Goal: Task Accomplishment & Management: Manage account settings

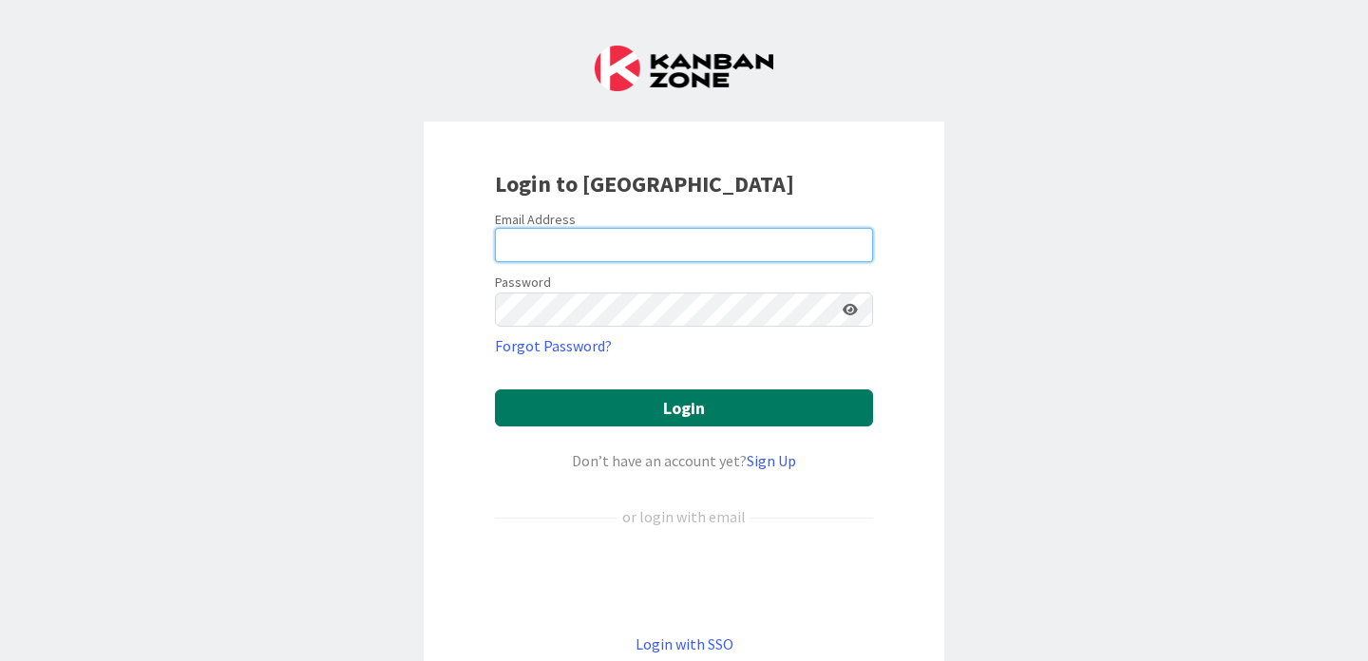
type input "[EMAIL_ADDRESS][PERSON_NAME][DOMAIN_NAME]"
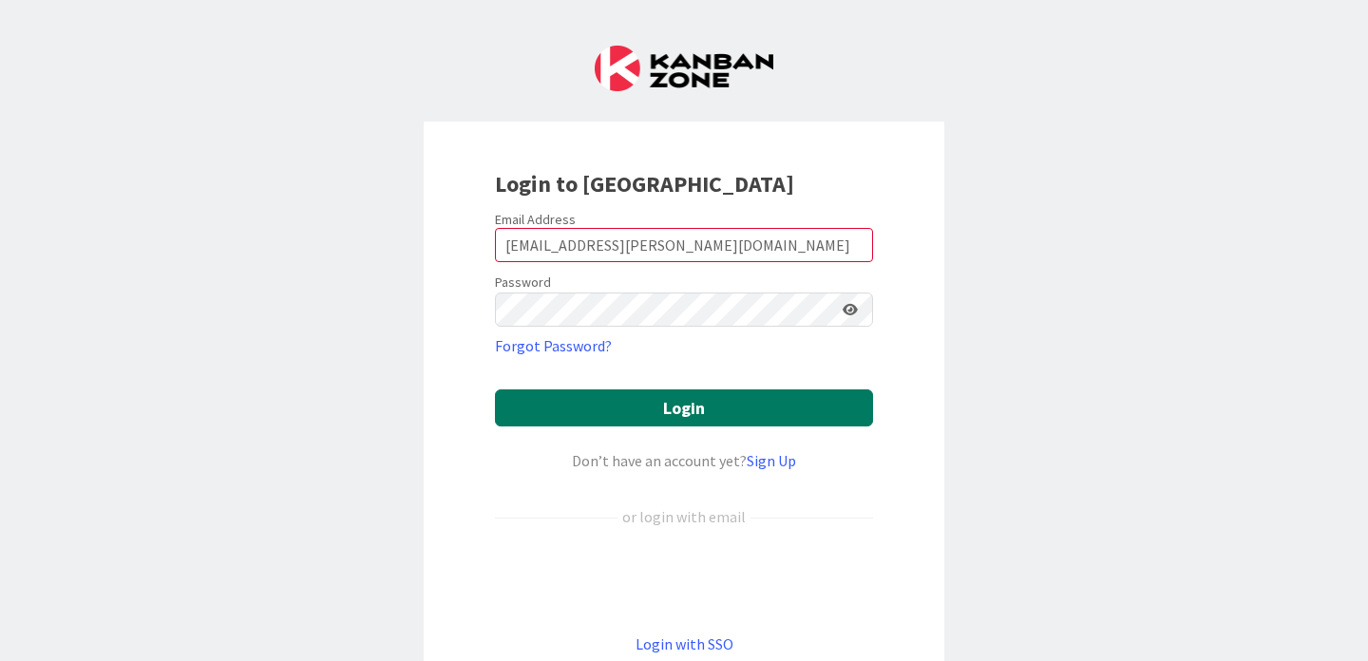
click at [619, 404] on button "Login" at bounding box center [684, 408] width 378 height 37
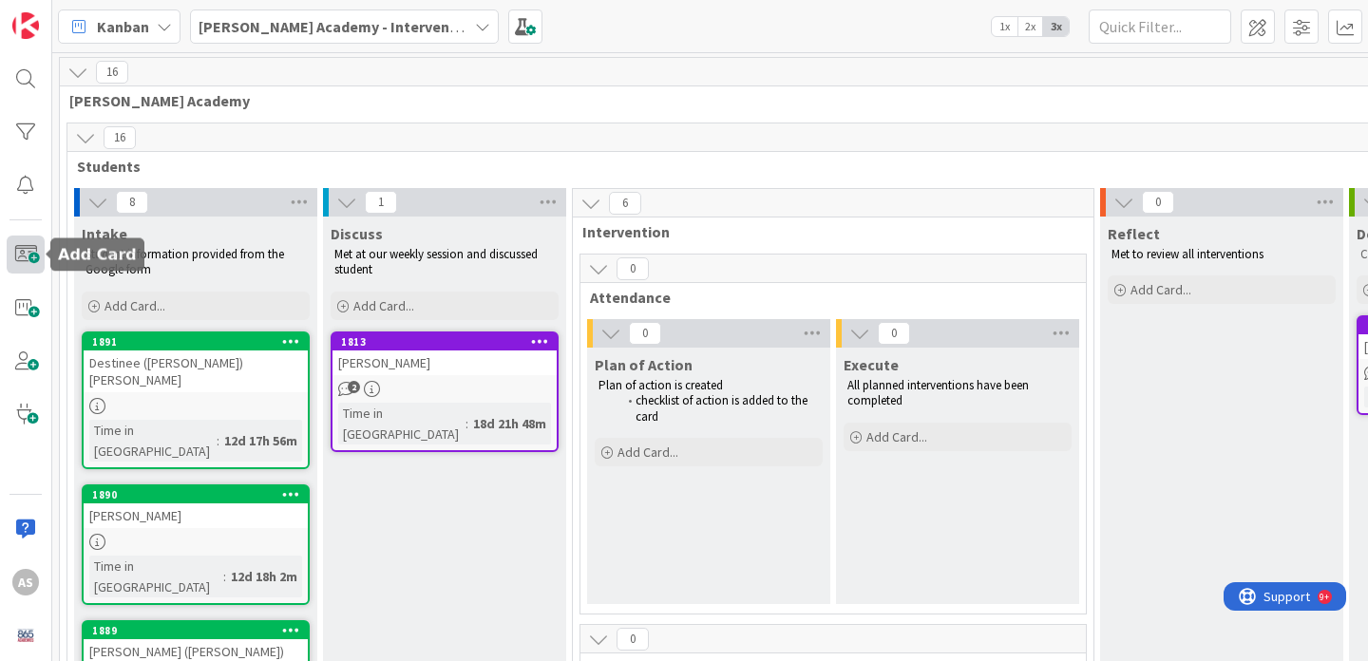
click at [27, 261] on span at bounding box center [26, 255] width 38 height 38
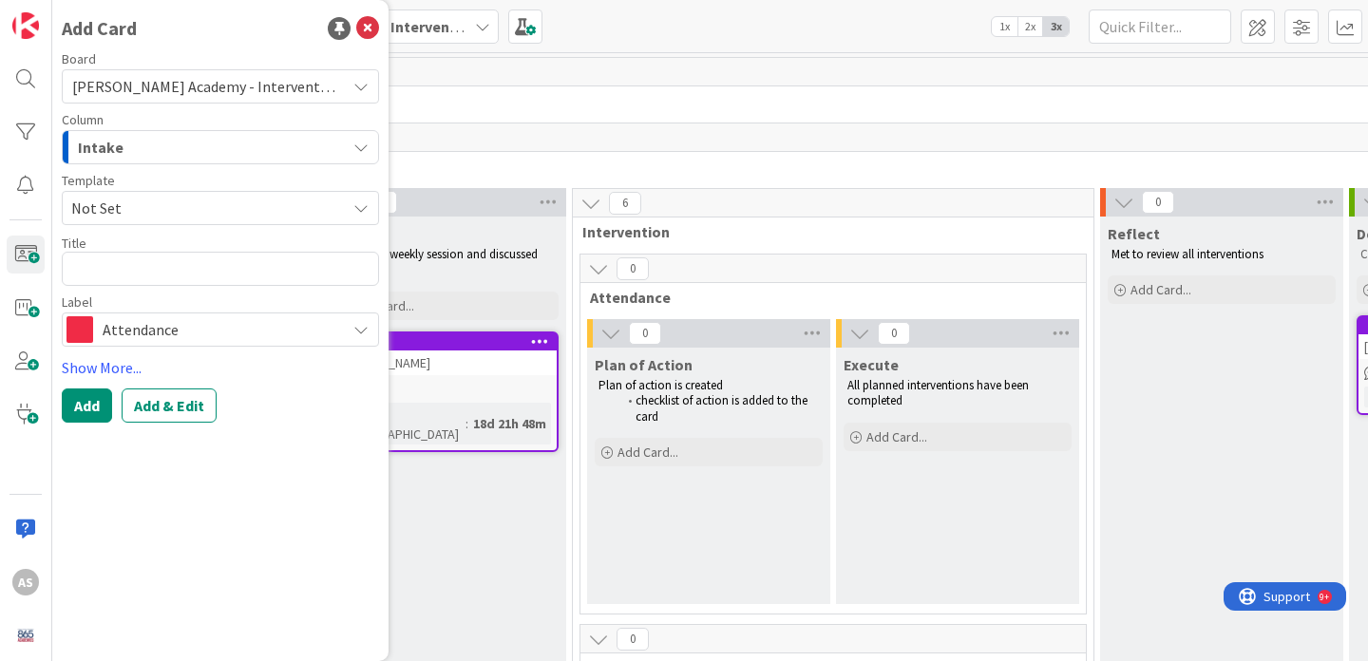
click at [276, 207] on span "Not Set" at bounding box center [201, 208] width 260 height 25
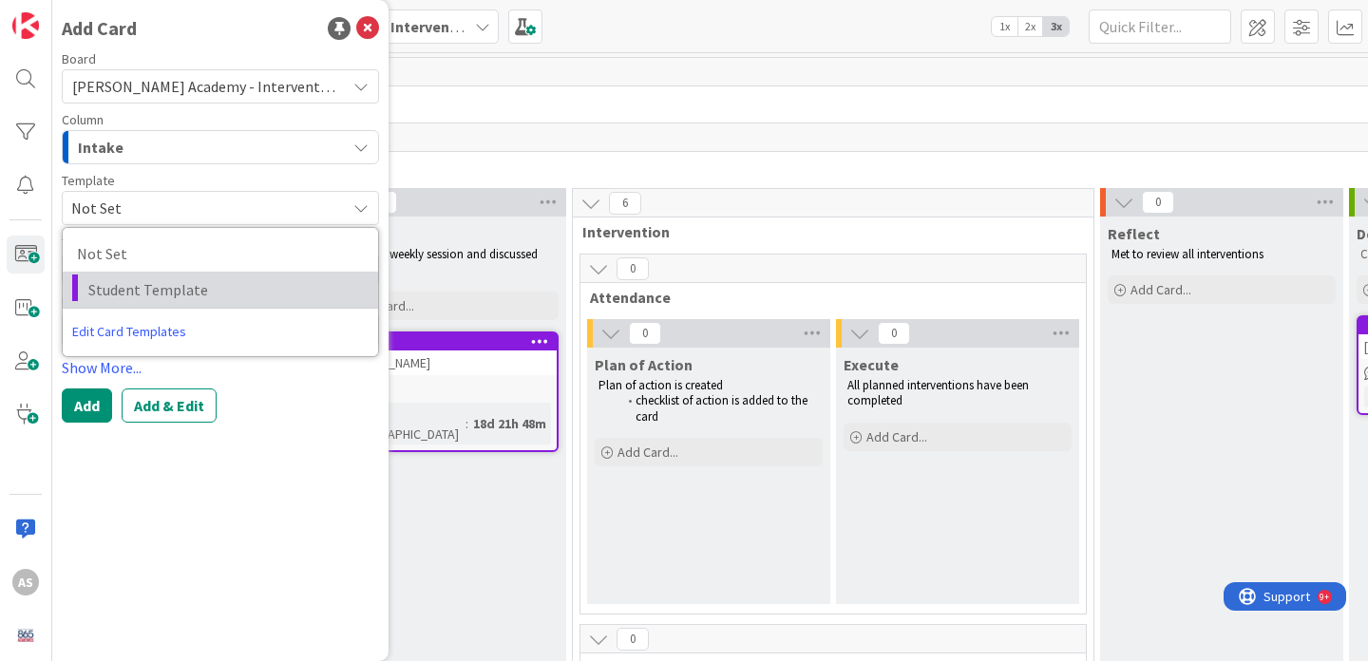
click at [249, 281] on span "Student Template" at bounding box center [226, 289] width 276 height 25
type textarea "x"
type textarea "Student Template"
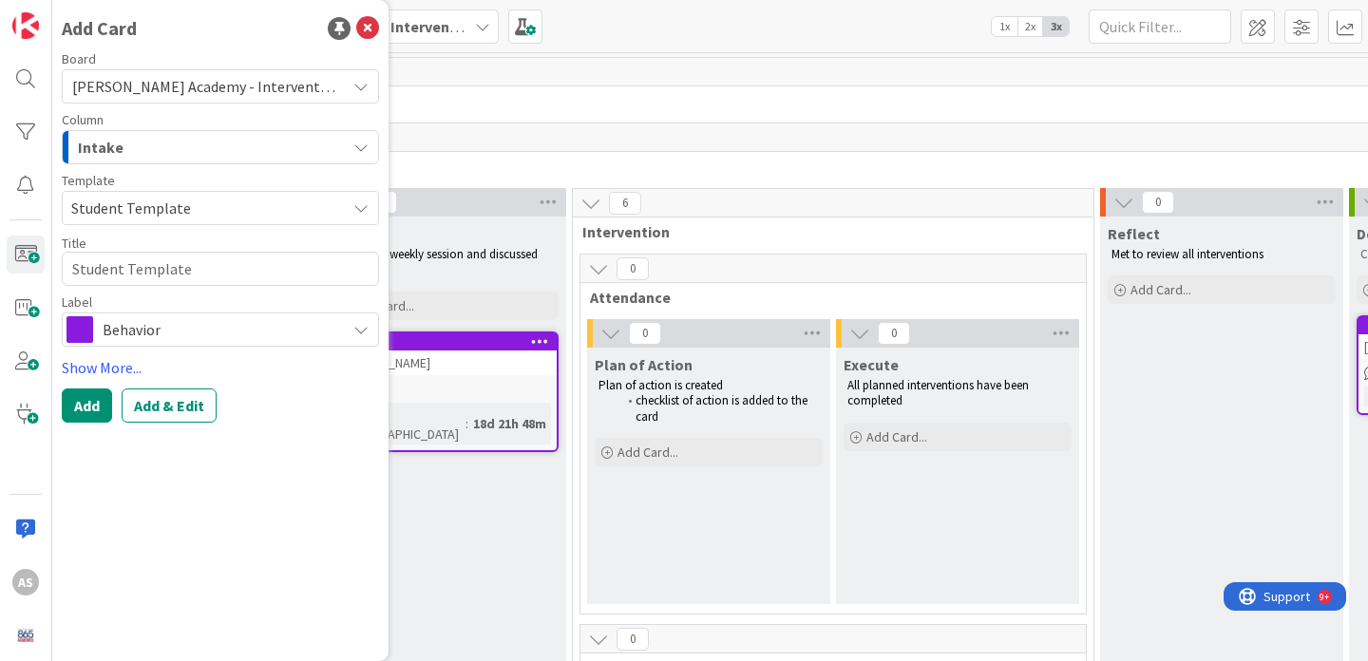
click at [222, 152] on div "Intake" at bounding box center [209, 147] width 273 height 30
type textarea "x"
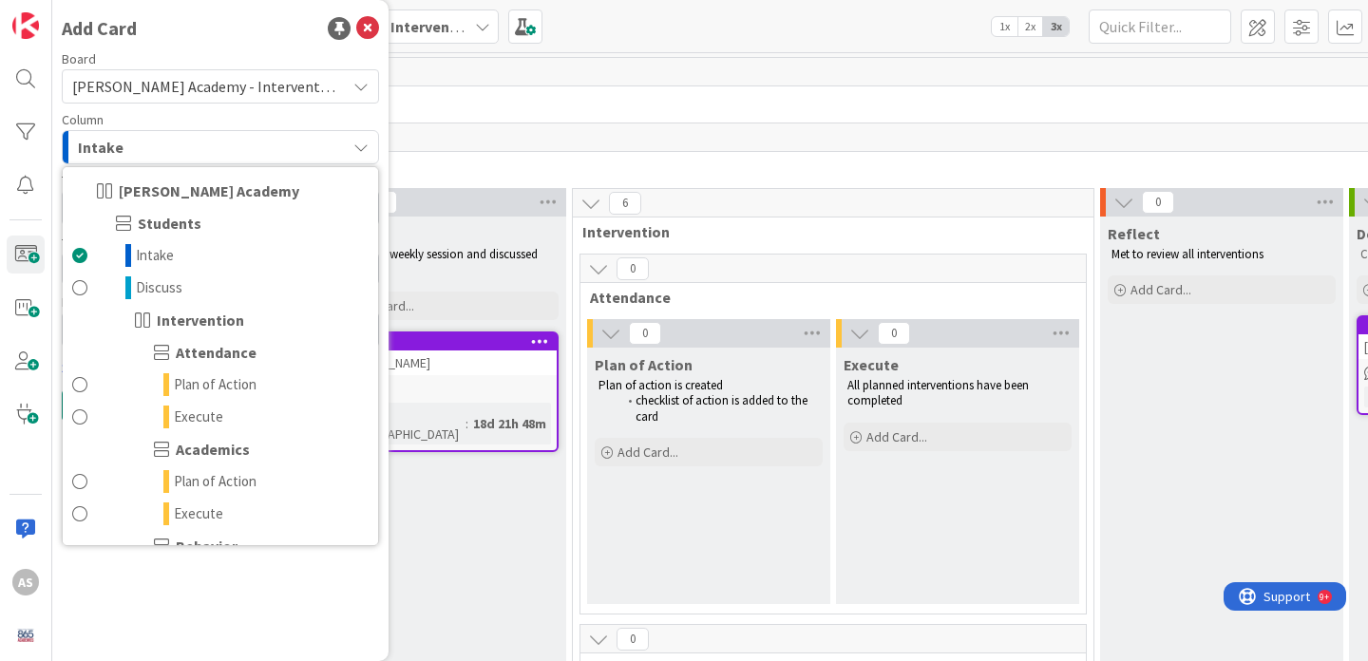
click at [221, 143] on div "Intake" at bounding box center [209, 147] width 273 height 30
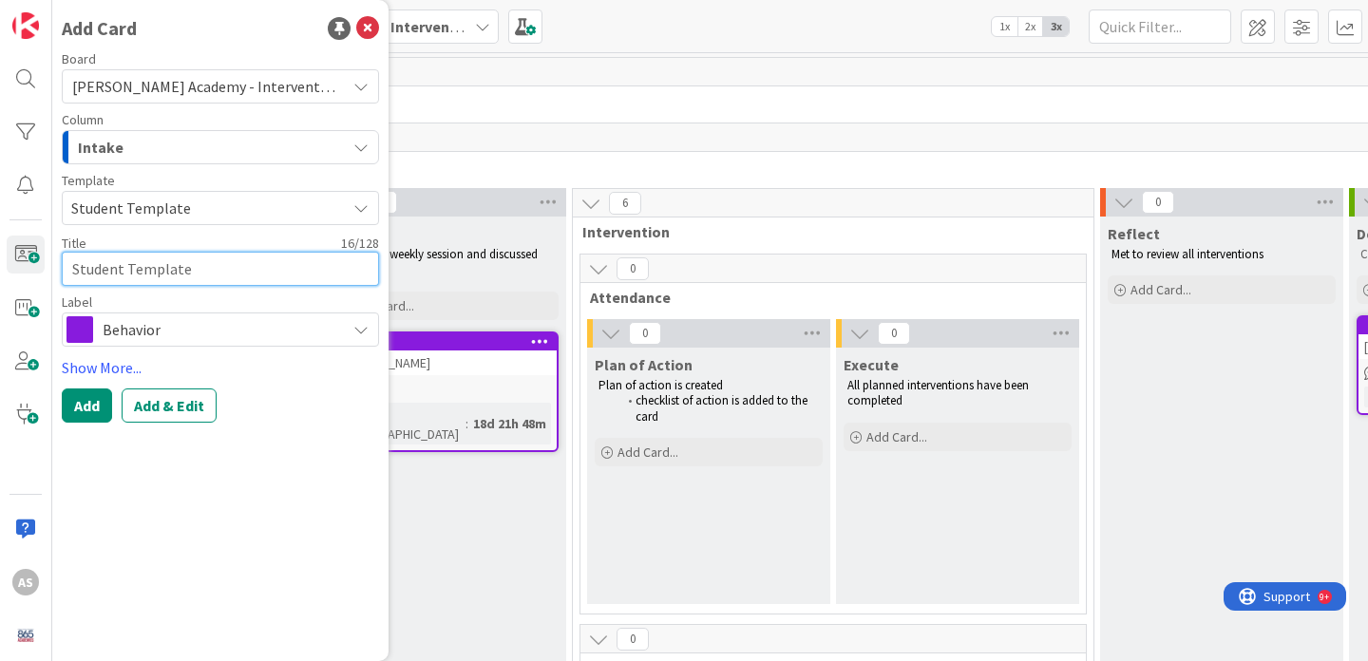
click at [195, 265] on textarea "Student Template" at bounding box center [220, 269] width 317 height 34
click at [94, 399] on button "Add" at bounding box center [87, 406] width 50 height 34
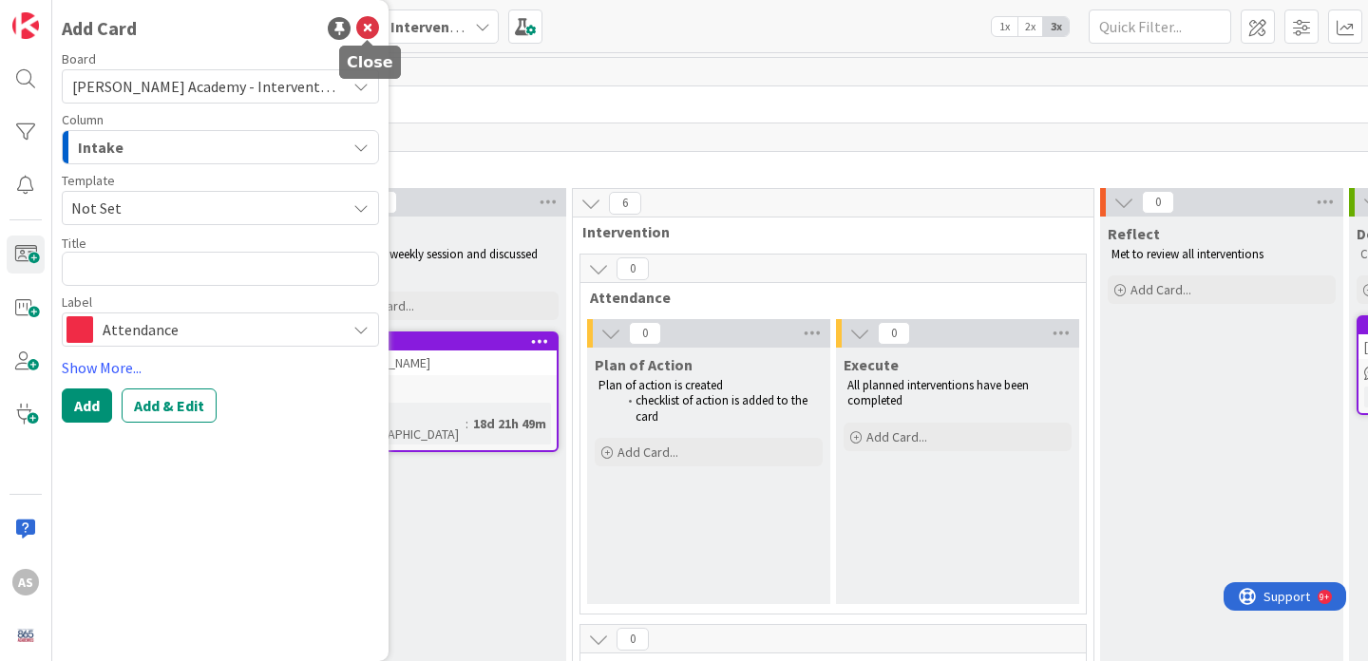
click at [371, 34] on icon at bounding box center [367, 28] width 23 height 23
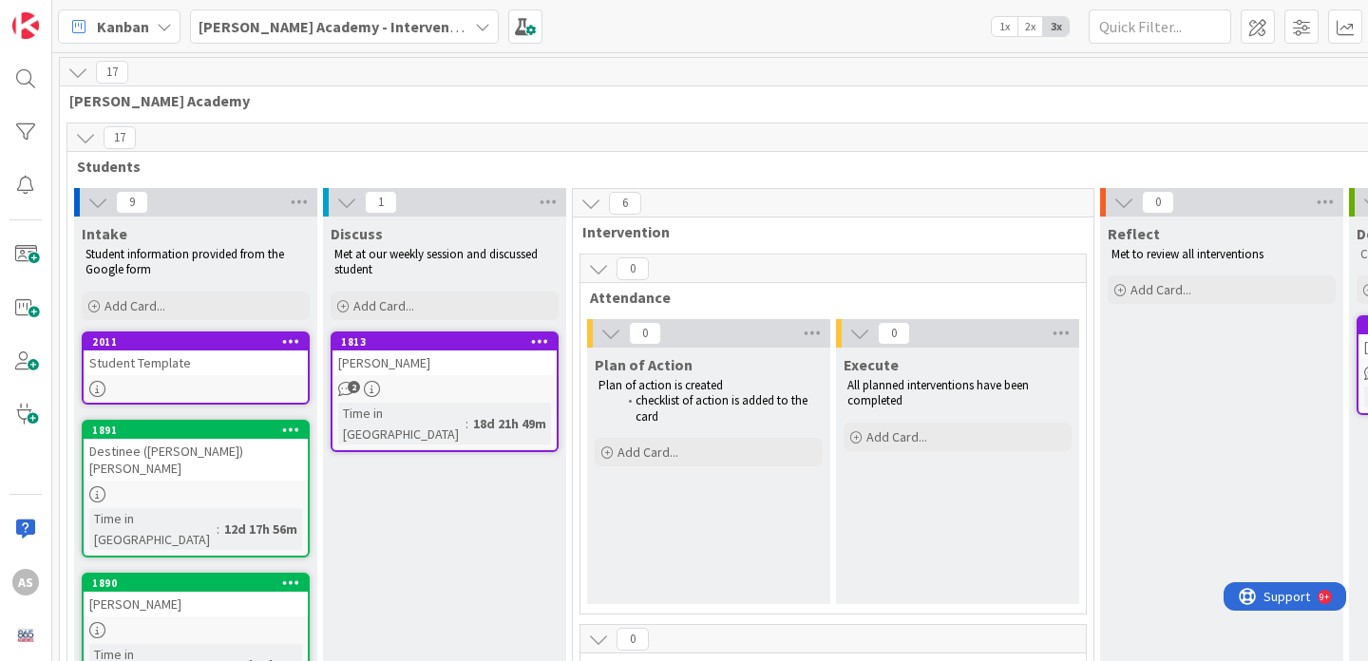
click at [162, 361] on div "Student Template" at bounding box center [196, 363] width 224 height 25
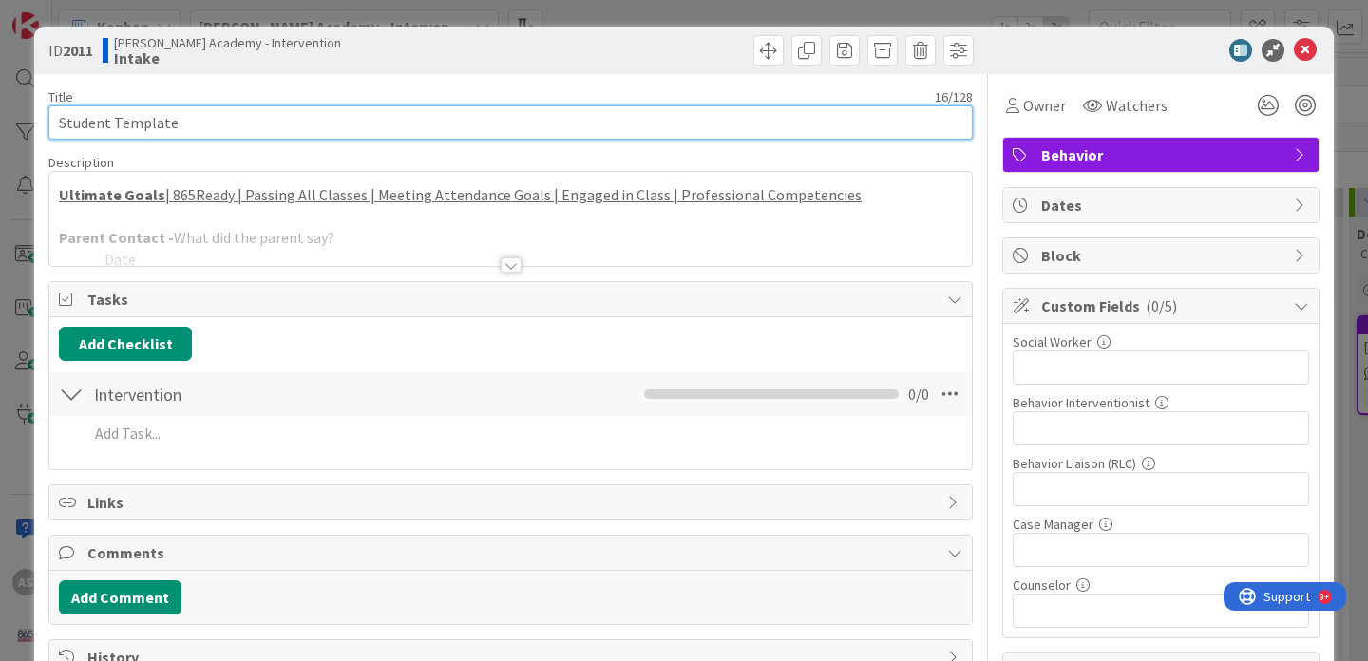
click at [256, 128] on input "Student Template" at bounding box center [510, 122] width 924 height 34
type input "[PERSON_NAME]"
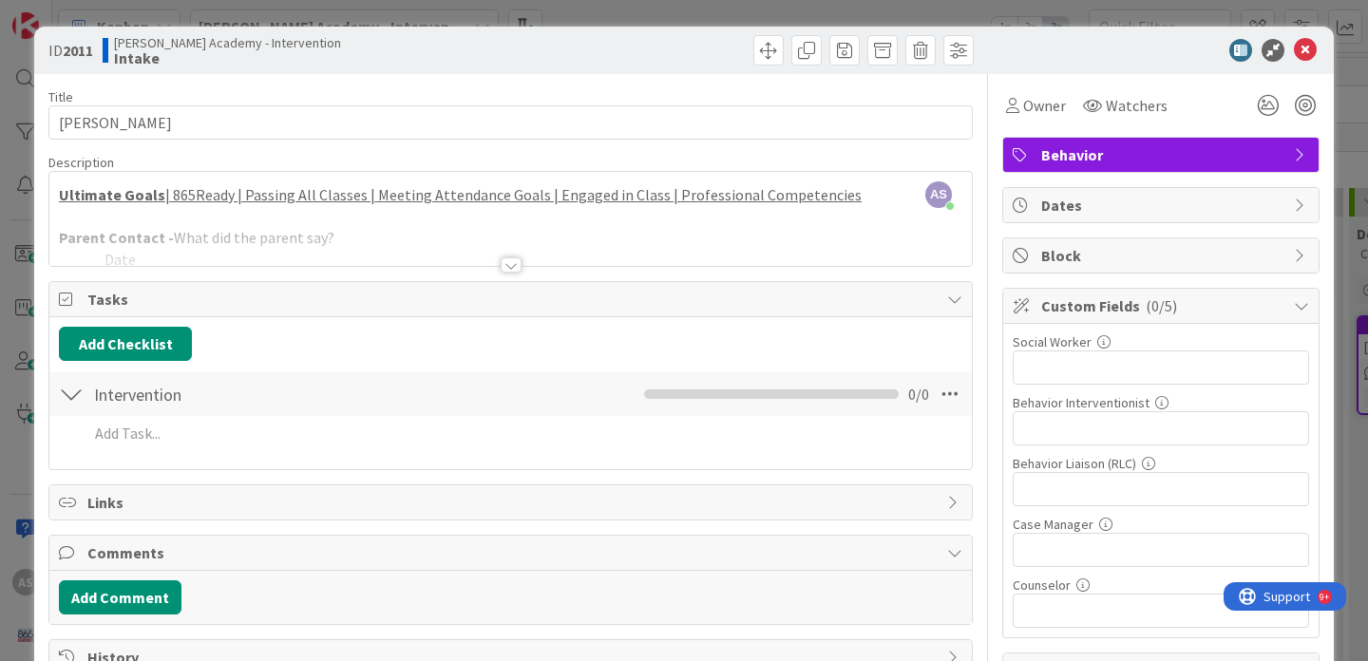
click at [501, 264] on div at bounding box center [511, 264] width 21 height 15
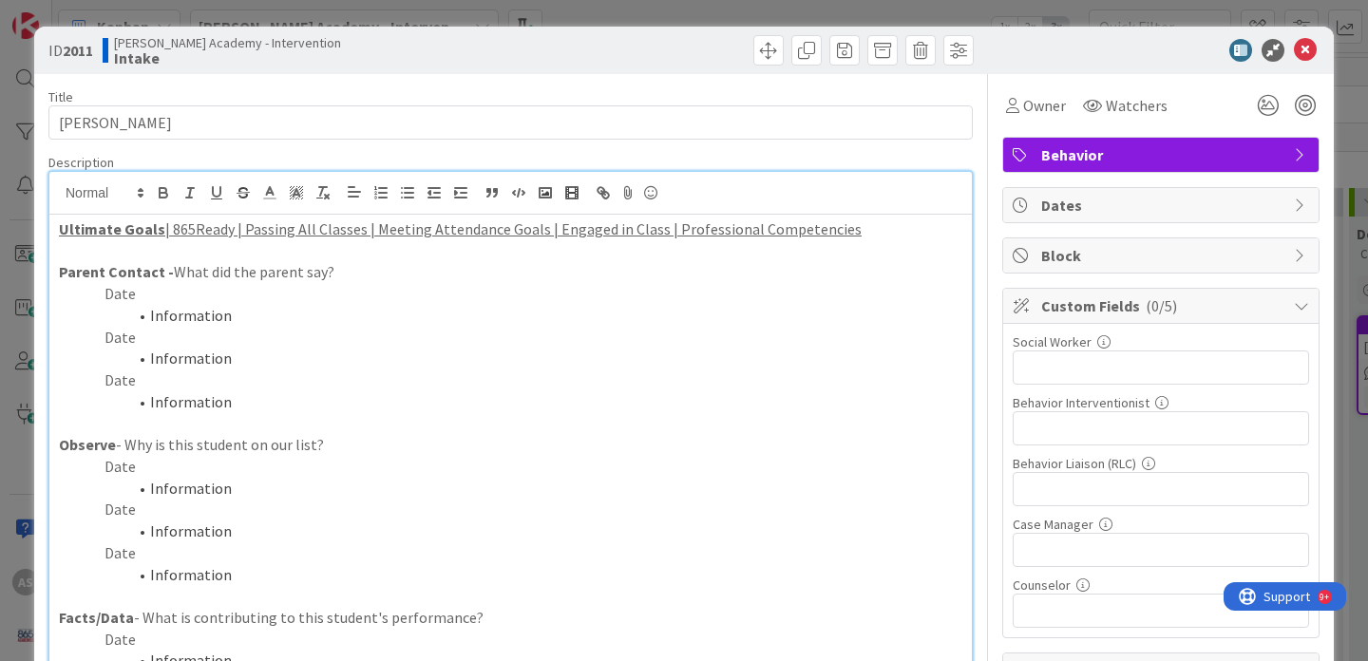
scroll to position [36, 0]
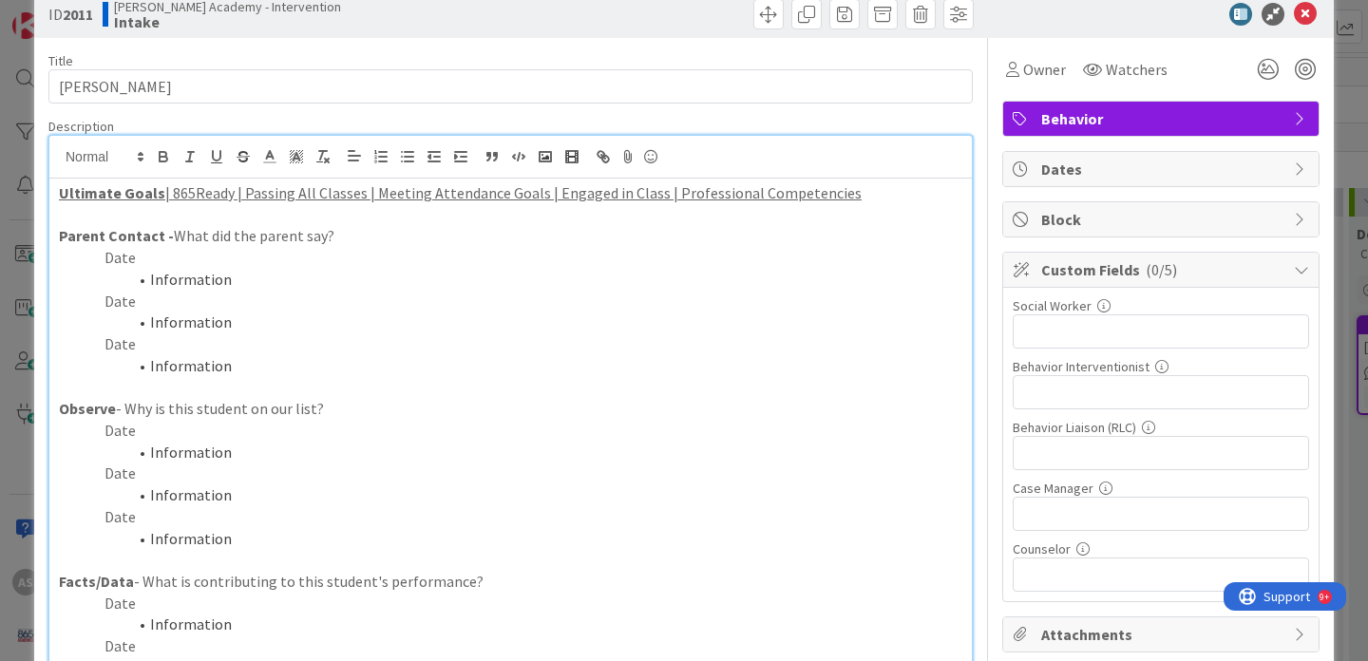
click at [134, 433] on p "Date" at bounding box center [510, 431] width 903 height 22
drag, startPoint x: 252, startPoint y: 452, endPoint x: 134, endPoint y: 449, distance: 117.8
click at [134, 450] on li "Information" at bounding box center [522, 453] width 881 height 22
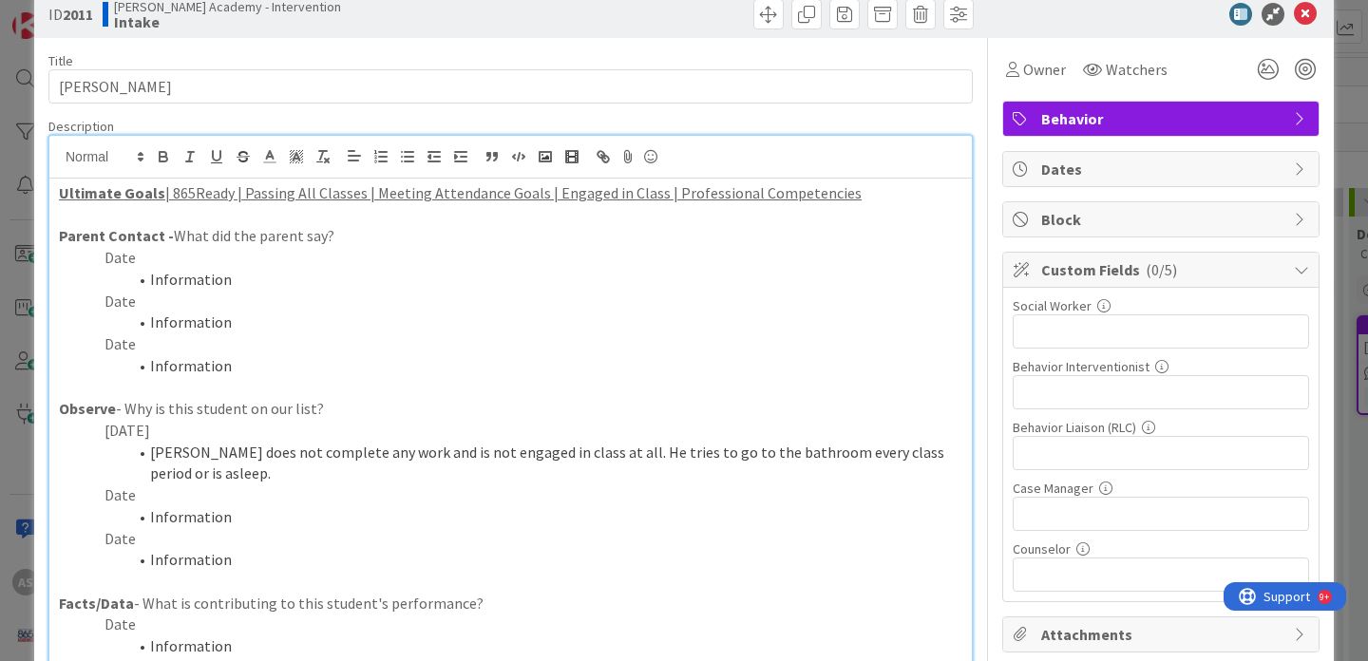
scroll to position [67, 0]
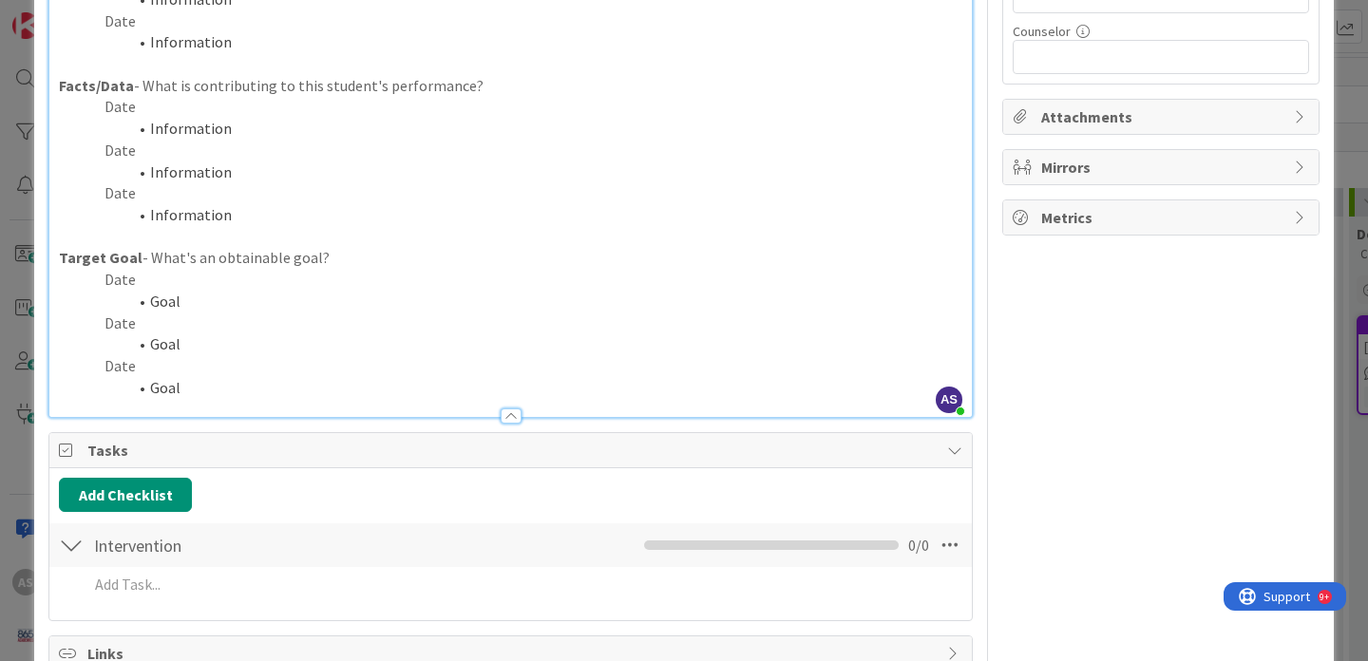
click at [506, 412] on div at bounding box center [511, 416] width 21 height 15
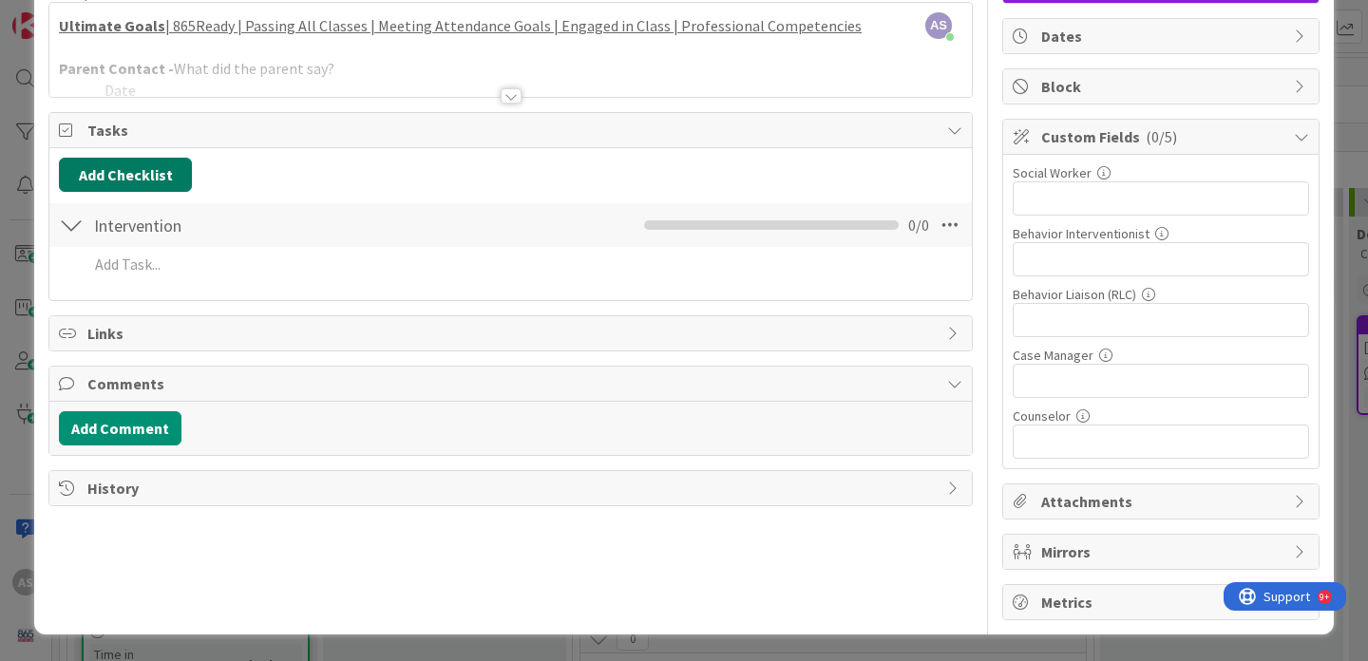
click at [130, 173] on button "Add Checklist" at bounding box center [125, 175] width 133 height 34
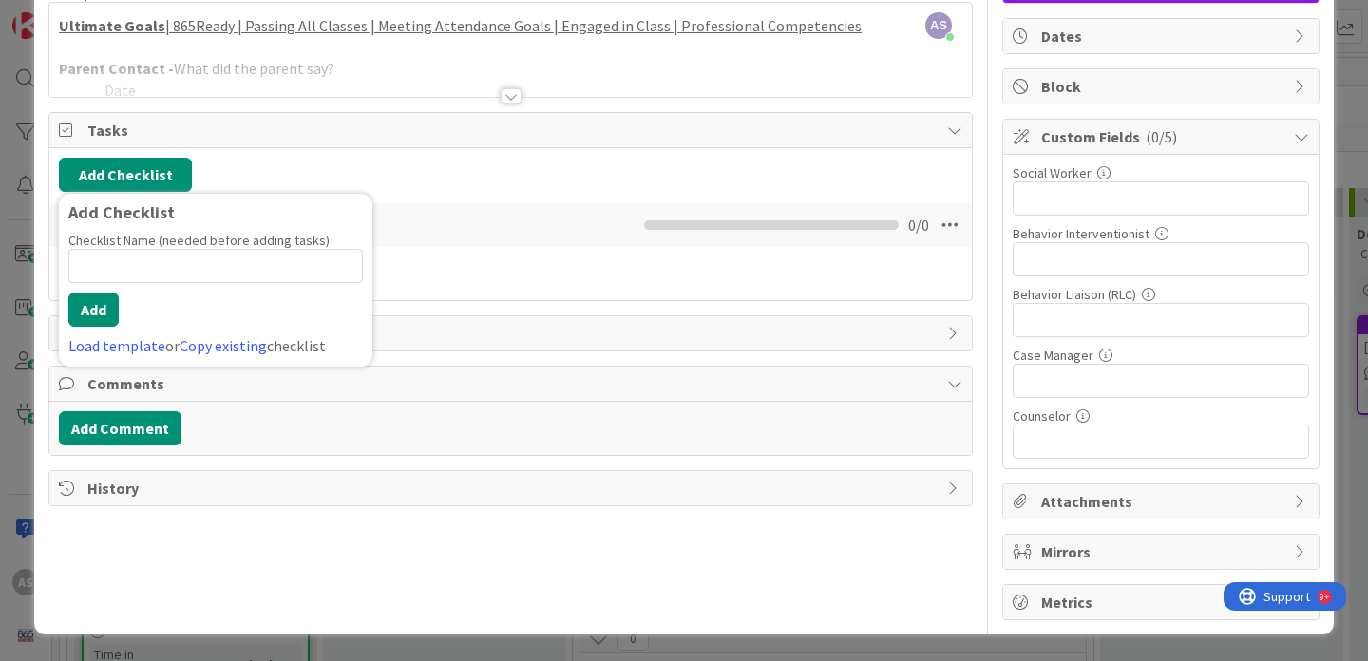
click at [120, 343] on link "Load template" at bounding box center [116, 345] width 97 height 19
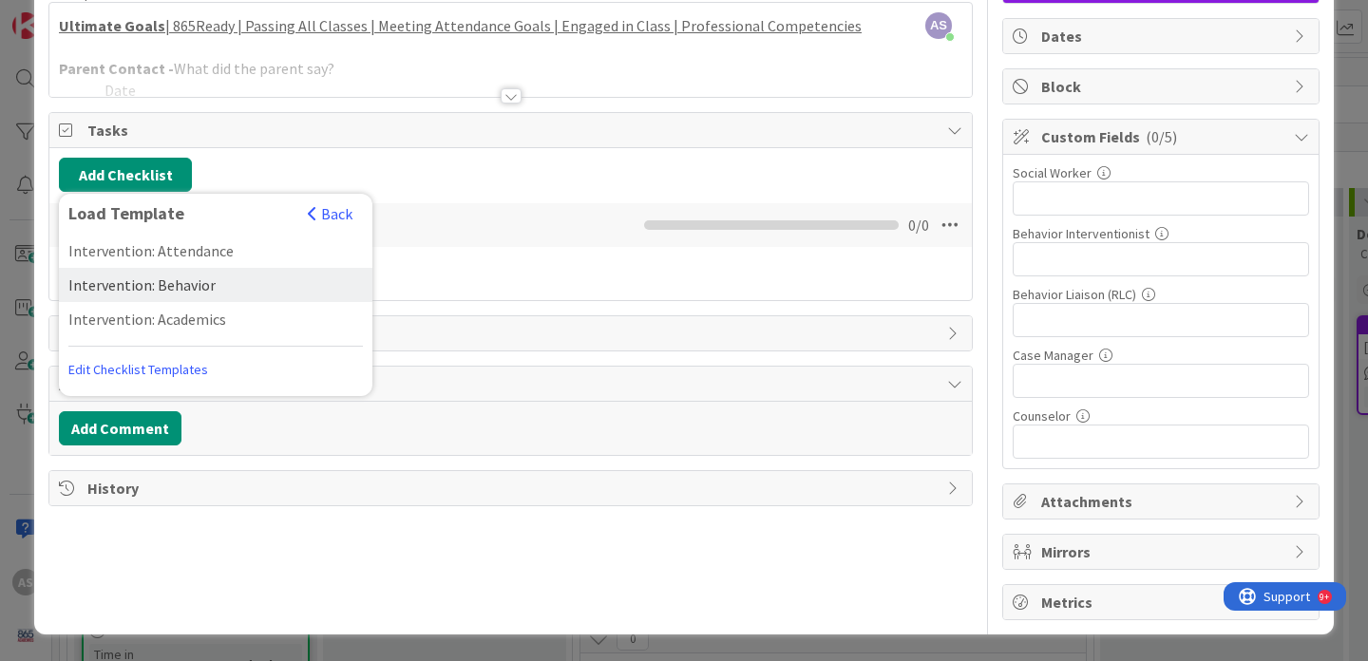
click at [223, 281] on div "Intervention: Behavior" at bounding box center [216, 285] width 314 height 34
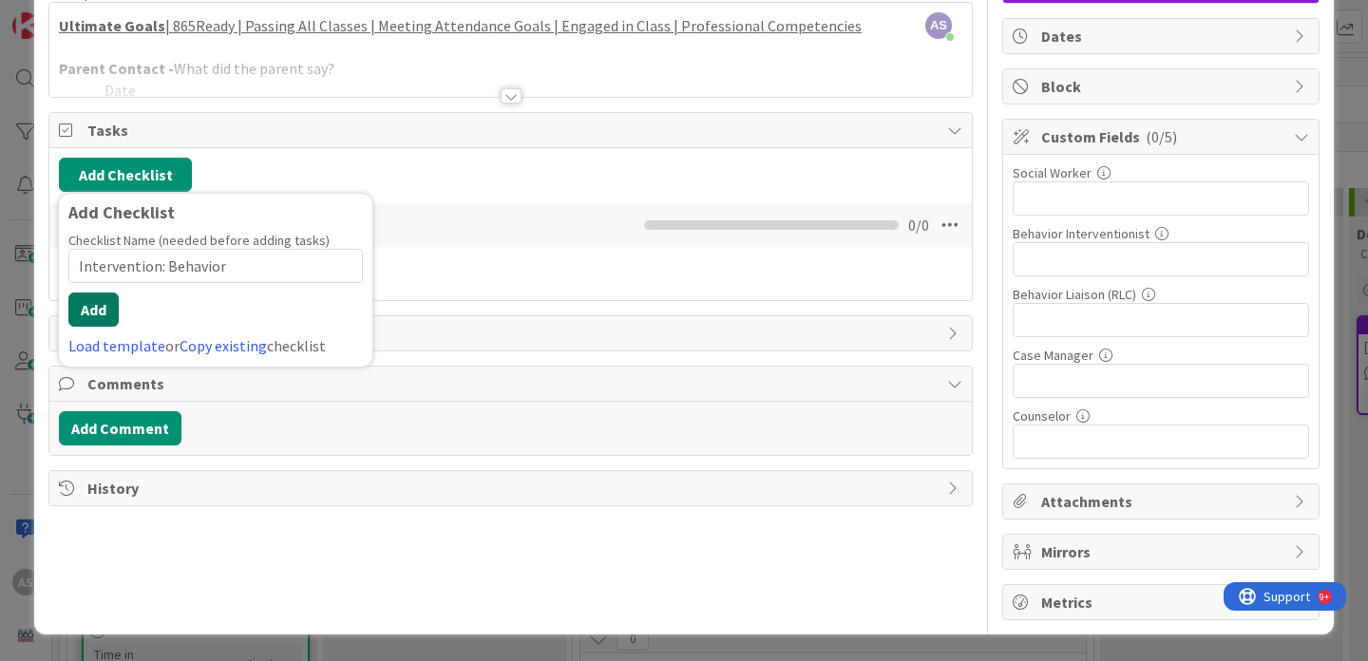
click at [94, 314] on button "Add" at bounding box center [93, 310] width 50 height 34
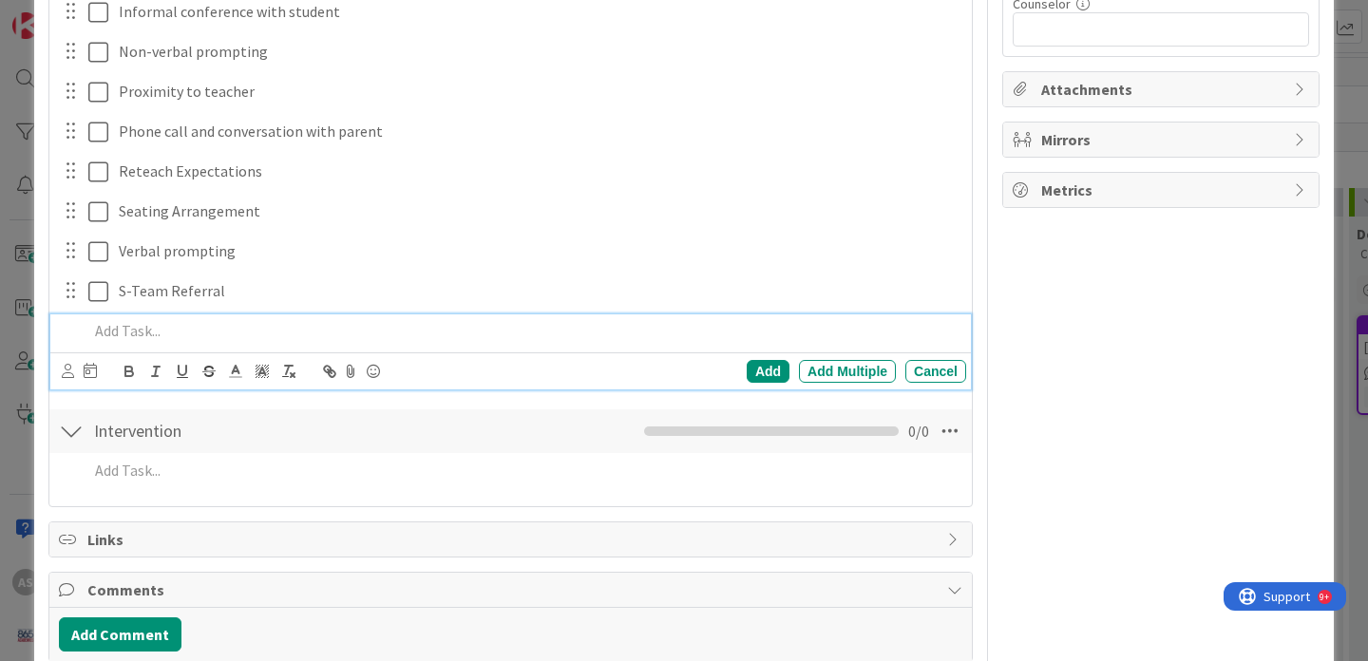
scroll to position [673, 0]
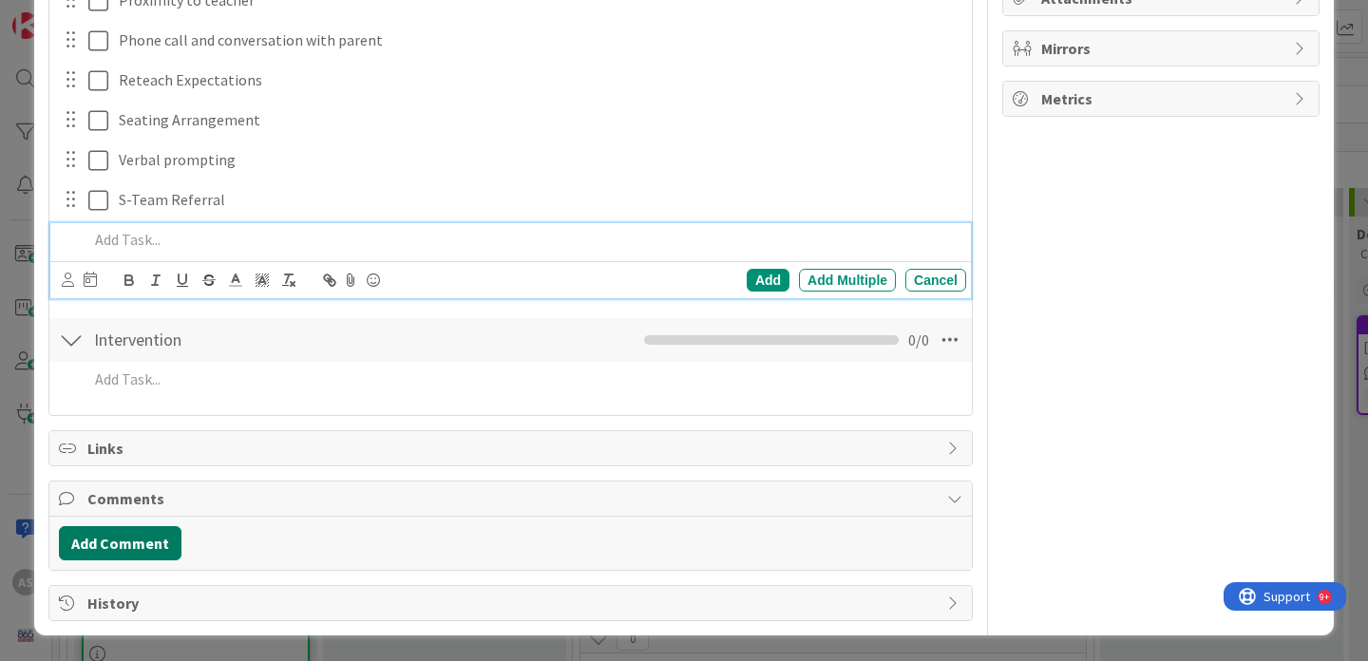
click at [137, 549] on button "Add Comment" at bounding box center [120, 543] width 123 height 34
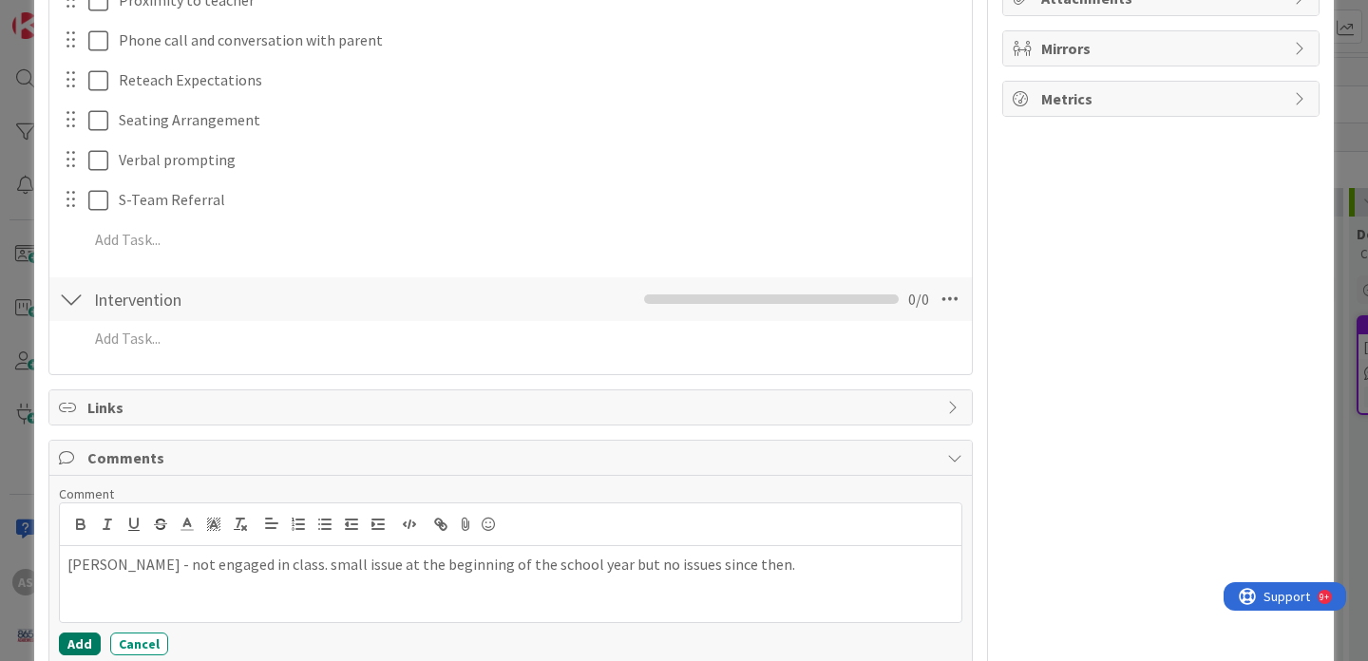
click at [74, 640] on button "Add" at bounding box center [80, 644] width 42 height 23
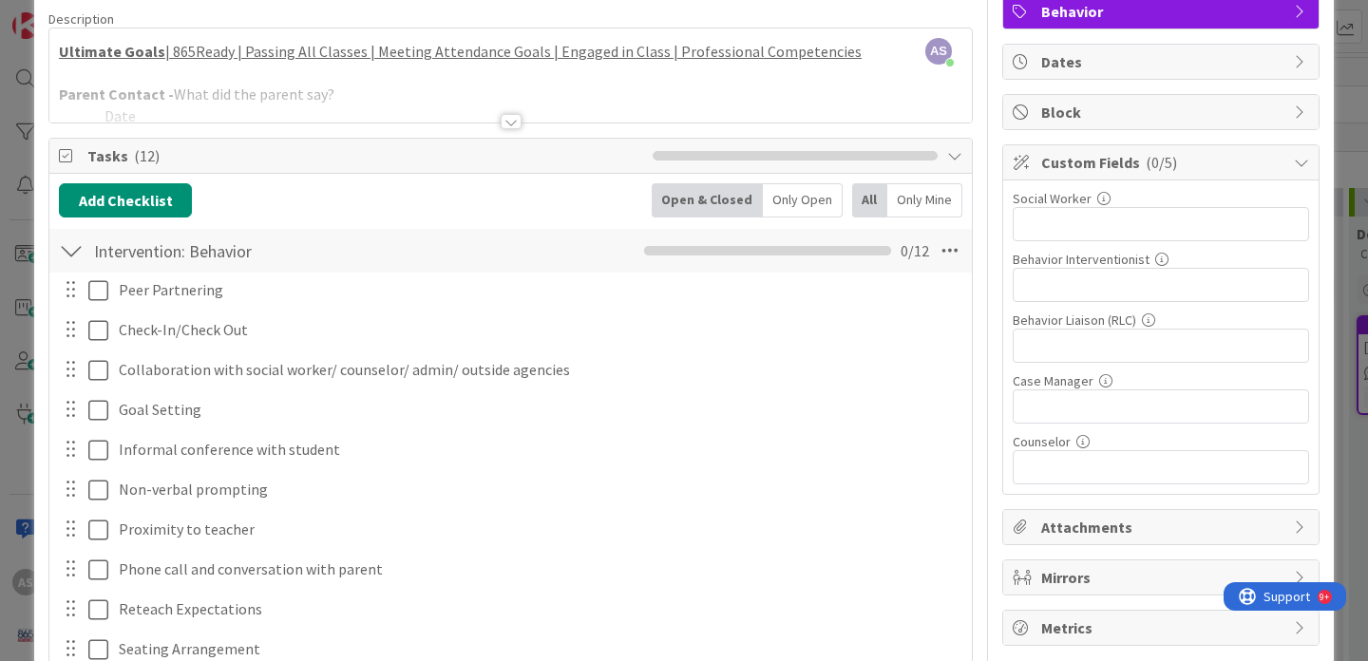
scroll to position [0, 0]
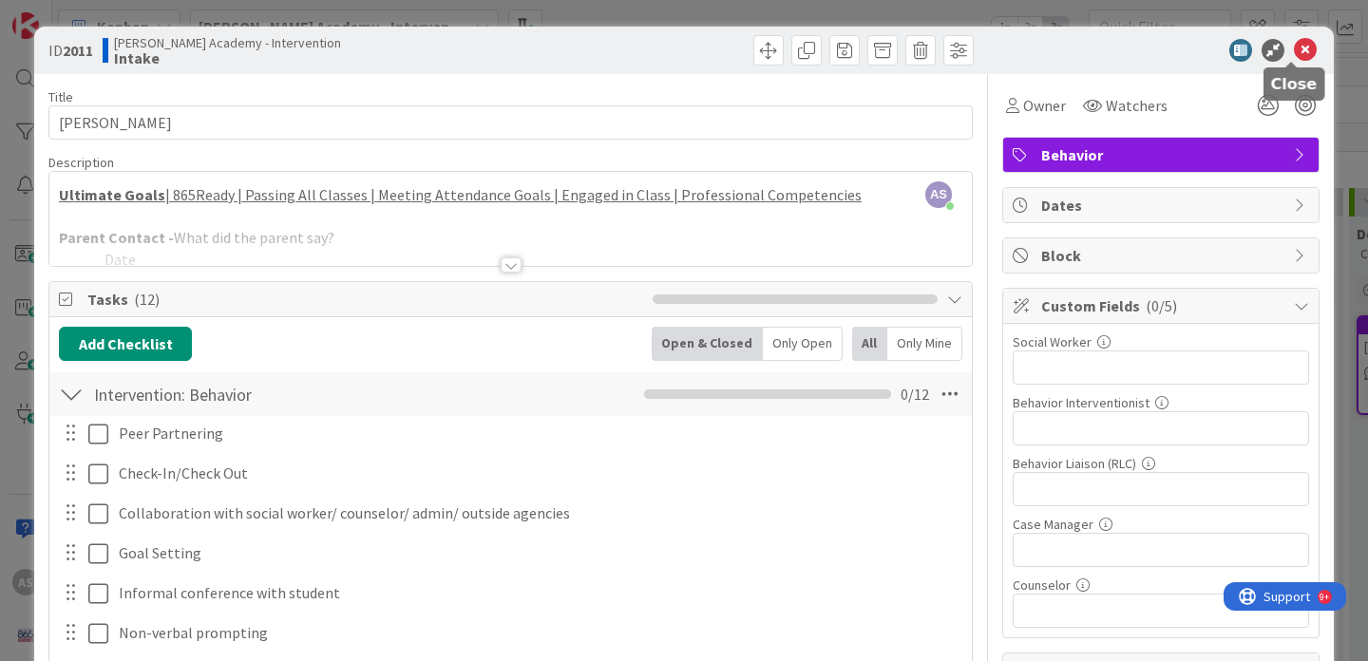
click at [1294, 52] on icon at bounding box center [1305, 50] width 23 height 23
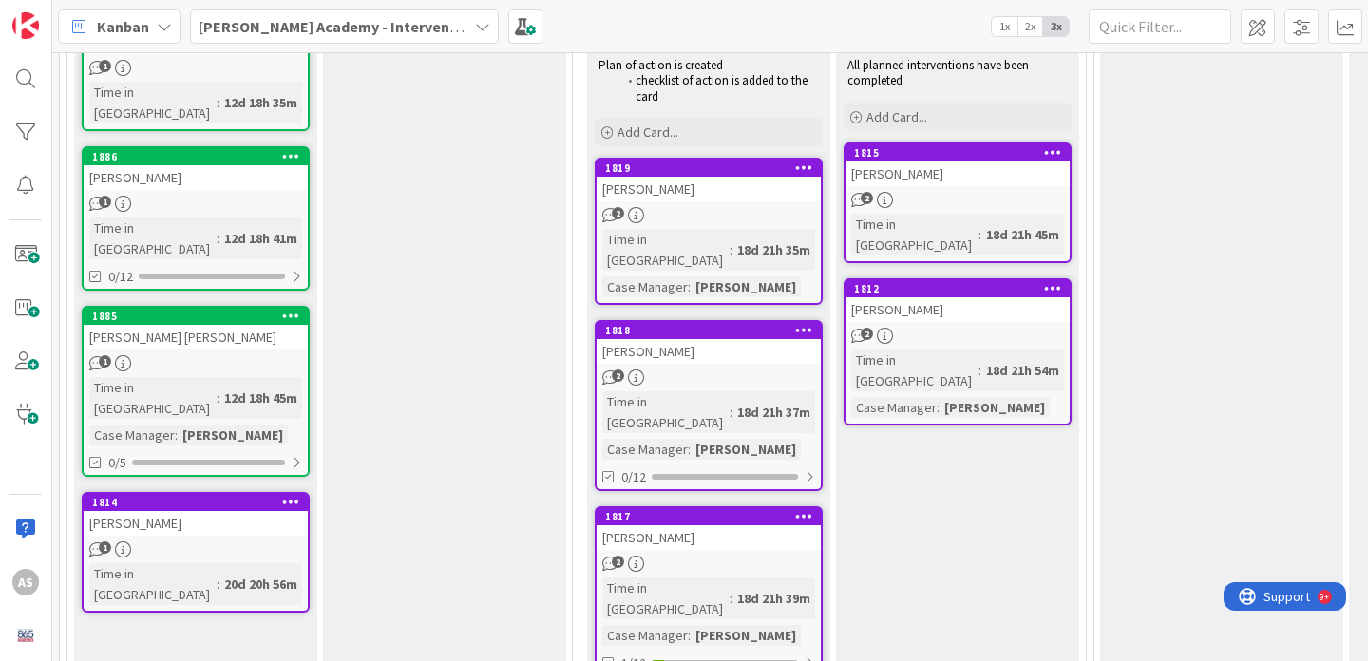
scroll to position [1056, 0]
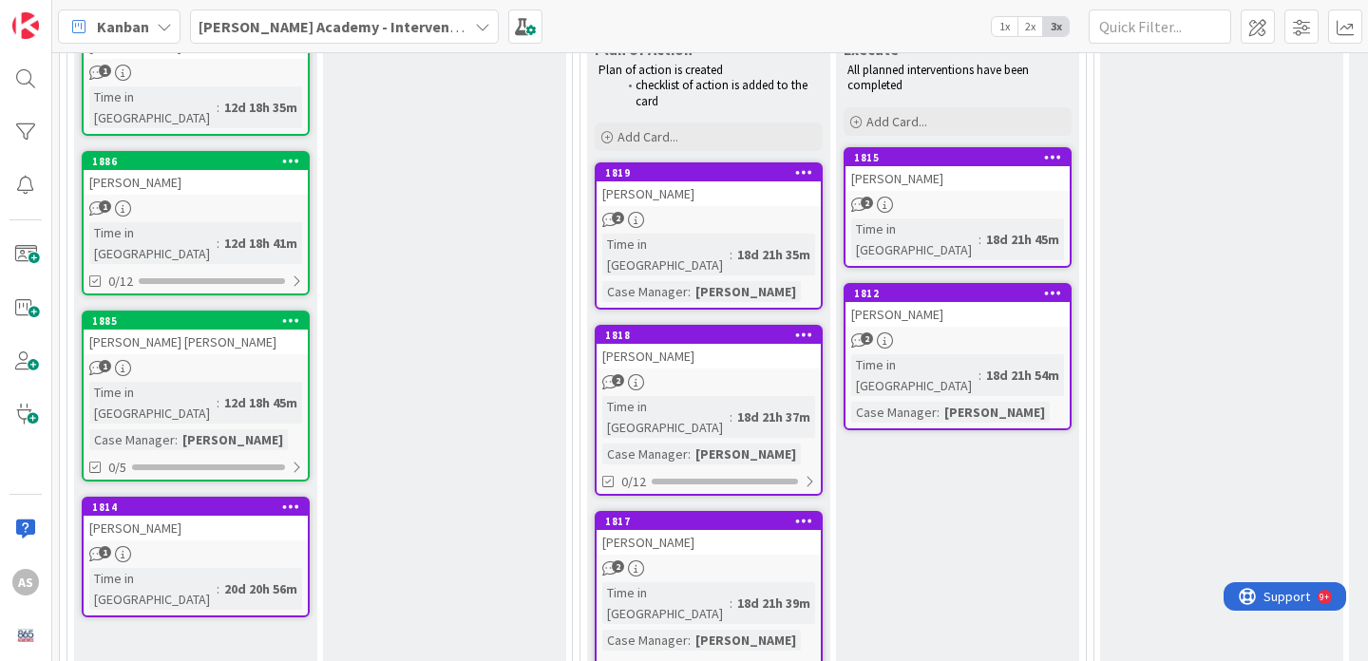
click at [941, 302] on div "[PERSON_NAME]" at bounding box center [958, 314] width 224 height 25
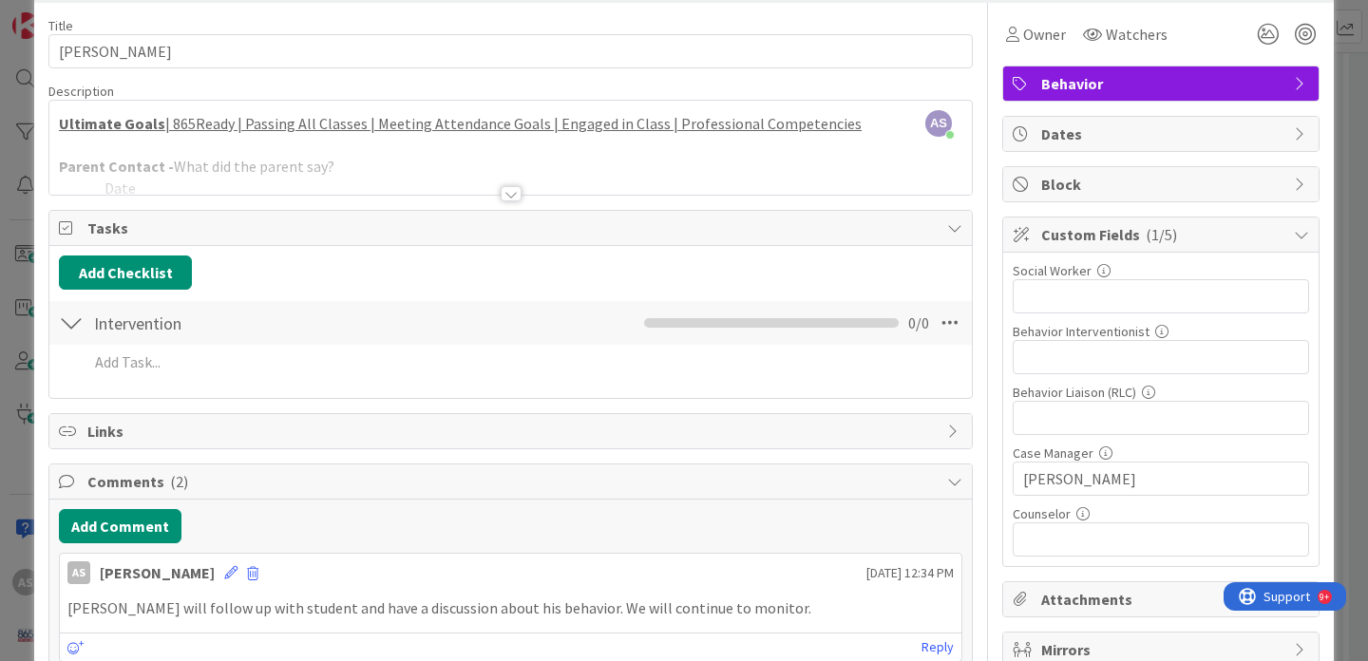
scroll to position [37, 0]
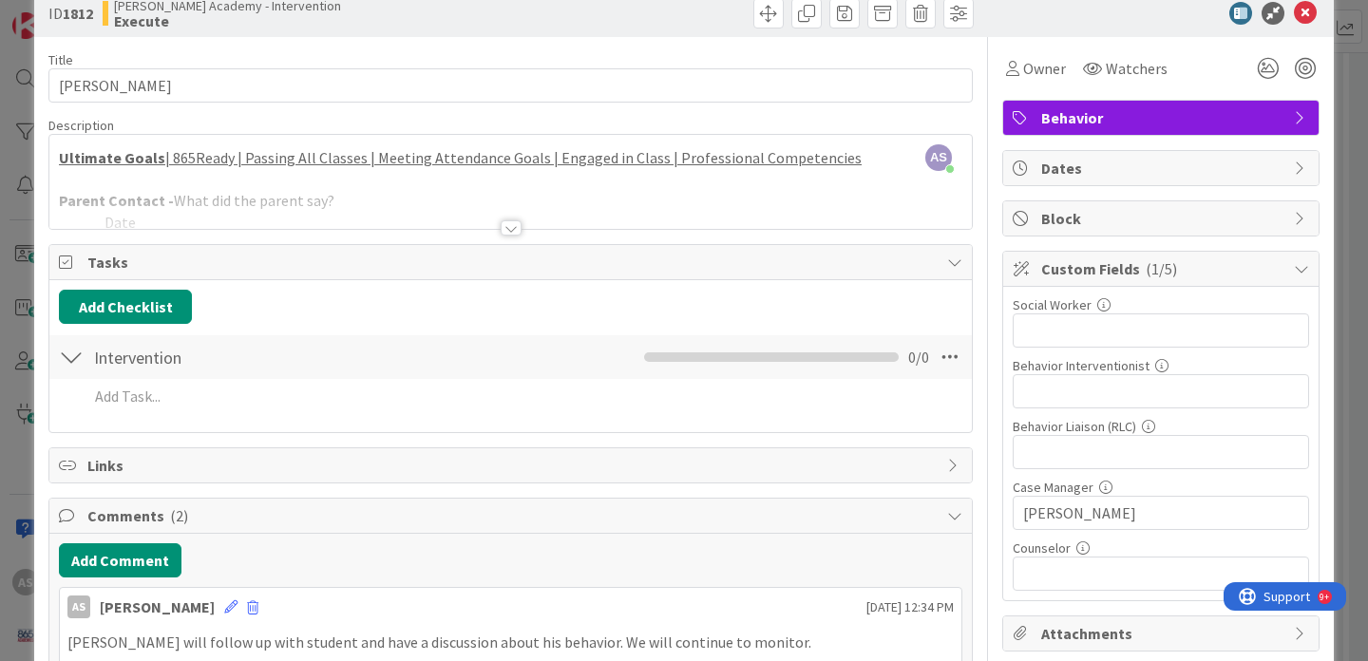
click at [504, 229] on div at bounding box center [511, 227] width 21 height 15
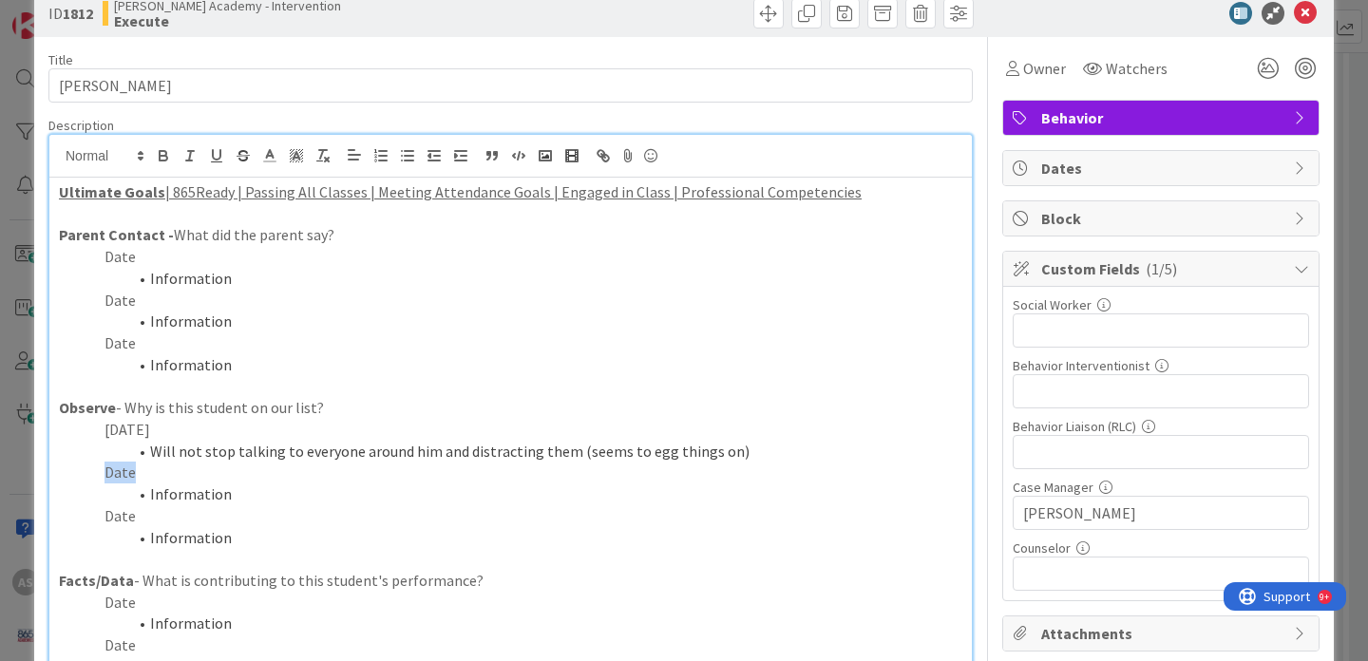
drag, startPoint x: 134, startPoint y: 472, endPoint x: 92, endPoint y: 472, distance: 41.8
click at [92, 472] on p "Date" at bounding box center [510, 473] width 903 height 22
drag, startPoint x: 241, startPoint y: 495, endPoint x: 125, endPoint y: 495, distance: 115.9
click at [125, 495] on li "Information" at bounding box center [522, 495] width 881 height 22
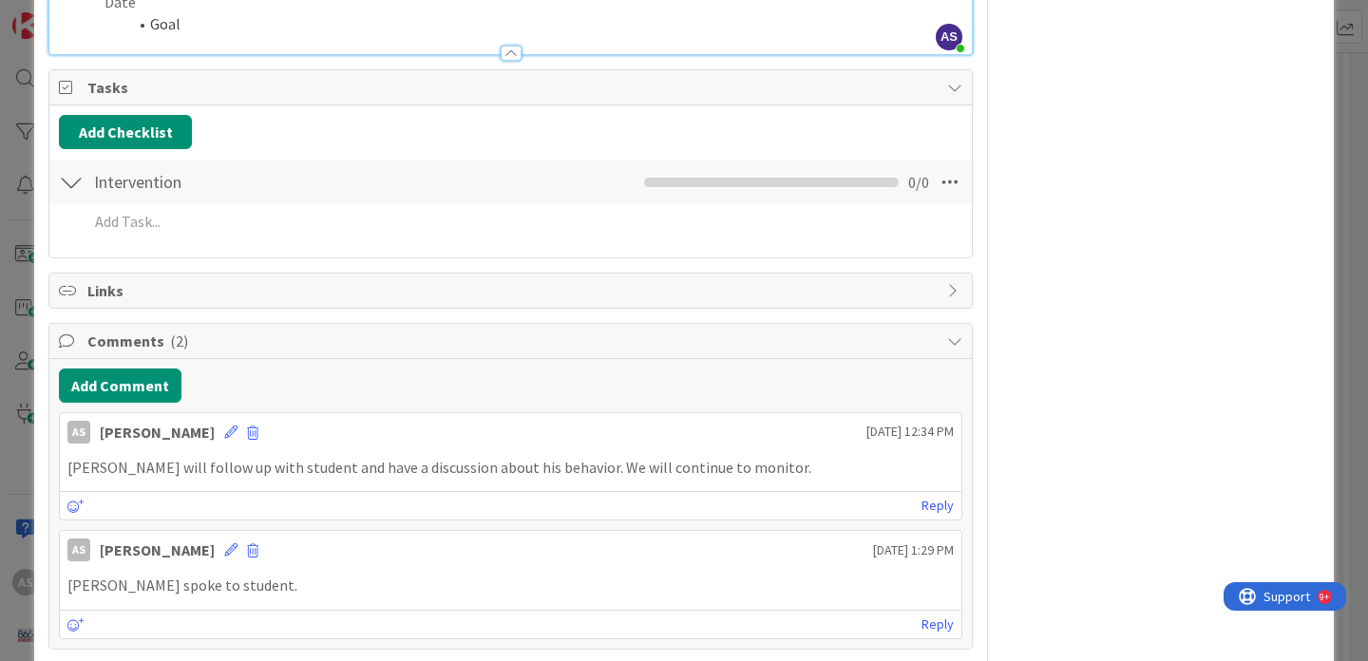
scroll to position [932, 0]
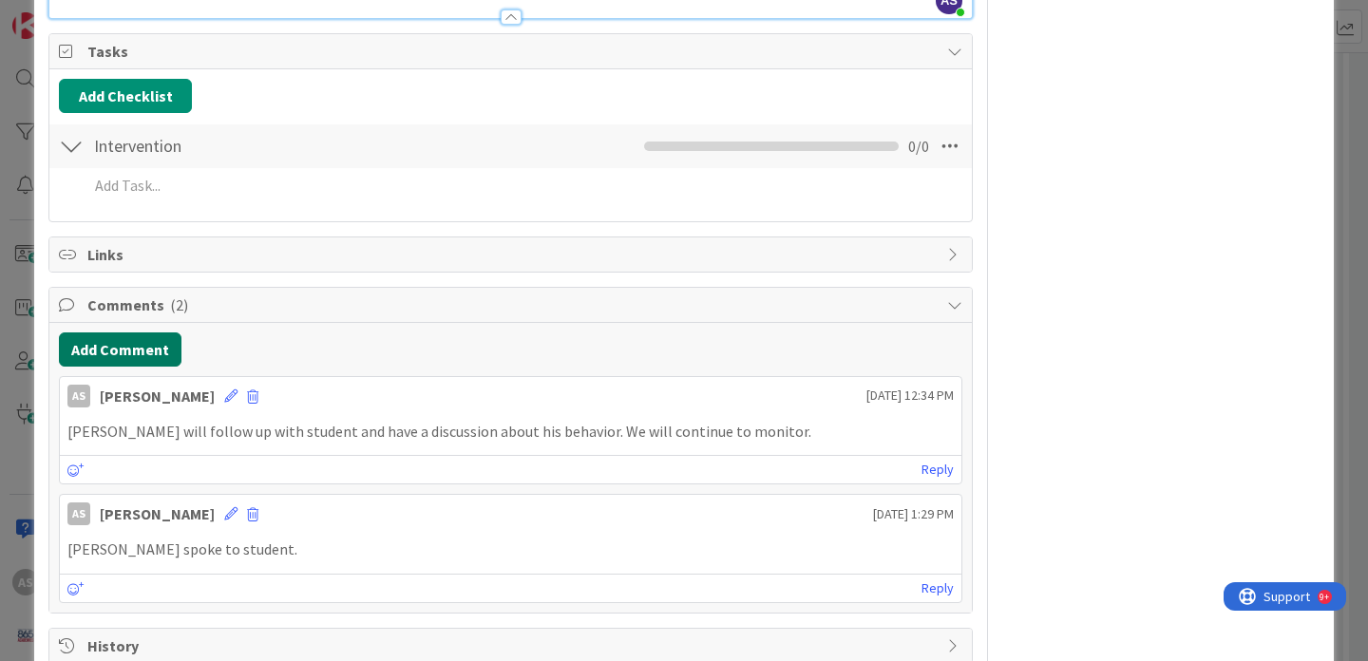
click at [121, 358] on button "Add Comment" at bounding box center [120, 350] width 123 height 34
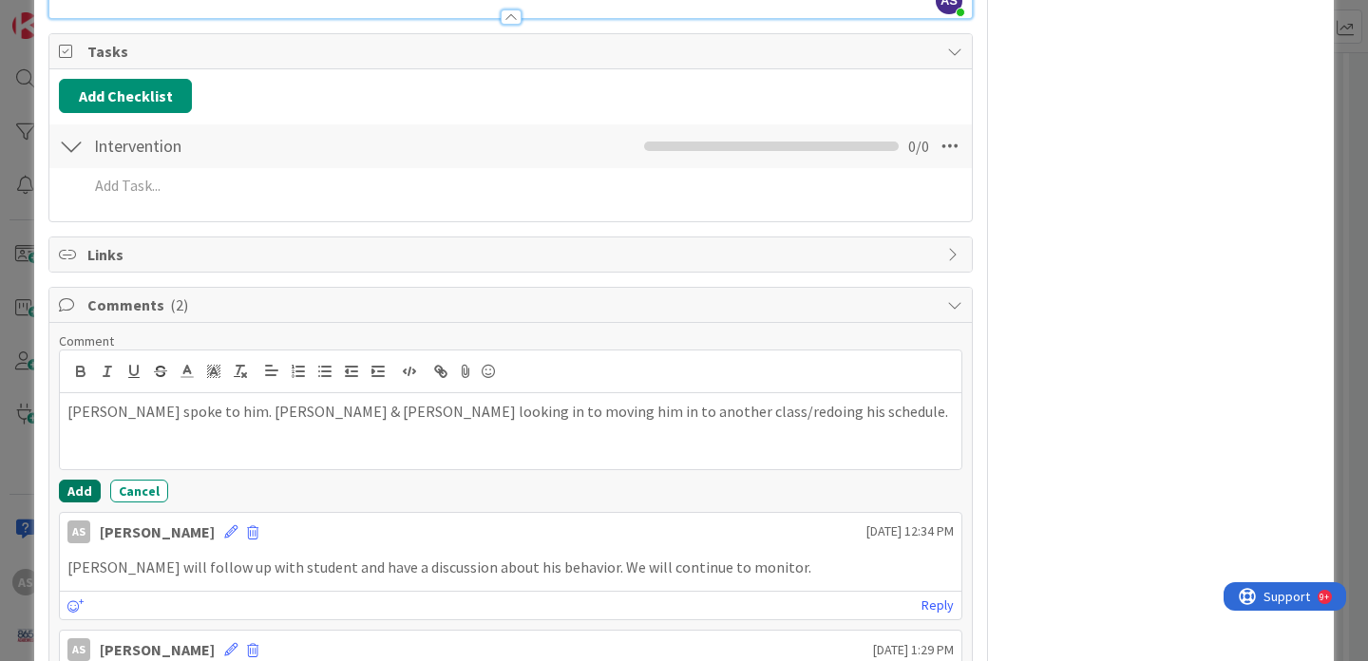
click at [80, 487] on button "Add" at bounding box center [80, 491] width 42 height 23
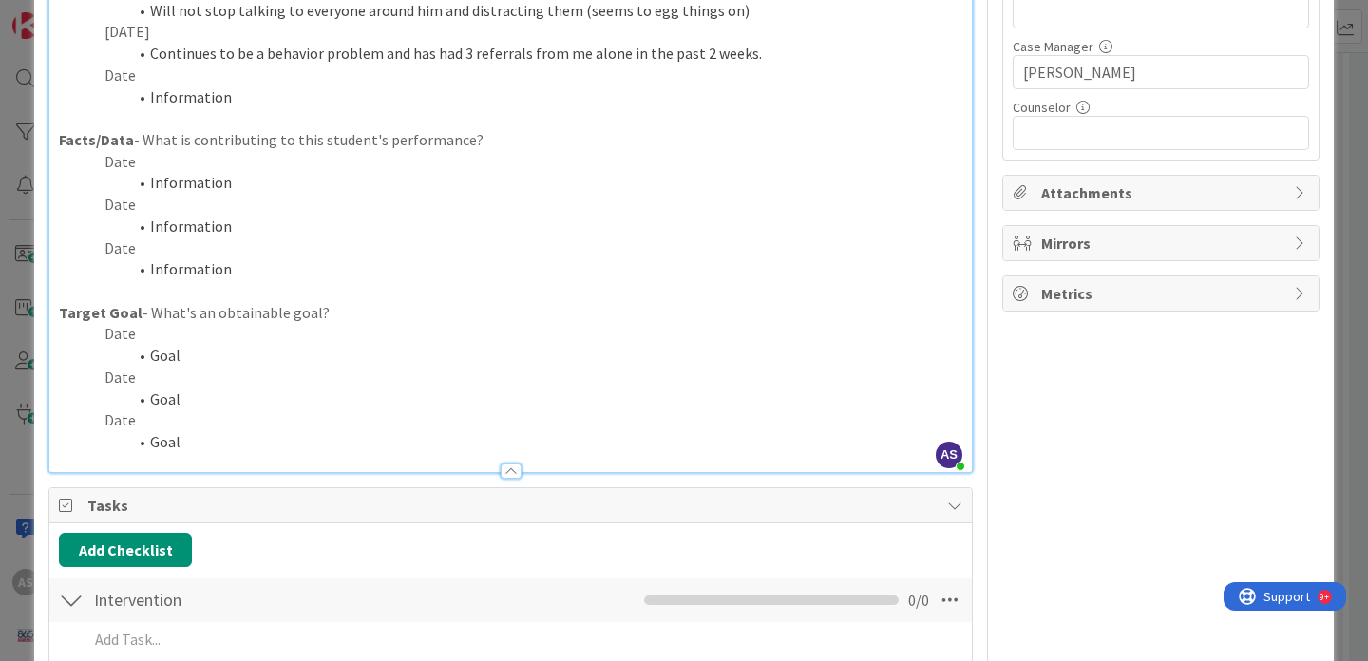
scroll to position [0, 0]
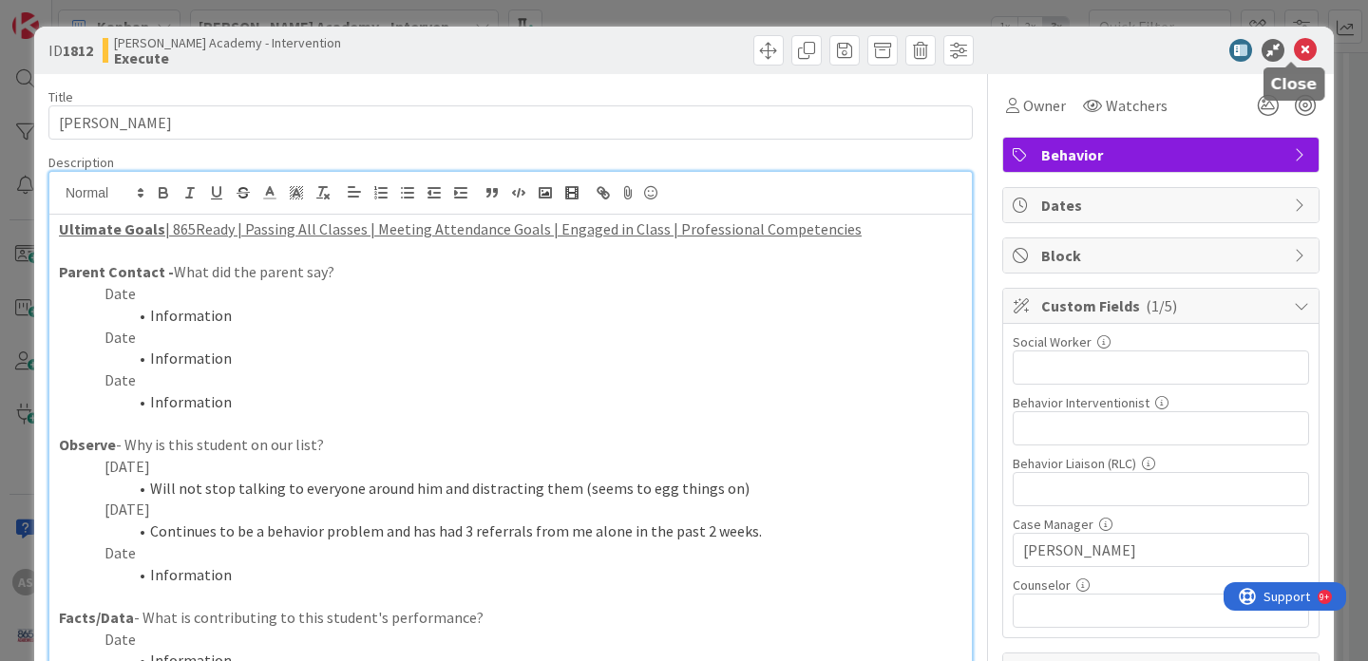
click at [1294, 51] on icon at bounding box center [1305, 50] width 23 height 23
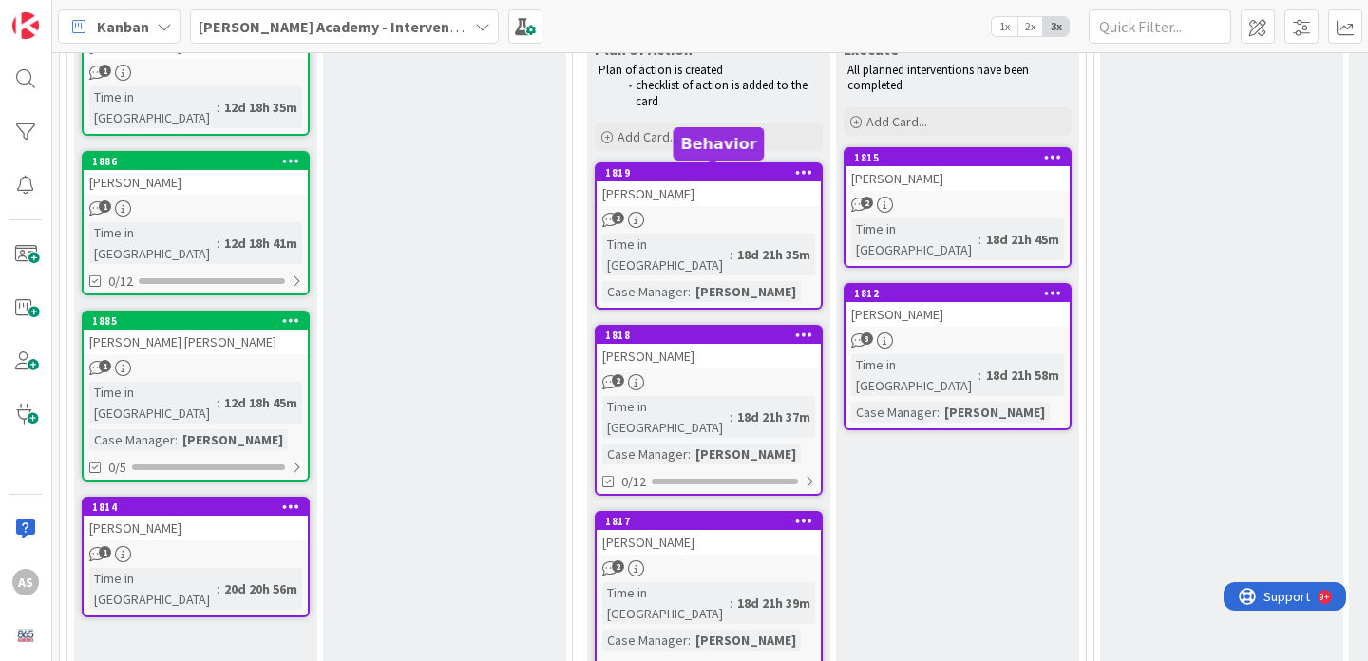
click at [683, 187] on div "[PERSON_NAME]" at bounding box center [709, 193] width 224 height 25
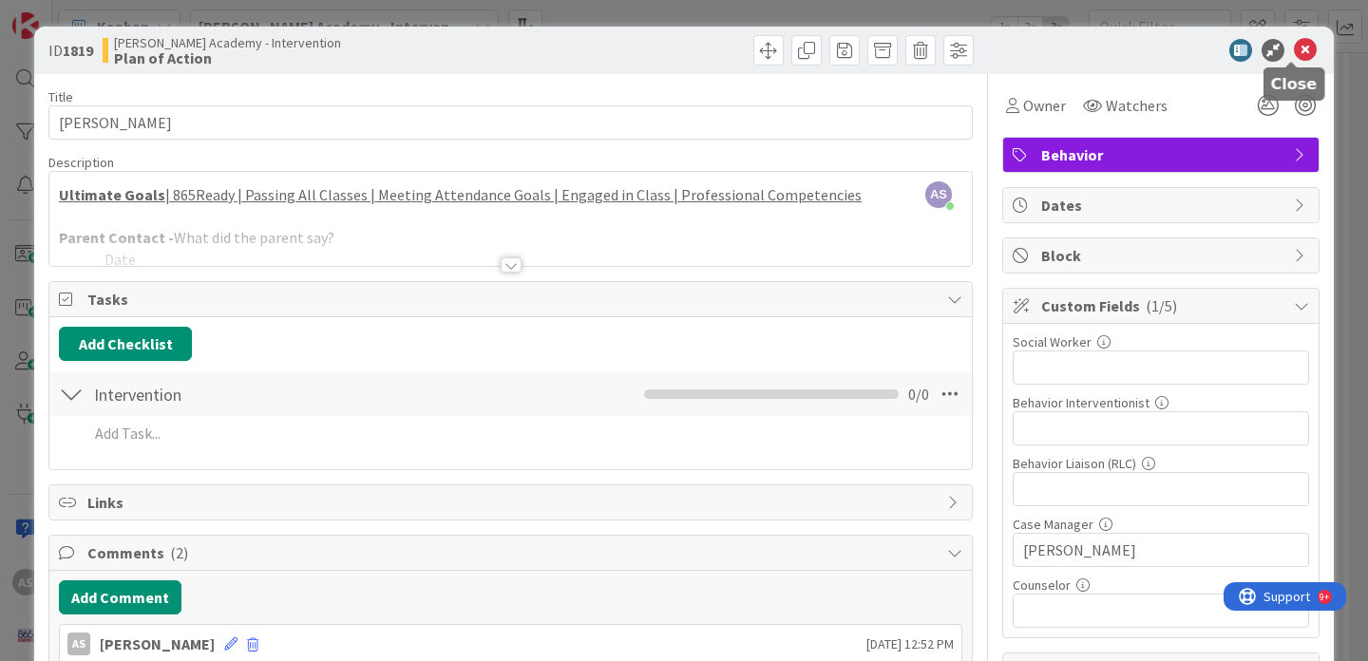
click at [1294, 57] on icon at bounding box center [1305, 50] width 23 height 23
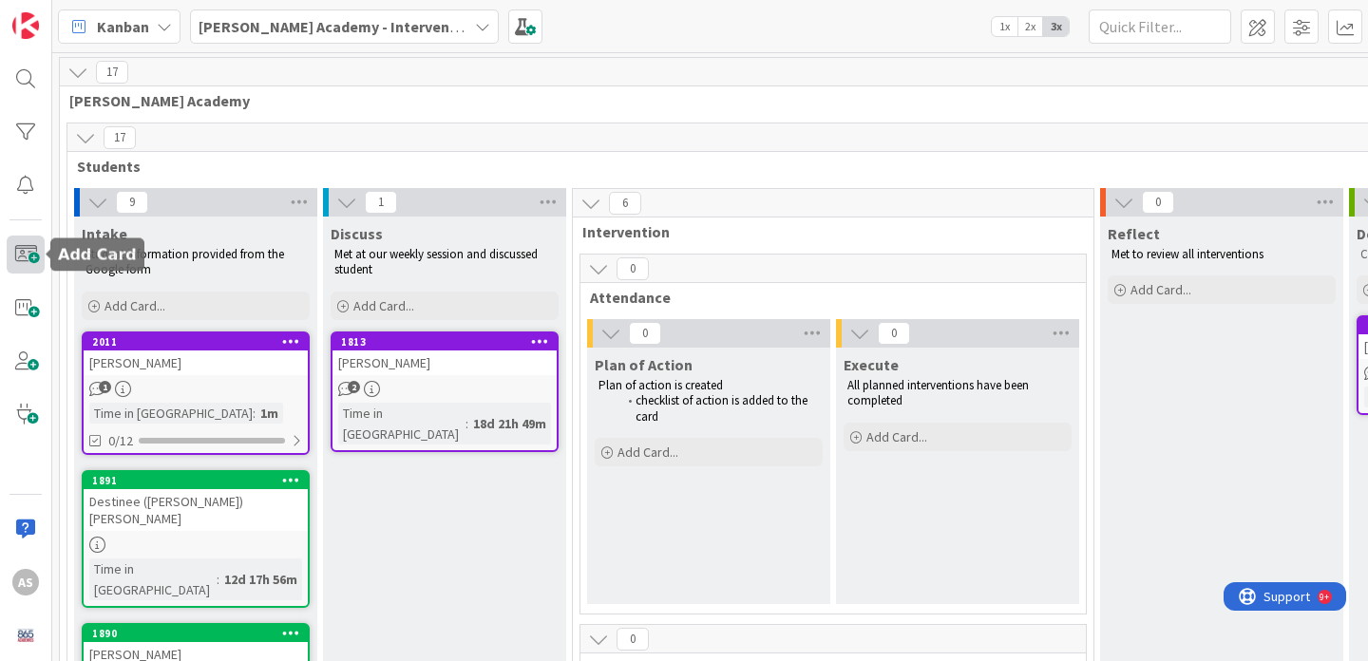
click at [12, 257] on span at bounding box center [26, 255] width 38 height 38
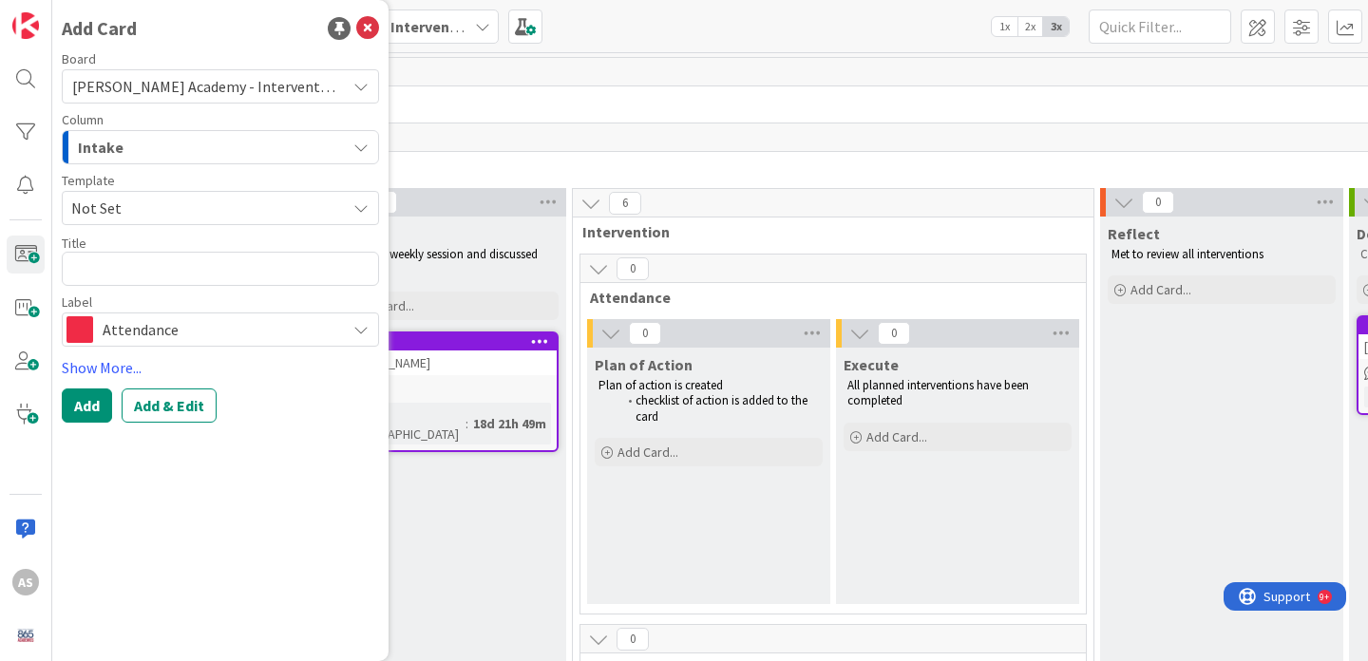
click at [188, 222] on span "Not Set" at bounding box center [220, 208] width 317 height 34
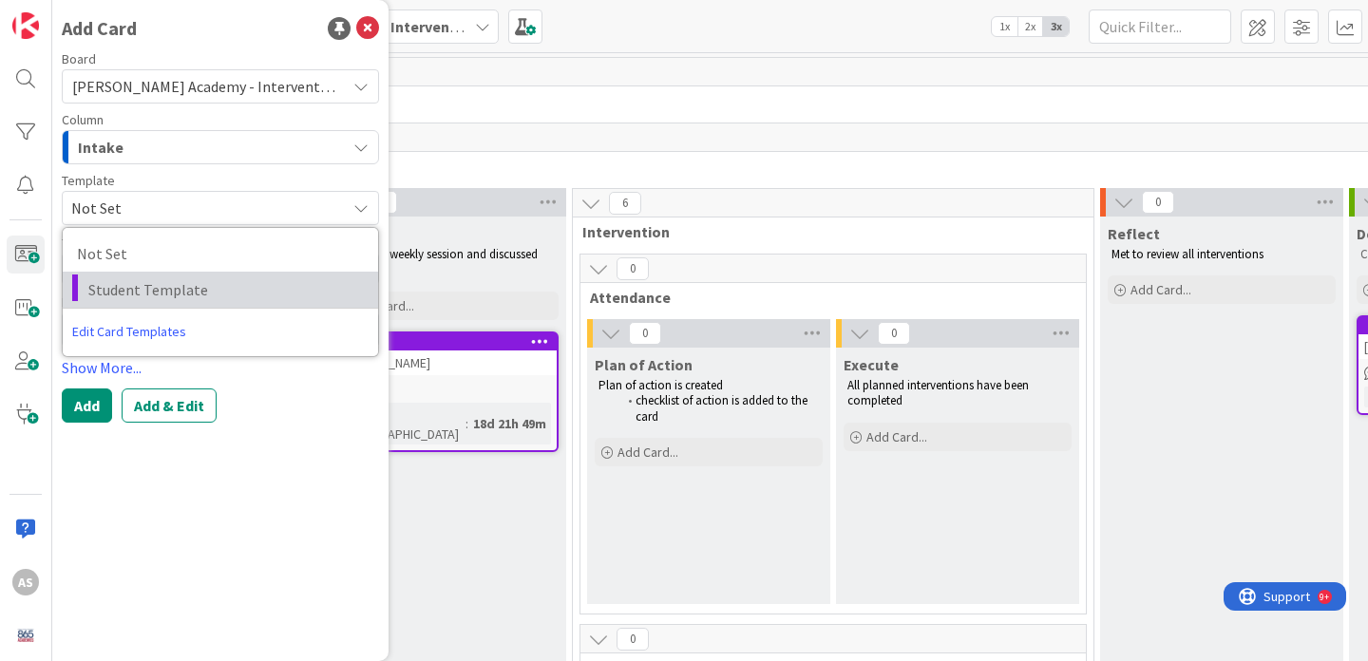
click at [171, 280] on span "Student Template" at bounding box center [226, 289] width 276 height 25
type textarea "x"
type textarea "Student Template"
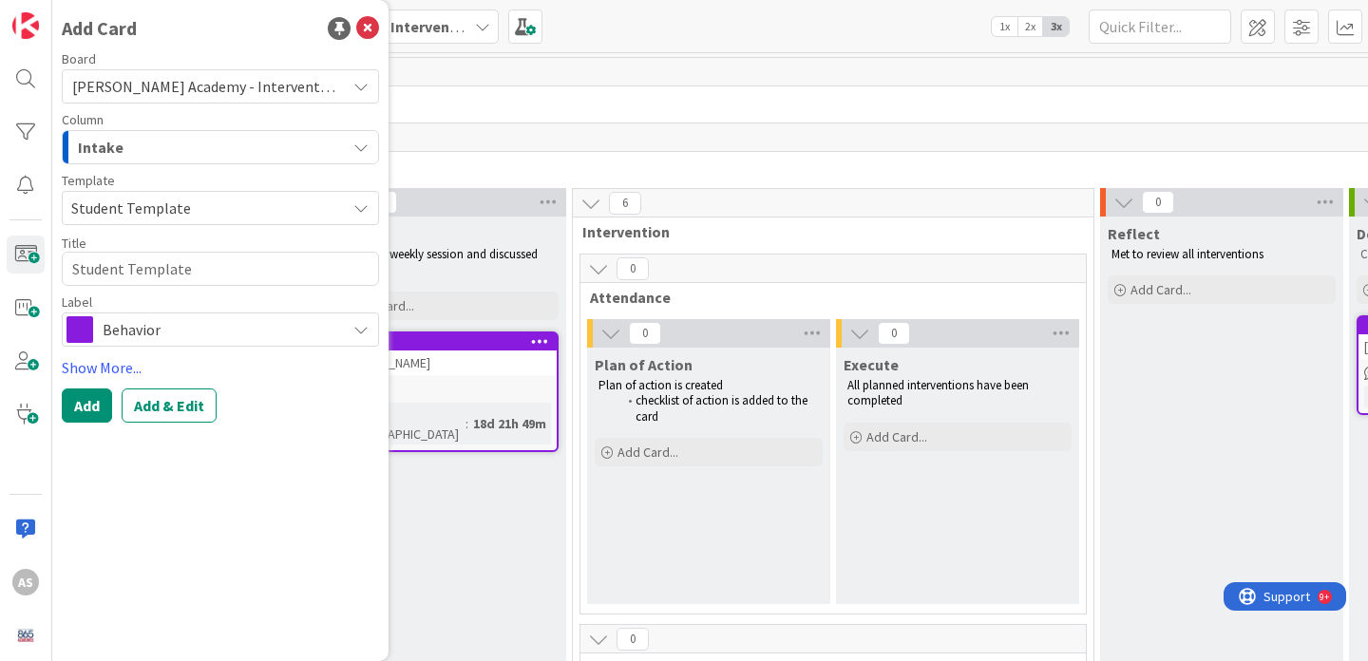
click at [178, 333] on span "Behavior" at bounding box center [220, 329] width 234 height 27
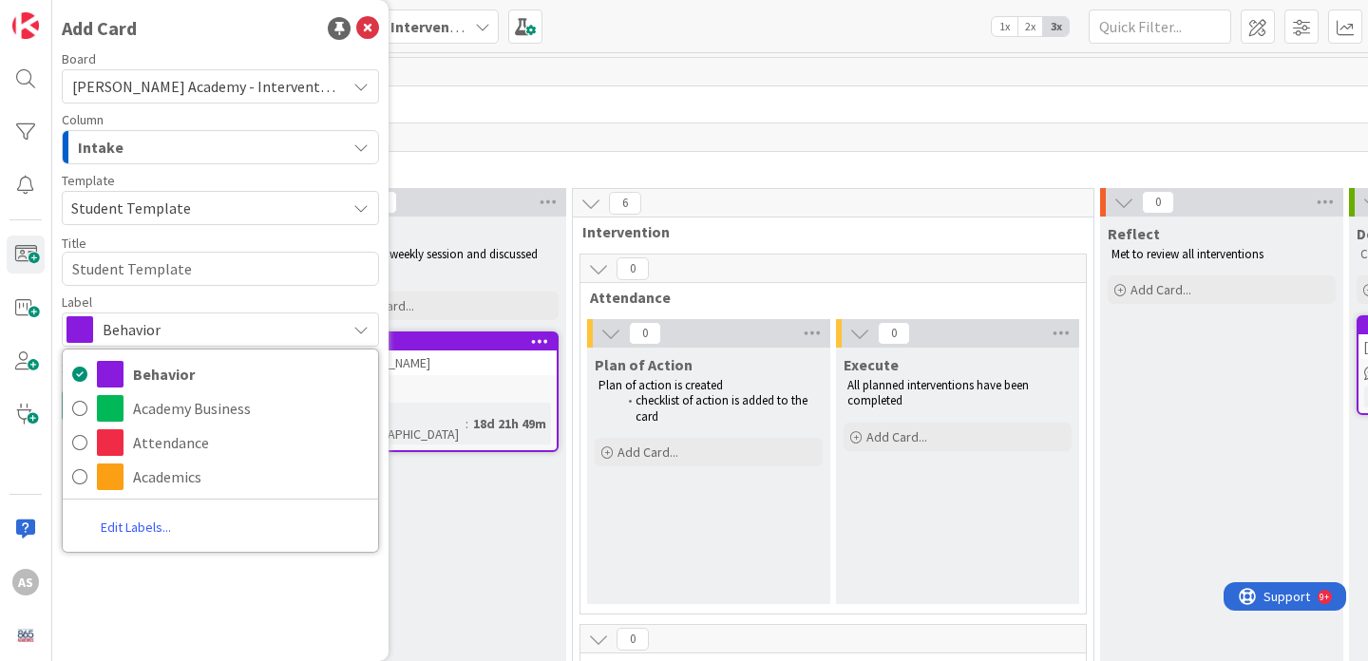
click at [178, 333] on span "Behavior" at bounding box center [220, 329] width 234 height 27
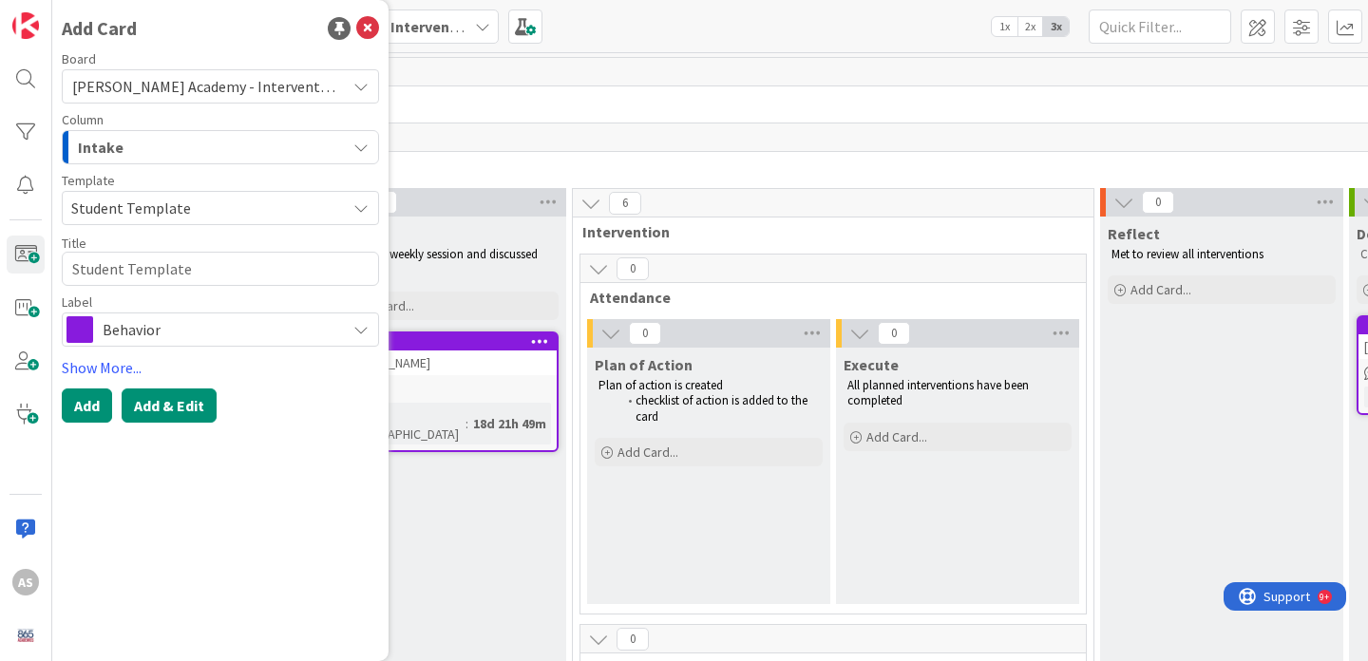
click at [174, 401] on button "Add & Edit" at bounding box center [169, 406] width 95 height 34
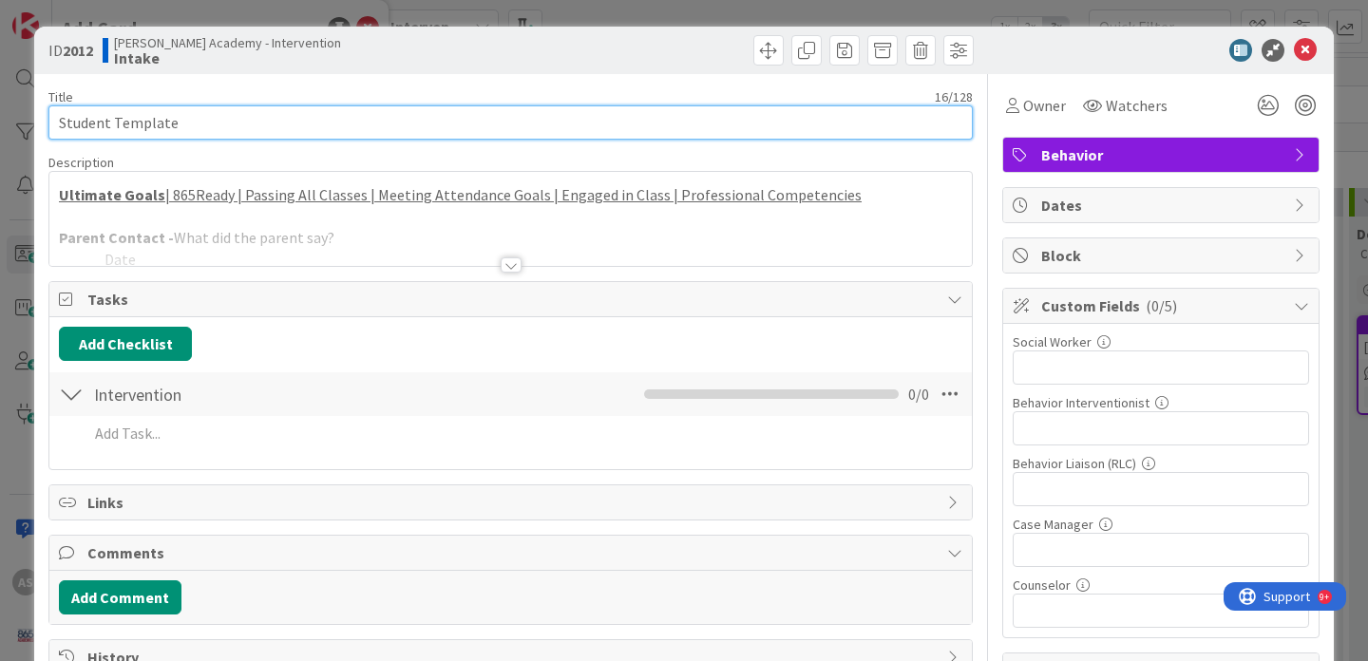
click at [457, 131] on input "Student Template" at bounding box center [510, 122] width 924 height 34
type input "Camden Lett"
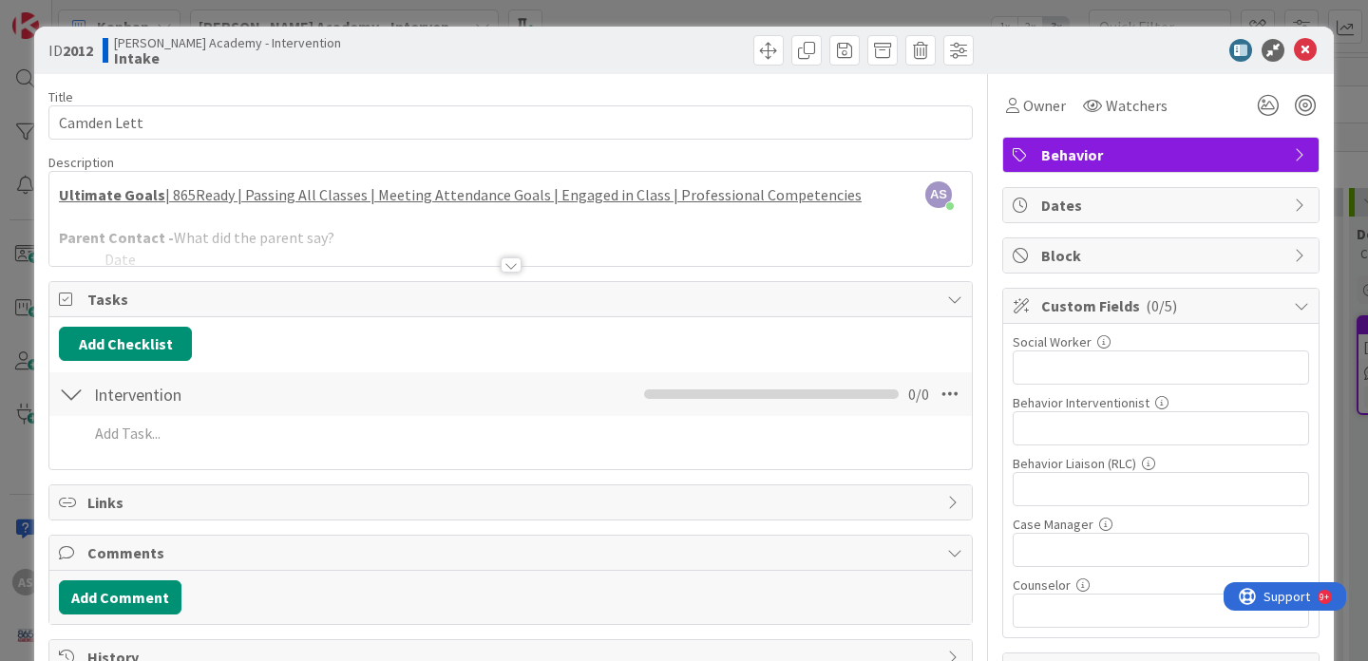
click at [501, 268] on div at bounding box center [511, 264] width 21 height 15
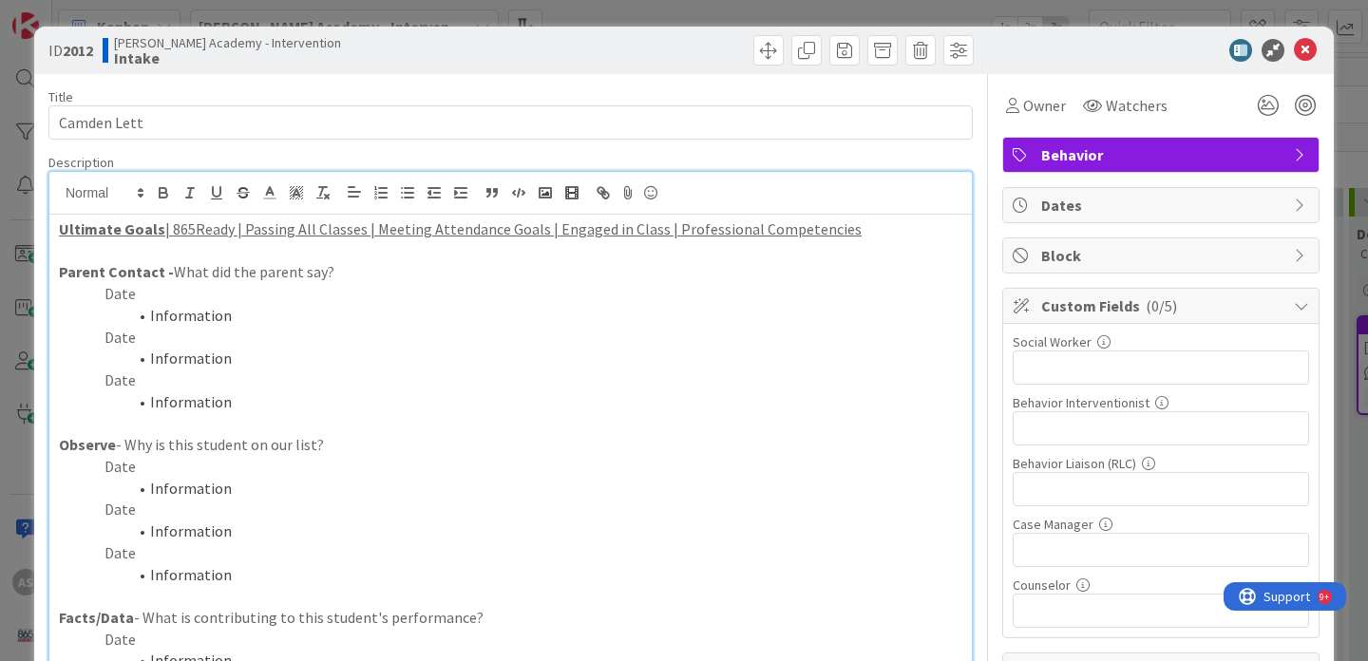
click at [131, 467] on p "Date" at bounding box center [510, 467] width 903 height 22
drag, startPoint x: 257, startPoint y: 492, endPoint x: 100, endPoint y: 492, distance: 157.7
click at [100, 492] on li "Information" at bounding box center [522, 489] width 881 height 22
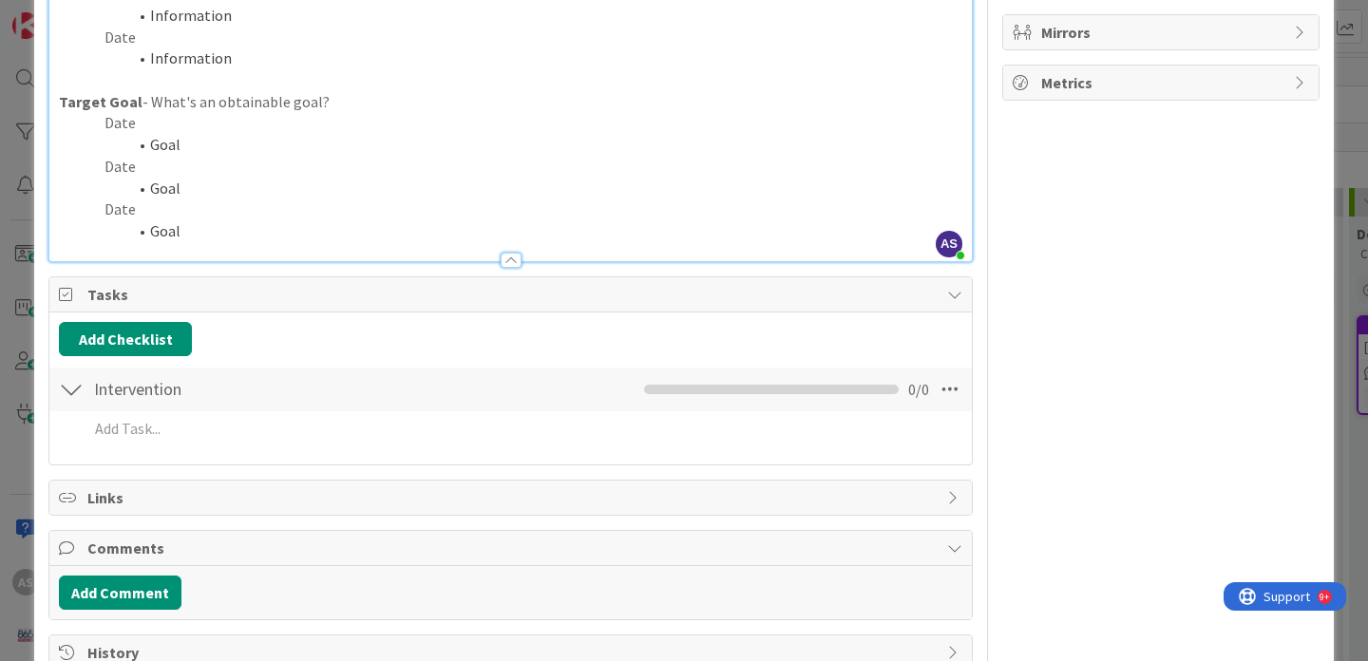
scroll to position [703, 0]
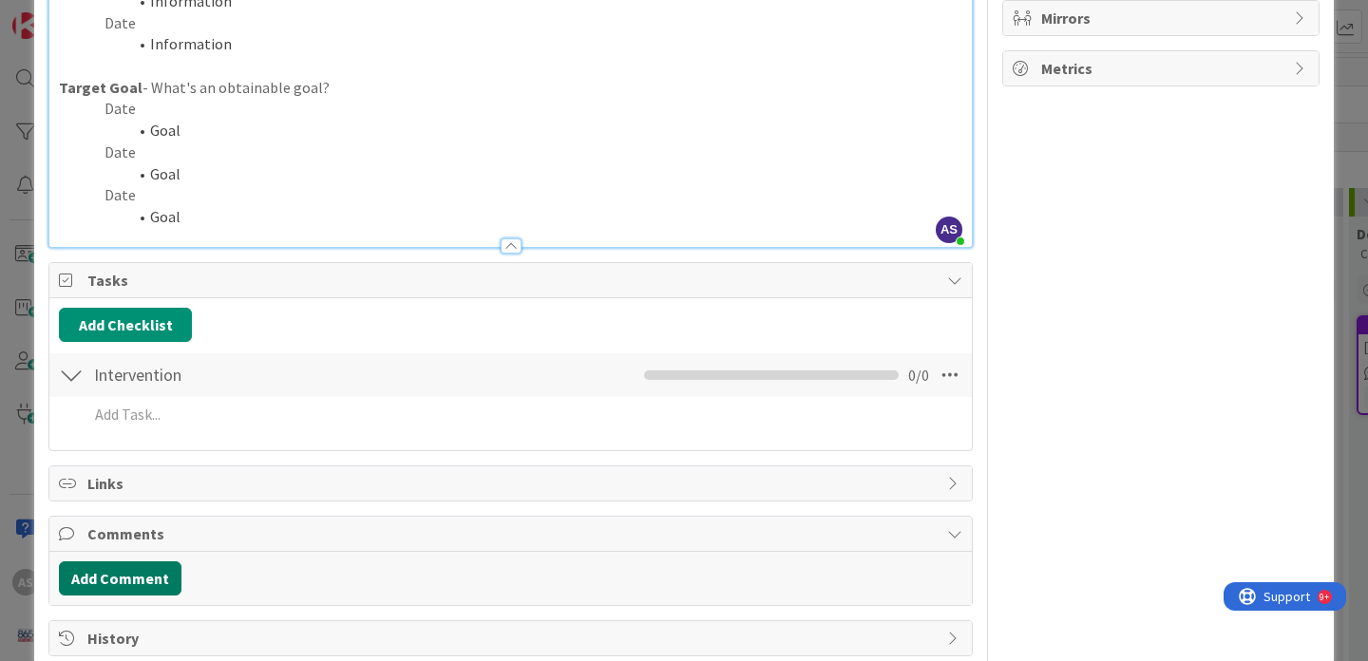
click at [135, 582] on button "Add Comment" at bounding box center [120, 578] width 123 height 34
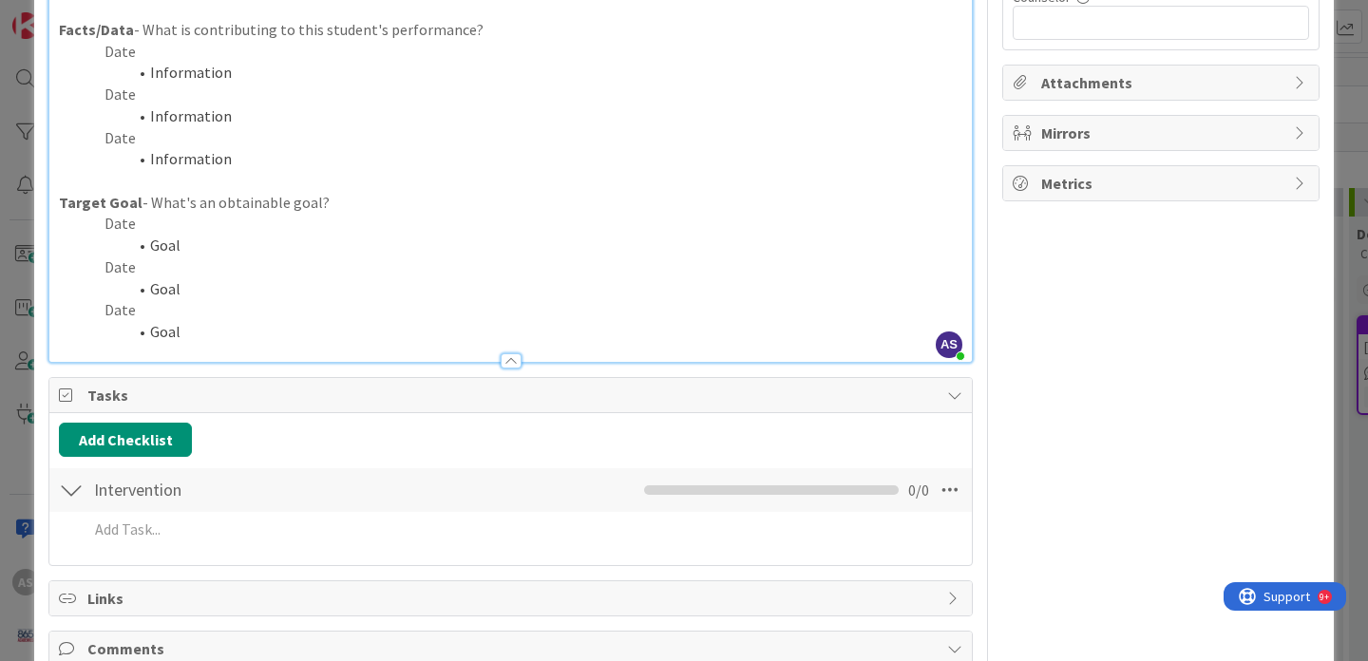
scroll to position [579, 0]
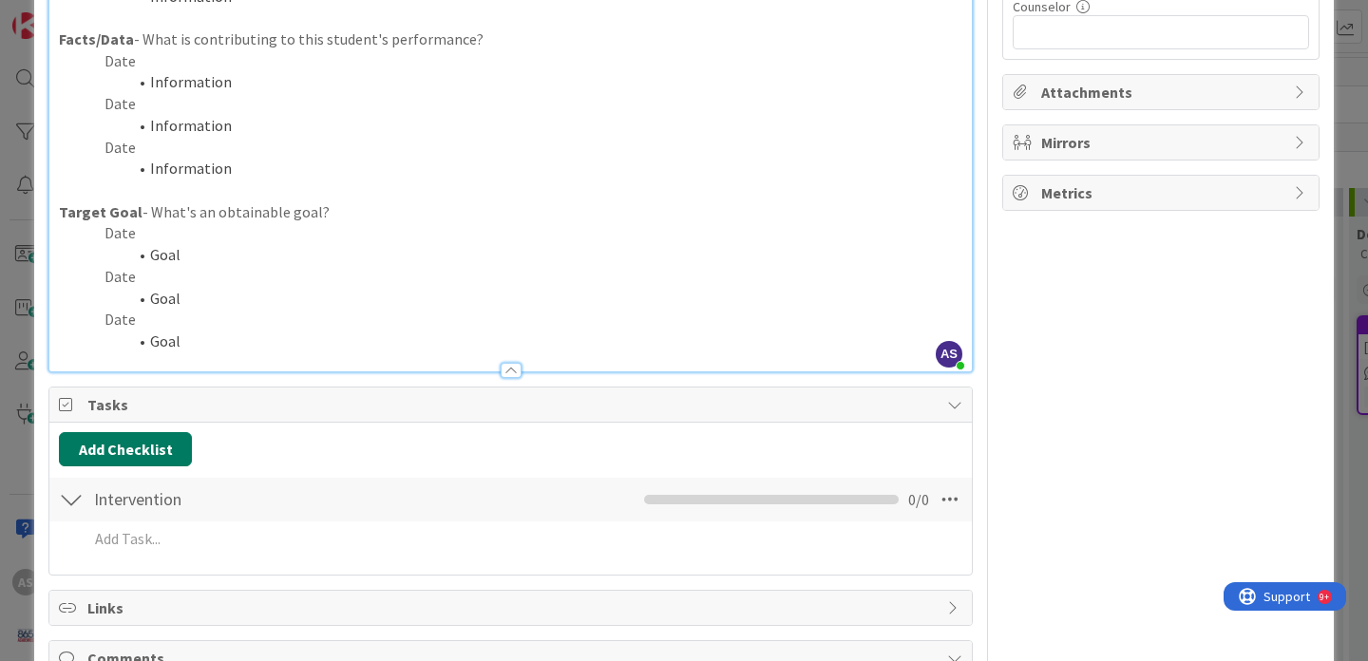
click at [164, 457] on button "Add Checklist" at bounding box center [125, 449] width 133 height 34
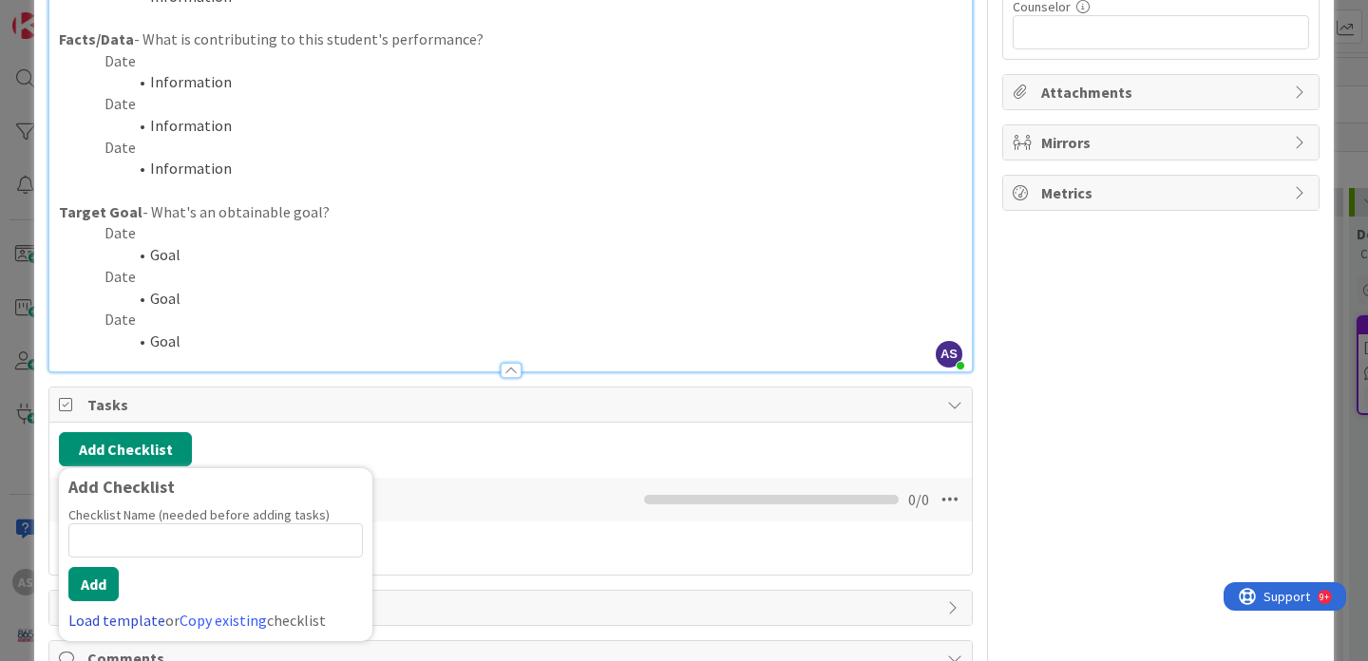
click at [105, 612] on link "Load template" at bounding box center [116, 620] width 97 height 19
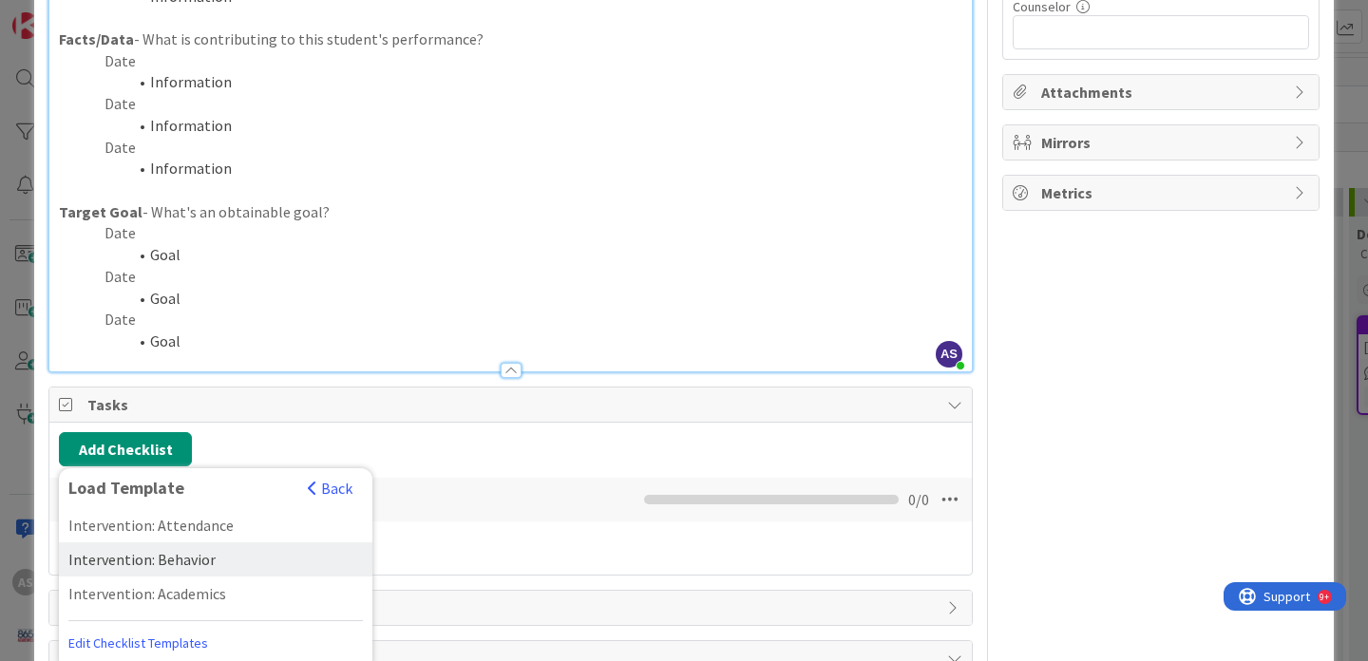
click at [173, 560] on div "Intervention: Behavior" at bounding box center [216, 559] width 314 height 34
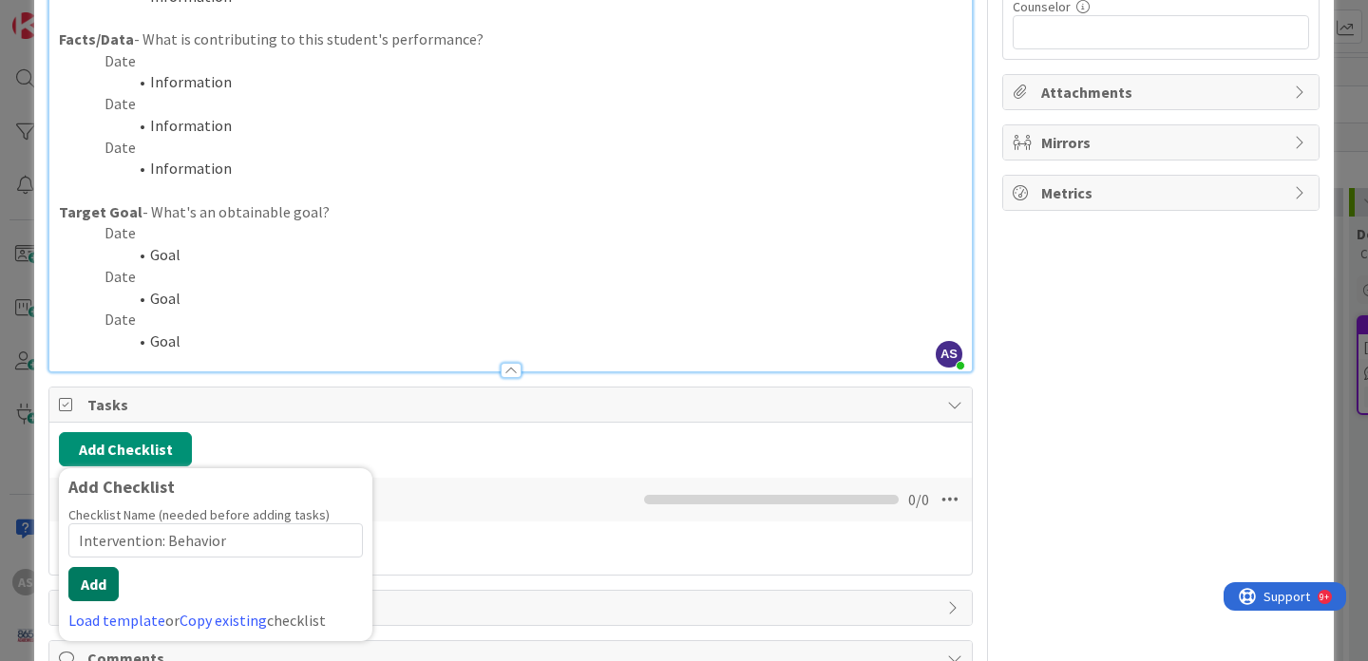
click at [81, 578] on button "Add" at bounding box center [93, 584] width 50 height 34
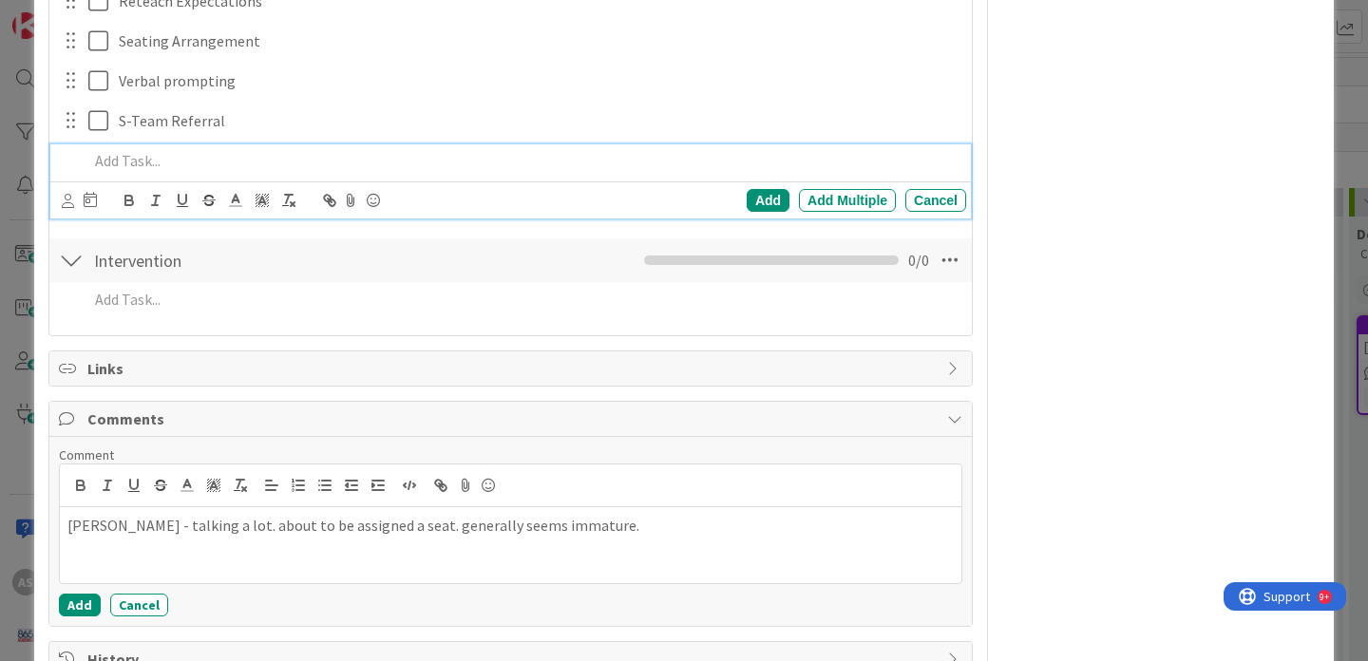
scroll to position [1438, 0]
click at [70, 257] on div at bounding box center [71, 257] width 25 height 34
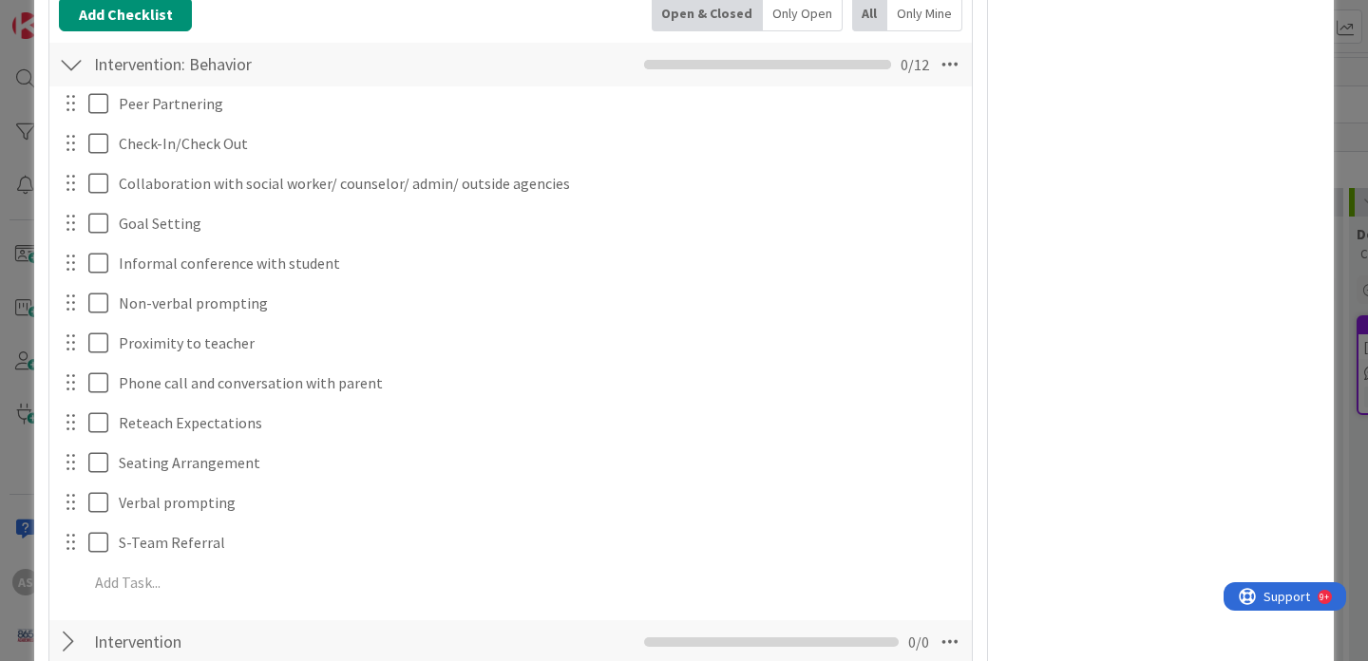
scroll to position [1022, 0]
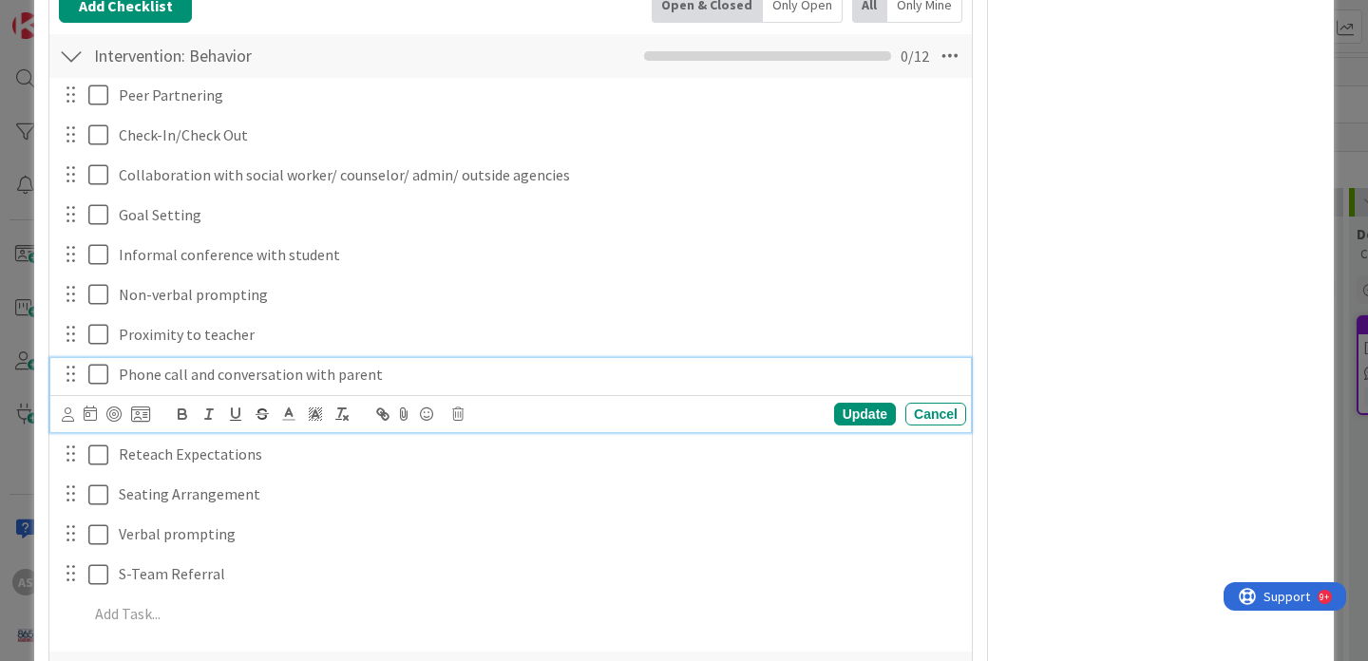
click at [97, 375] on icon at bounding box center [98, 374] width 20 height 23
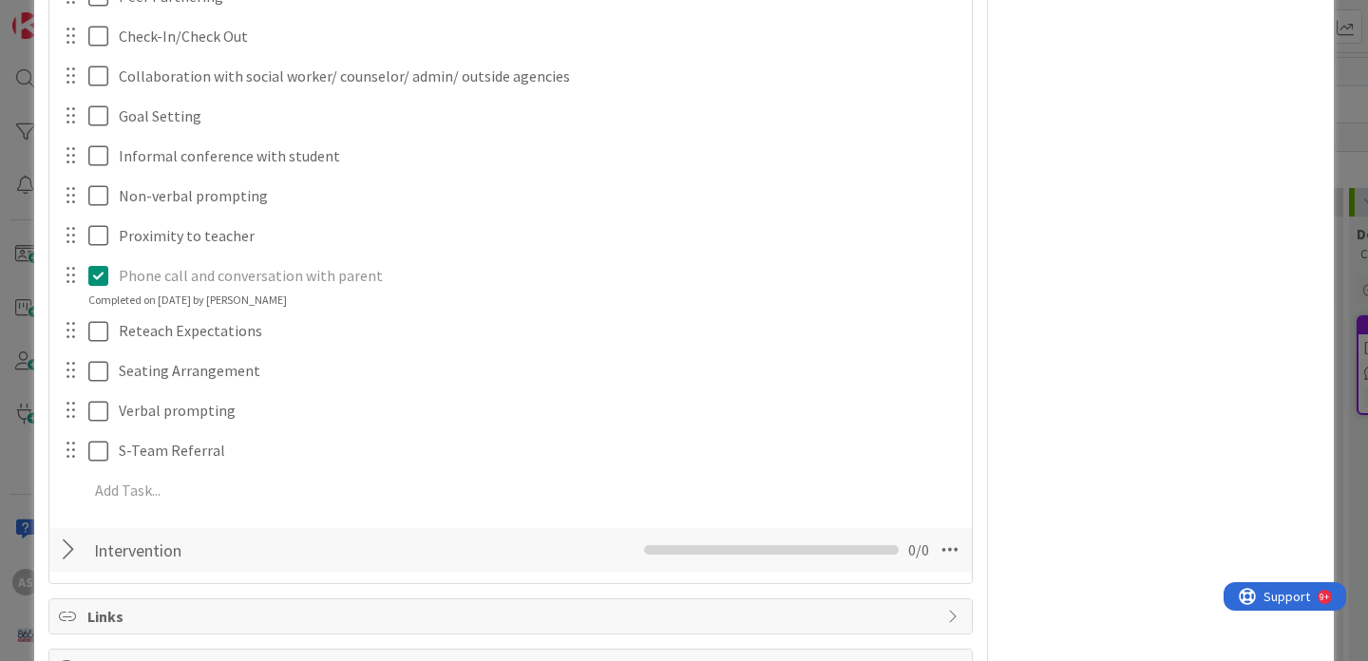
scroll to position [1426, 0]
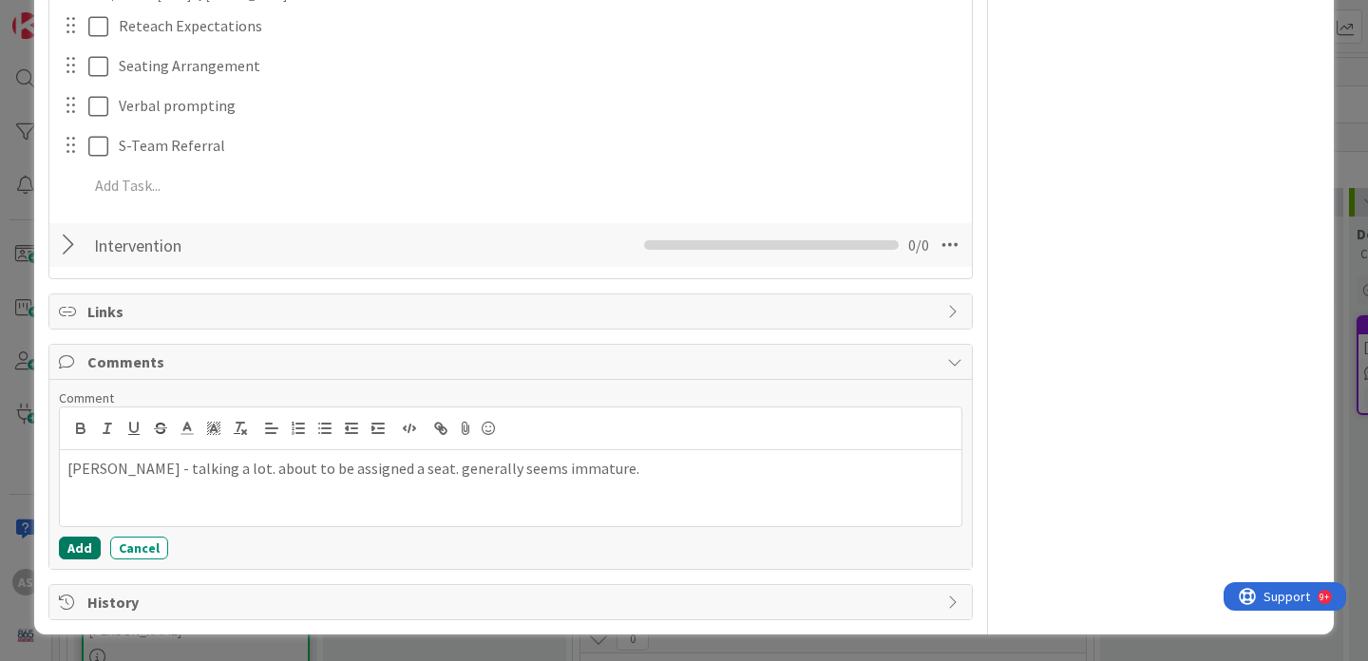
click at [83, 550] on button "Add" at bounding box center [80, 548] width 42 height 23
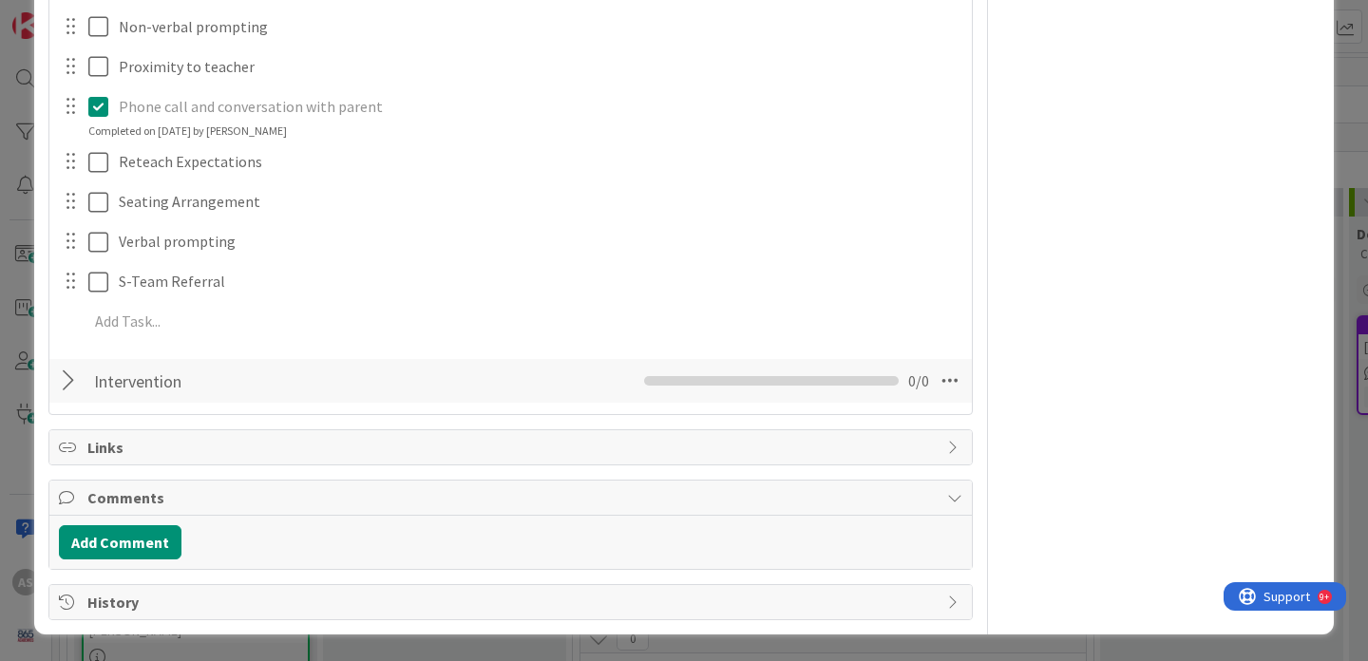
scroll to position [1409, 0]
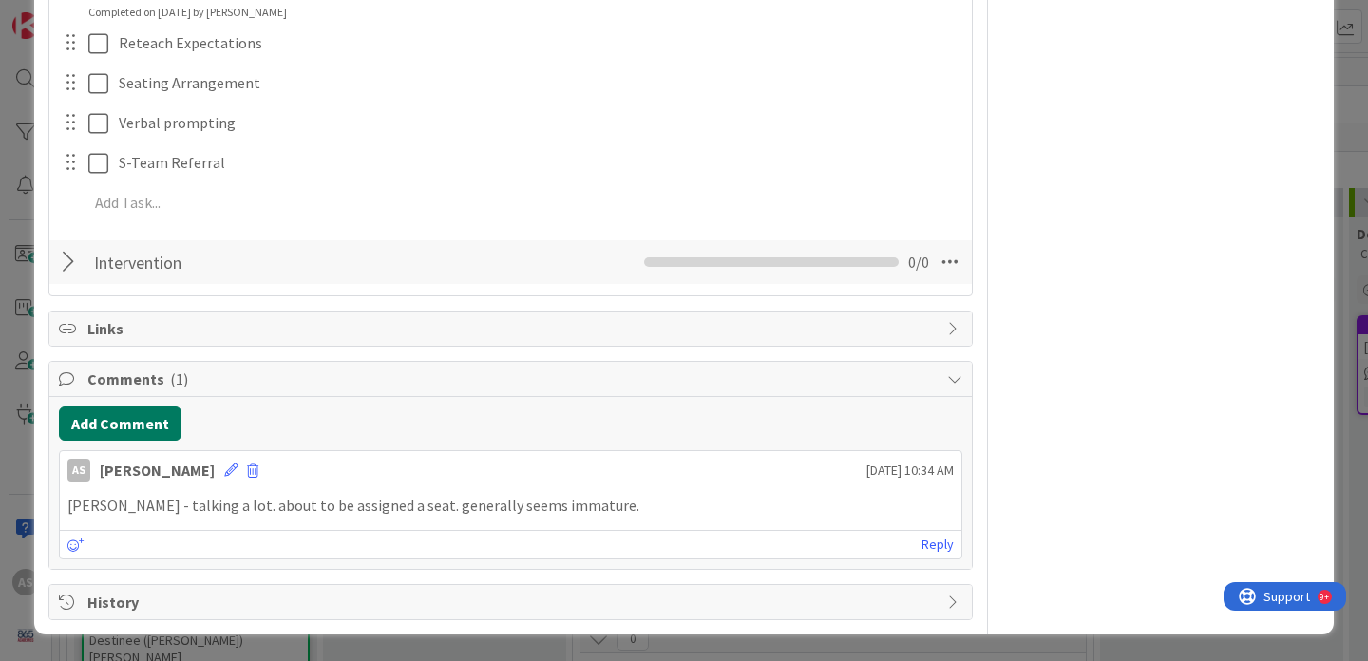
click at [132, 428] on button "Add Comment" at bounding box center [120, 424] width 123 height 34
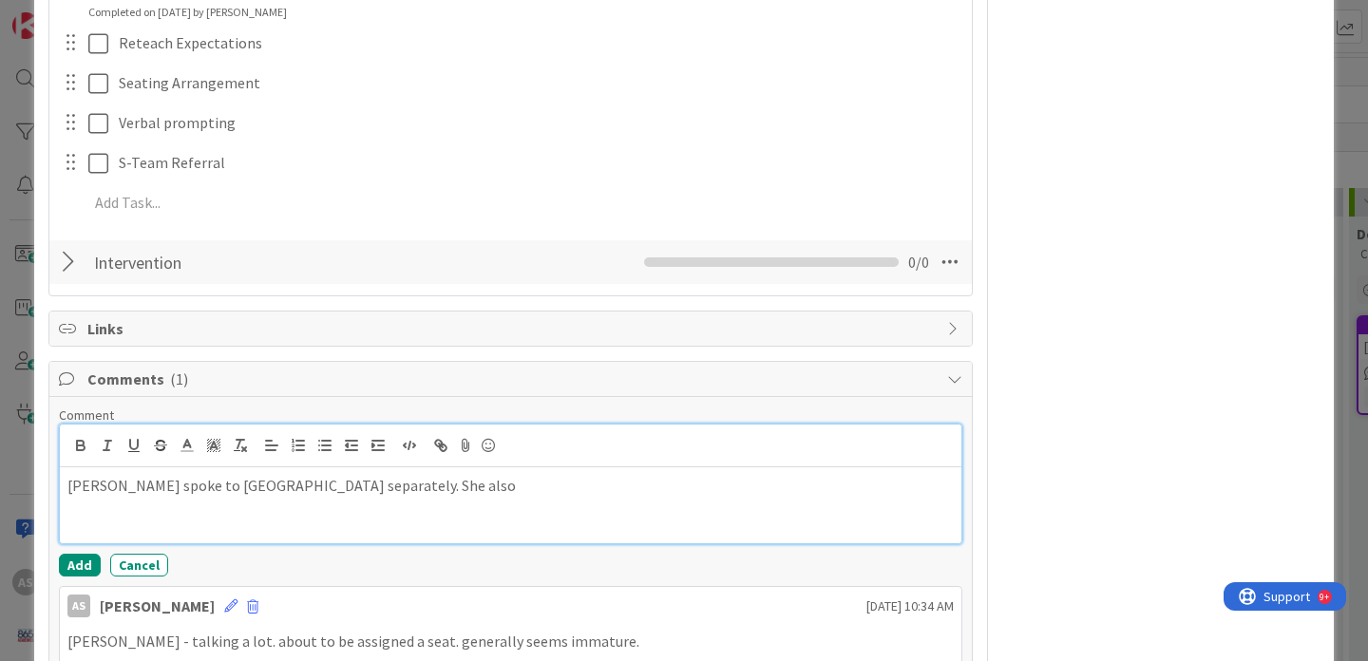
click at [382, 504] on div "[PERSON_NAME] spoke to [GEOGRAPHIC_DATA] separately. She also" at bounding box center [511, 505] width 902 height 76
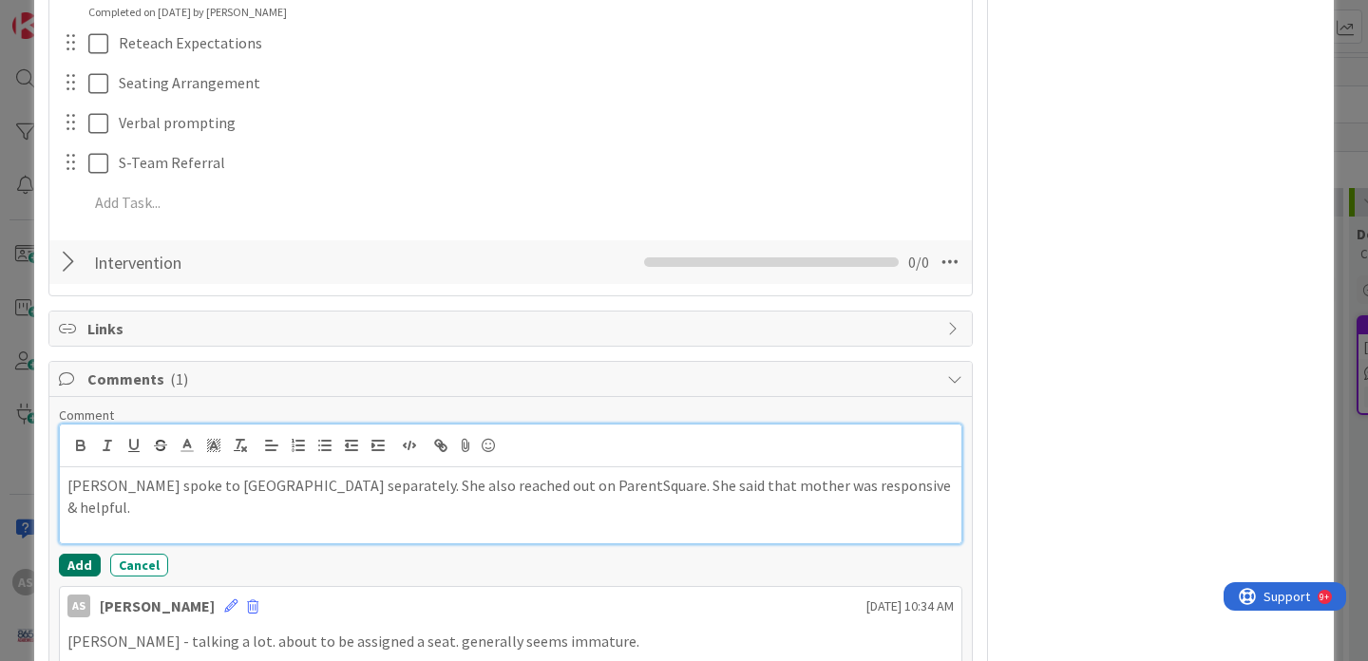
click at [82, 564] on button "Add" at bounding box center [80, 565] width 42 height 23
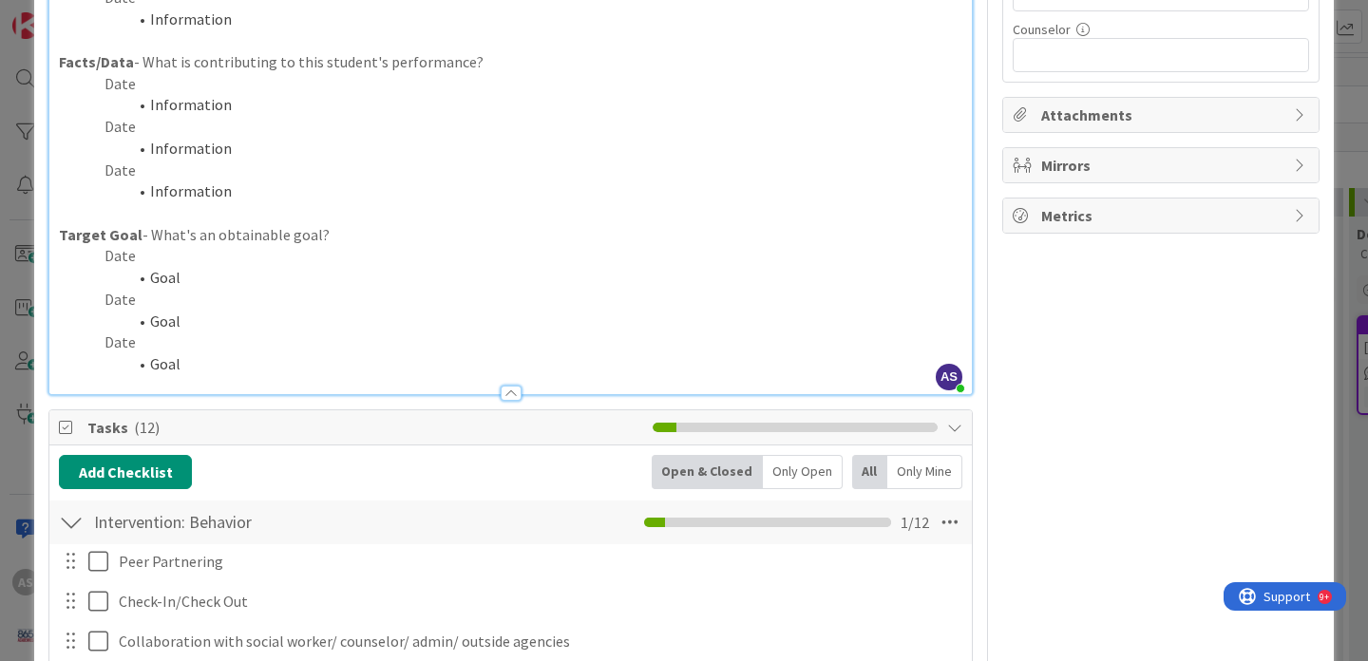
scroll to position [0, 0]
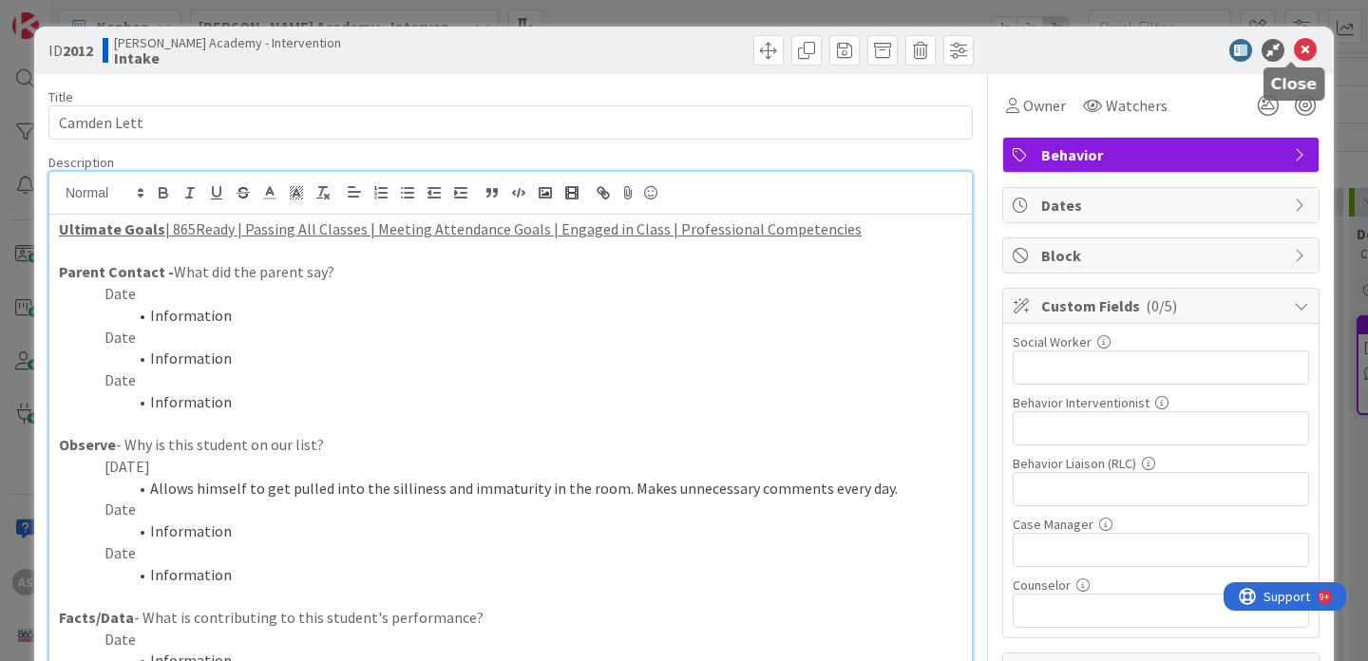
click at [1295, 47] on icon at bounding box center [1305, 50] width 23 height 23
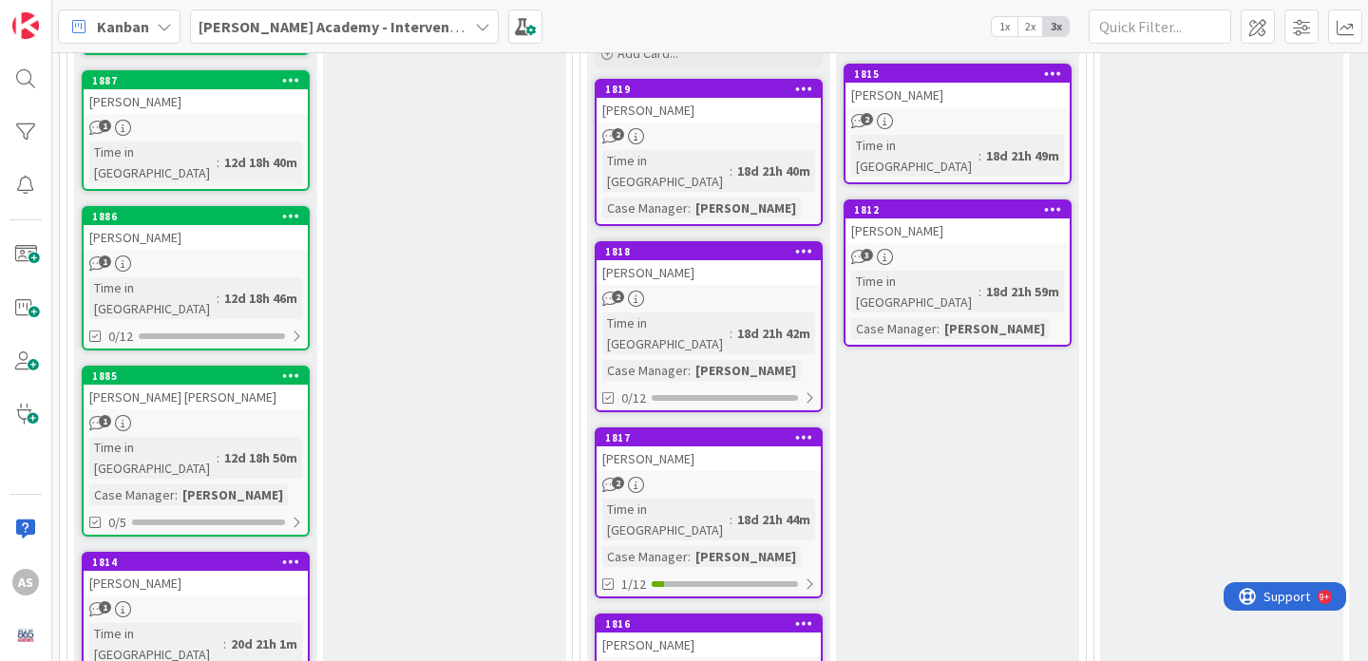
scroll to position [1166, 0]
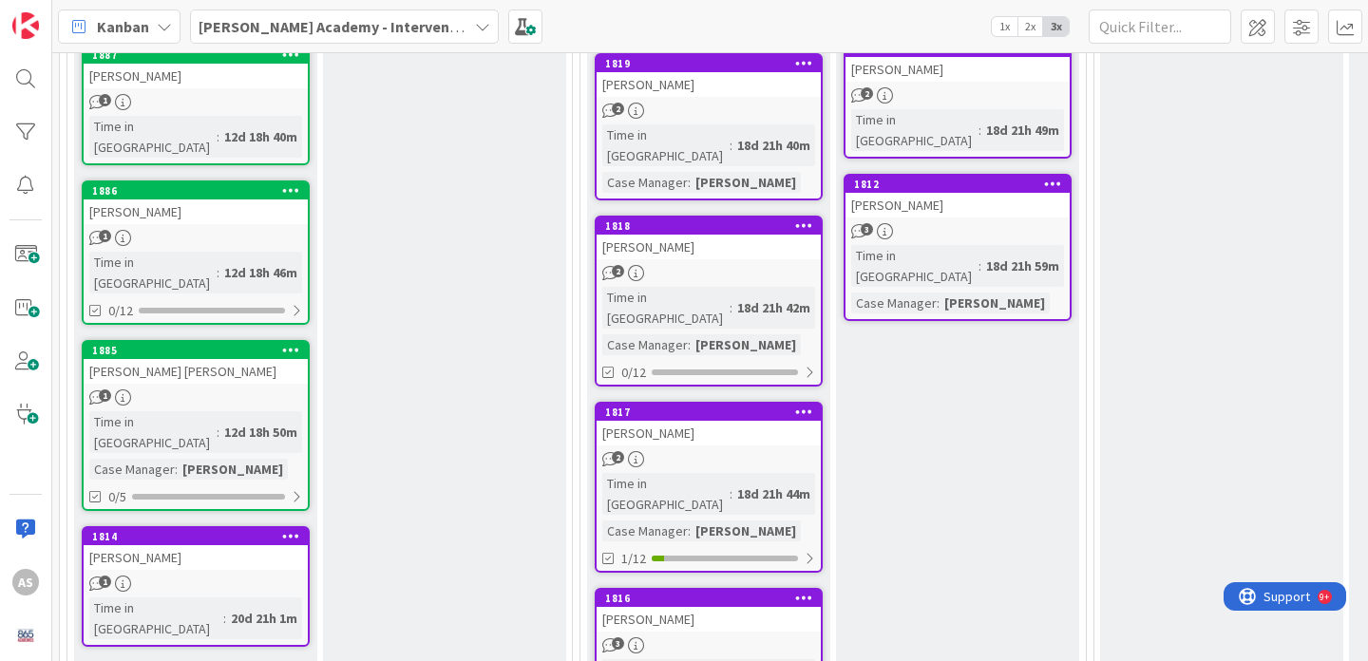
click at [697, 235] on div "[PERSON_NAME]" at bounding box center [709, 247] width 224 height 25
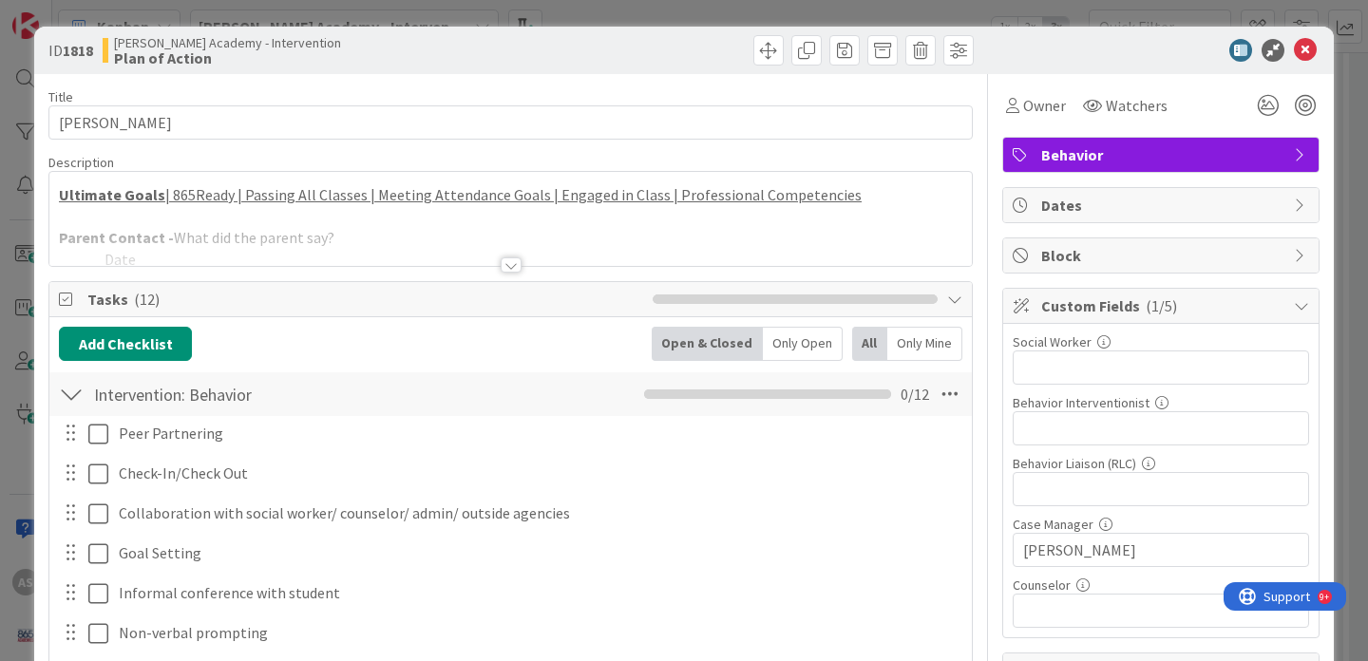
click at [501, 267] on div at bounding box center [511, 264] width 21 height 15
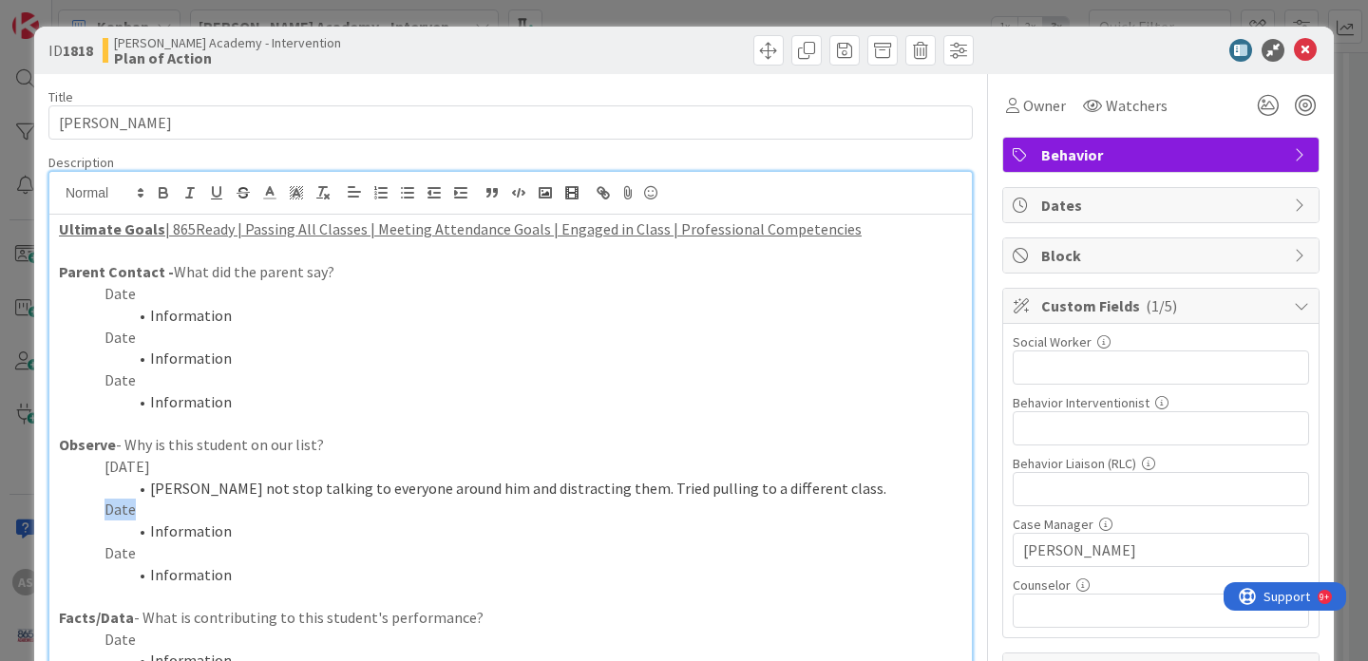
drag, startPoint x: 132, startPoint y: 511, endPoint x: 98, endPoint y: 511, distance: 34.2
click at [98, 511] on p "Date" at bounding box center [510, 510] width 903 height 22
drag, startPoint x: 249, startPoint y: 533, endPoint x: 82, endPoint y: 533, distance: 167.2
click at [82, 533] on li "Information" at bounding box center [522, 532] width 881 height 22
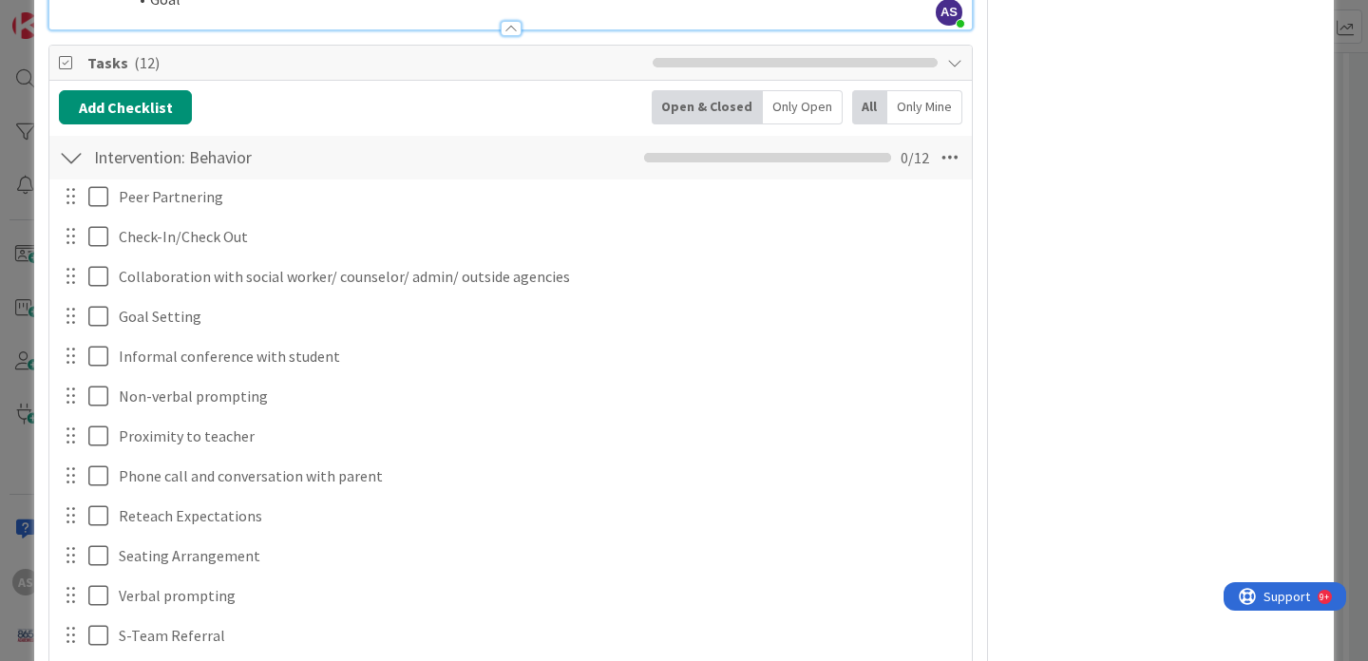
scroll to position [922, 0]
click at [75, 157] on div at bounding box center [71, 157] width 25 height 34
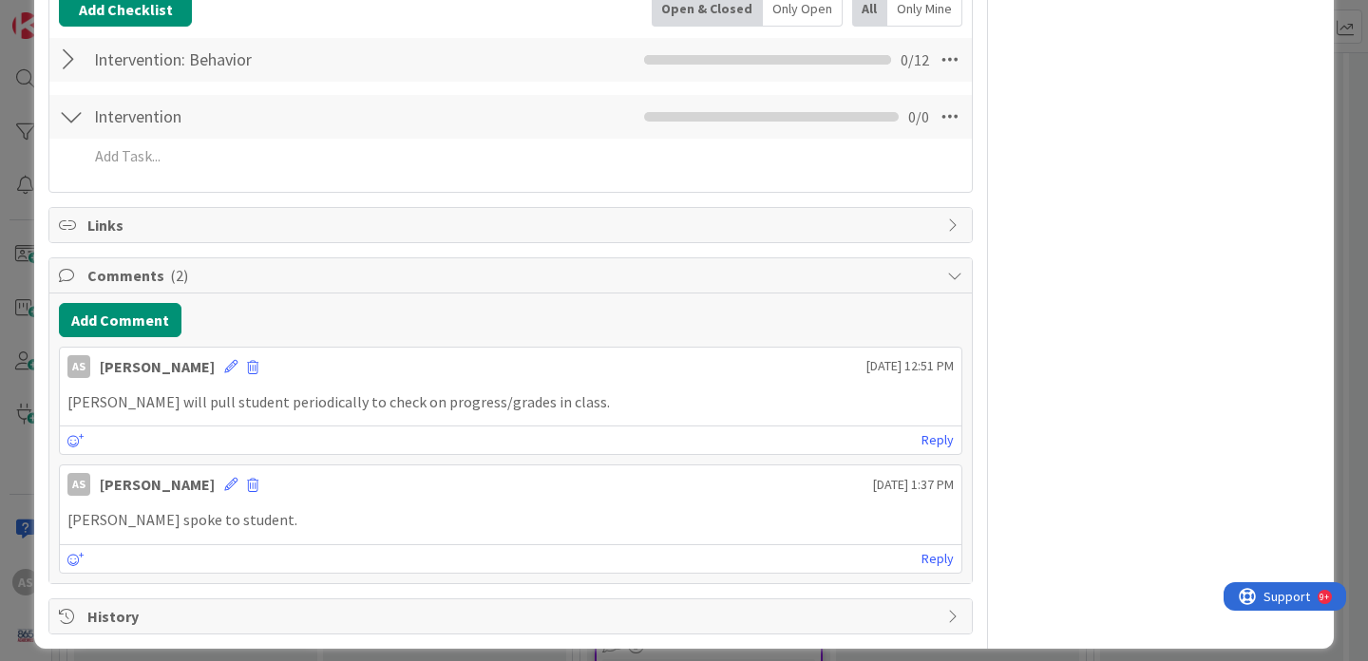
scroll to position [1019, 0]
click at [132, 325] on button "Add Comment" at bounding box center [120, 319] width 123 height 34
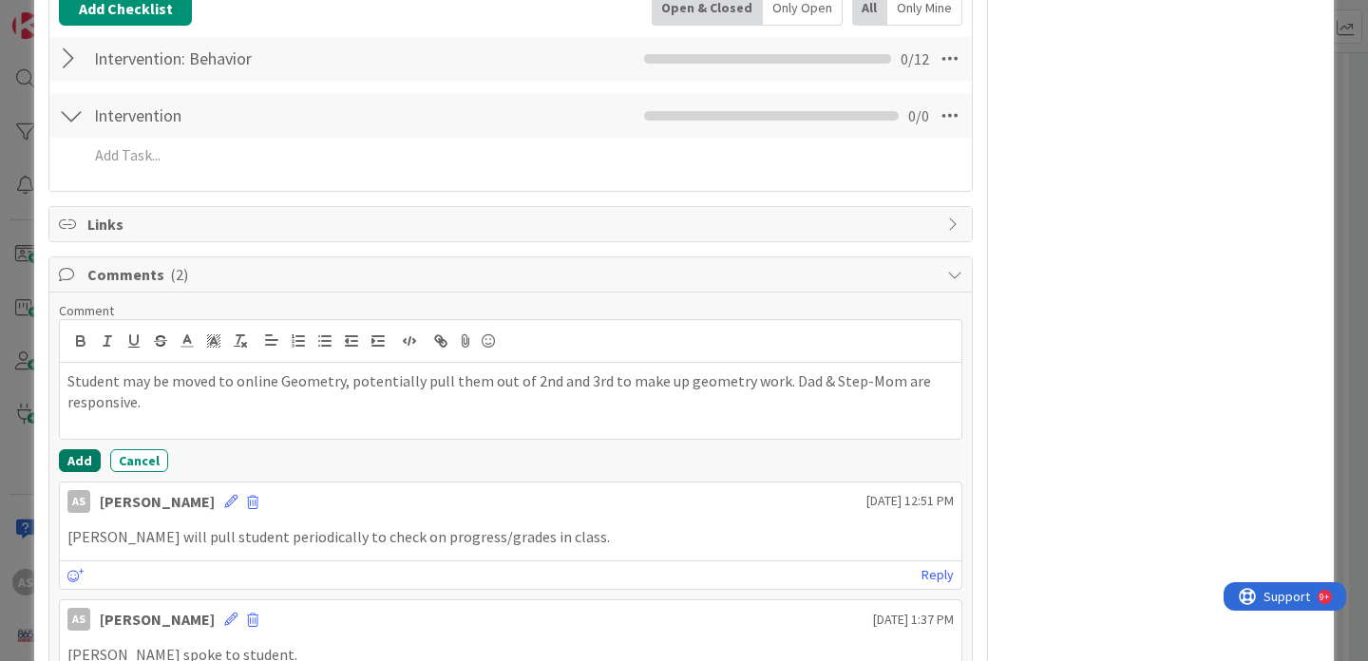
click at [77, 456] on button "Add" at bounding box center [80, 460] width 42 height 23
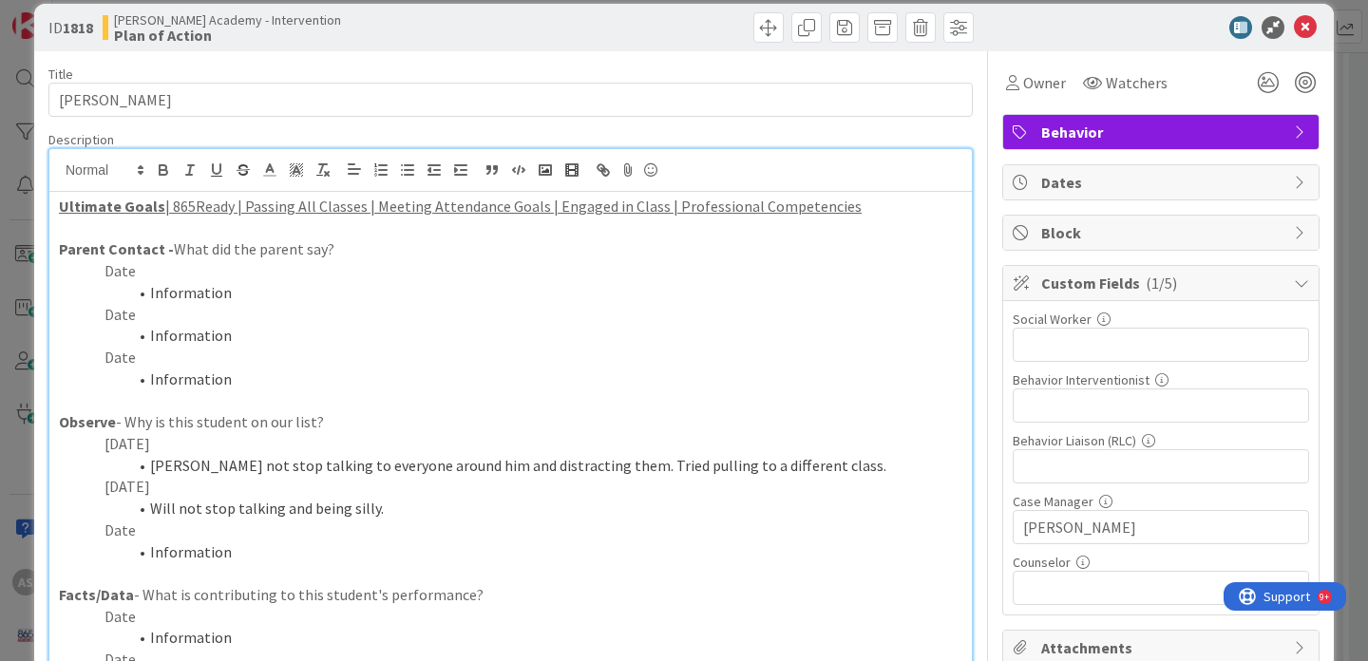
scroll to position [0, 0]
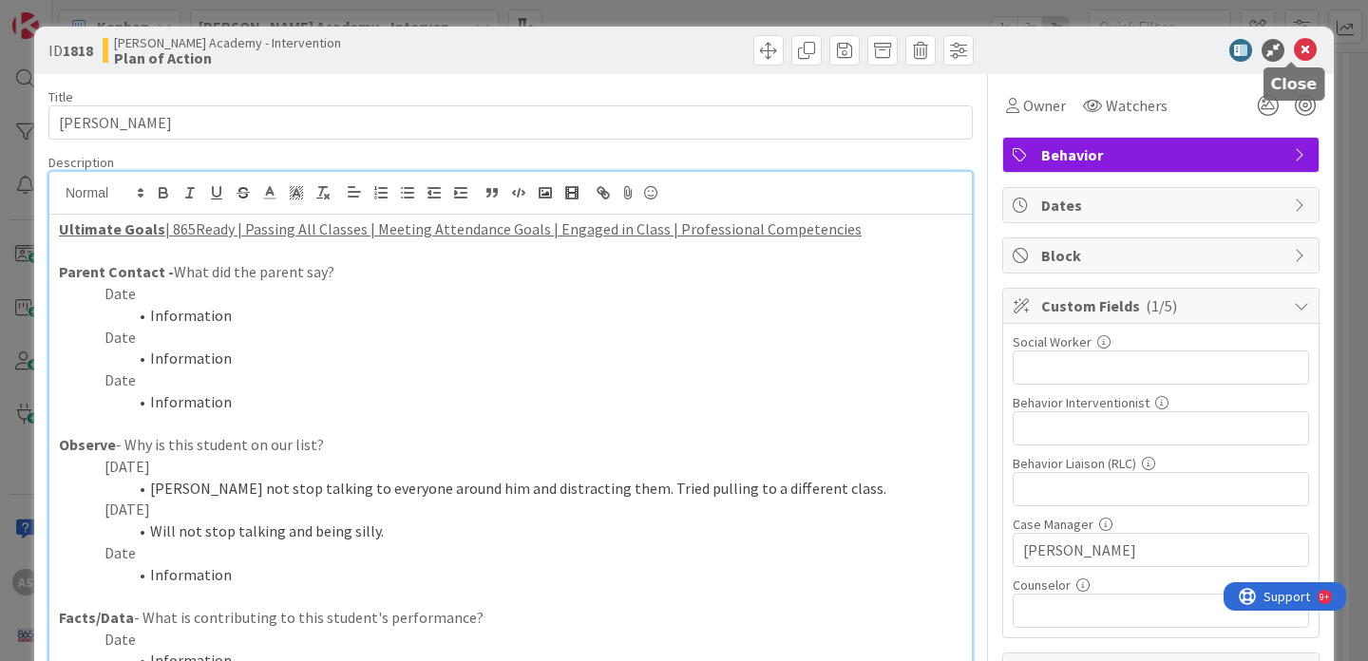
click at [1294, 55] on icon at bounding box center [1305, 50] width 23 height 23
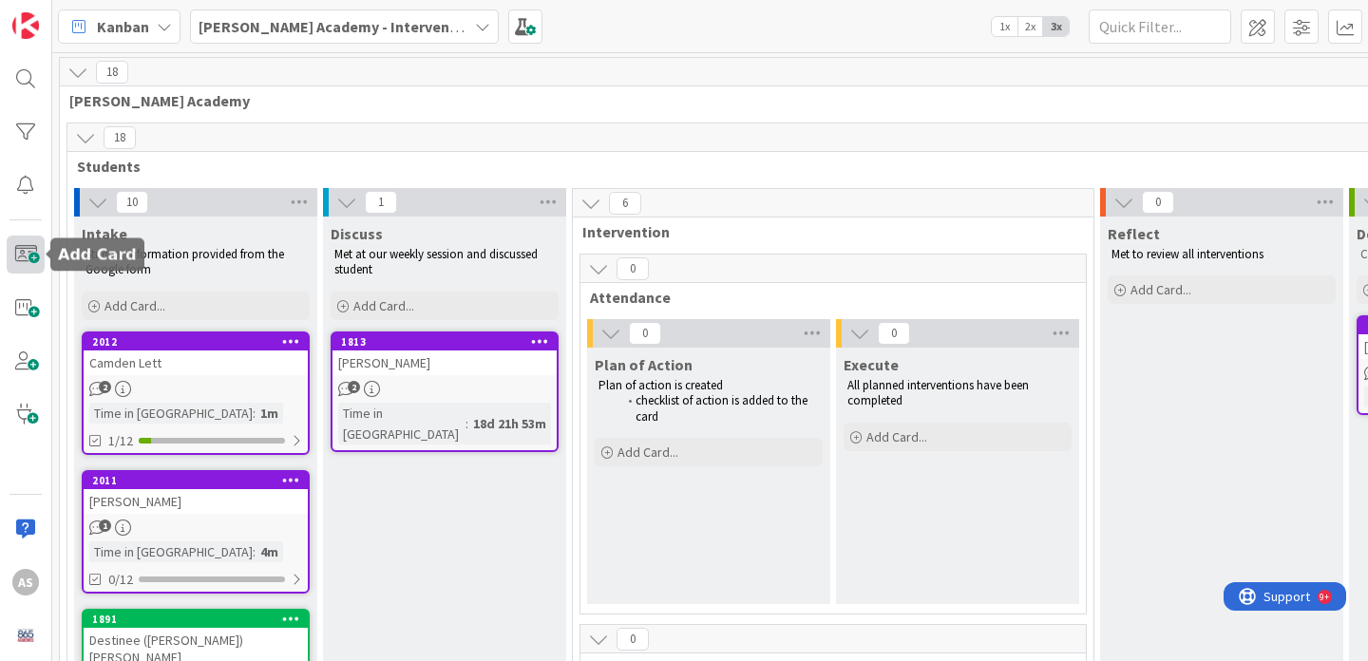
click at [23, 251] on span at bounding box center [26, 255] width 38 height 38
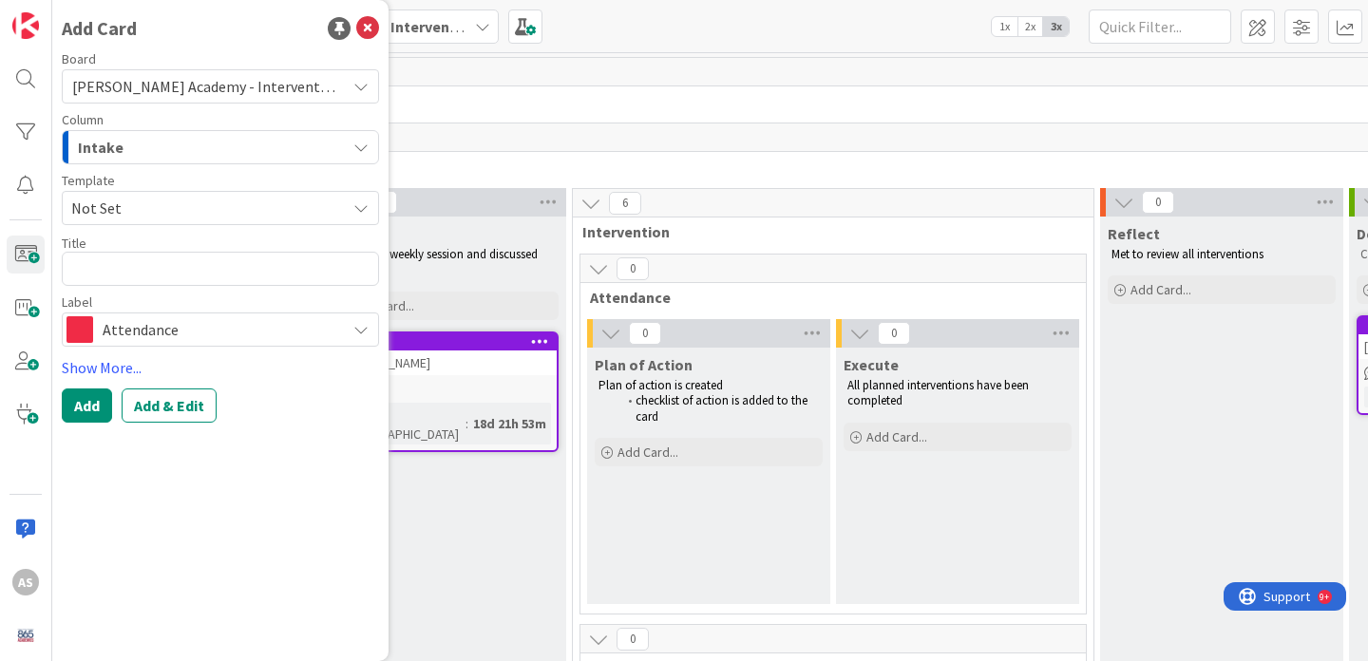
click at [219, 216] on span "Not Set" at bounding box center [201, 208] width 260 height 25
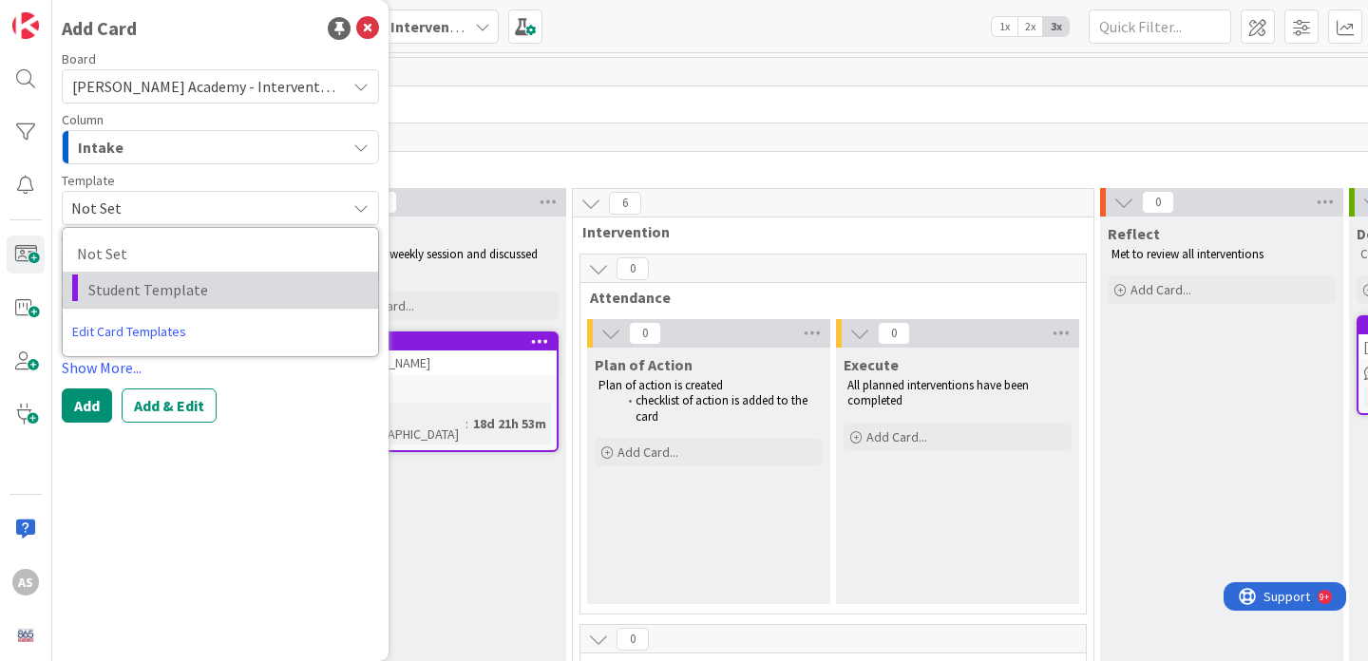
click at [209, 280] on span "Student Template" at bounding box center [226, 289] width 276 height 25
type textarea "x"
type textarea "Student Template"
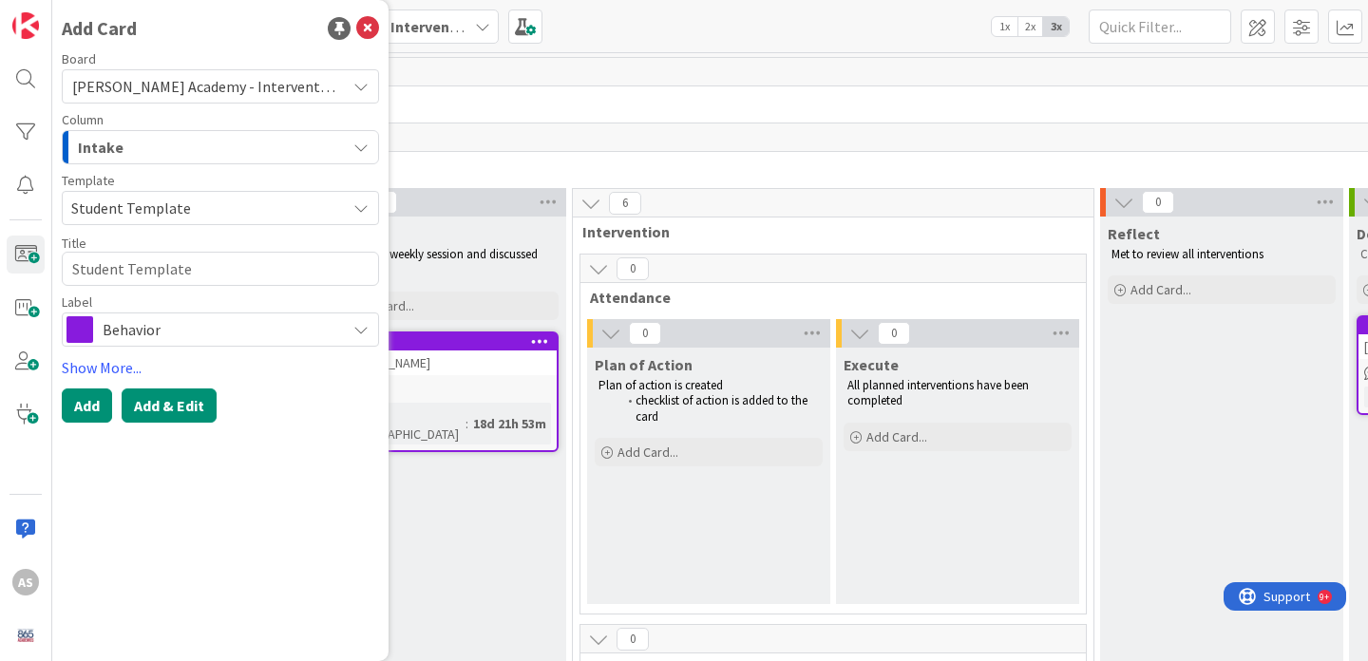
click at [171, 393] on button "Add & Edit" at bounding box center [169, 406] width 95 height 34
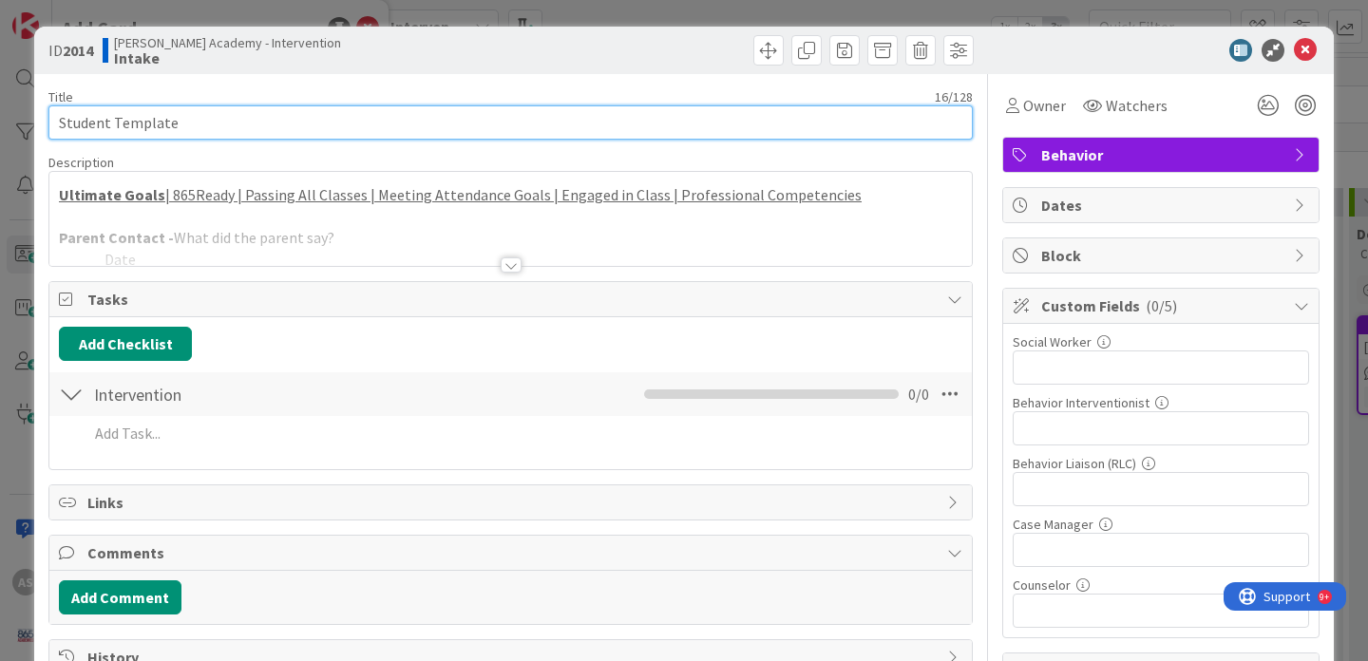
click at [411, 130] on input "Student Template" at bounding box center [510, 122] width 924 height 34
type input "Aiden Smart"
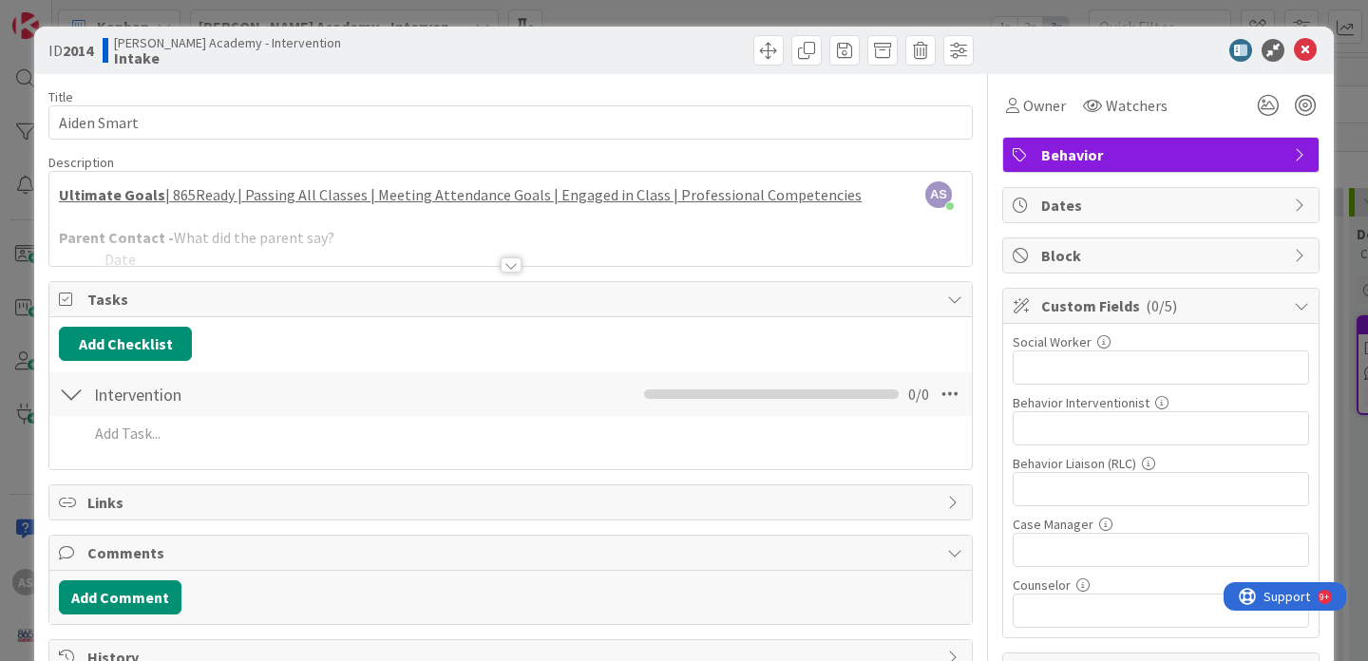
click at [510, 266] on div at bounding box center [511, 264] width 21 height 15
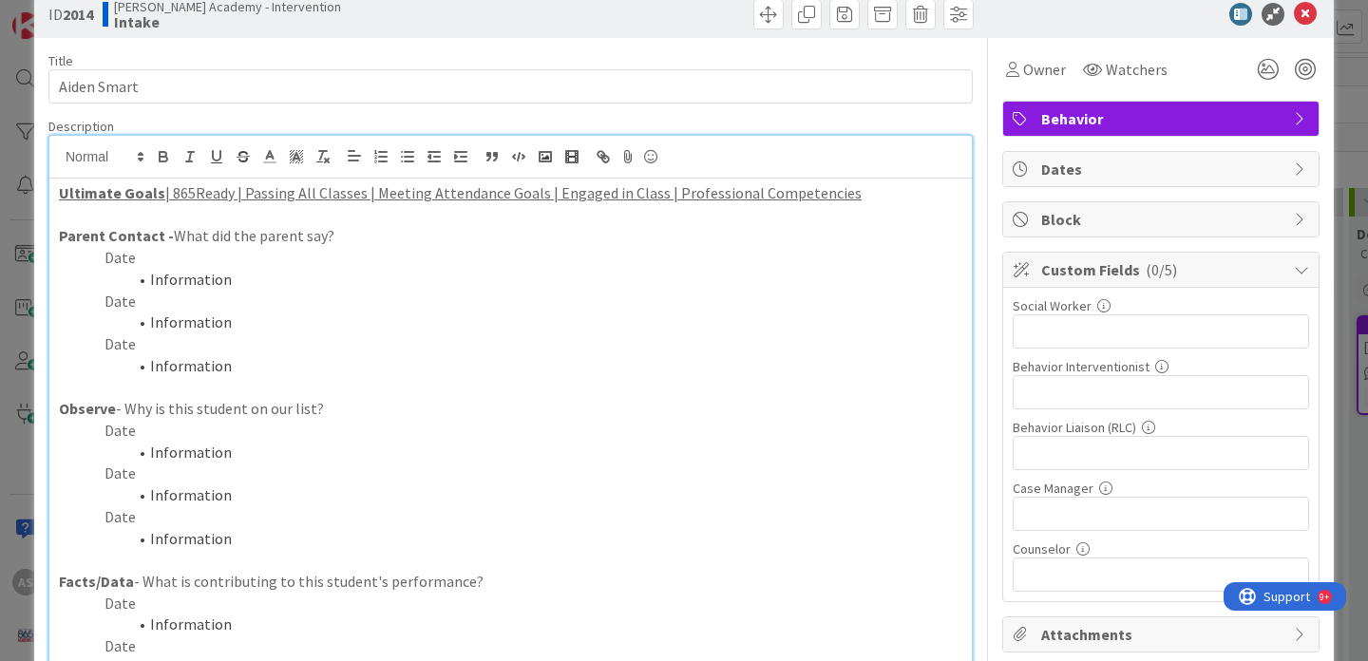
scroll to position [52, 0]
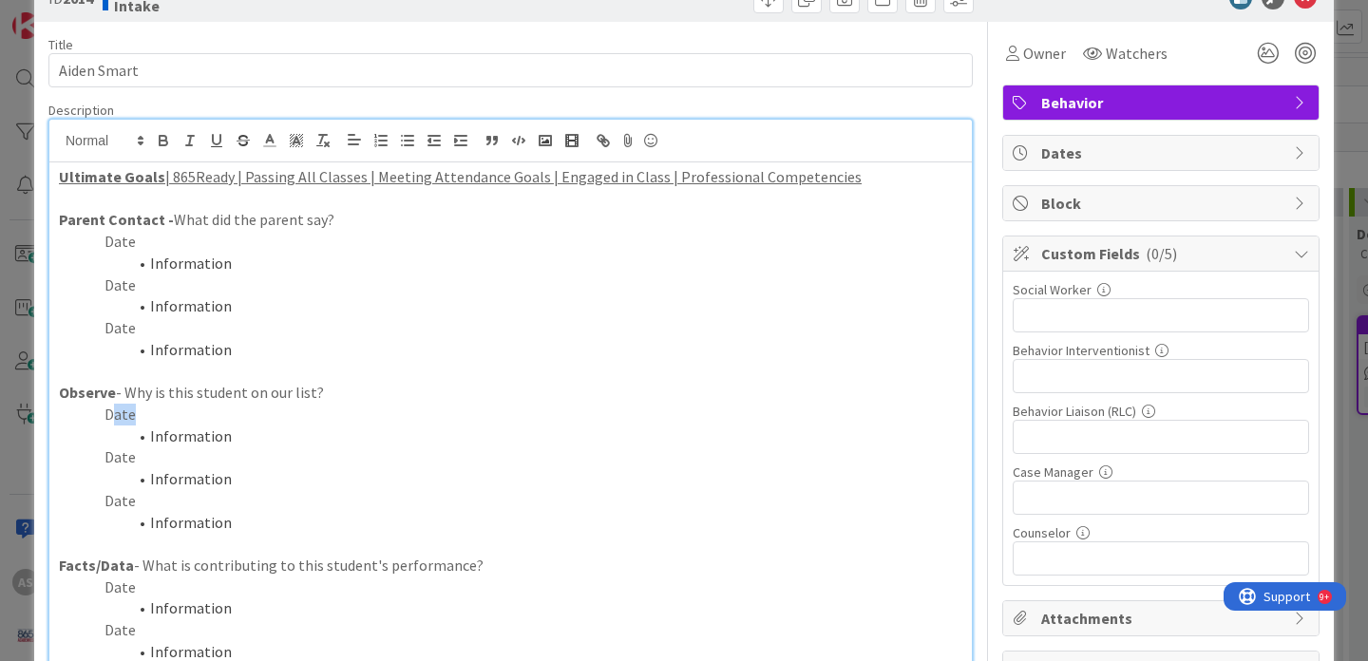
drag, startPoint x: 136, startPoint y: 412, endPoint x: 108, endPoint y: 412, distance: 27.6
click at [109, 412] on p "Date" at bounding box center [510, 415] width 903 height 22
drag, startPoint x: 248, startPoint y: 438, endPoint x: 52, endPoint y: 438, distance: 195.7
click at [52, 438] on div "Ultimate Goals | 865Ready | Passing All Classes | Meeting Attendance Goals | En…" at bounding box center [510, 529] width 922 height 735
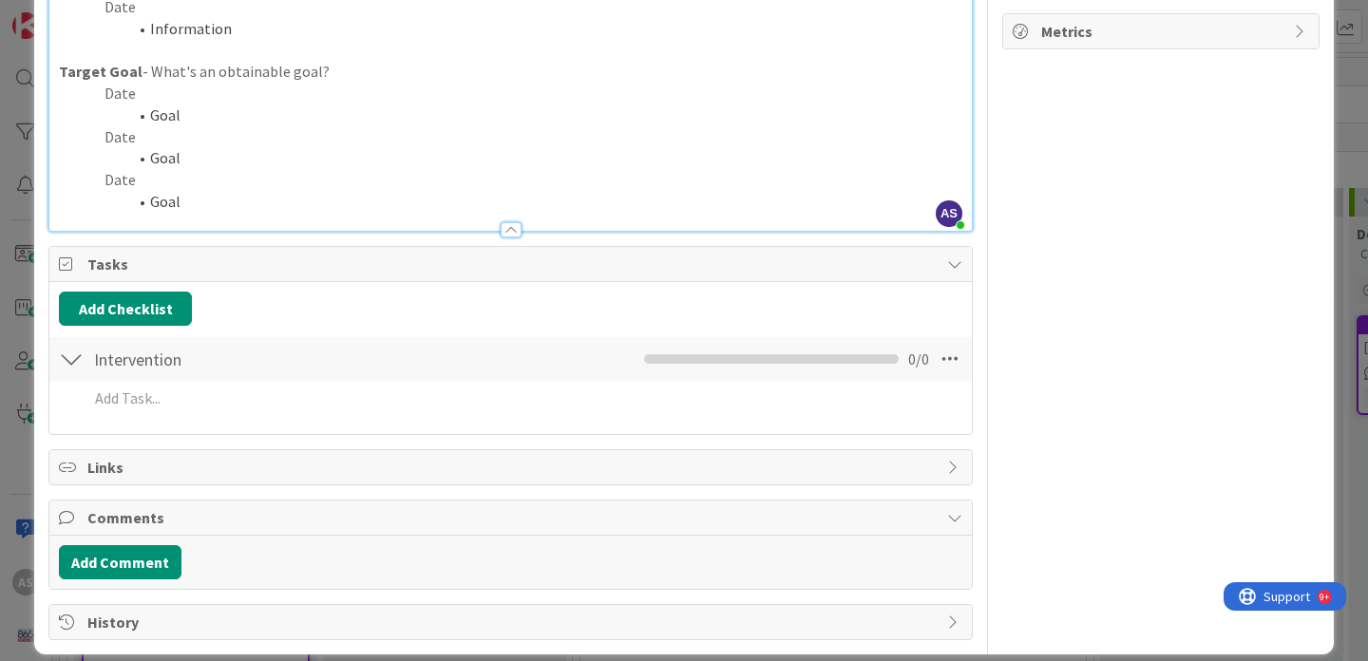
scroll to position [741, 0]
click at [153, 321] on button "Add Checklist" at bounding box center [125, 308] width 133 height 34
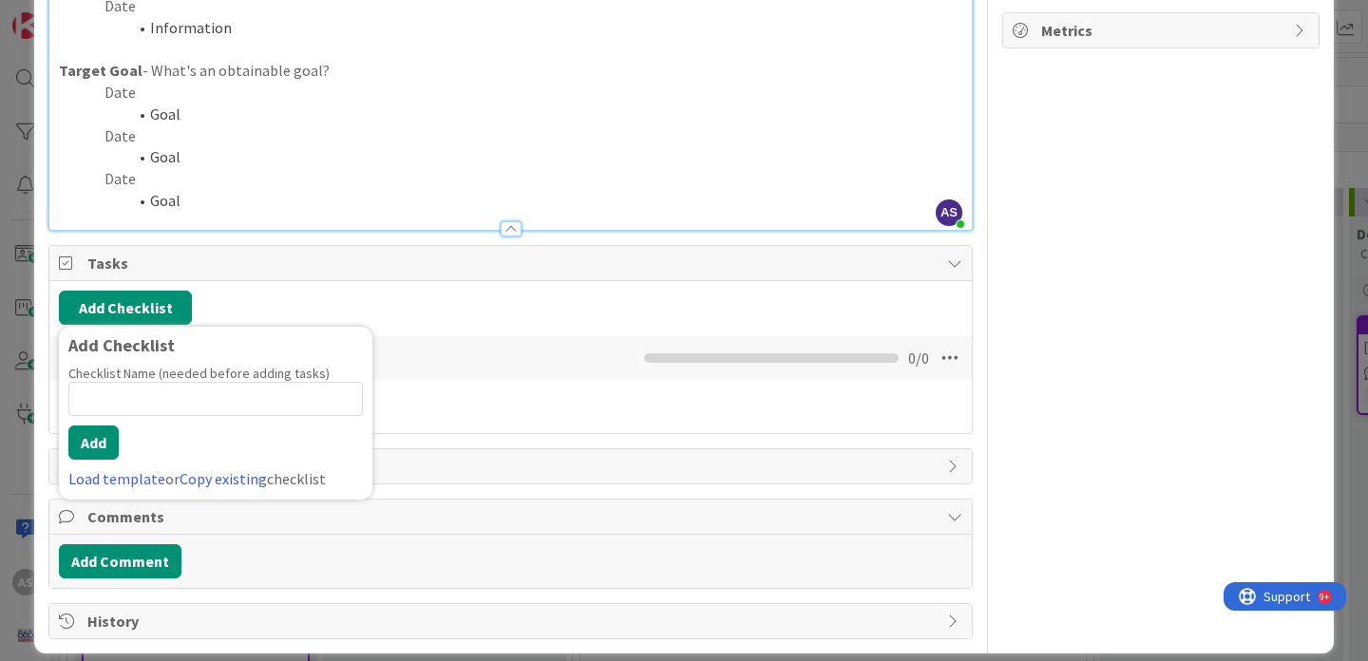
click at [121, 480] on link "Load template" at bounding box center [116, 478] width 97 height 19
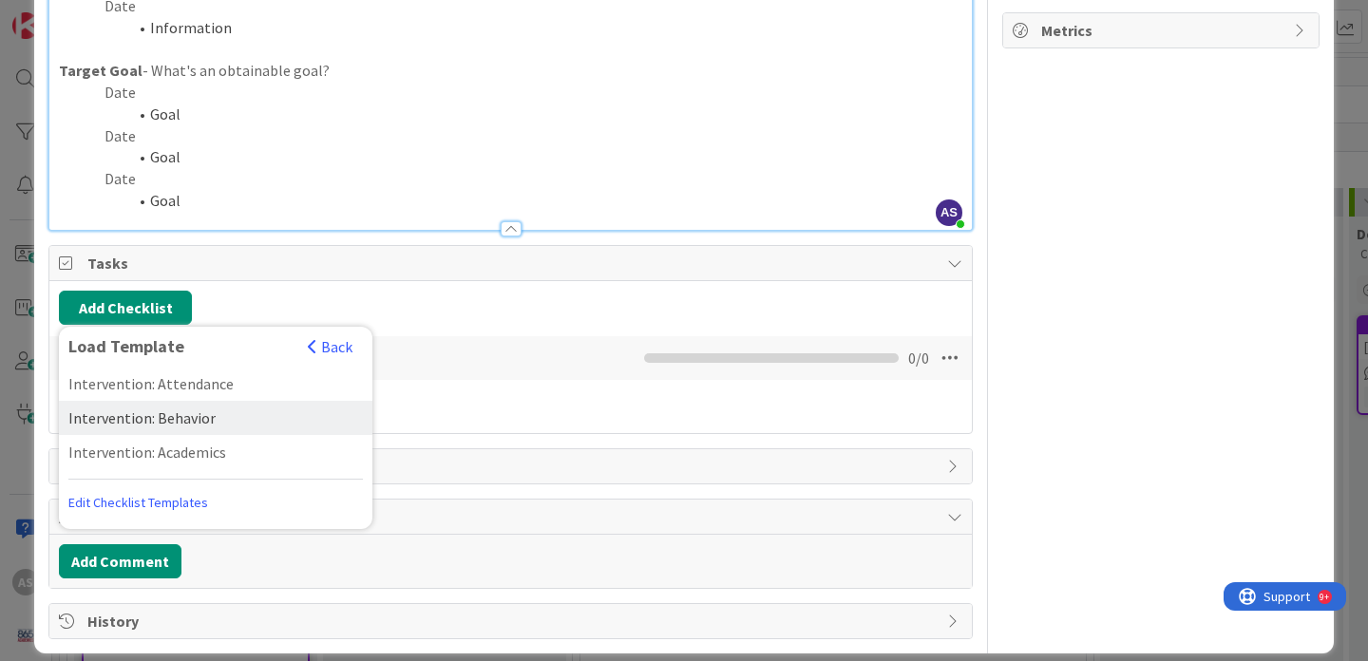
click at [158, 412] on div "Intervention: Behavior" at bounding box center [216, 418] width 314 height 34
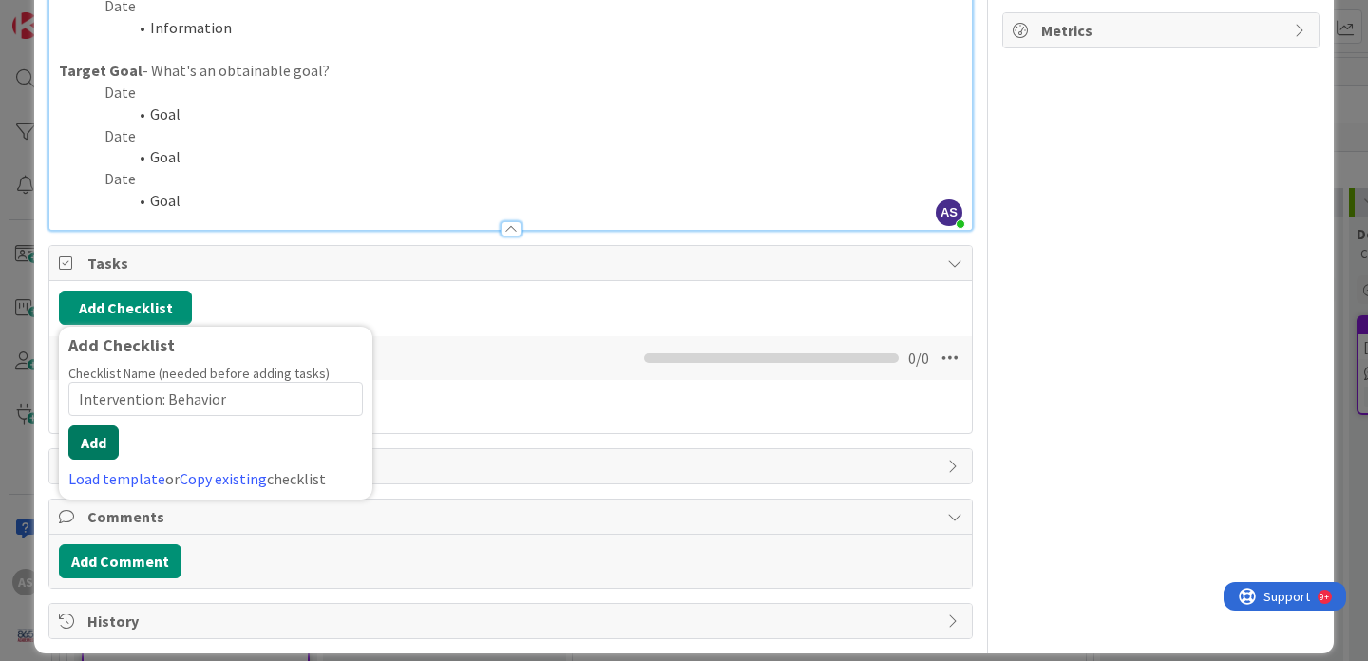
click at [99, 455] on button "Add" at bounding box center [93, 443] width 50 height 34
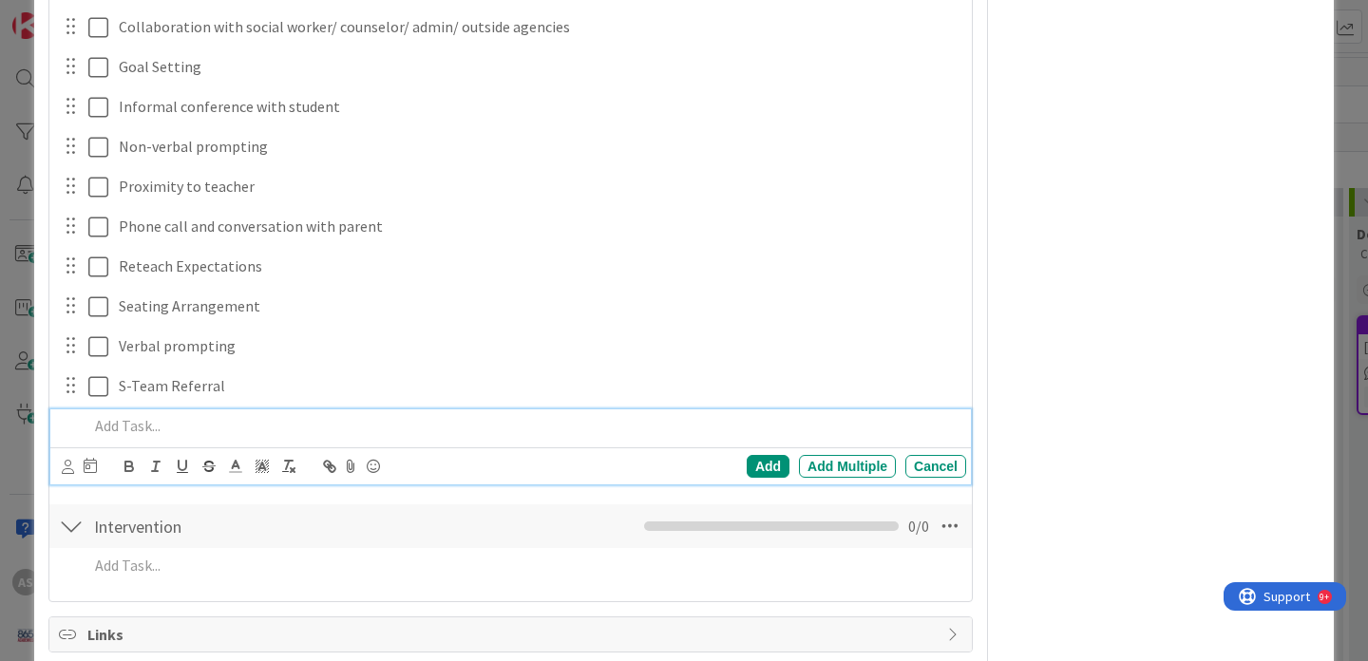
scroll to position [1378, 0]
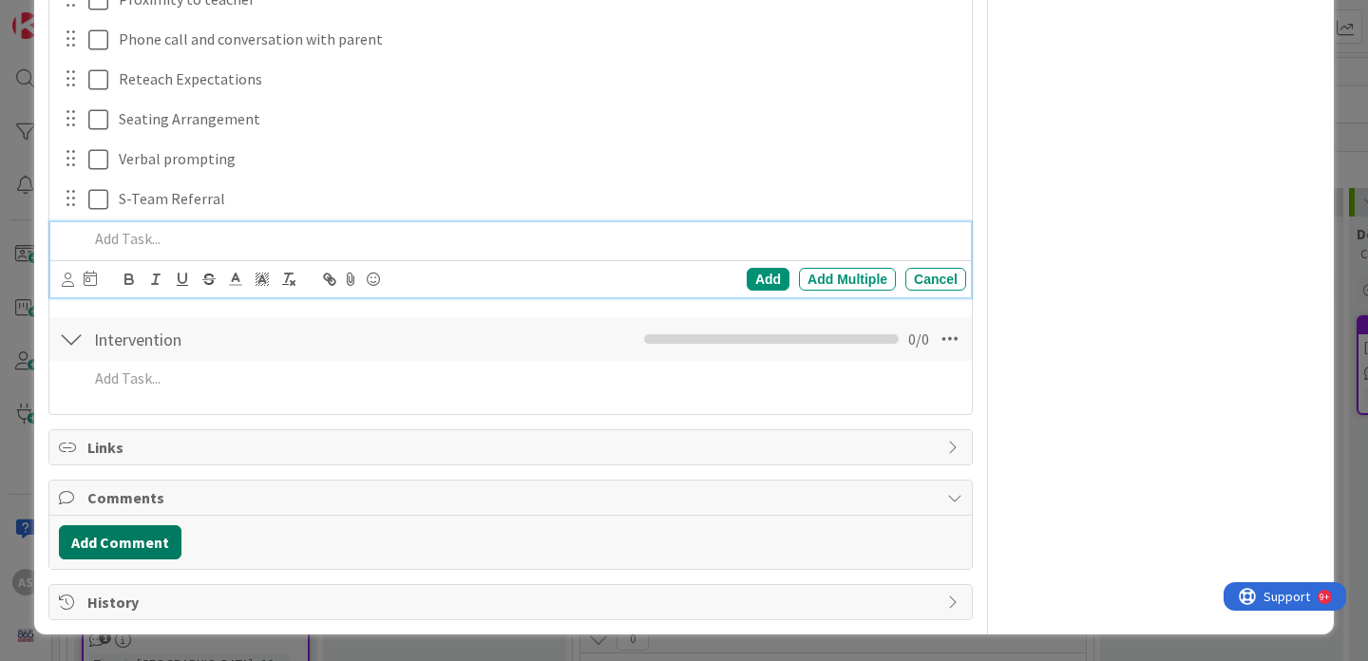
click at [102, 544] on button "Add Comment" at bounding box center [120, 542] width 123 height 34
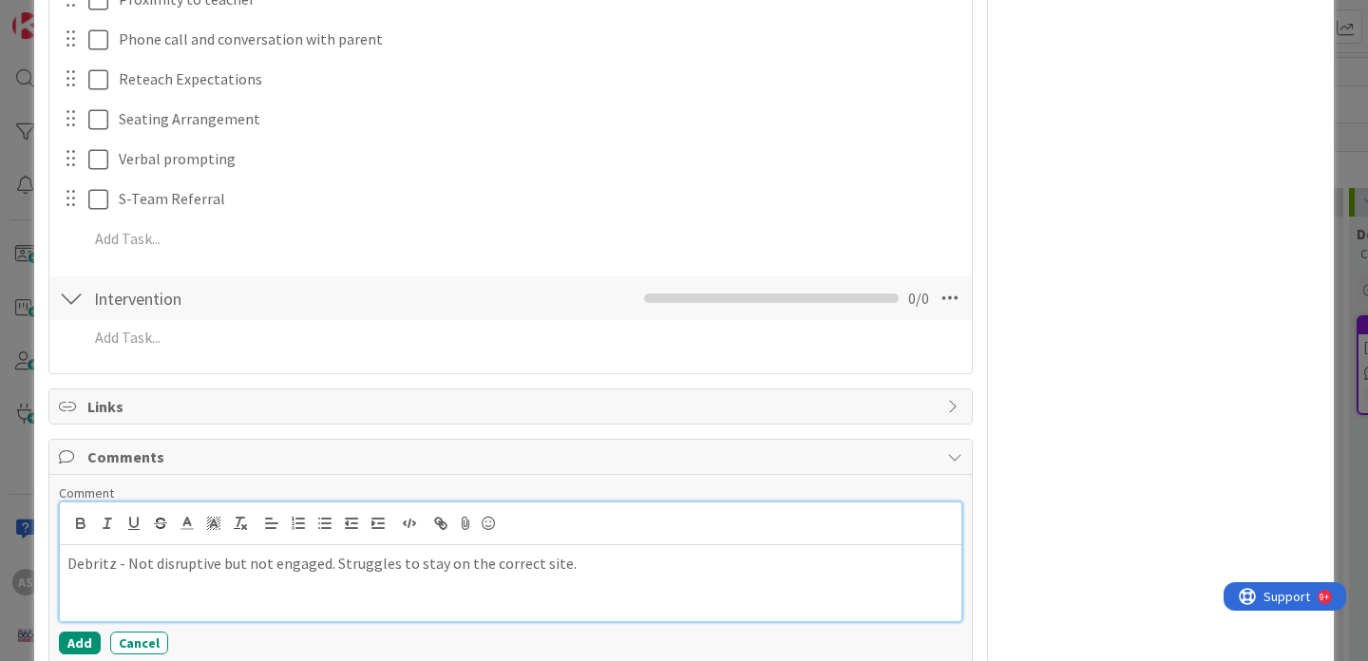
click at [70, 643] on button "Add" at bounding box center [80, 643] width 42 height 23
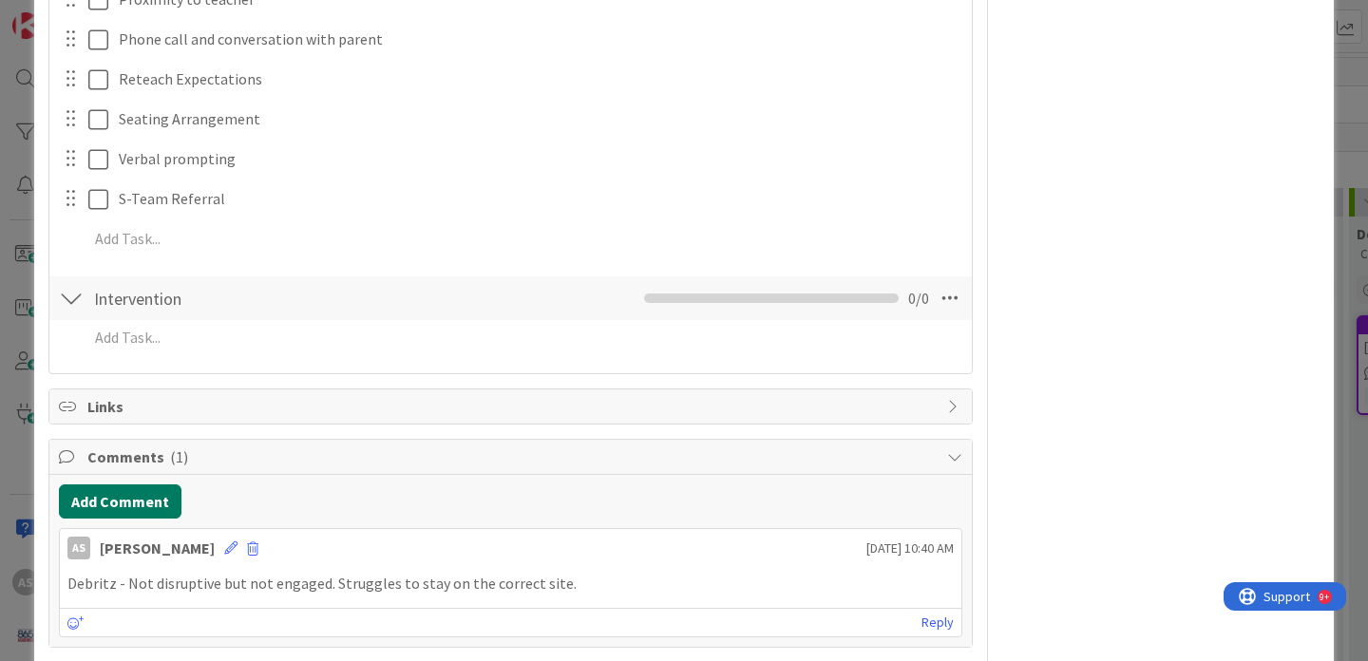
click at [129, 551] on div "[PERSON_NAME]" at bounding box center [157, 548] width 115 height 23
click at [138, 504] on button "Add Comment" at bounding box center [120, 502] width 123 height 34
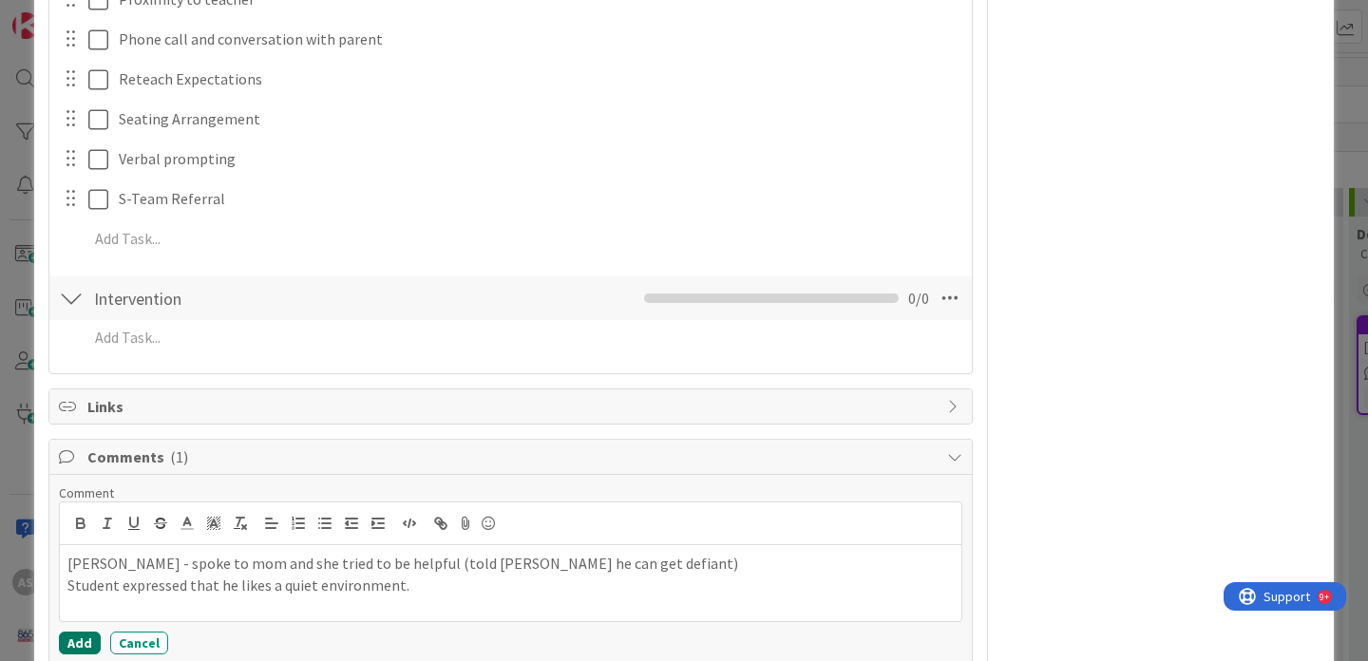
click at [75, 646] on button "Add" at bounding box center [80, 643] width 42 height 23
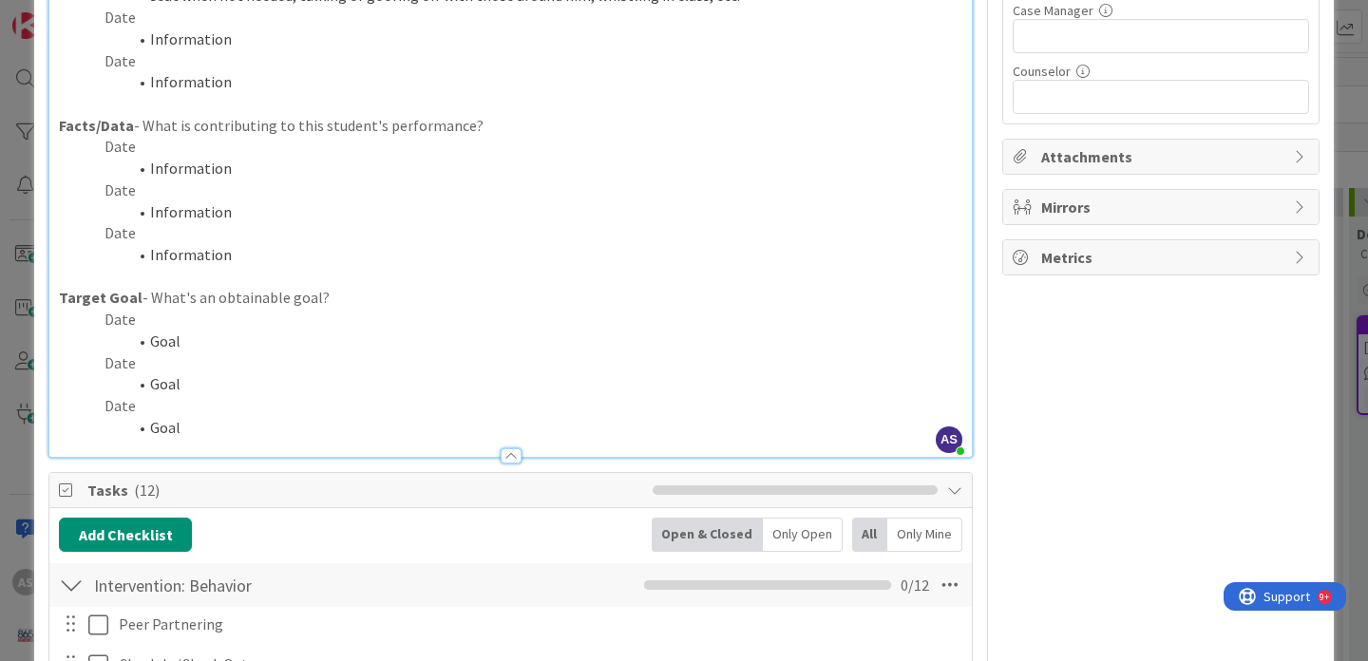
scroll to position [0, 0]
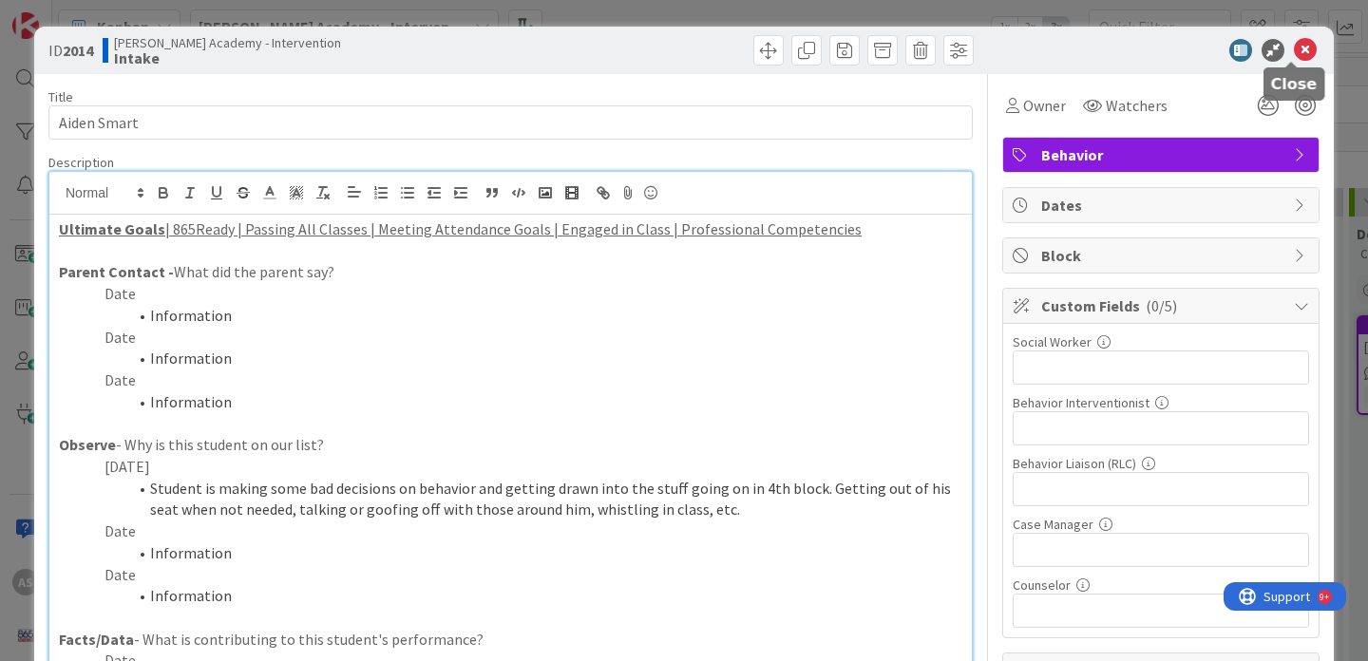
click at [1294, 51] on icon at bounding box center [1305, 50] width 23 height 23
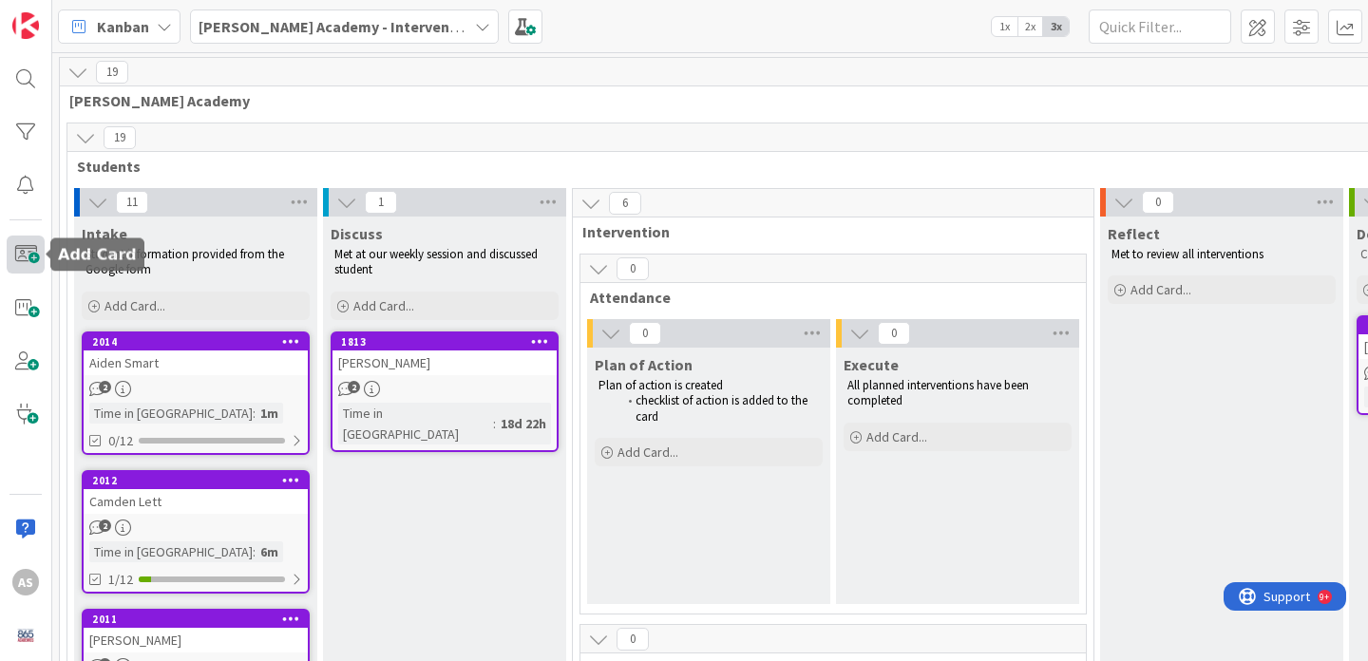
click at [29, 241] on span at bounding box center [26, 255] width 38 height 38
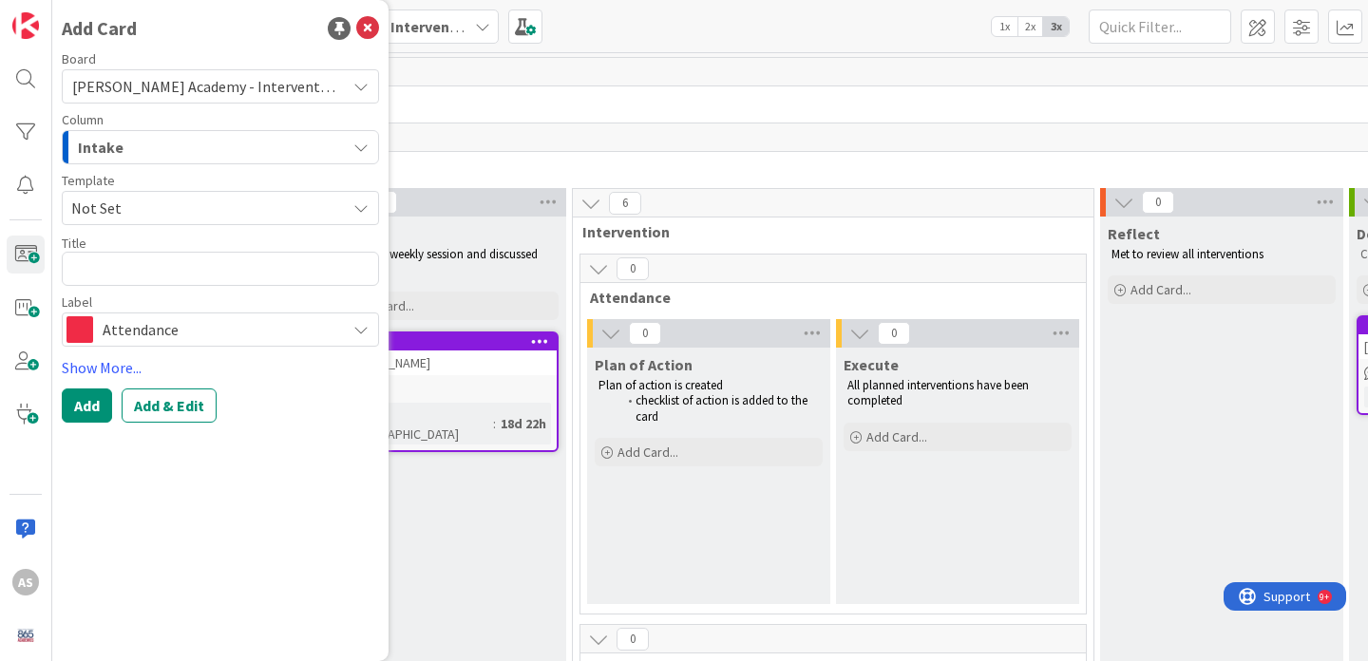
click at [144, 205] on span "Not Set" at bounding box center [201, 208] width 260 height 25
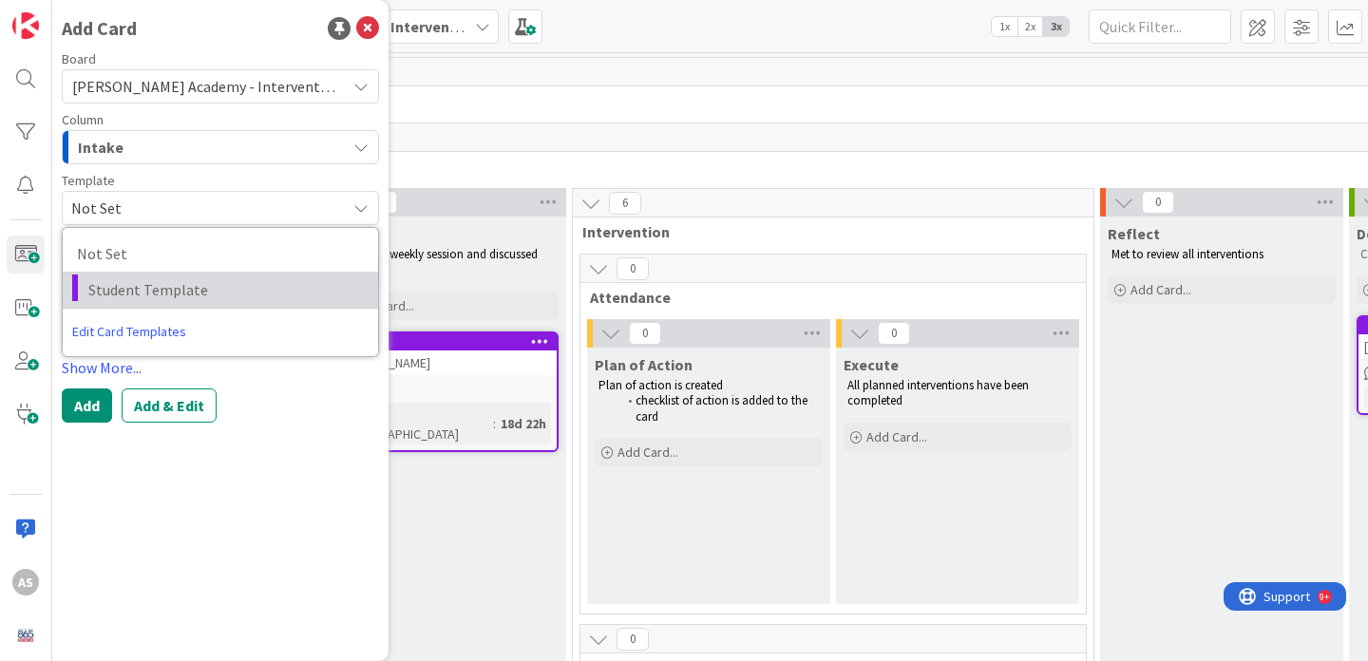
click at [156, 290] on span "Student Template" at bounding box center [226, 289] width 276 height 25
type textarea "x"
type textarea "Student Template"
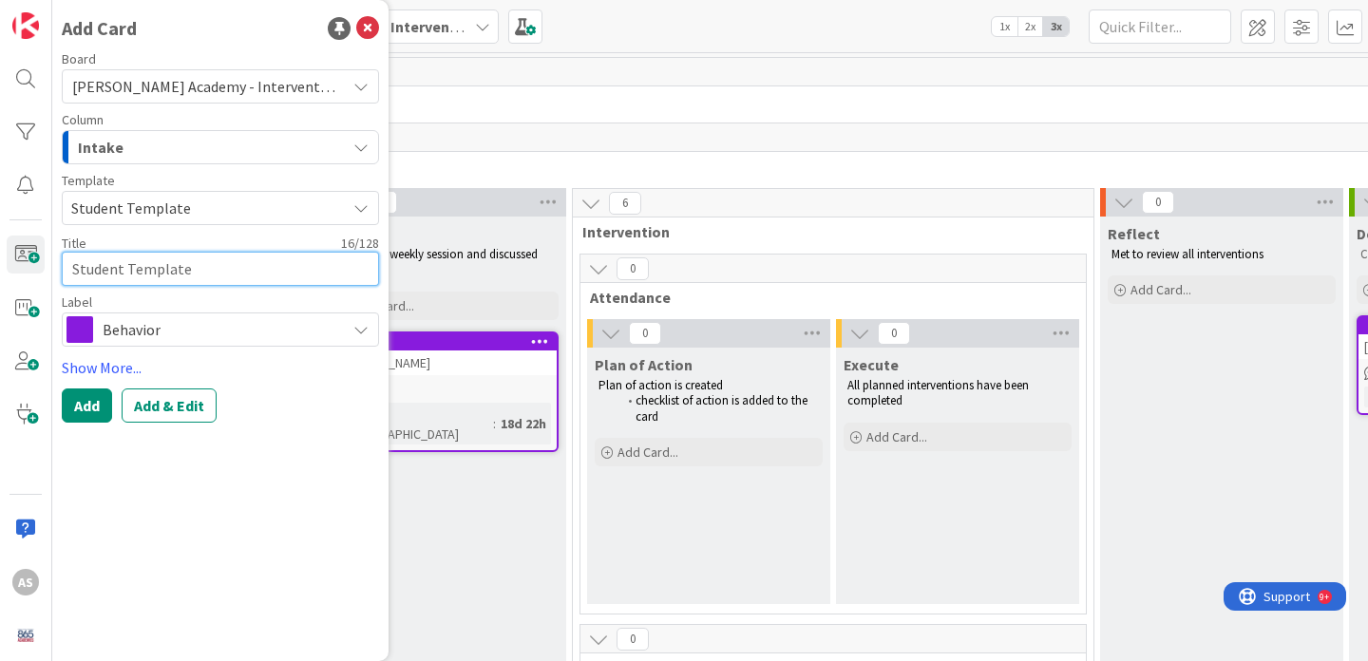
click at [156, 270] on textarea "Student Template" at bounding box center [220, 269] width 317 height 34
type textarea "x"
type textarea "Ry"
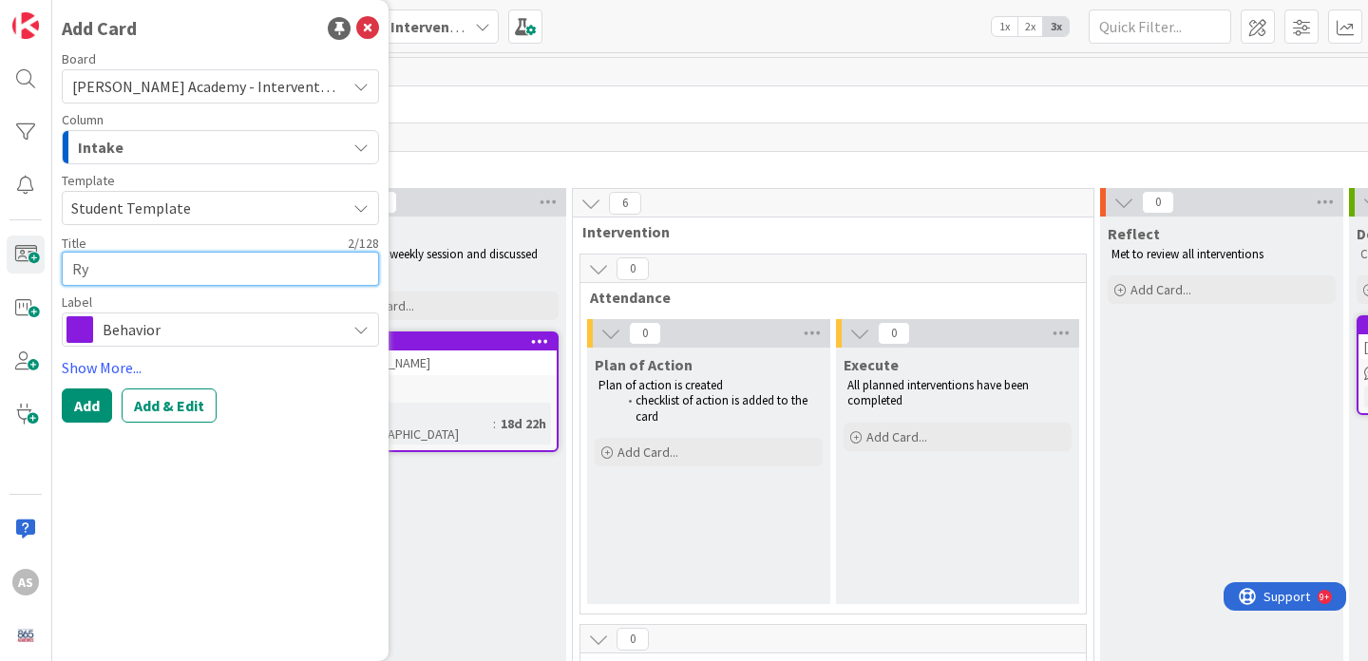
type textarea "x"
type textarea "Ryl"
type textarea "x"
type textarea "Ryla"
type textarea "x"
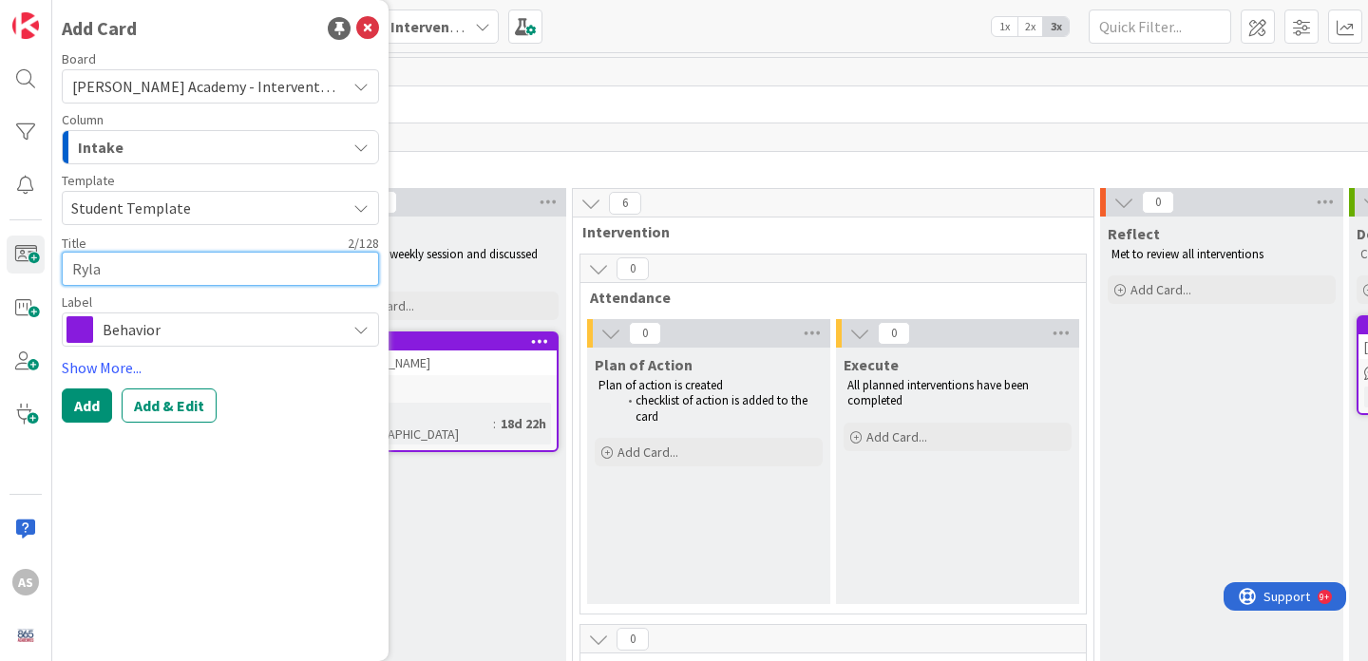
type textarea "Rylan"
type textarea "x"
type textarea "Rylan"
type textarea "x"
type textarea "[PERSON_NAME]"
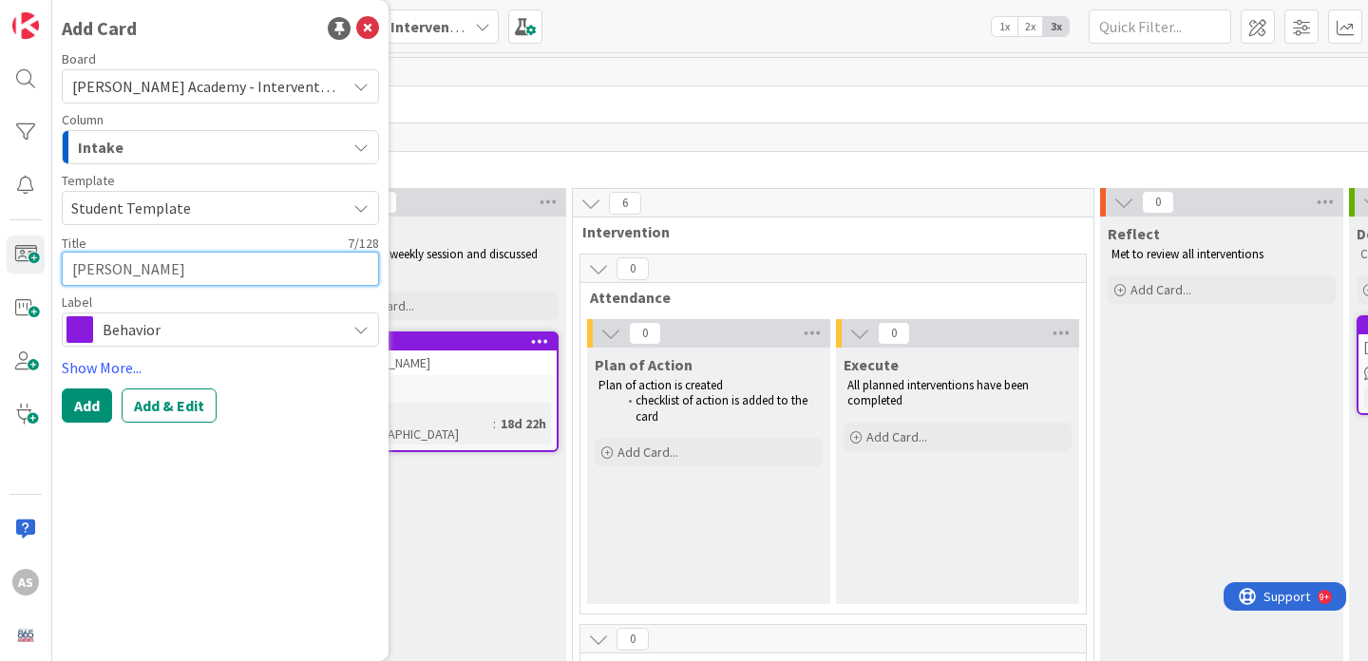
type textarea "x"
type textarea "[PERSON_NAME]"
type textarea "x"
type textarea "Rylan Gre"
type textarea "x"
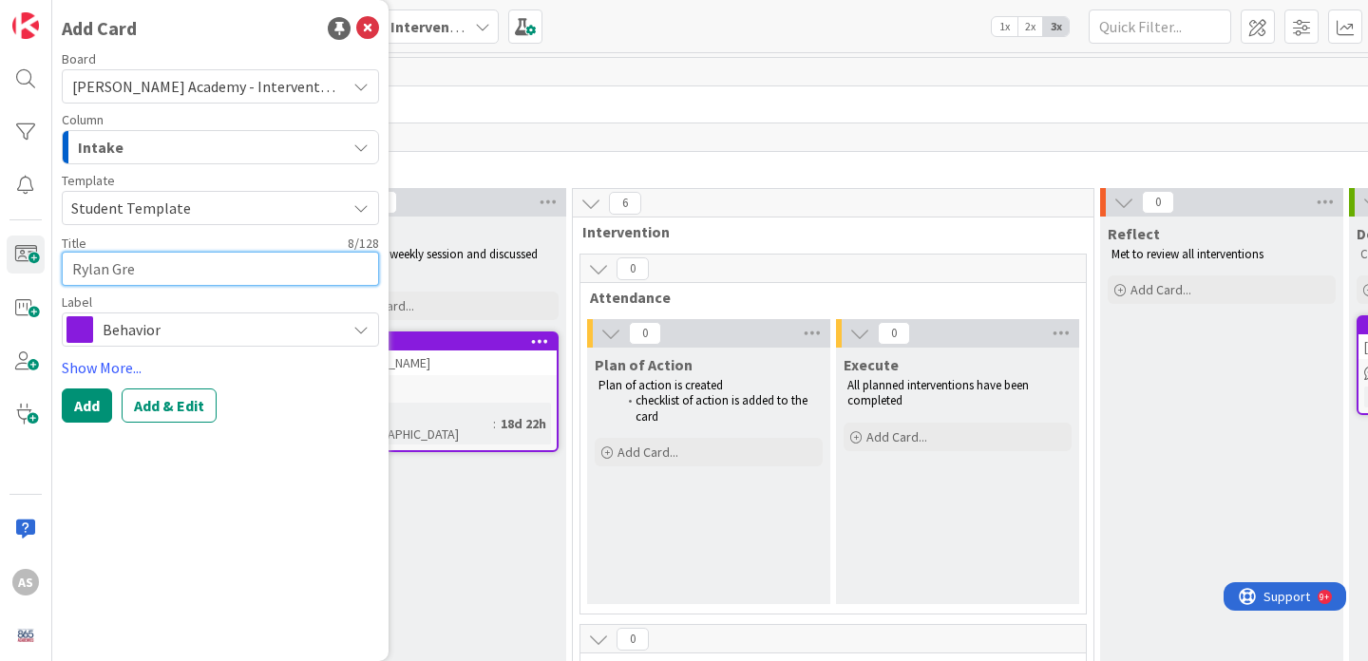
type textarea "[PERSON_NAME]"
type textarea "x"
type textarea "[PERSON_NAME]"
type textarea "x"
type textarea "[PERSON_NAME]"
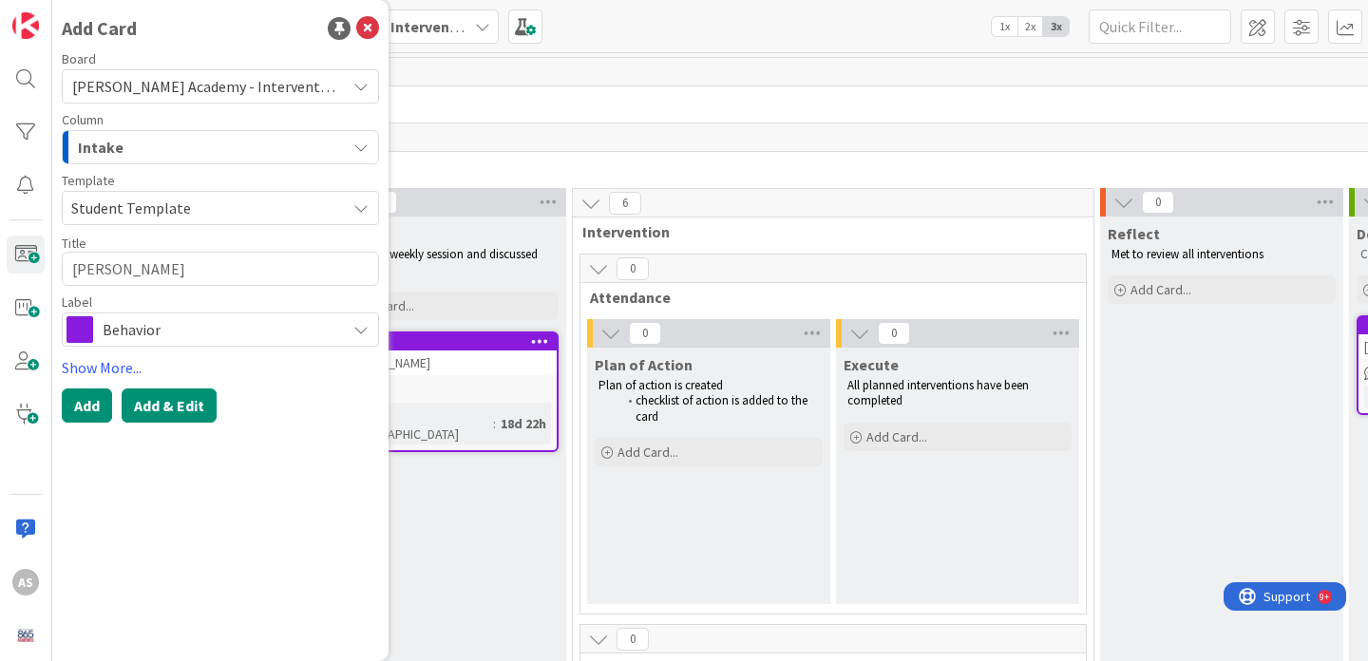
click at [161, 403] on button "Add & Edit" at bounding box center [169, 406] width 95 height 34
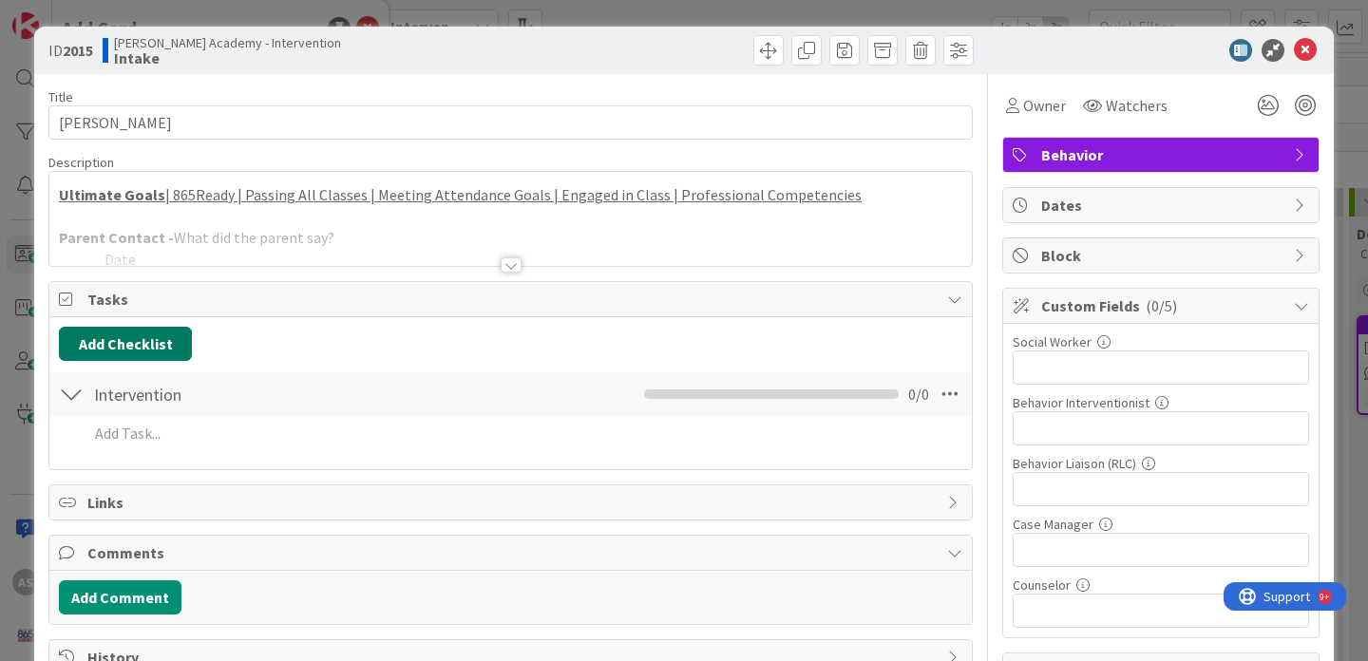
click at [165, 354] on button "Add Checklist" at bounding box center [125, 344] width 133 height 34
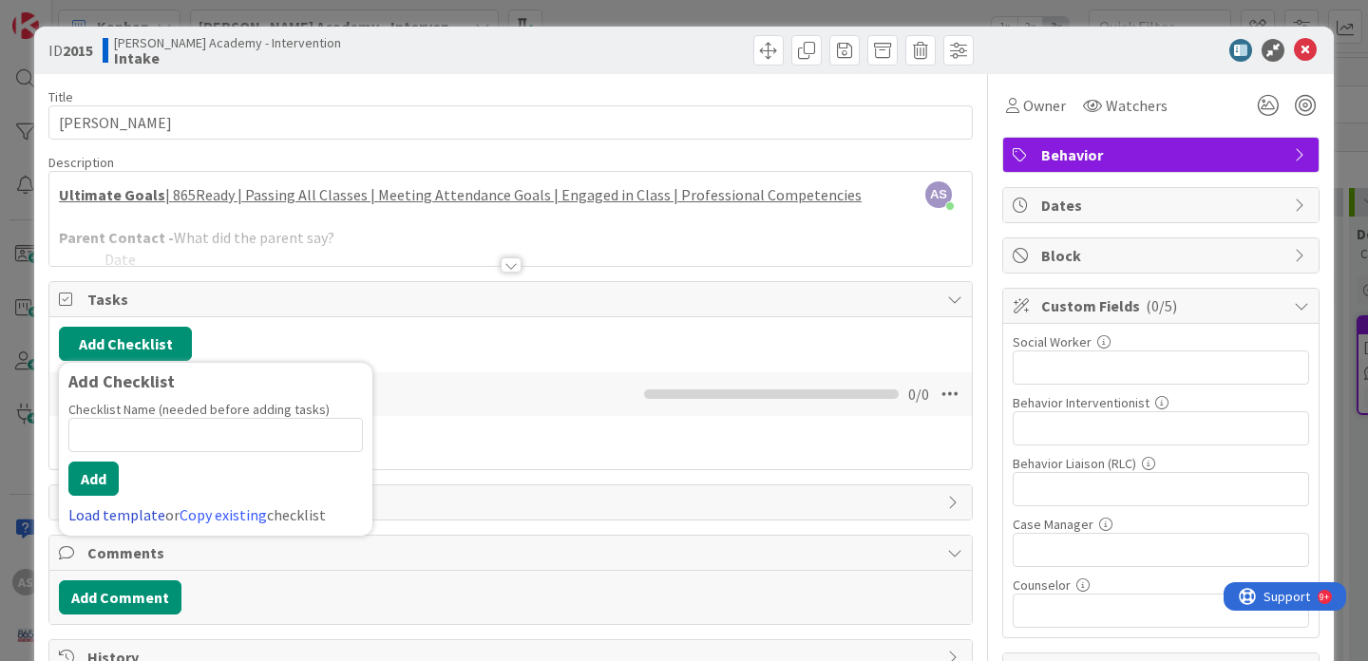
click at [124, 510] on link "Load template" at bounding box center [116, 514] width 97 height 19
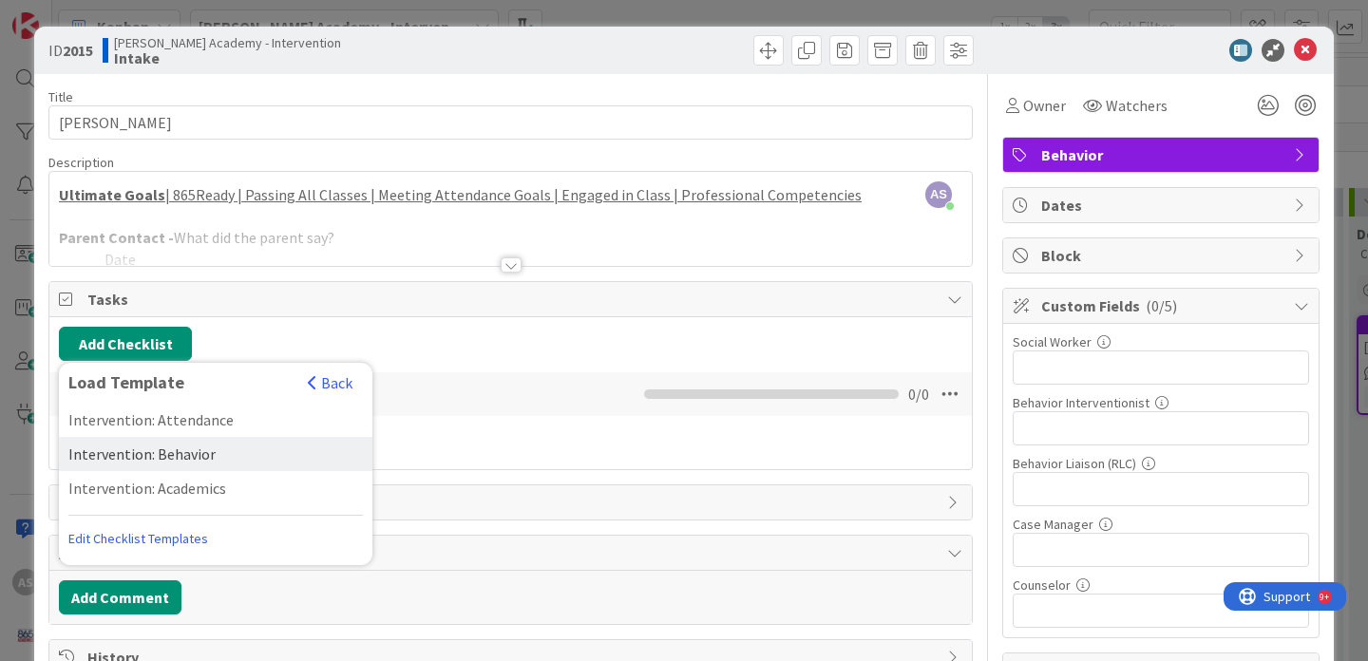
click at [152, 456] on div "Intervention: Behavior" at bounding box center [216, 454] width 314 height 34
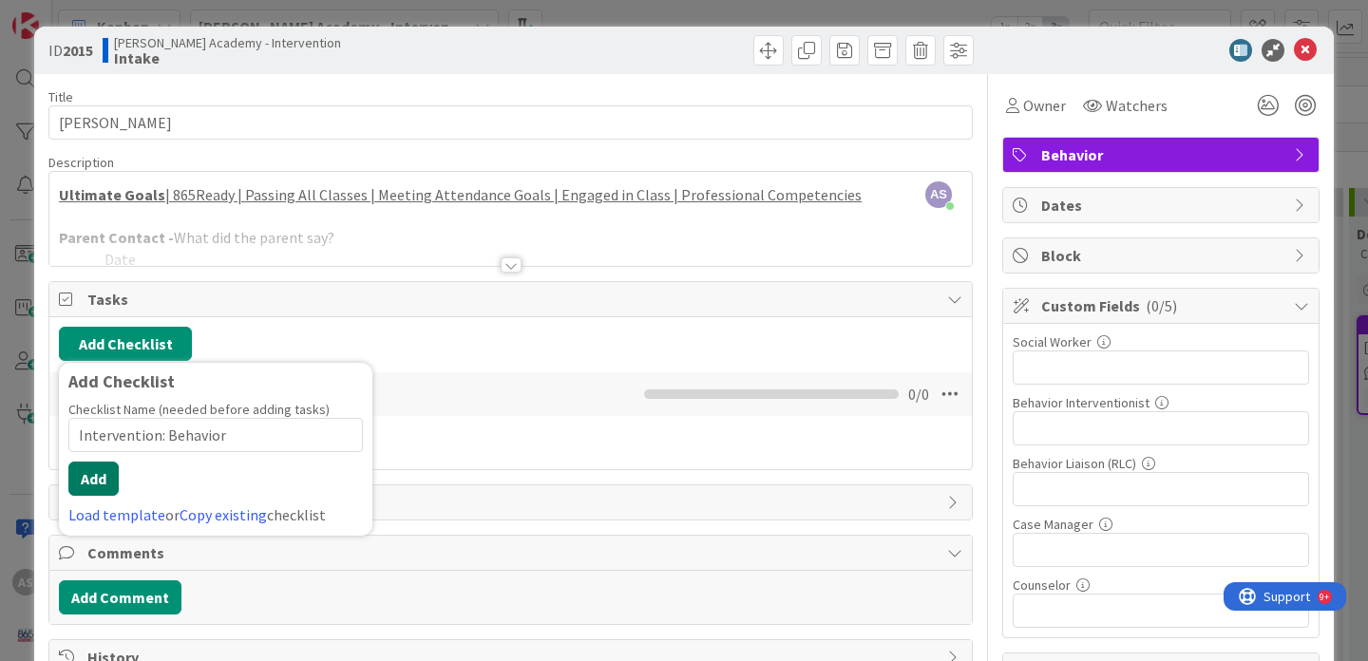
click at [91, 475] on button "Add" at bounding box center [93, 479] width 50 height 34
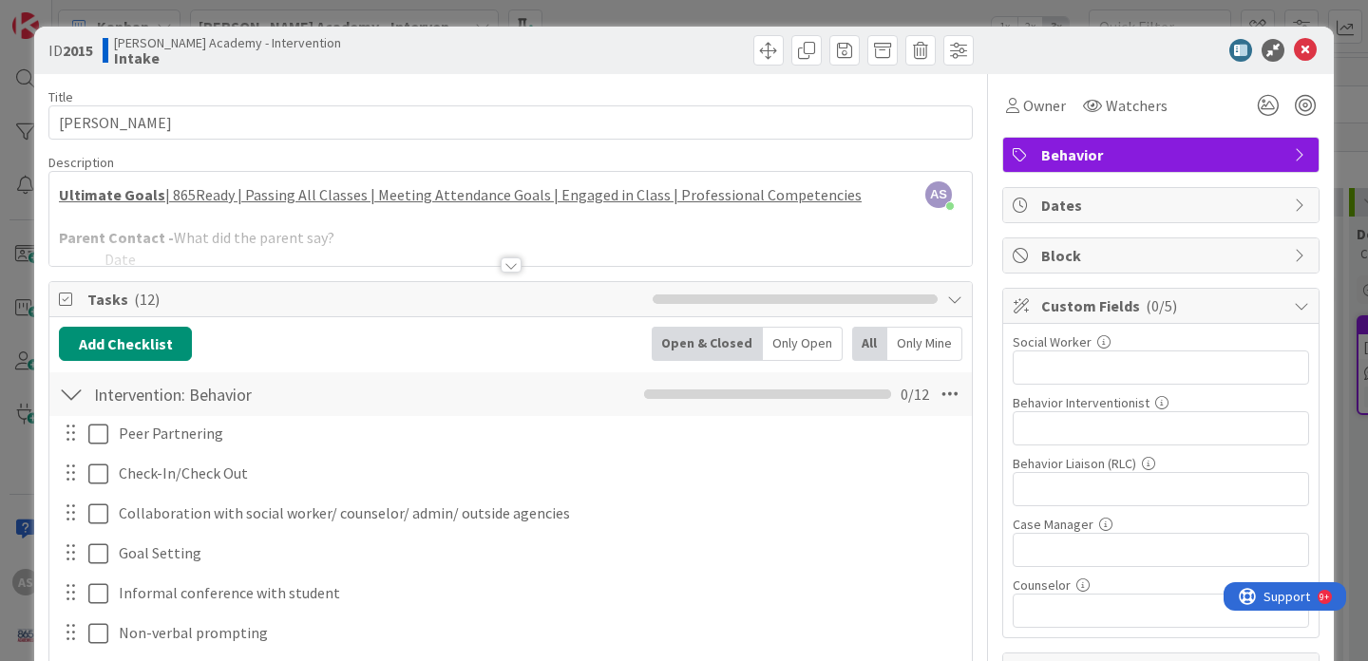
click at [501, 268] on div at bounding box center [511, 264] width 21 height 15
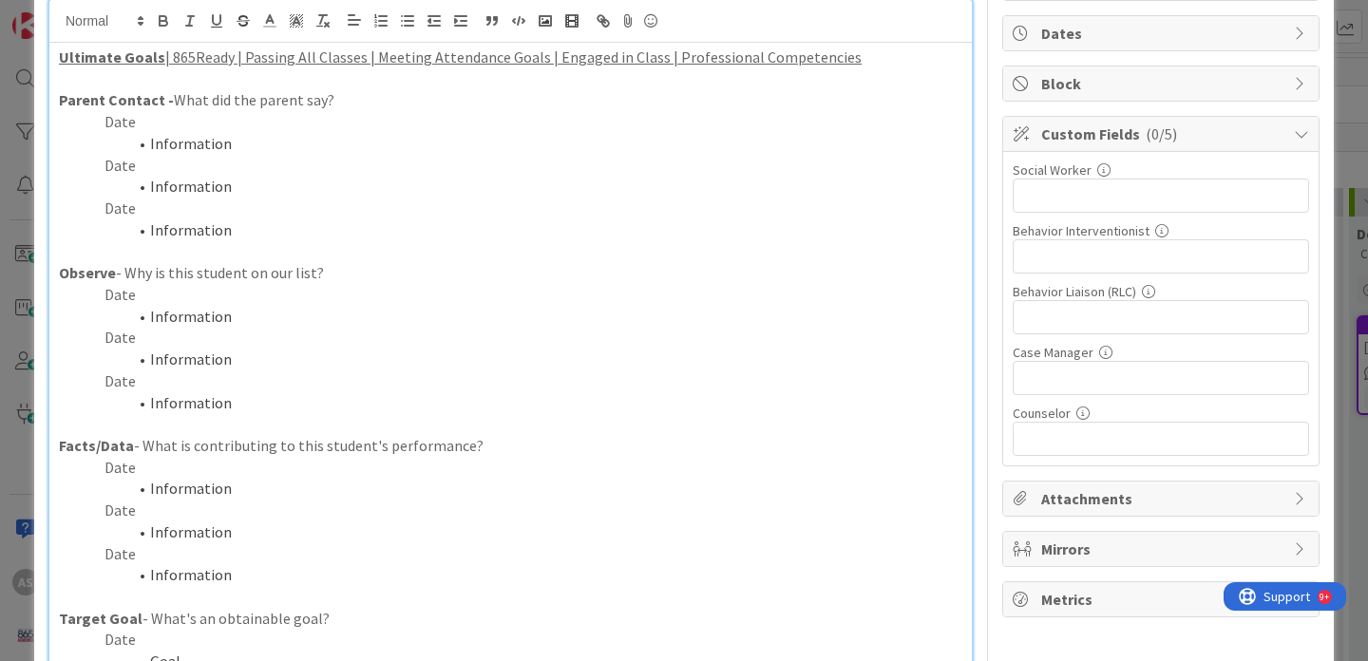
scroll to position [222, 0]
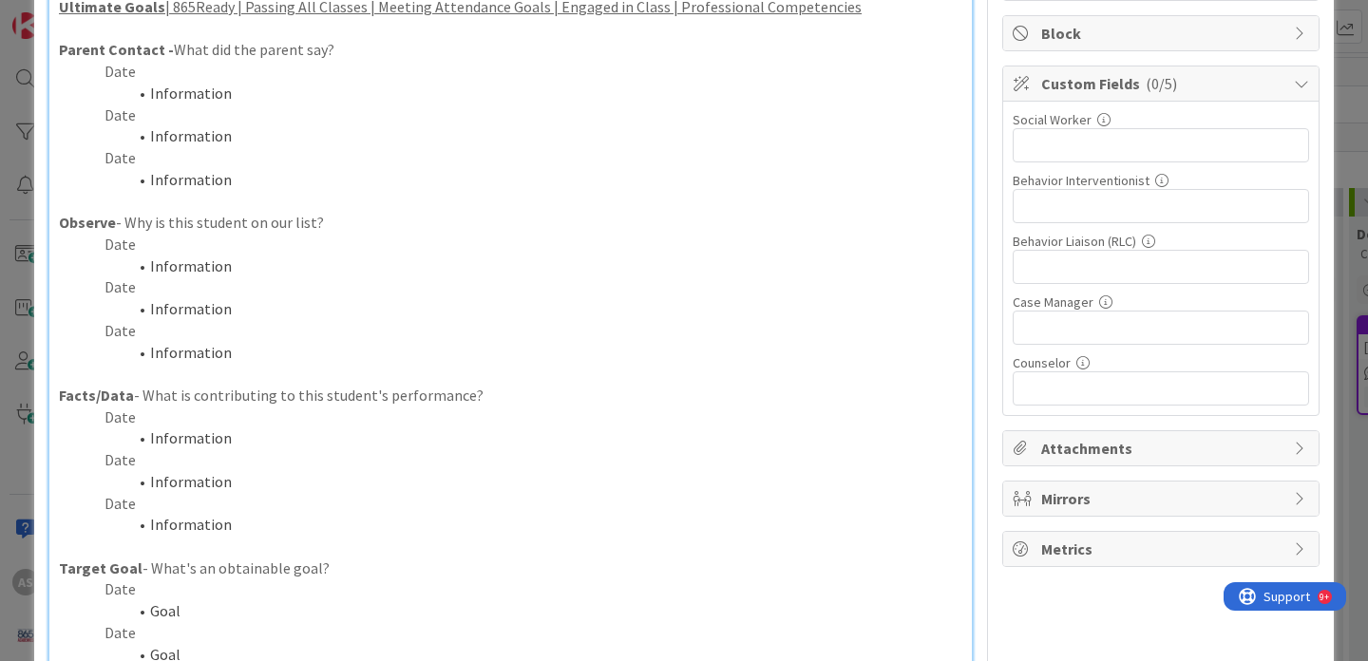
click at [131, 248] on p "Date" at bounding box center [510, 245] width 903 height 22
drag, startPoint x: 245, startPoint y: 268, endPoint x: 94, endPoint y: 268, distance: 151.1
click at [94, 268] on li "Information" at bounding box center [522, 267] width 881 height 22
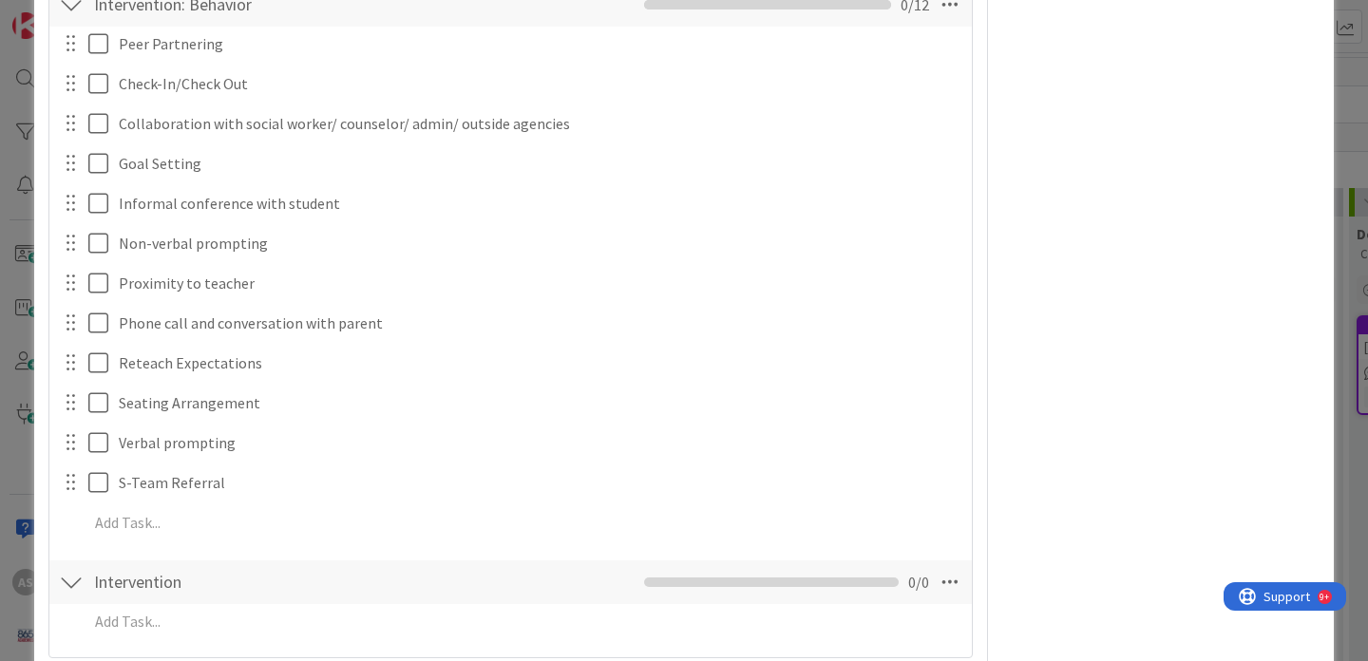
scroll to position [1075, 0]
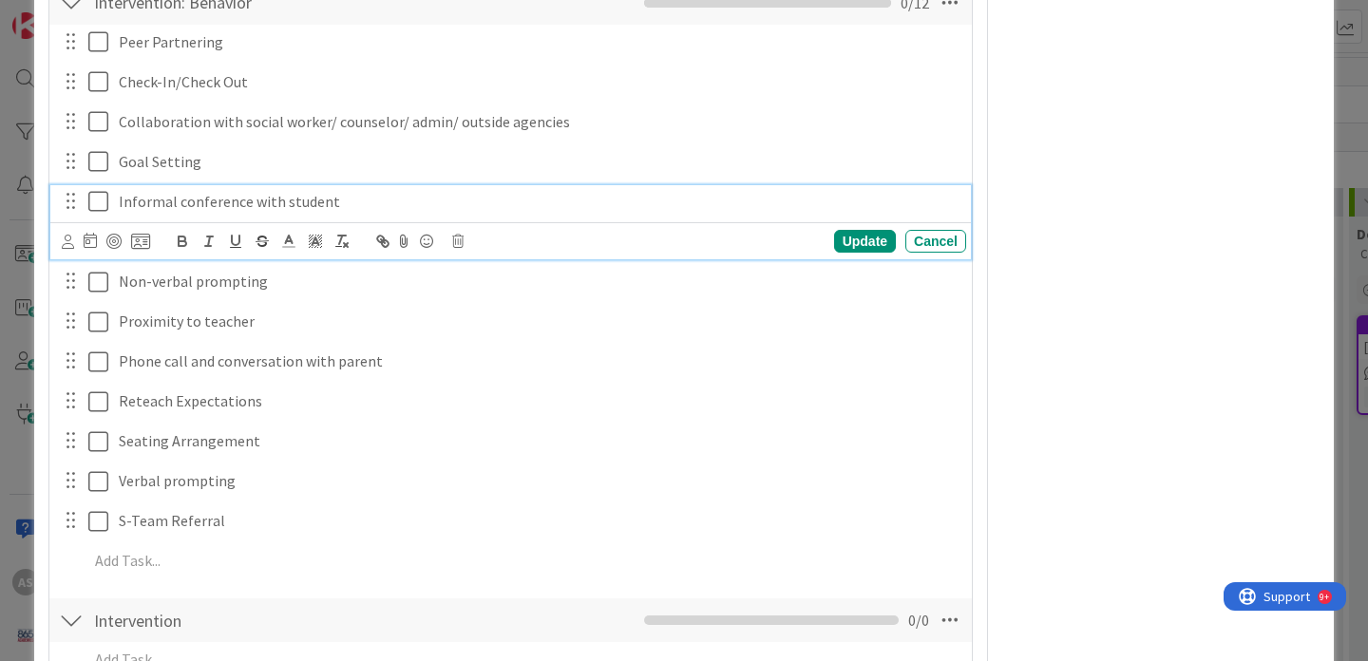
click at [99, 210] on icon at bounding box center [98, 201] width 20 height 23
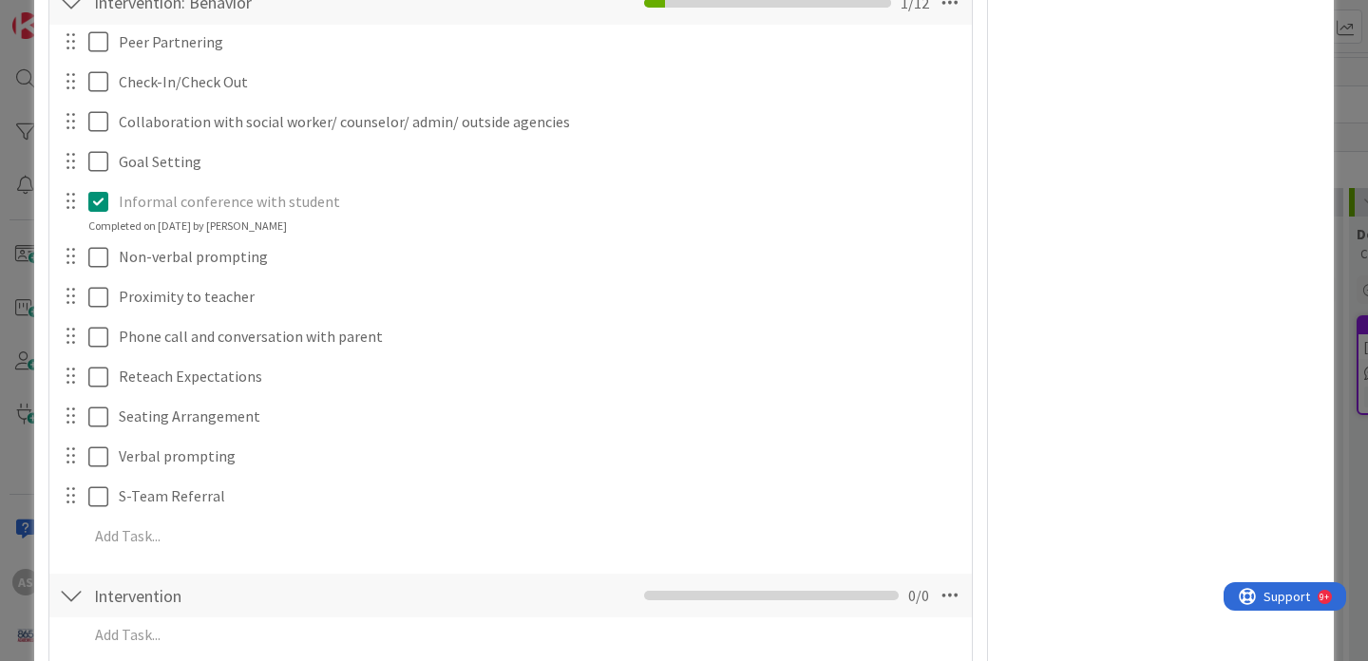
scroll to position [1332, 0]
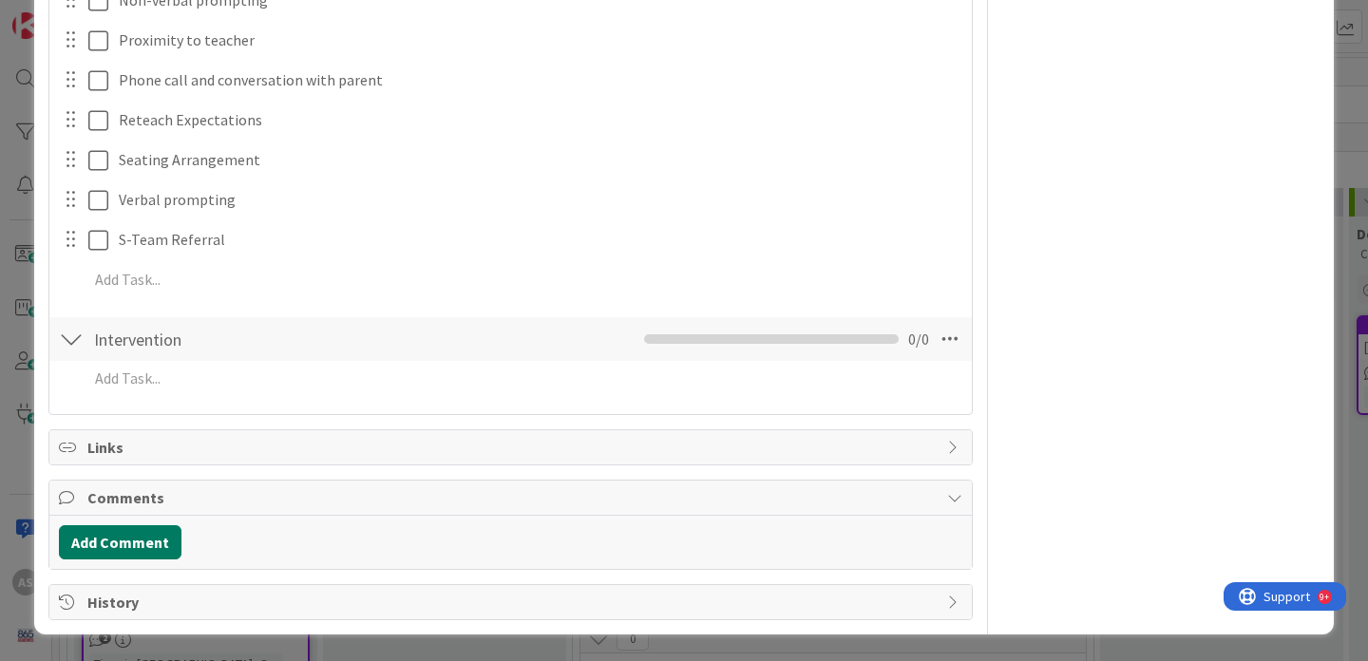
click at [138, 542] on button "Add Comment" at bounding box center [120, 542] width 123 height 34
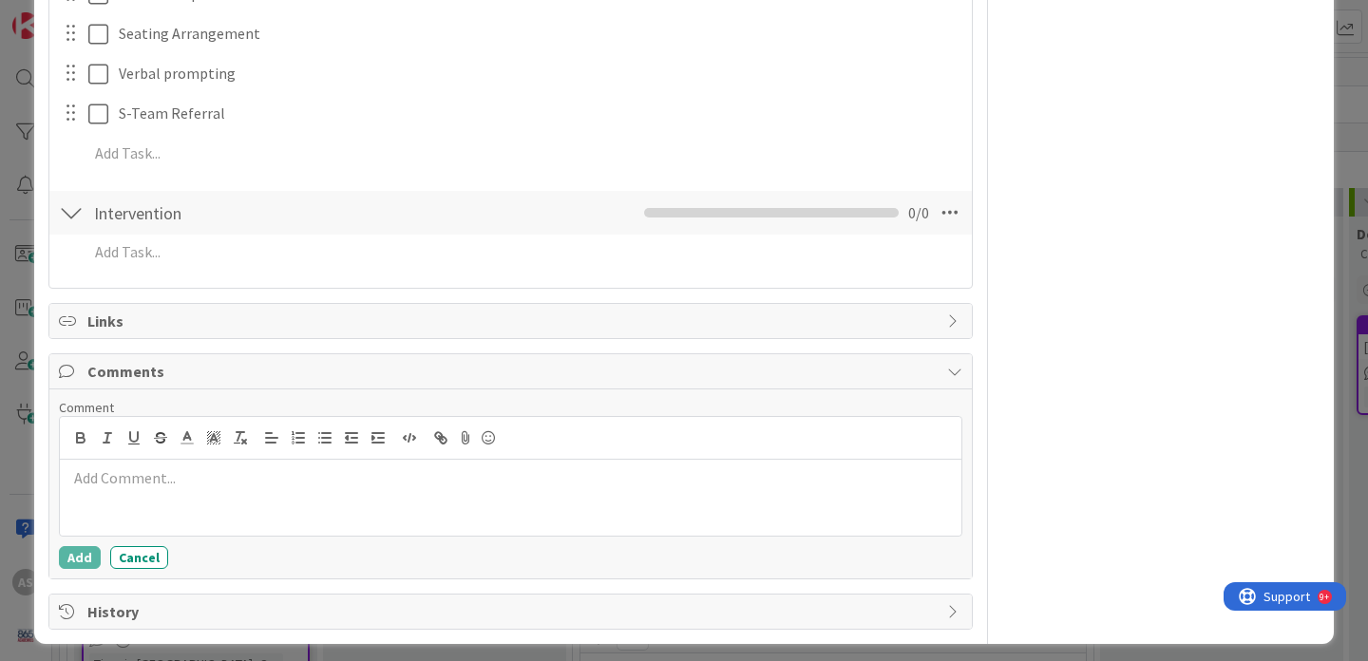
scroll to position [1460, 0]
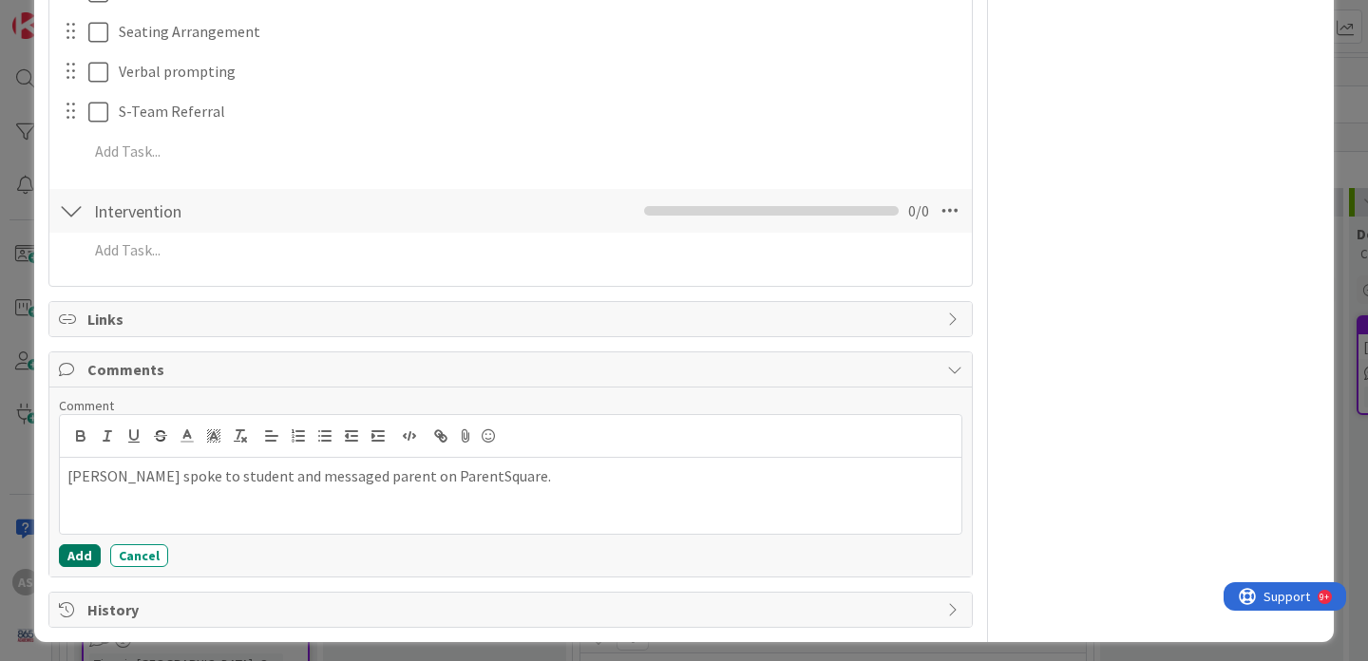
click at [83, 558] on button "Add" at bounding box center [80, 555] width 42 height 23
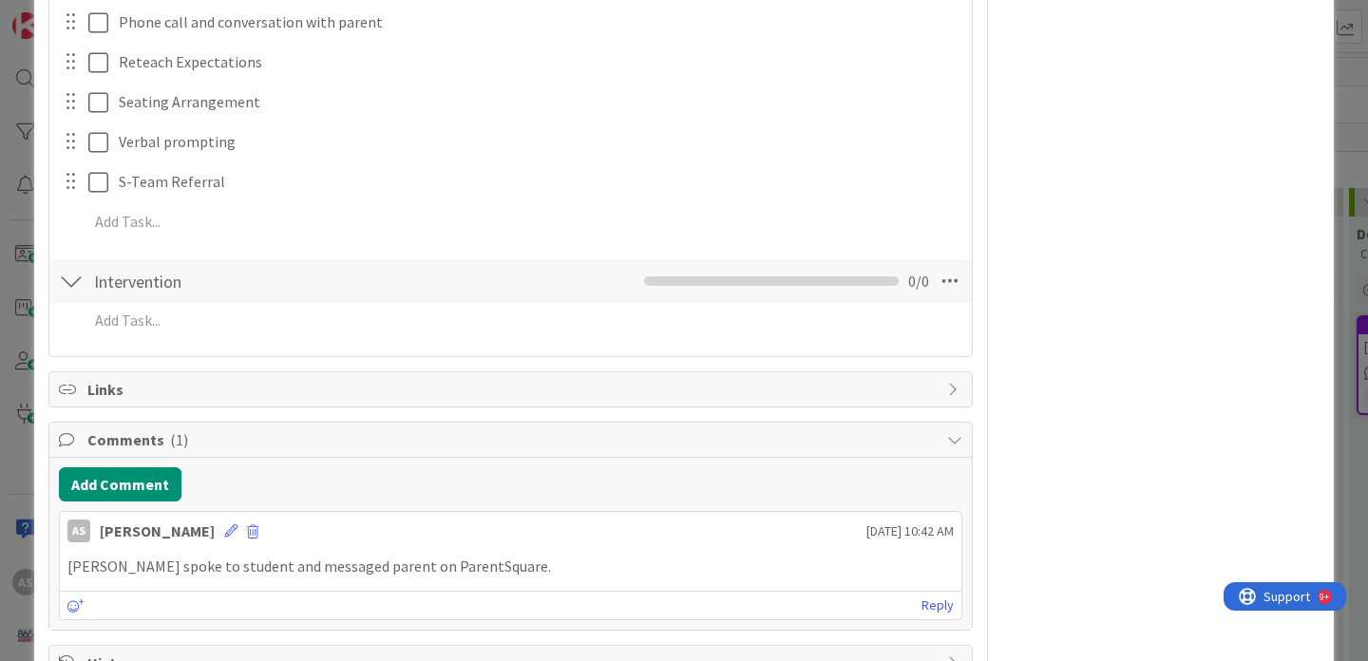
scroll to position [1394, 0]
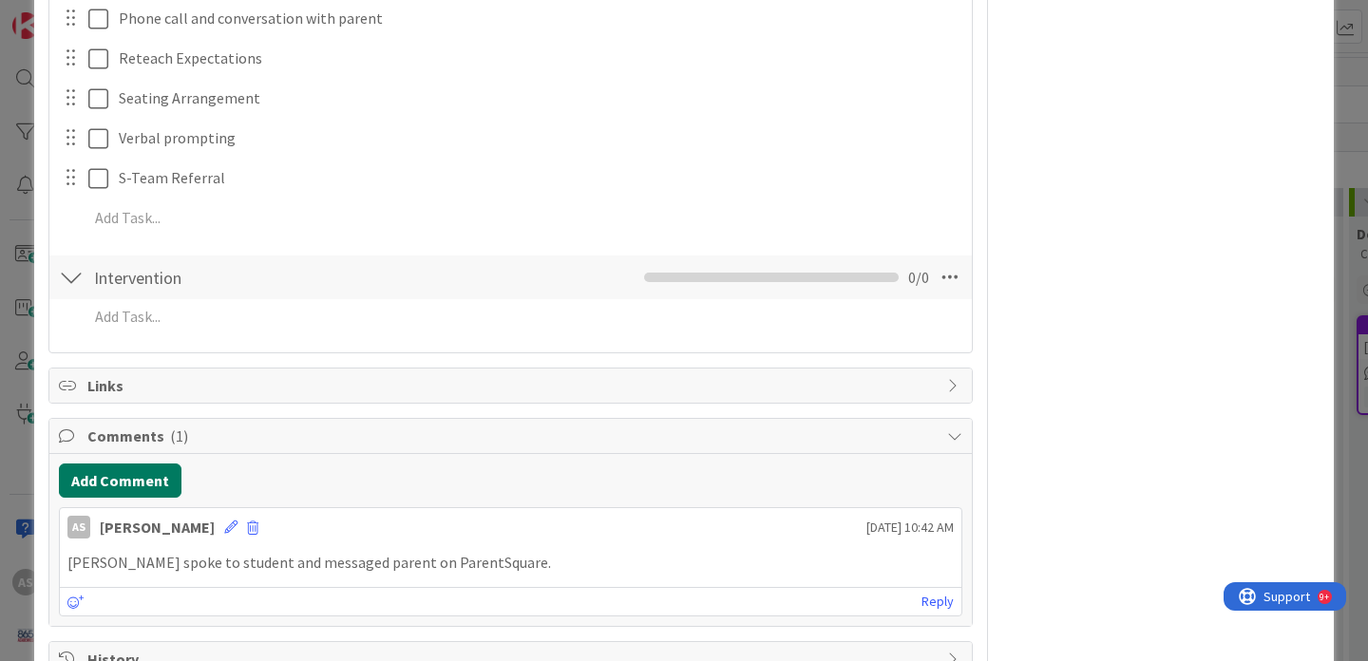
click at [93, 477] on button "Add Comment" at bounding box center [120, 481] width 123 height 34
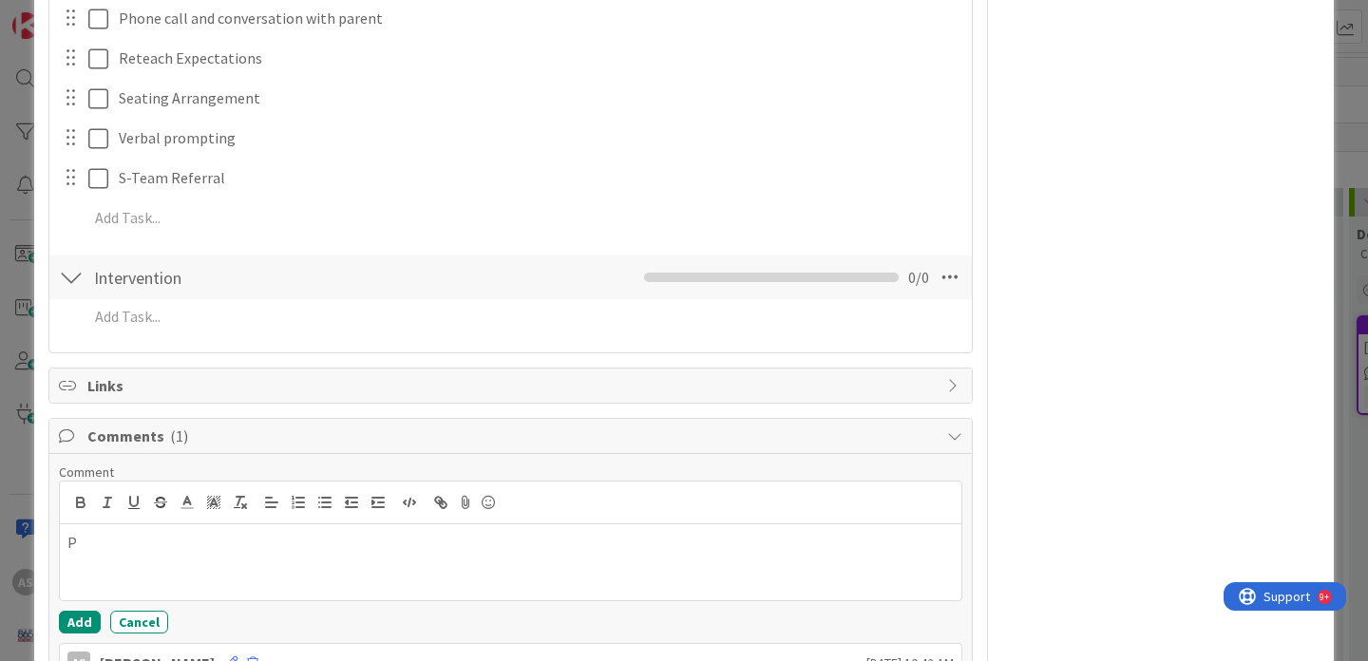
scroll to position [1587, 0]
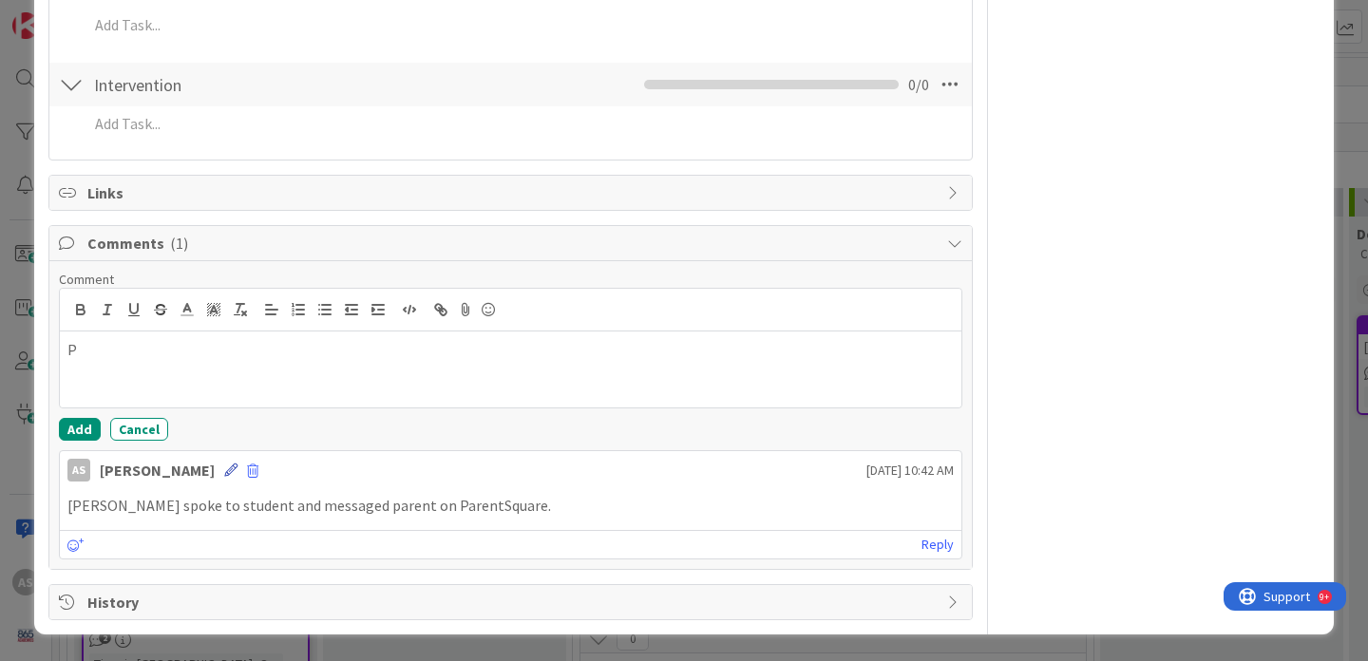
click at [224, 466] on icon at bounding box center [230, 470] width 13 height 13
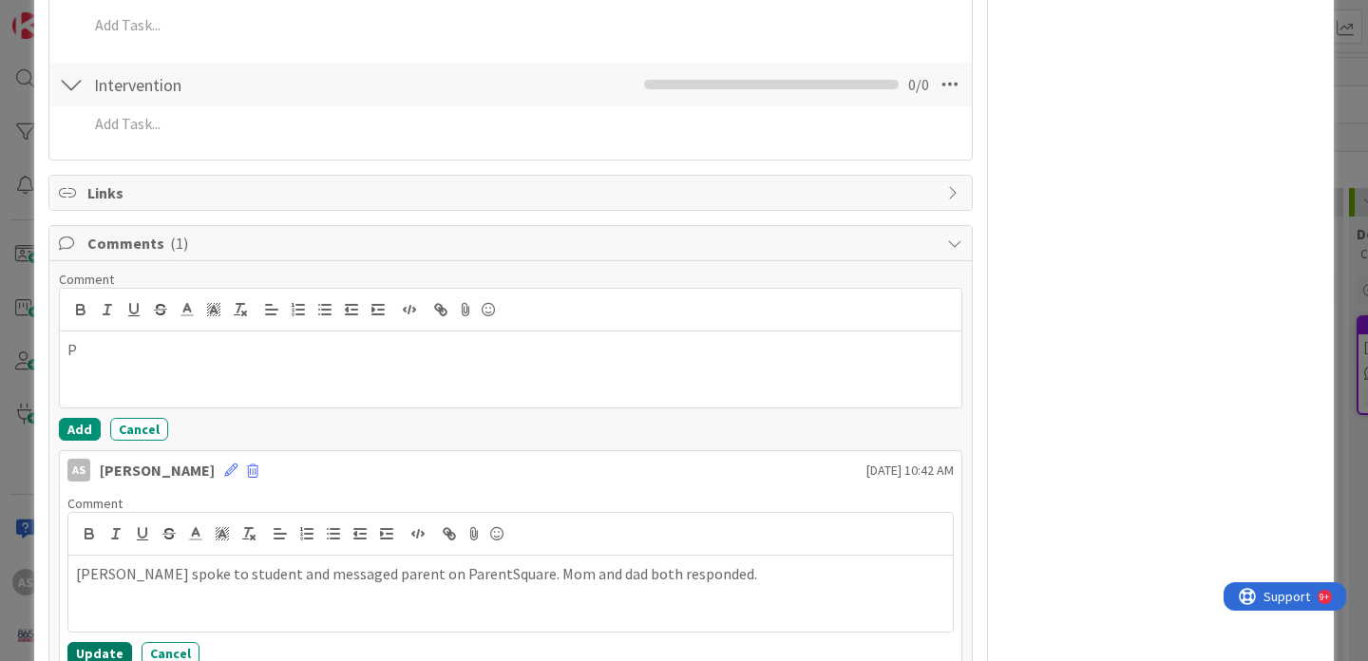
click at [109, 650] on button "Update" at bounding box center [99, 653] width 65 height 23
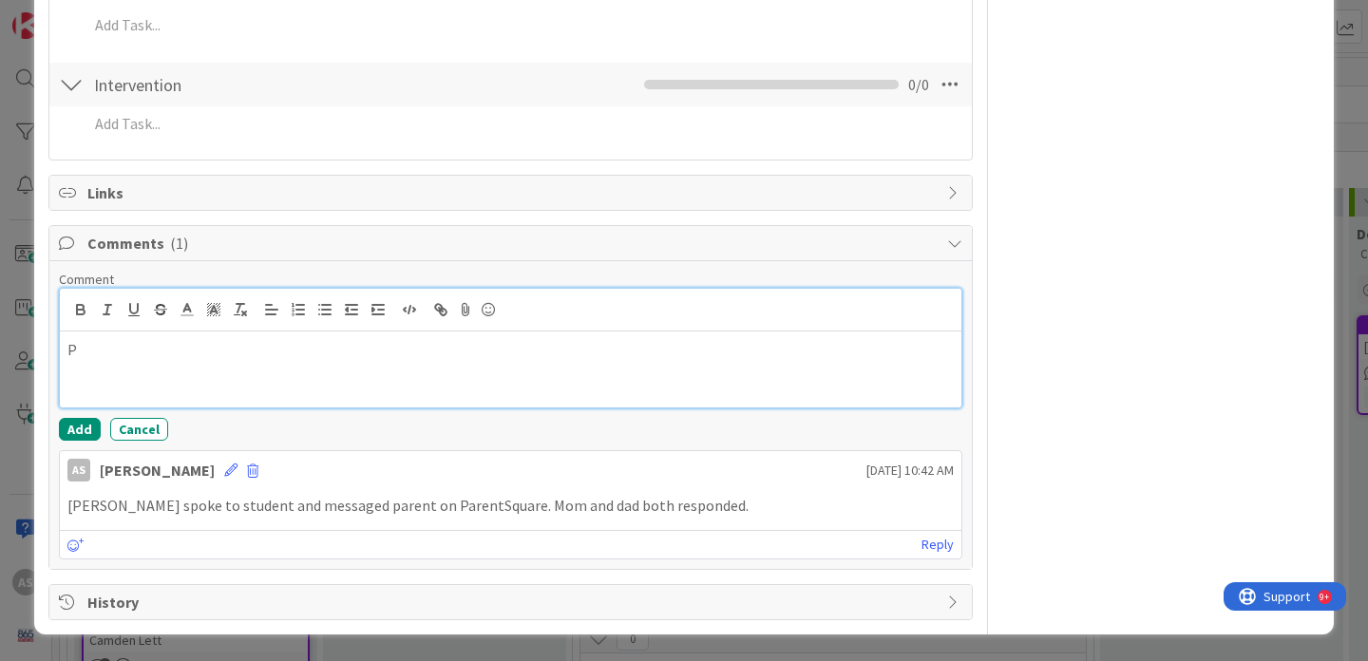
click at [222, 354] on p "P" at bounding box center [510, 350] width 886 height 22
click at [76, 434] on button "Add" at bounding box center [80, 429] width 42 height 23
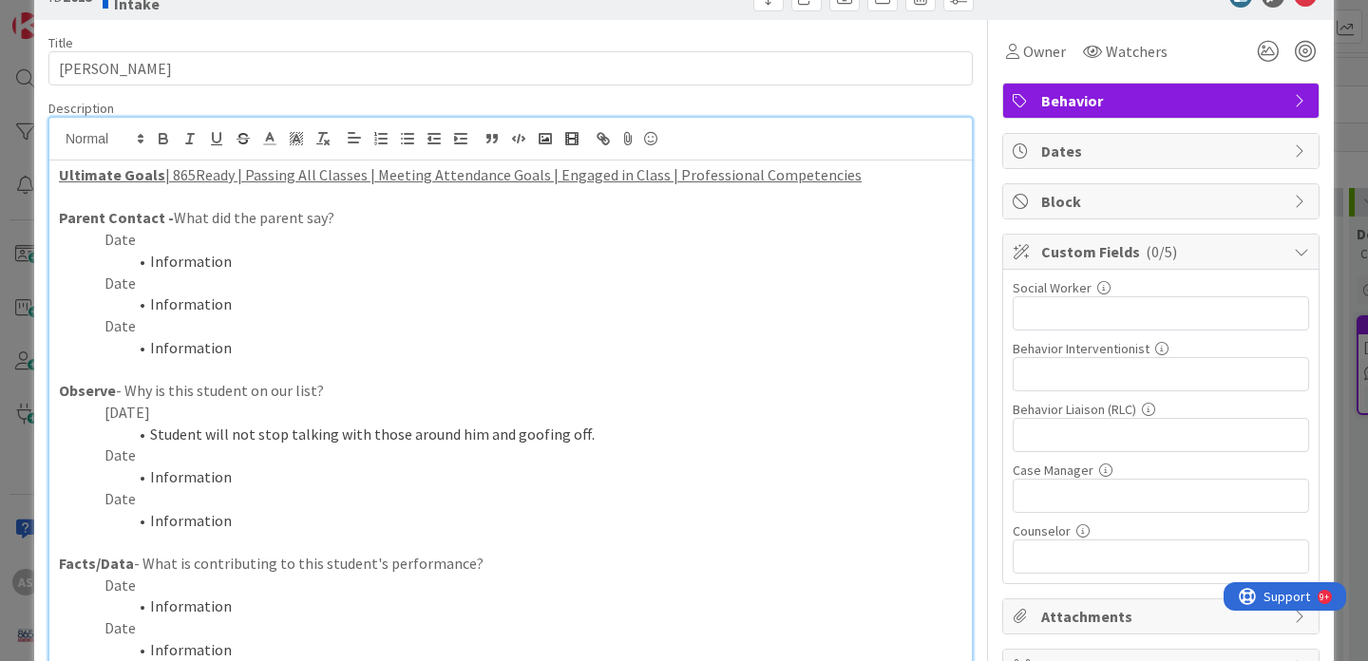
scroll to position [0, 0]
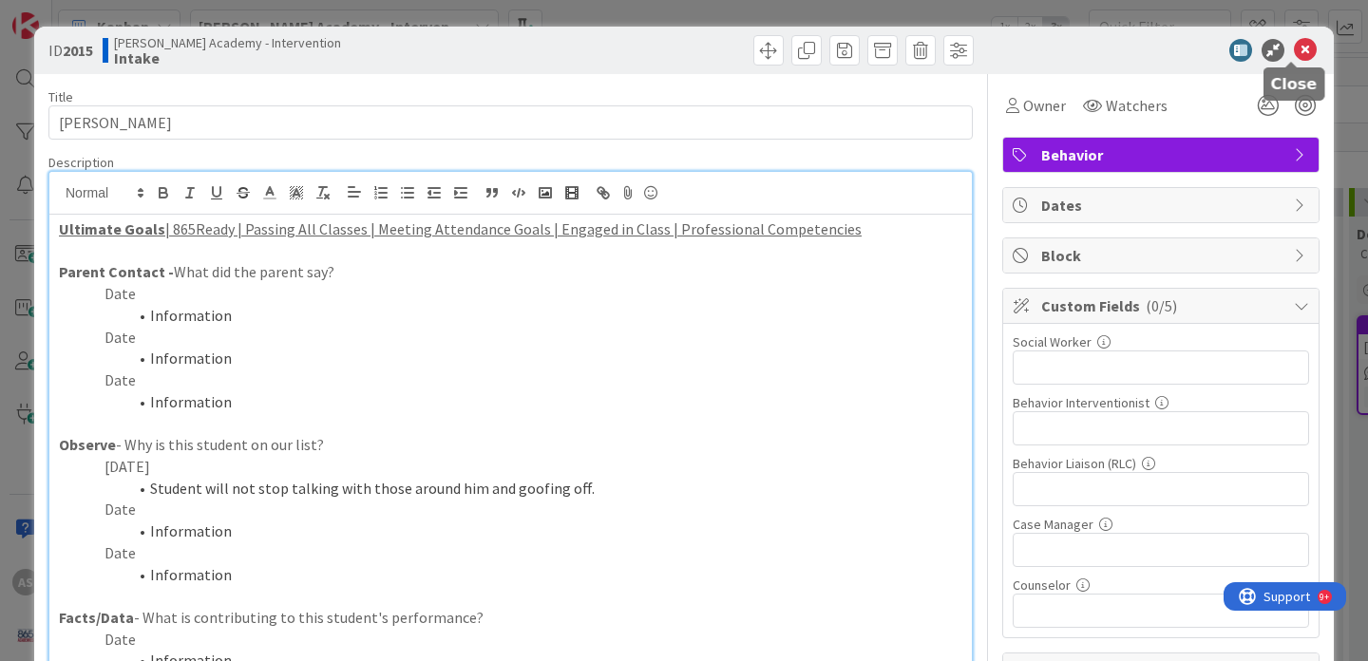
click at [1294, 46] on icon at bounding box center [1305, 50] width 23 height 23
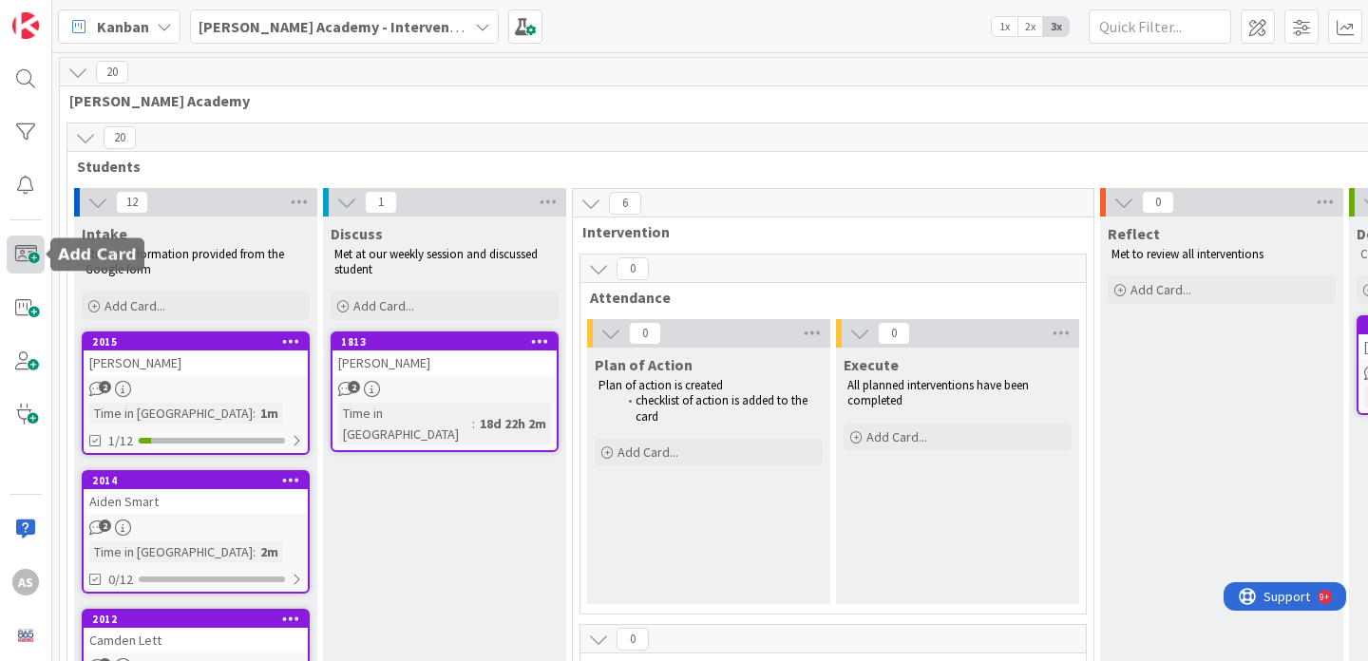
click at [29, 261] on span at bounding box center [26, 255] width 38 height 38
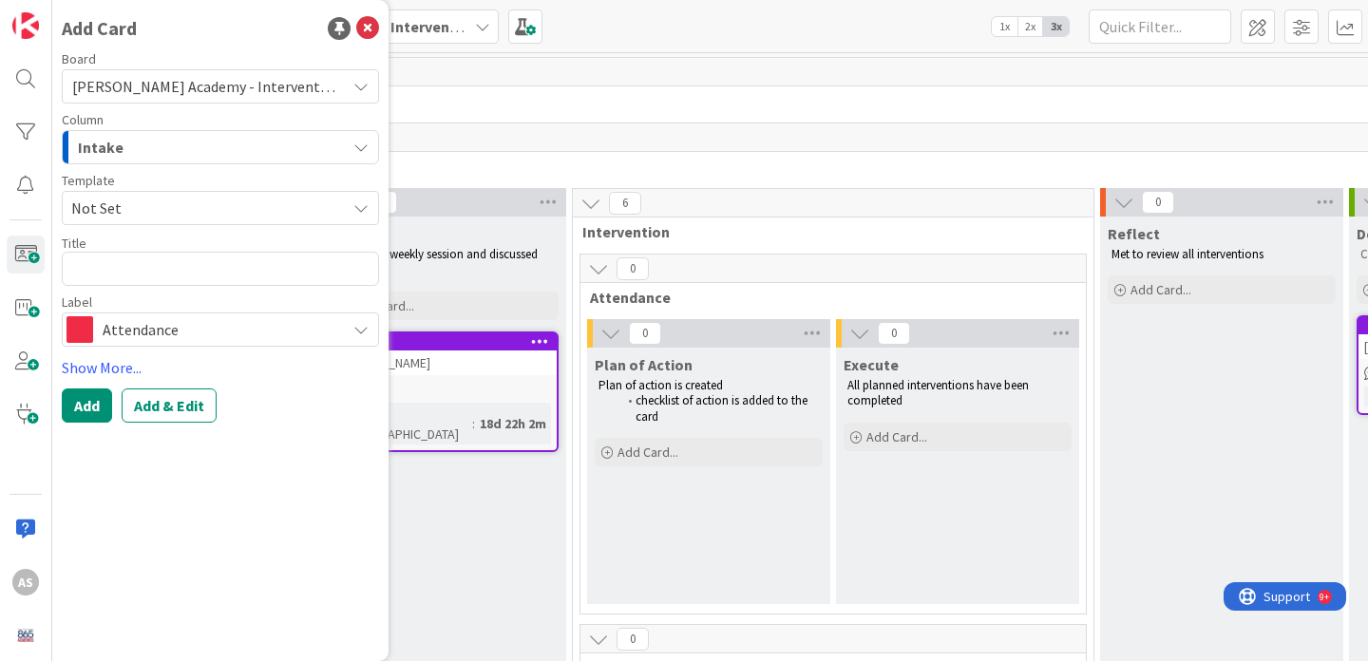
click at [174, 227] on div "Board [PERSON_NAME] Academy - Intervention Column Intake Template Not Set Title…" at bounding box center [220, 199] width 317 height 295
click at [174, 202] on span "Not Set" at bounding box center [201, 208] width 260 height 25
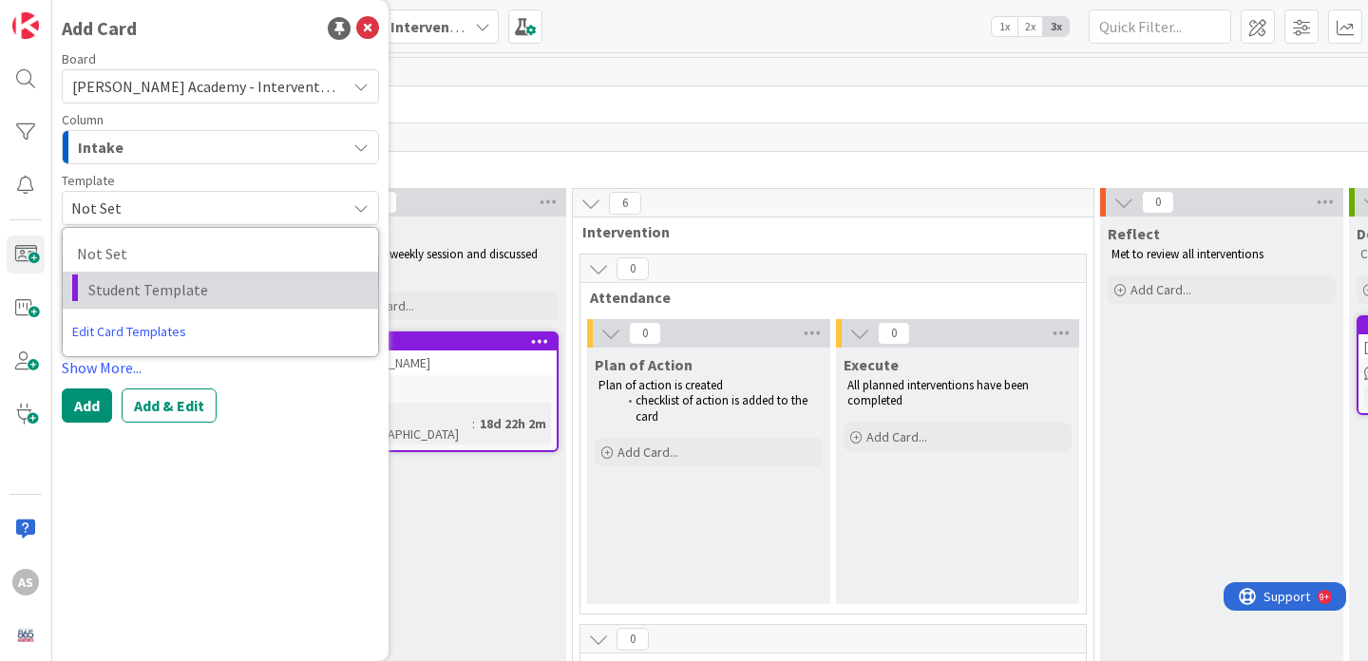
click at [166, 287] on span "Student Template" at bounding box center [226, 289] width 276 height 25
type textarea "x"
type textarea "Student Template"
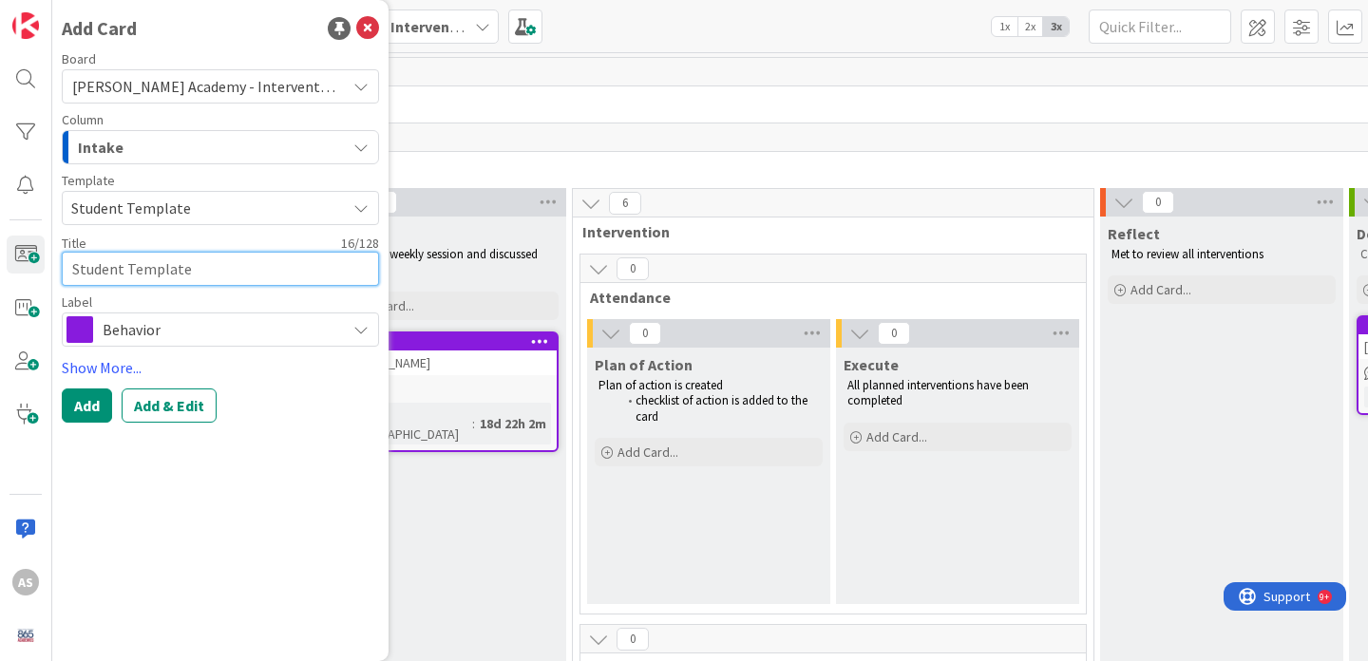
click at [137, 265] on textarea "Student Template" at bounding box center [220, 269] width 317 height 34
type textarea "x"
type textarea "S"
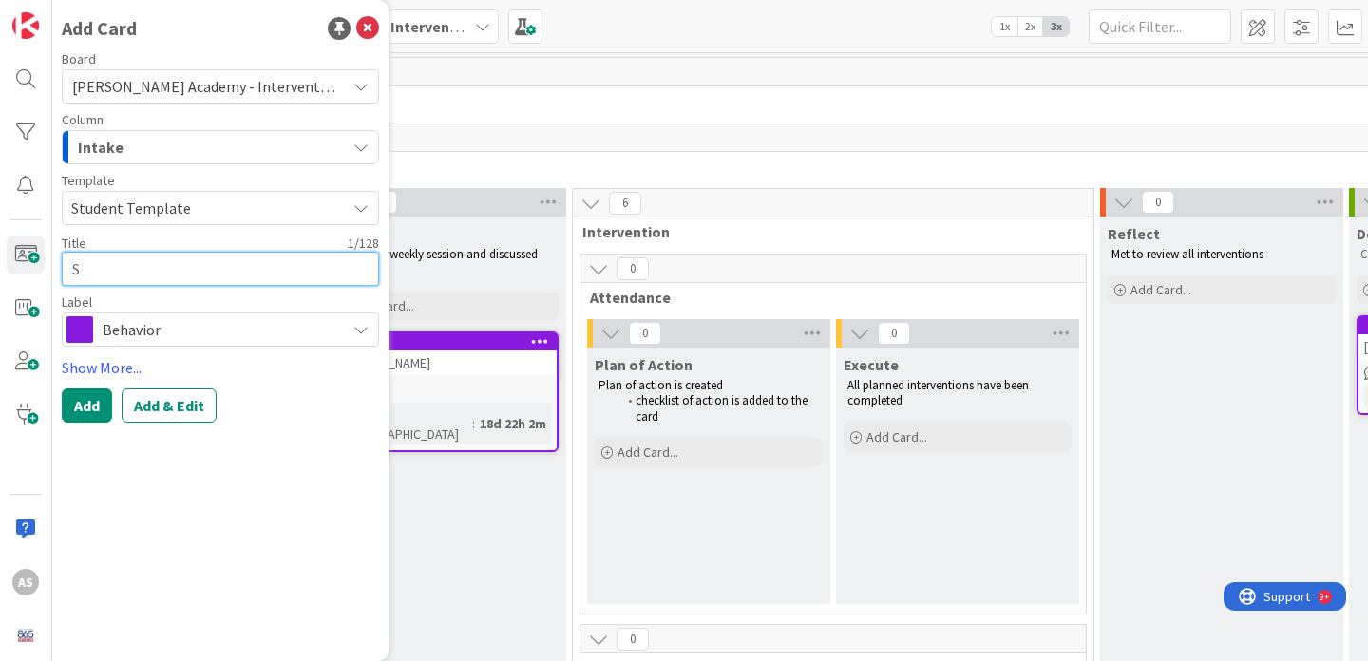
type textarea "x"
type textarea "Sa"
type textarea "x"
type textarea "[PERSON_NAME]"
type textarea "x"
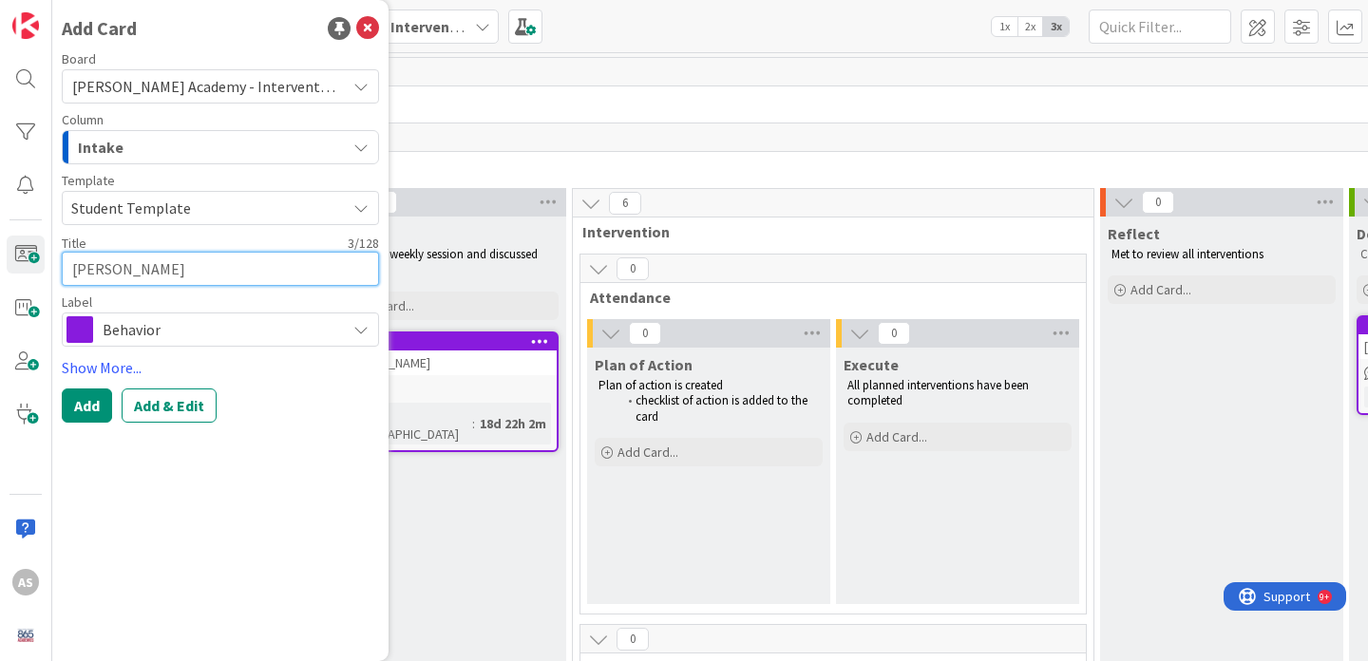
type textarea "Samu"
type textarea "x"
type textarea "Samue"
type textarea "x"
type textarea "[PERSON_NAME]"
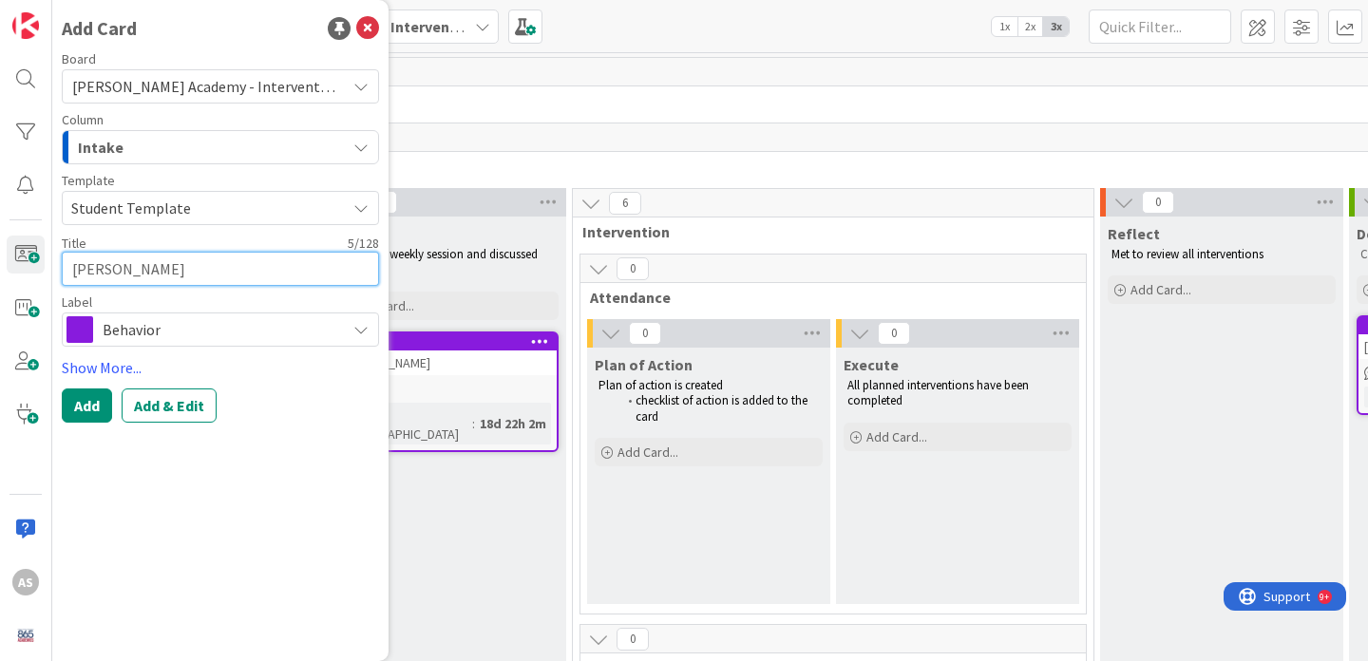
type textarea "x"
type textarea "[PERSON_NAME]"
type textarea "x"
type textarea "[PERSON_NAME]"
type textarea "x"
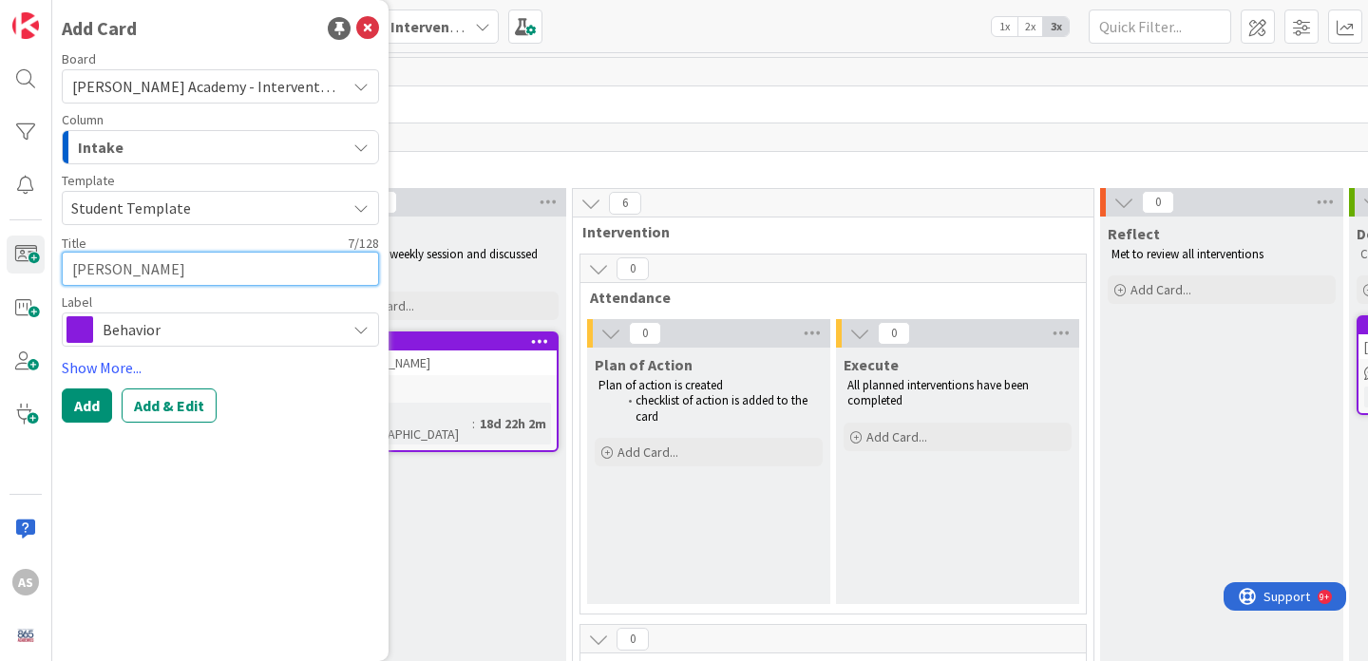
type textarea "[PERSON_NAME]"
type textarea "x"
type textarea "[PERSON_NAME]"
type textarea "x"
type textarea "[PERSON_NAME]"
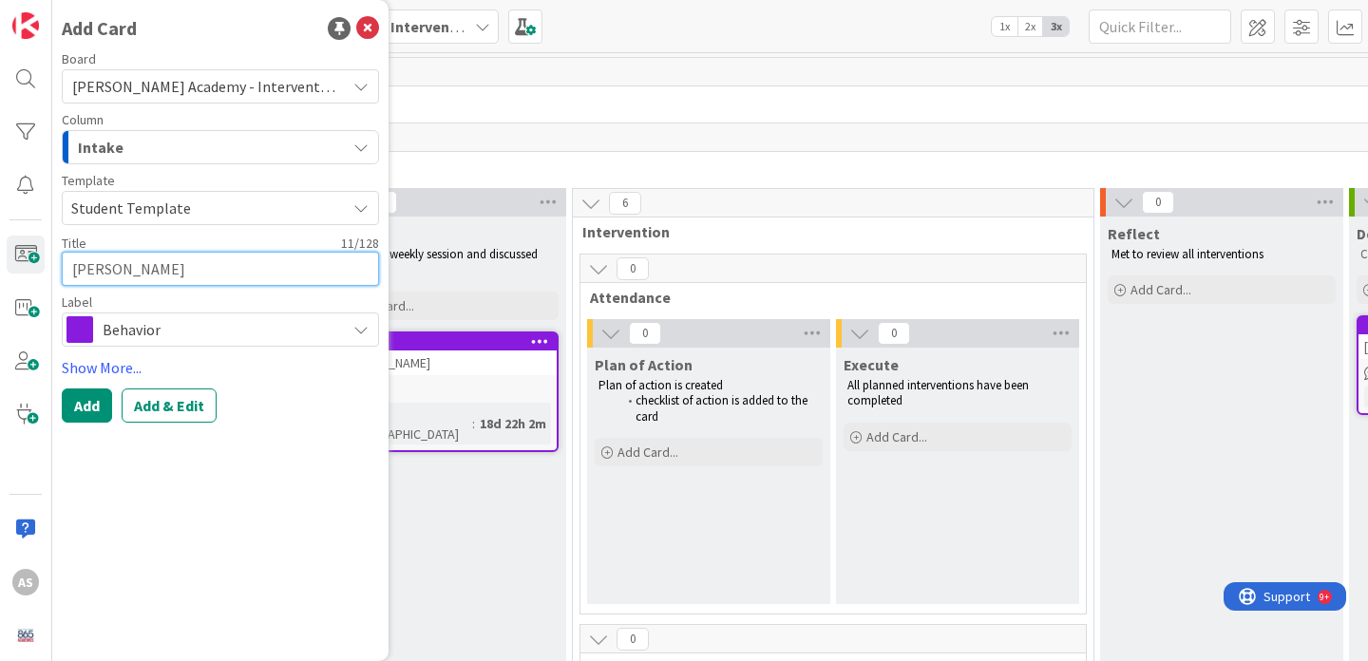
type textarea "x"
type textarea "[PERSON_NAME]"
type textarea "x"
type textarea "[PERSON_NAME]"
type textarea "x"
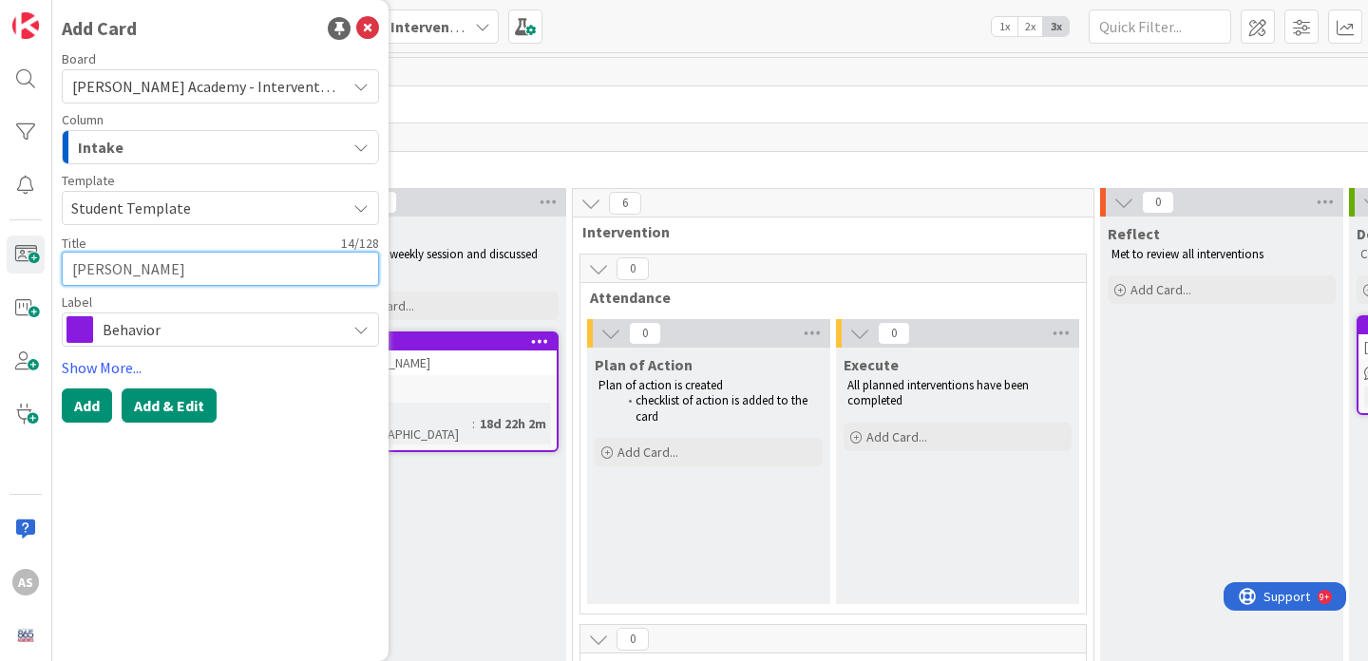
type textarea "[PERSON_NAME]"
click at [167, 403] on button "Add & Edit" at bounding box center [169, 406] width 95 height 34
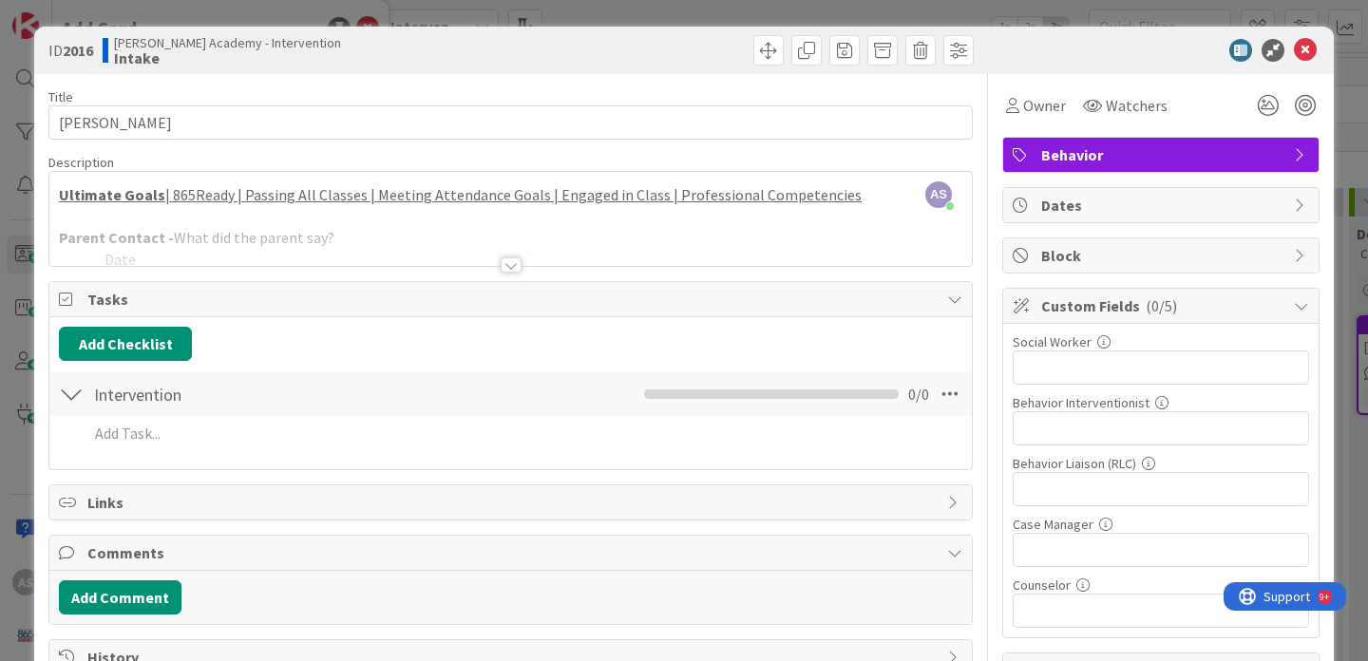
click at [501, 264] on div at bounding box center [511, 264] width 21 height 15
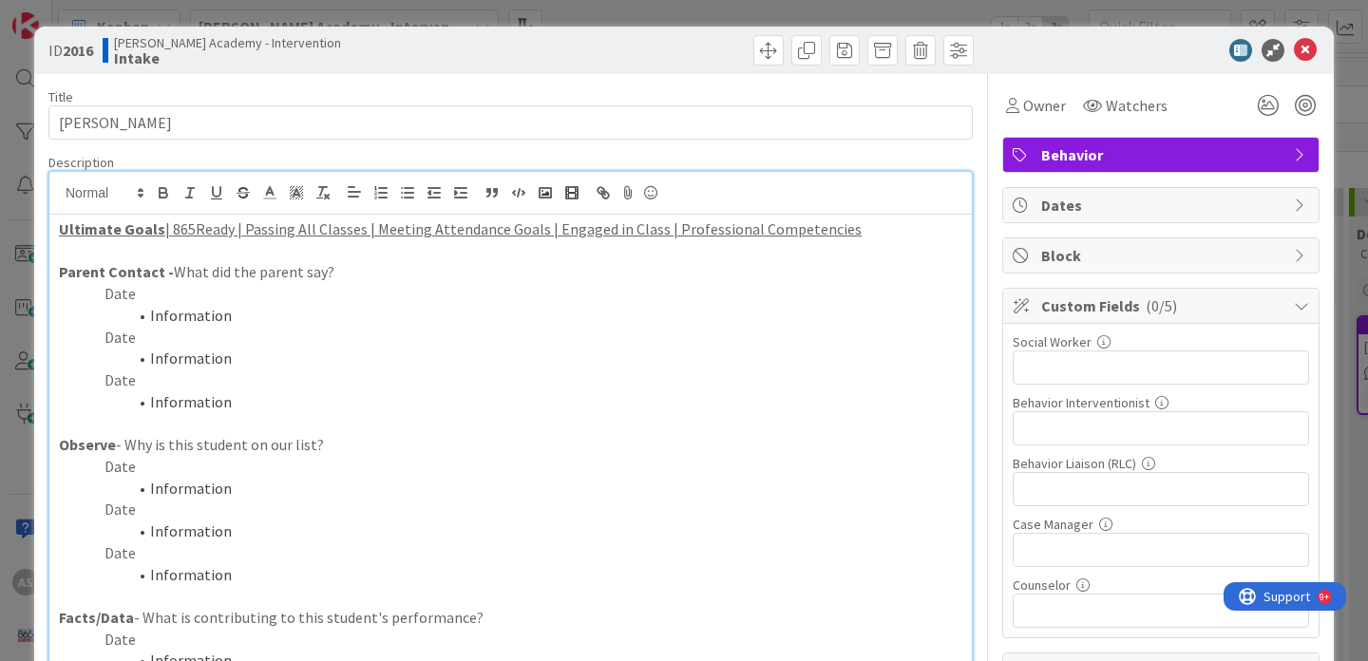
click at [139, 467] on p "Date" at bounding box center [510, 467] width 903 height 22
drag, startPoint x: 249, startPoint y: 487, endPoint x: 105, endPoint y: 485, distance: 144.4
click at [105, 486] on li "Information" at bounding box center [522, 489] width 881 height 22
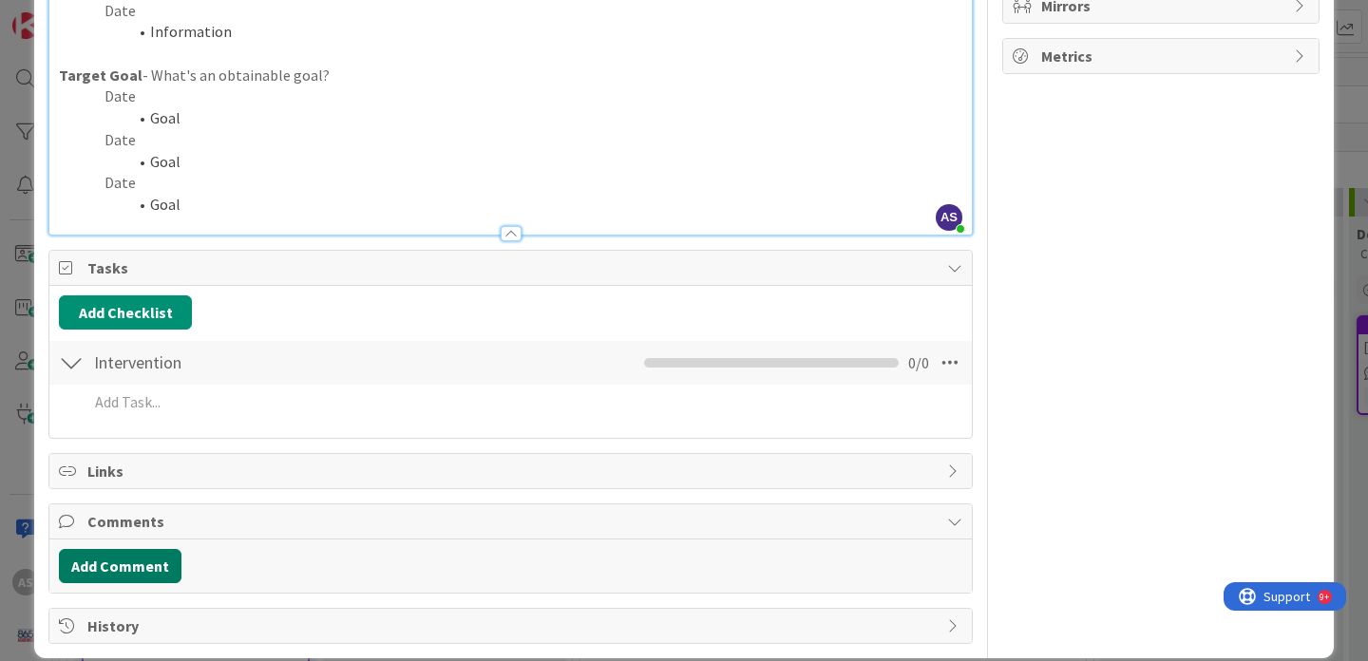
scroll to position [719, 0]
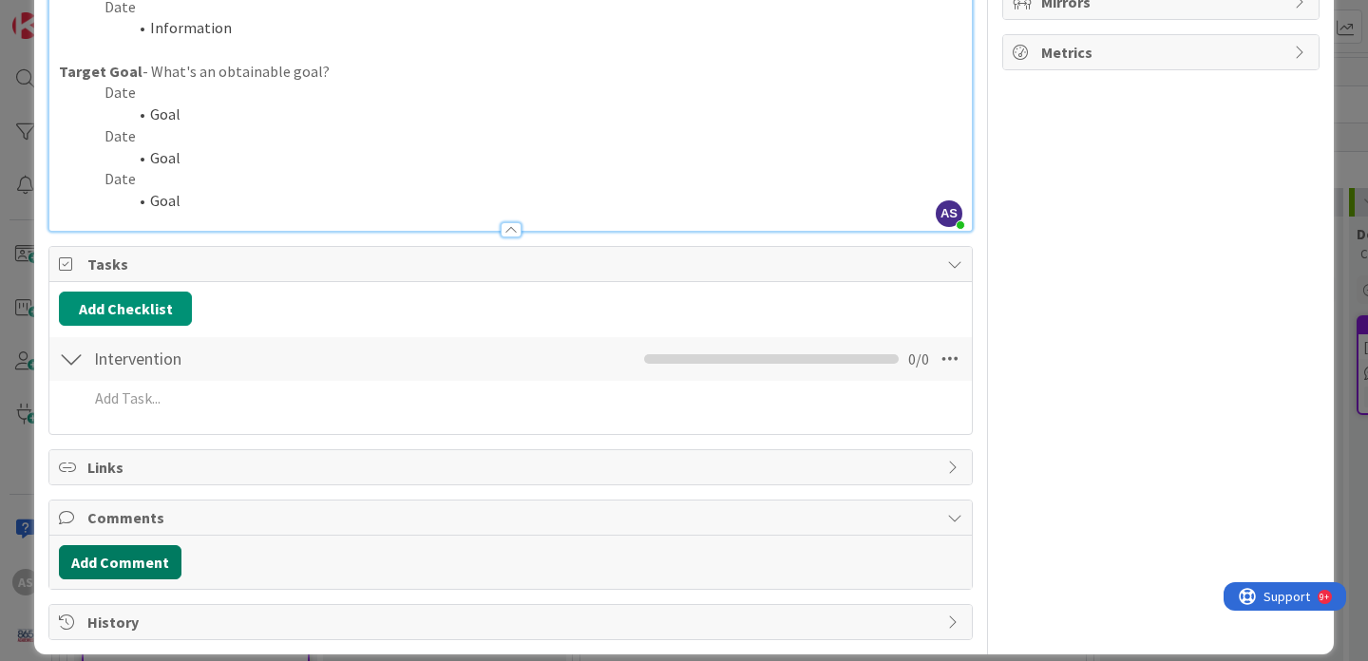
click at [144, 561] on button "Add Comment" at bounding box center [120, 562] width 123 height 34
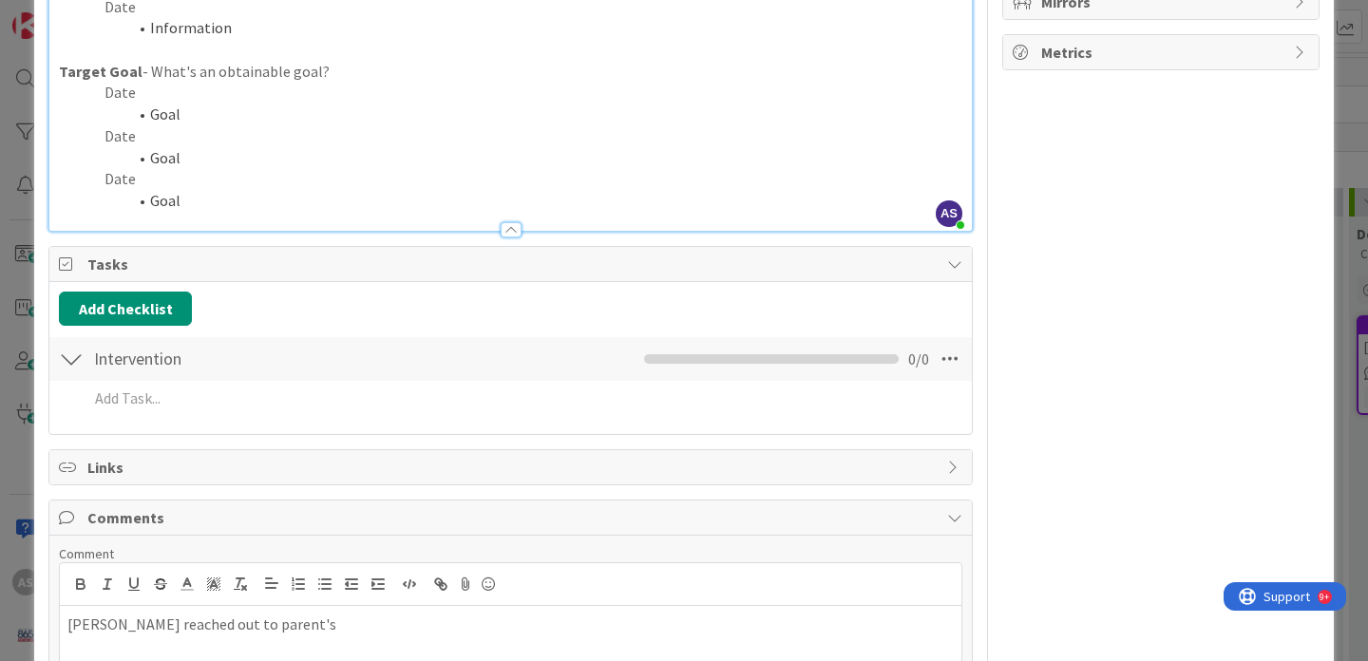
scroll to position [874, 0]
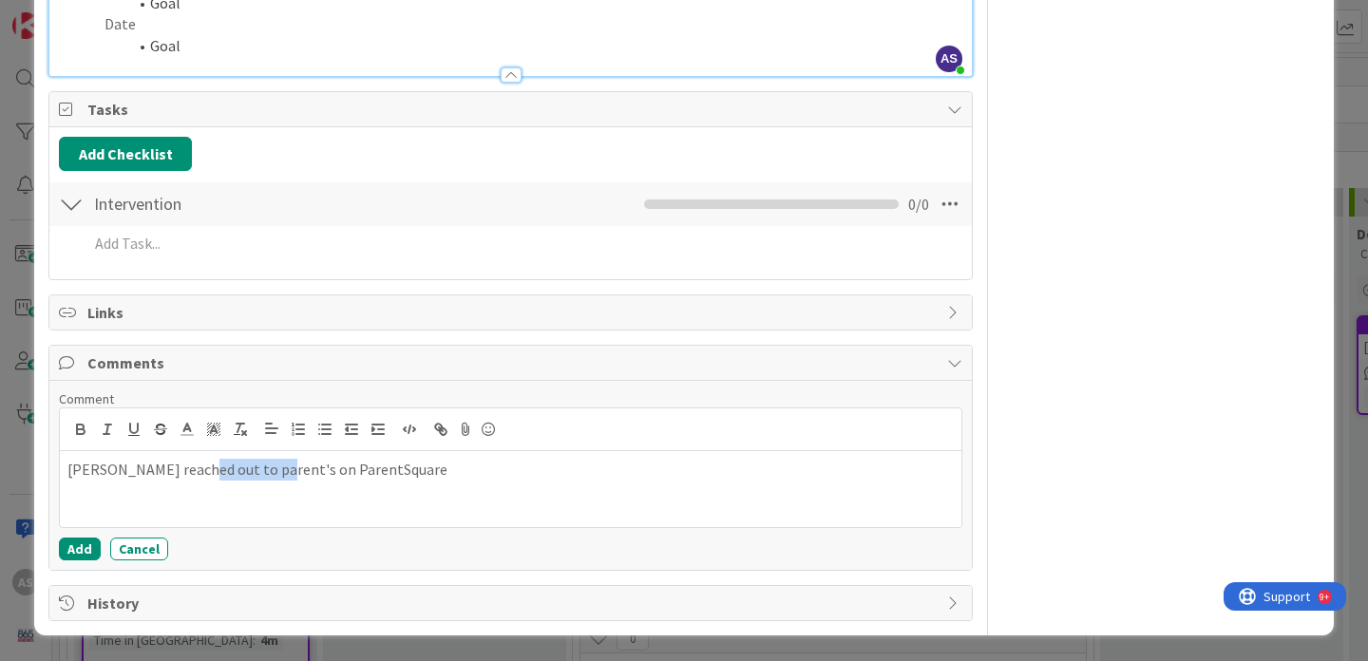
drag, startPoint x: 261, startPoint y: 466, endPoint x: 192, endPoint y: 465, distance: 69.4
click at [193, 465] on p "[PERSON_NAME] reached out to parent's on ParentSquare" at bounding box center [510, 470] width 886 height 22
click at [320, 463] on p "[PERSON_NAME] reached out on ParentSquare" at bounding box center [510, 470] width 886 height 22
click at [71, 547] on button "Add" at bounding box center [80, 549] width 42 height 23
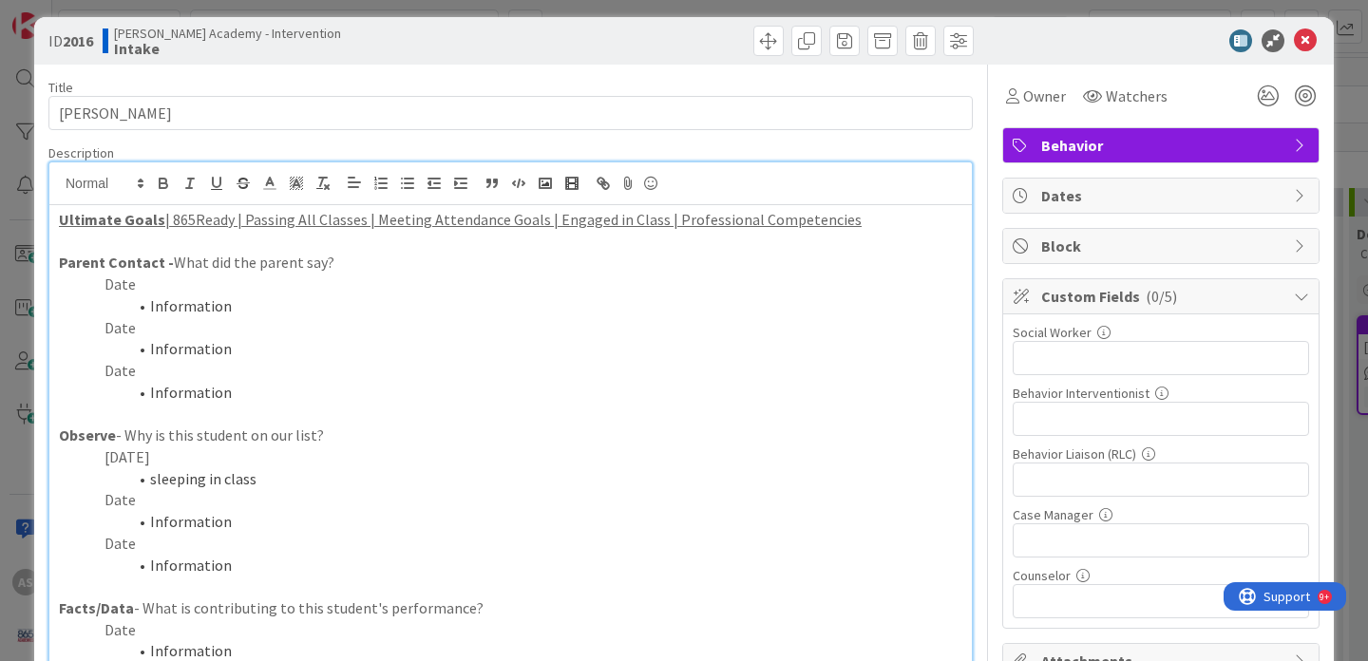
scroll to position [21, 0]
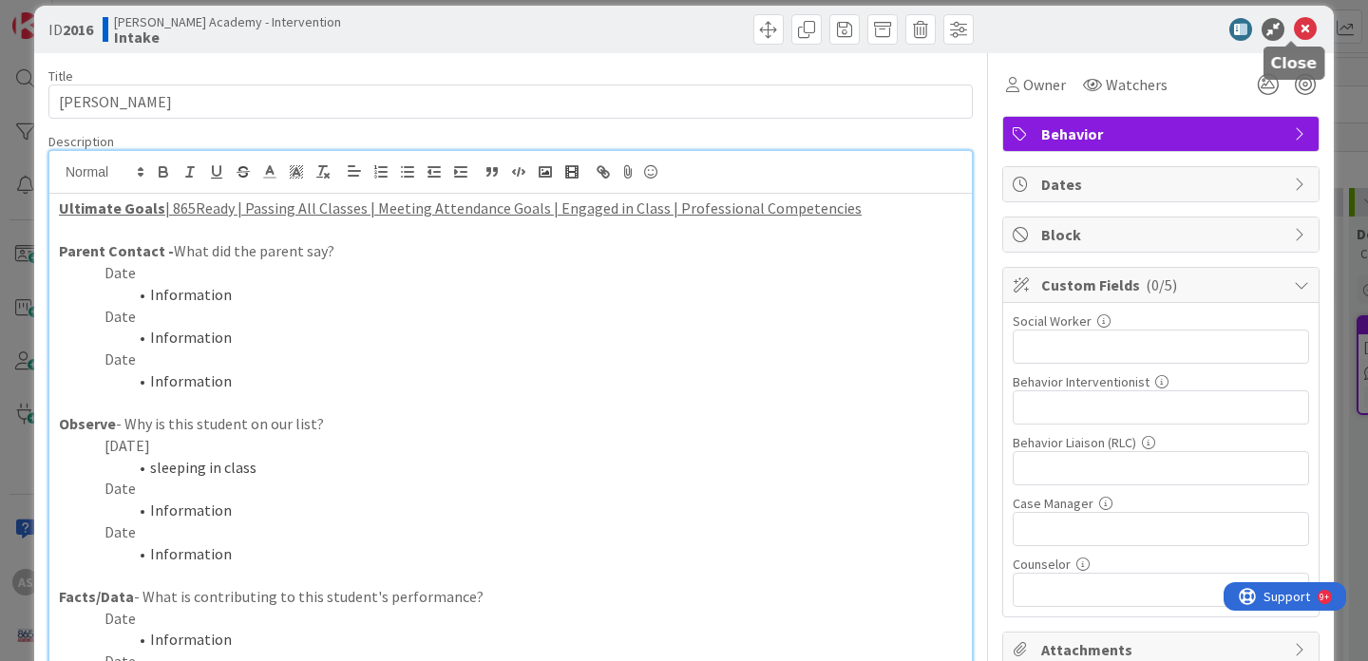
click at [1298, 26] on icon at bounding box center [1305, 29] width 23 height 23
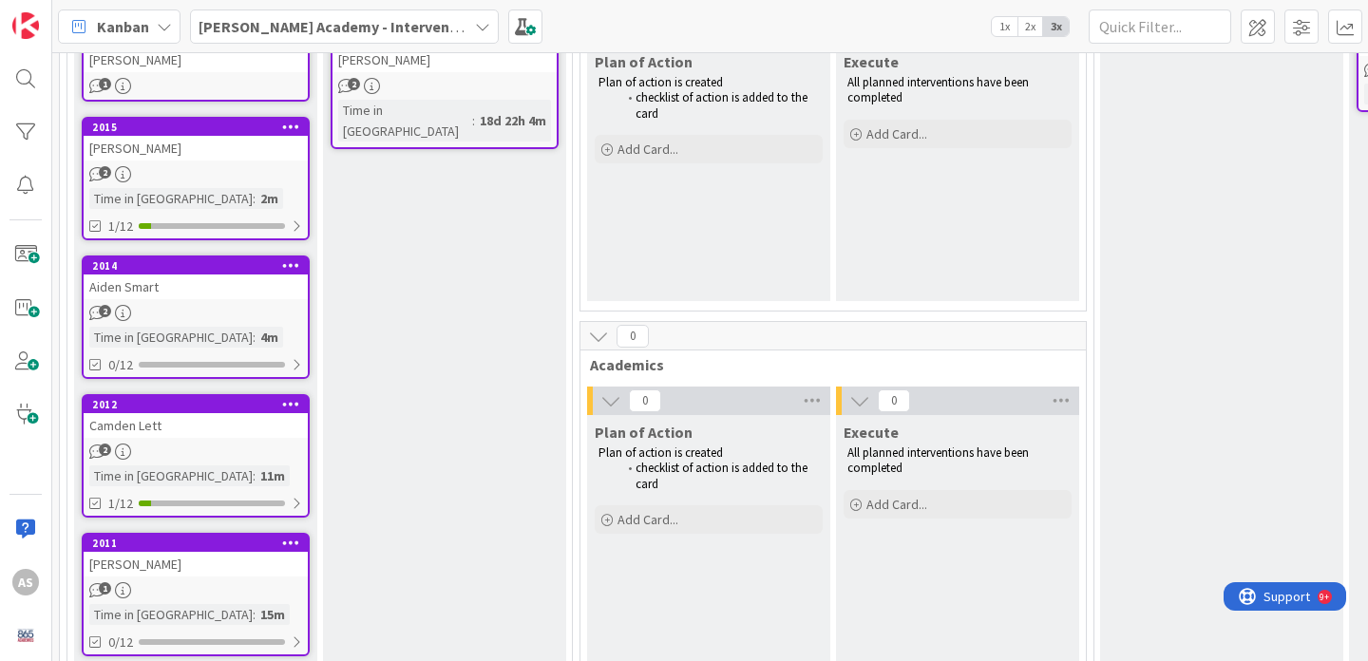
click at [226, 287] on div "Aiden Smart" at bounding box center [196, 287] width 224 height 25
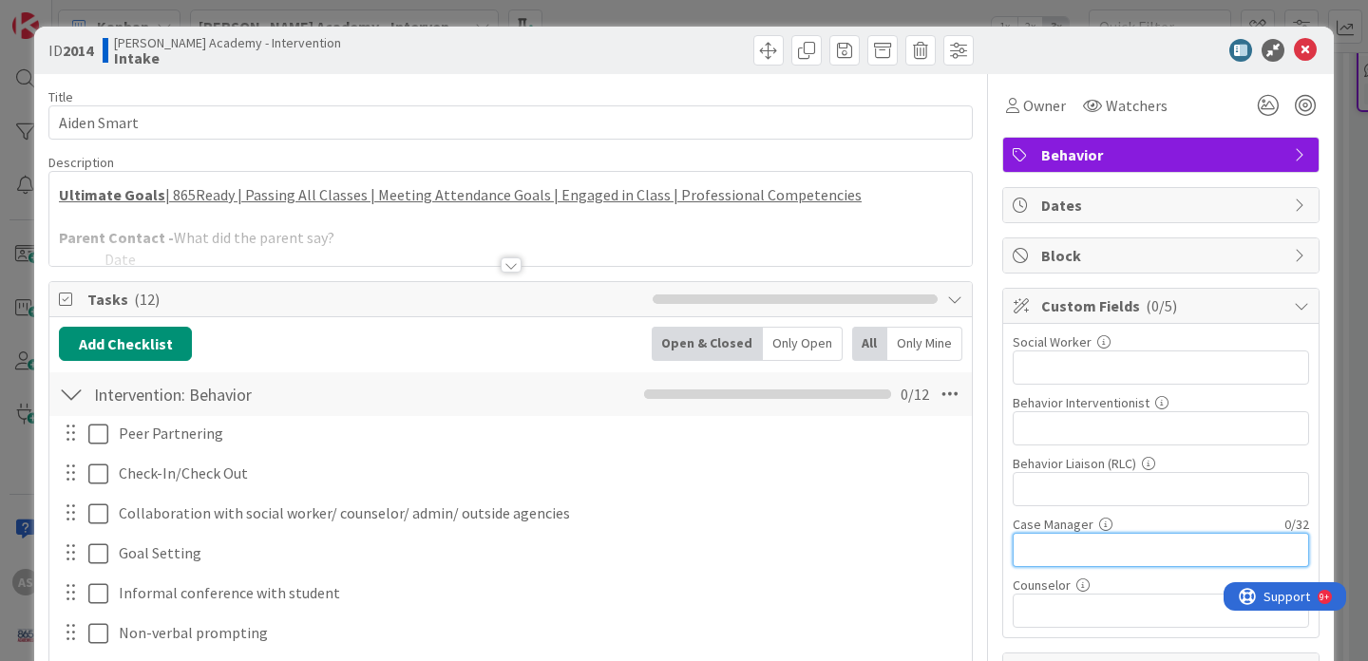
click at [1073, 546] on input "text" at bounding box center [1161, 550] width 296 height 34
type input "[PERSON_NAME]"
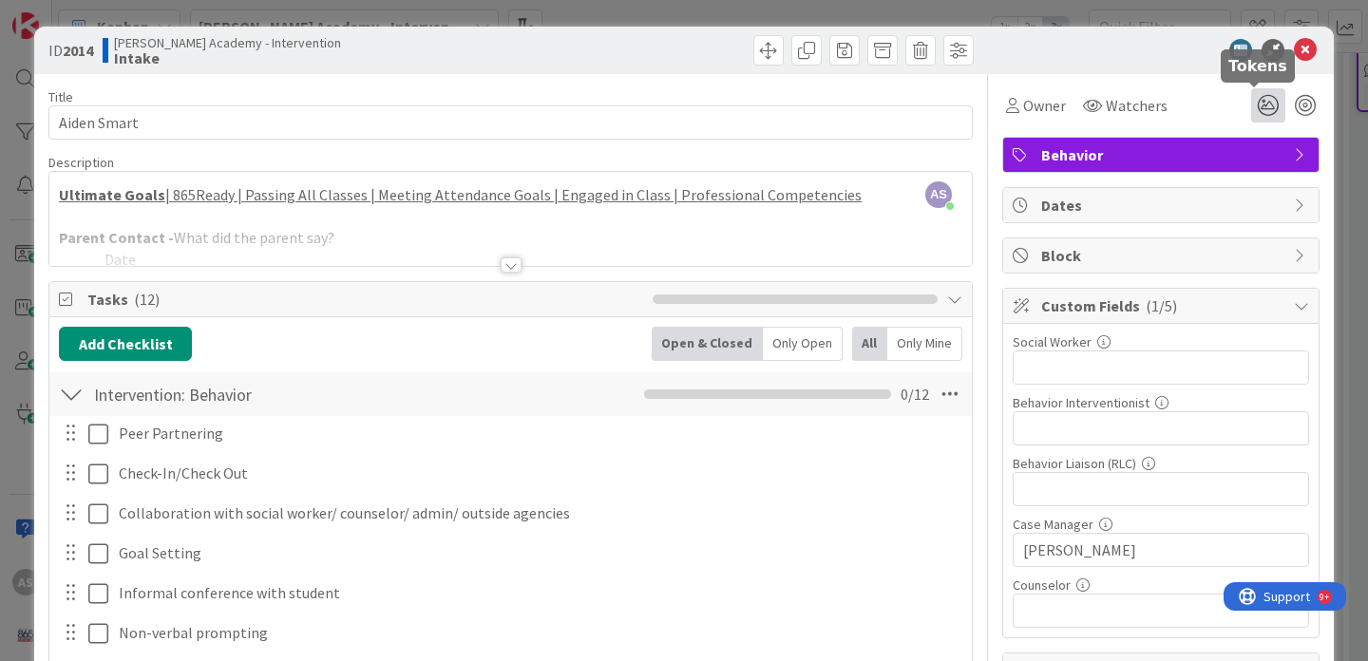
click at [1260, 105] on icon at bounding box center [1268, 105] width 34 height 34
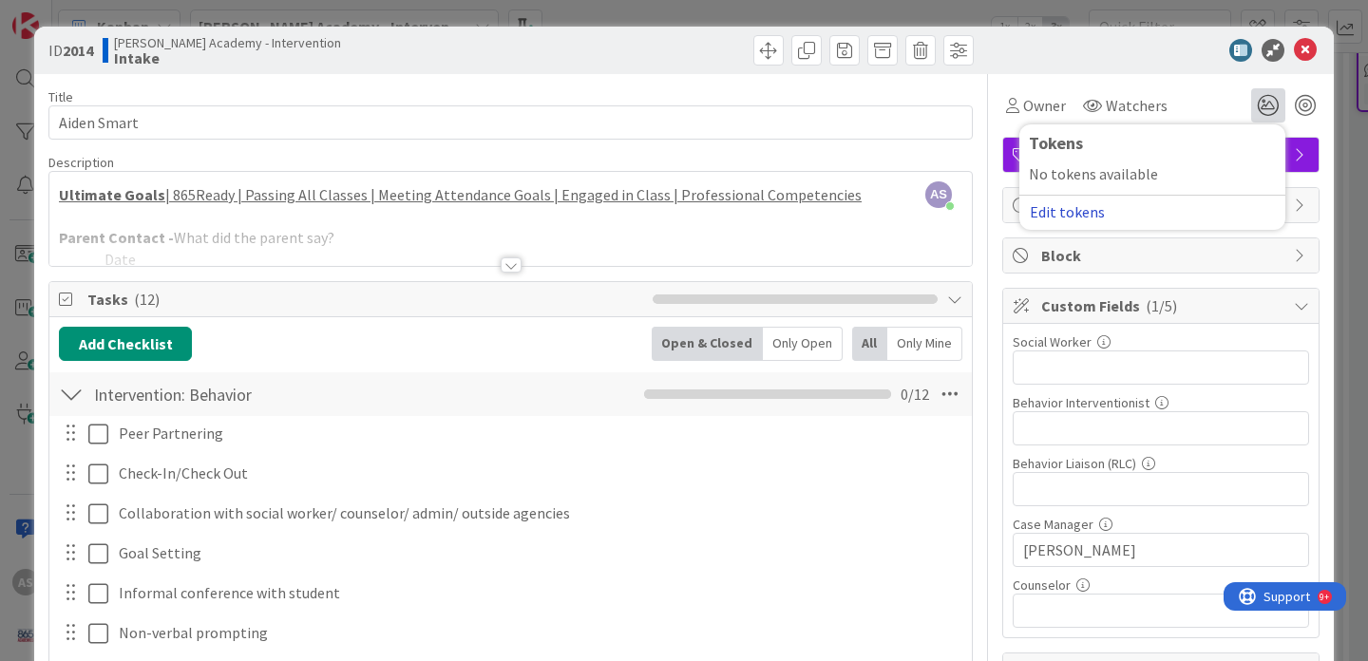
click at [1074, 212] on button "Edit tokens" at bounding box center [1067, 211] width 77 height 17
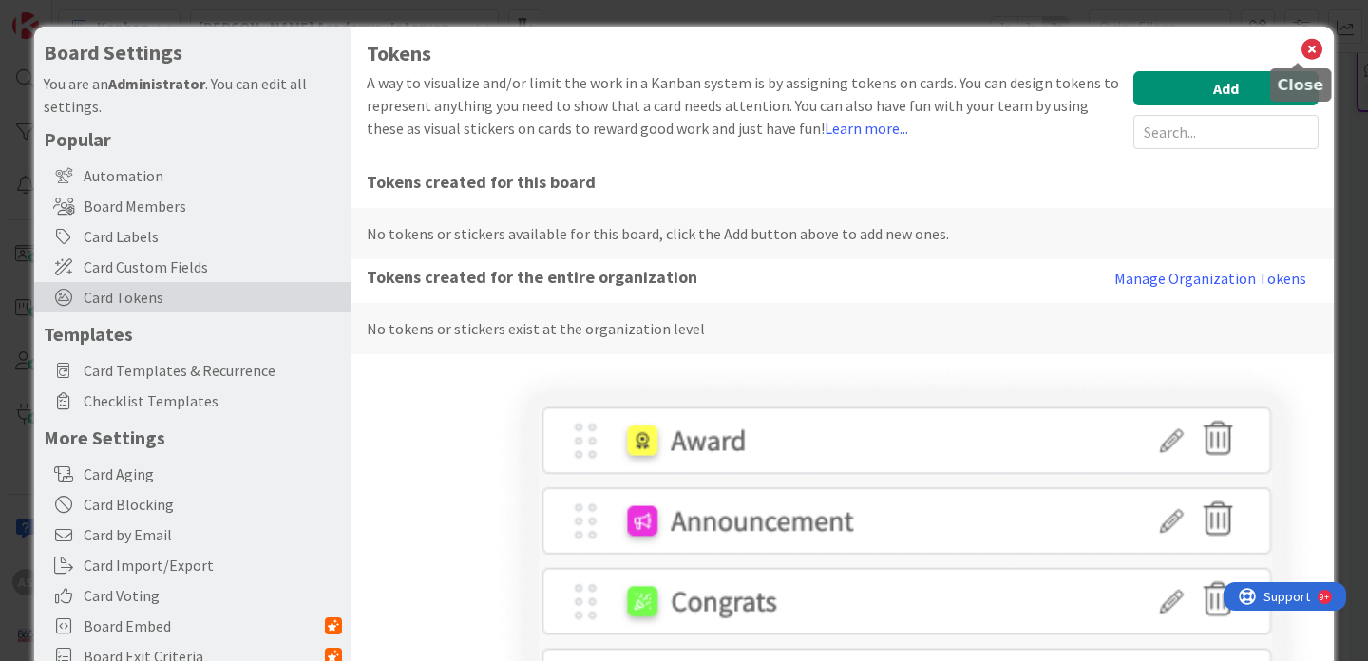
click at [1302, 52] on icon at bounding box center [1312, 49] width 25 height 27
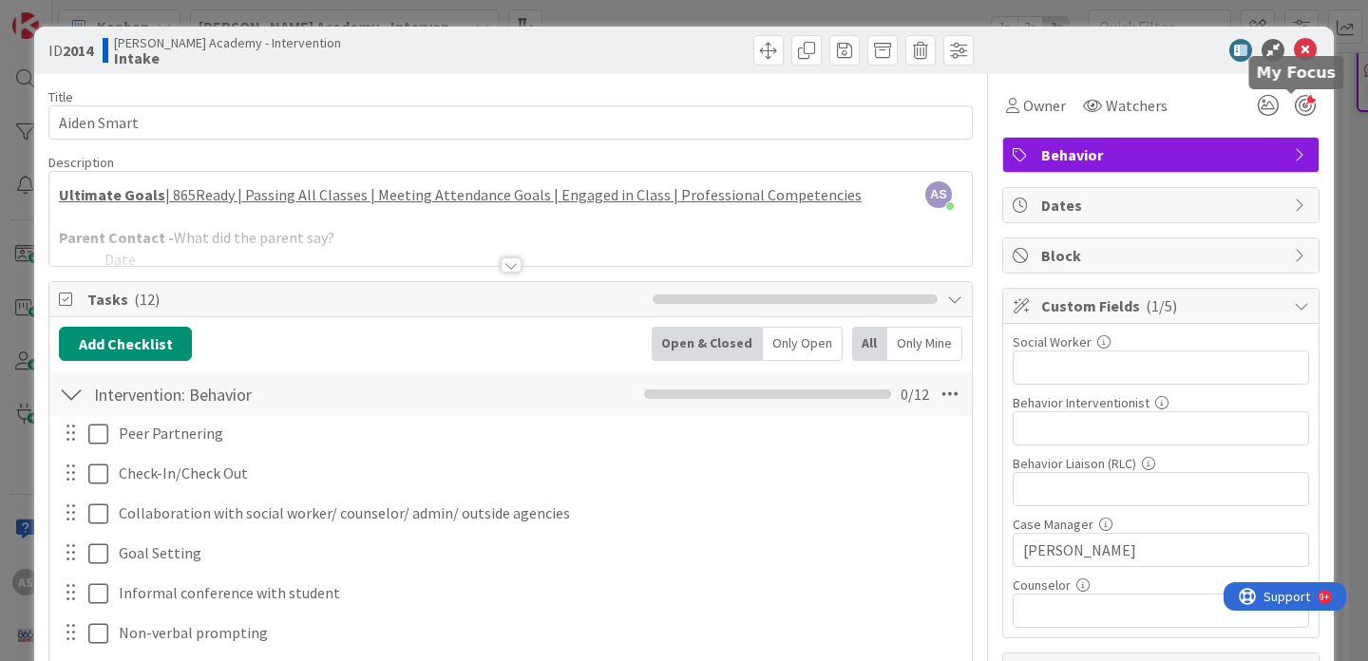
click at [1295, 109] on div at bounding box center [1305, 105] width 21 height 21
click at [1302, 92] on div "Tokens No tokens available Edit tokens" at bounding box center [1285, 105] width 68 height 34
click at [1297, 109] on div at bounding box center [1305, 105] width 21 height 21
click at [1294, 51] on icon at bounding box center [1305, 50] width 23 height 23
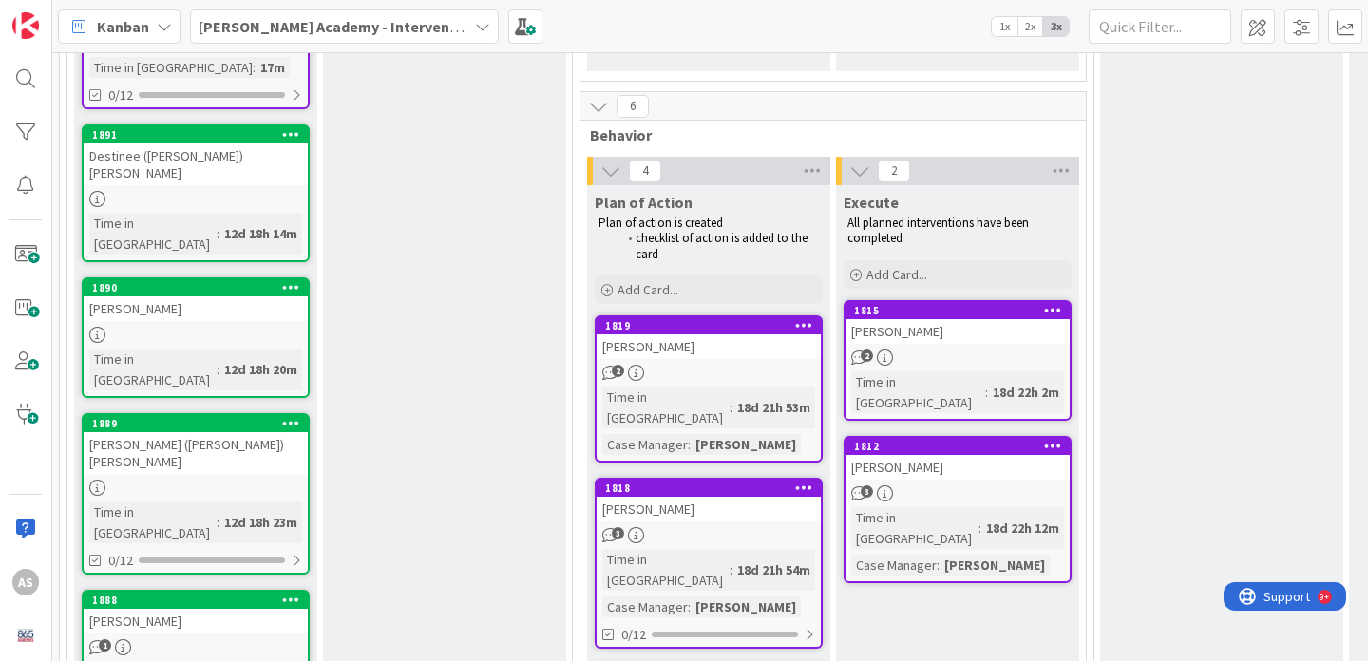
scroll to position [941, 0]
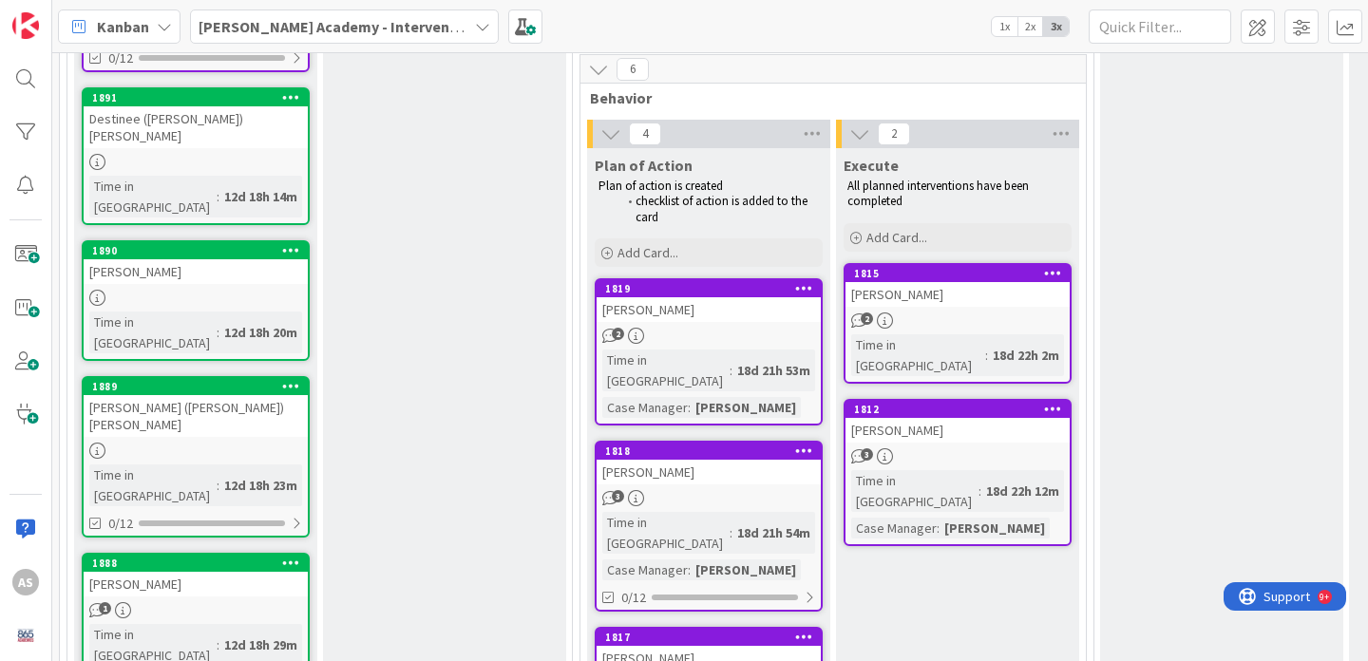
click at [724, 300] on div "[PERSON_NAME]" at bounding box center [709, 309] width 224 height 25
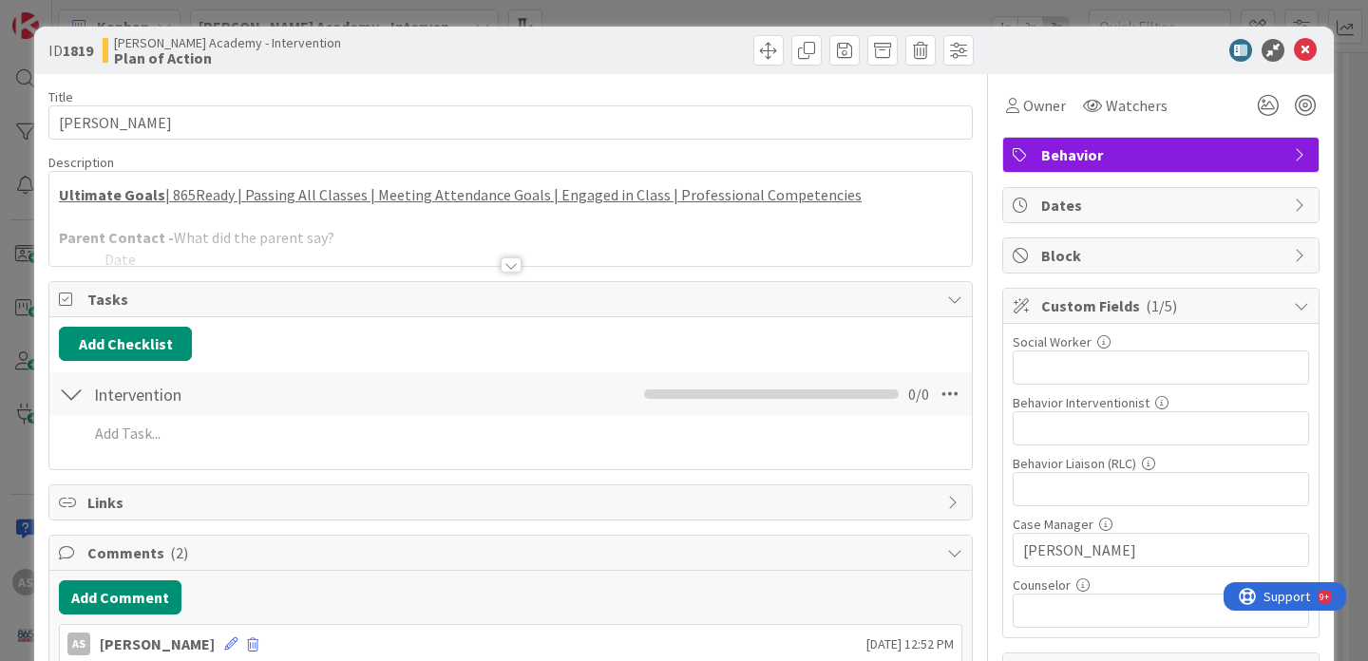
click at [501, 264] on div at bounding box center [511, 264] width 21 height 15
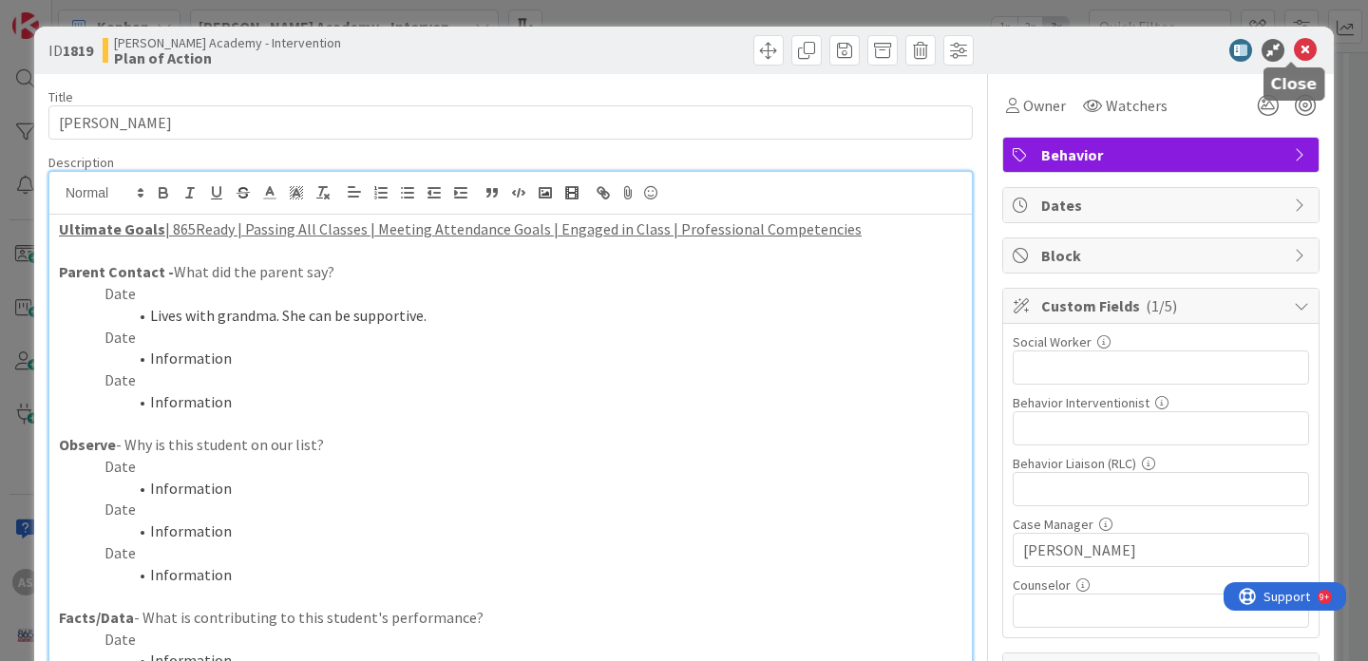
click at [1297, 56] on icon at bounding box center [1305, 50] width 23 height 23
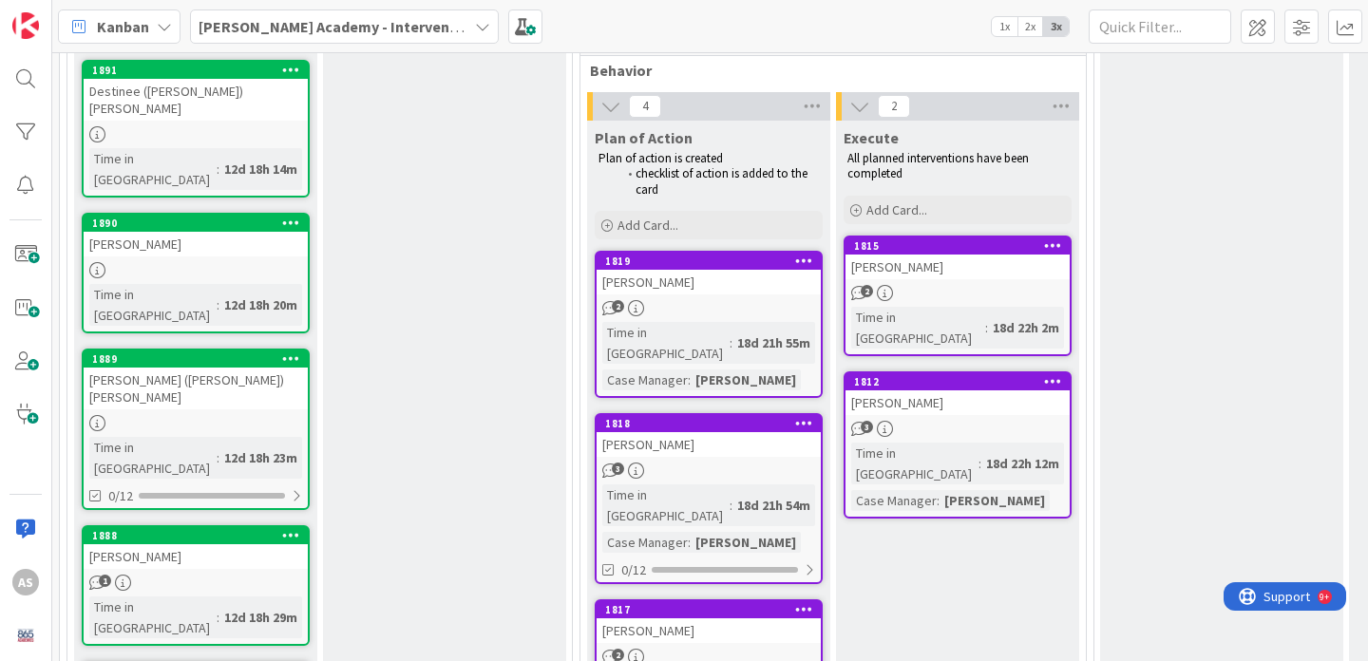
click at [704, 432] on div "[PERSON_NAME]" at bounding box center [709, 444] width 224 height 25
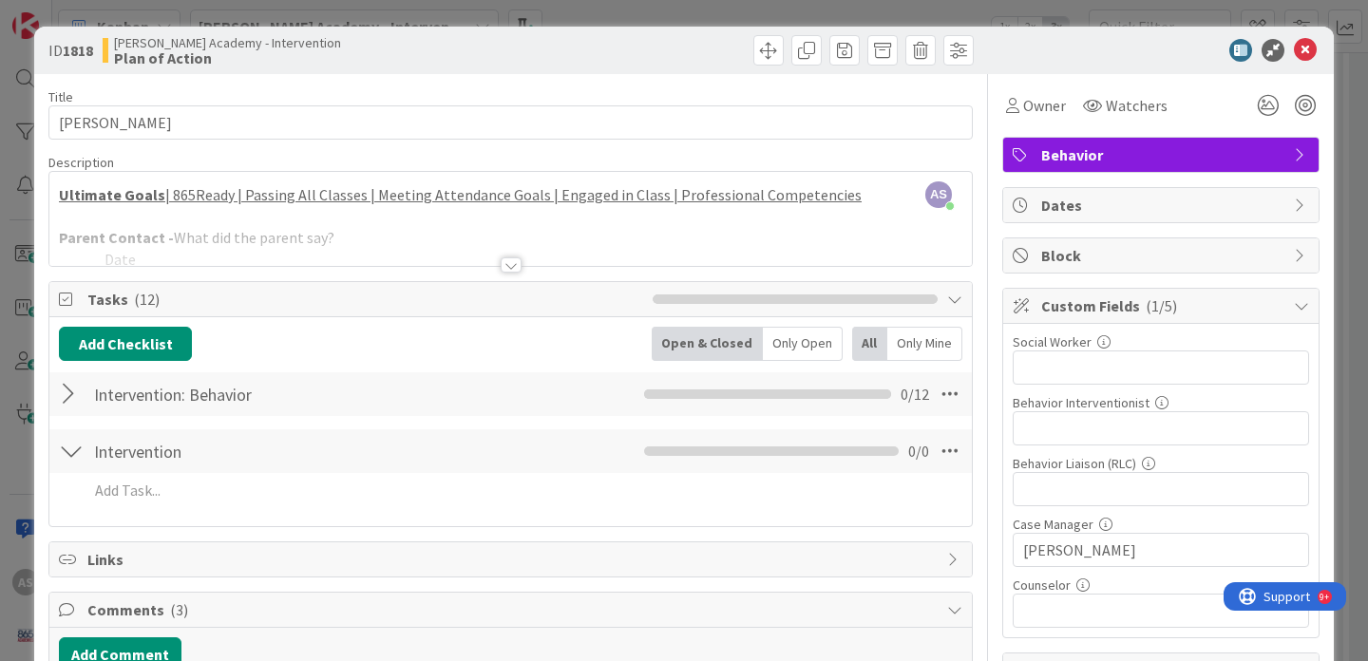
click at [502, 263] on div at bounding box center [511, 264] width 21 height 15
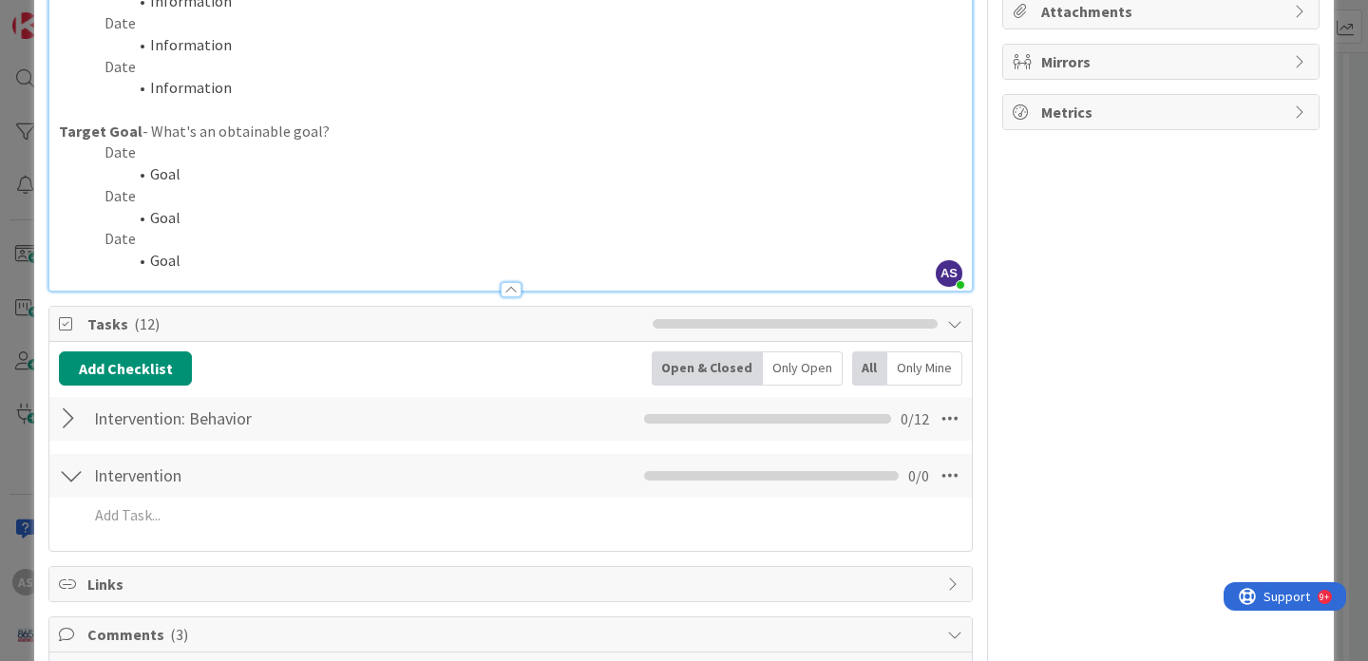
scroll to position [661, 0]
click at [504, 301] on div "Title 13 / 128 [PERSON_NAME] Description AS [PERSON_NAME] just joined Ultimate …" at bounding box center [510, 273] width 924 height 1720
click at [504, 285] on div at bounding box center [511, 287] width 21 height 15
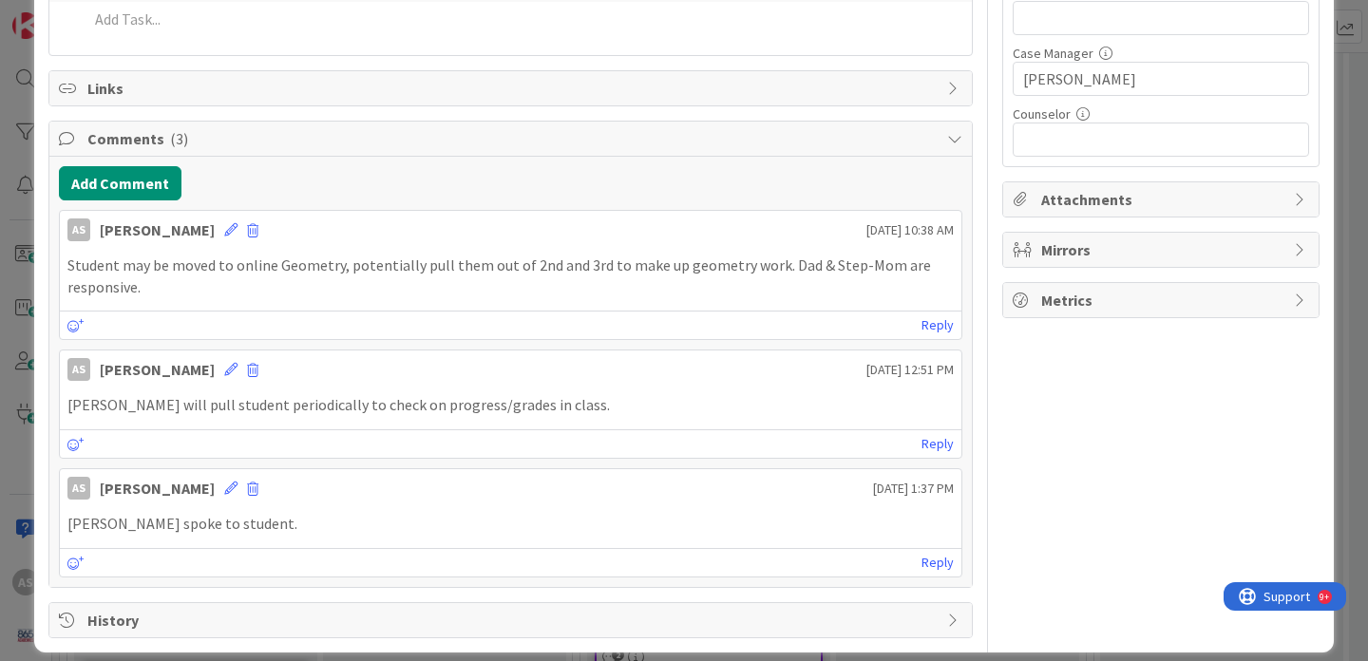
scroll to position [0, 0]
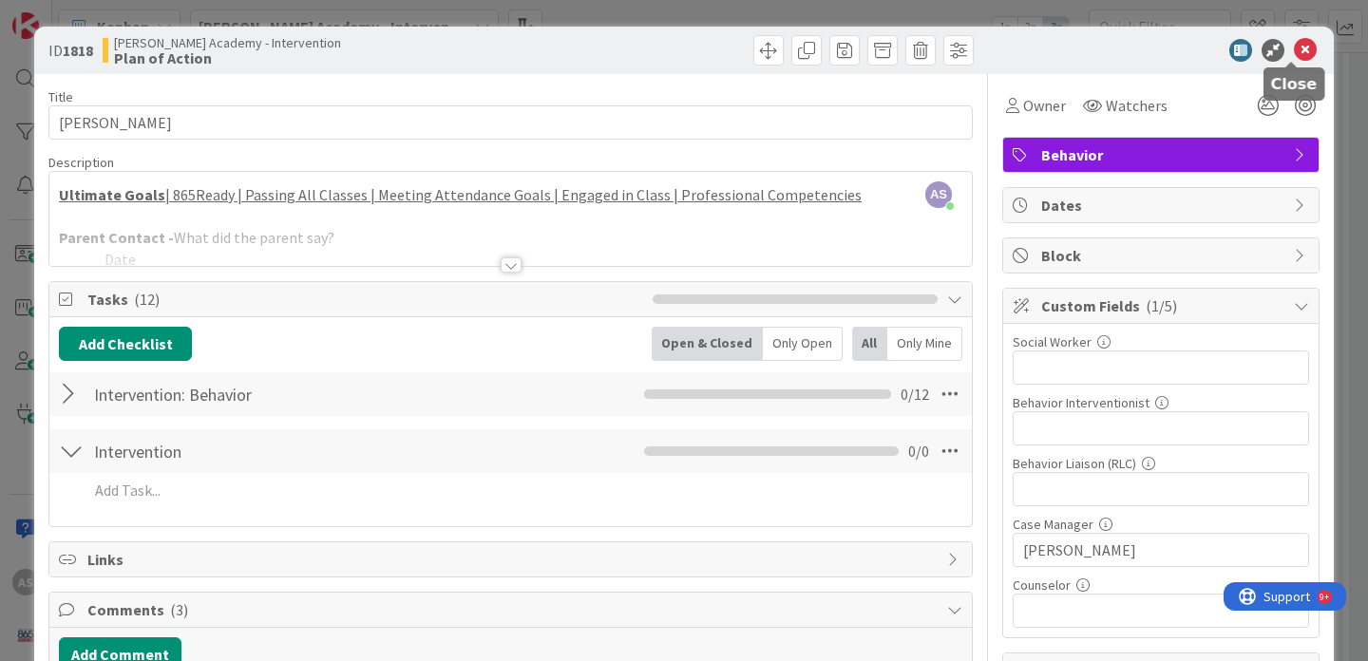
click at [1299, 56] on icon at bounding box center [1305, 50] width 23 height 23
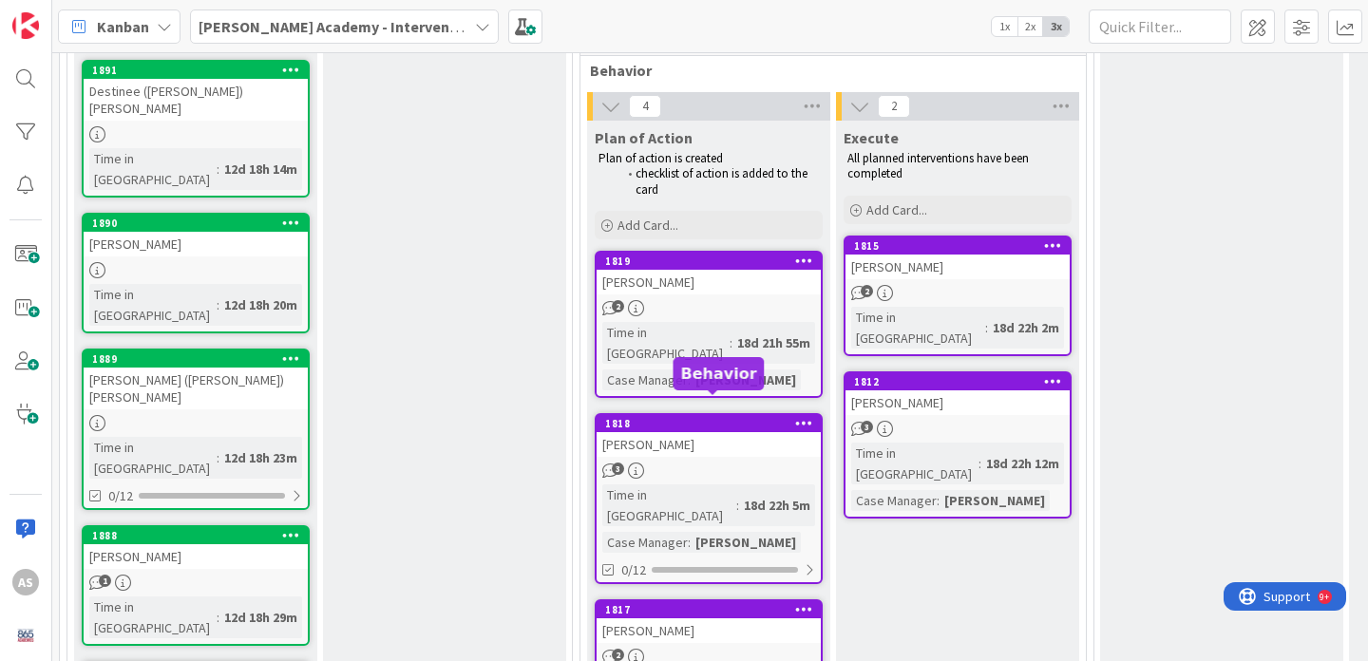
click at [708, 432] on div "[PERSON_NAME]" at bounding box center [709, 444] width 224 height 25
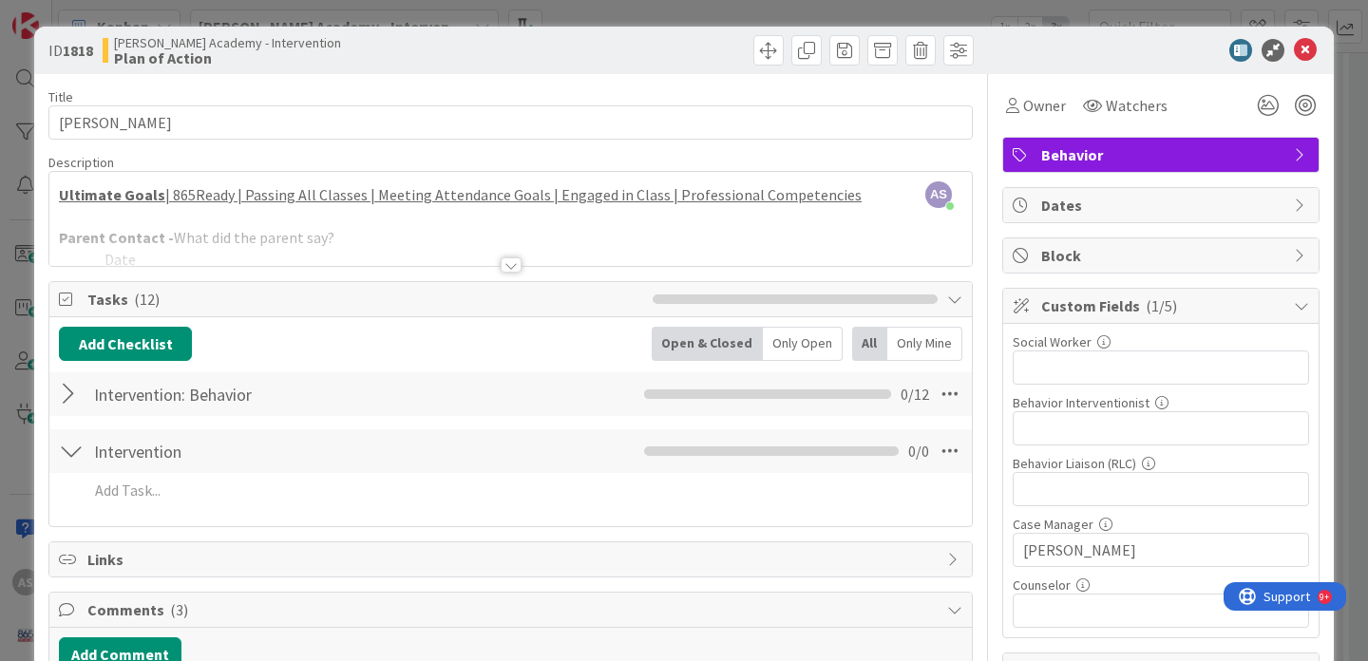
click at [1287, 163] on div "Behavior" at bounding box center [1160, 155] width 315 height 34
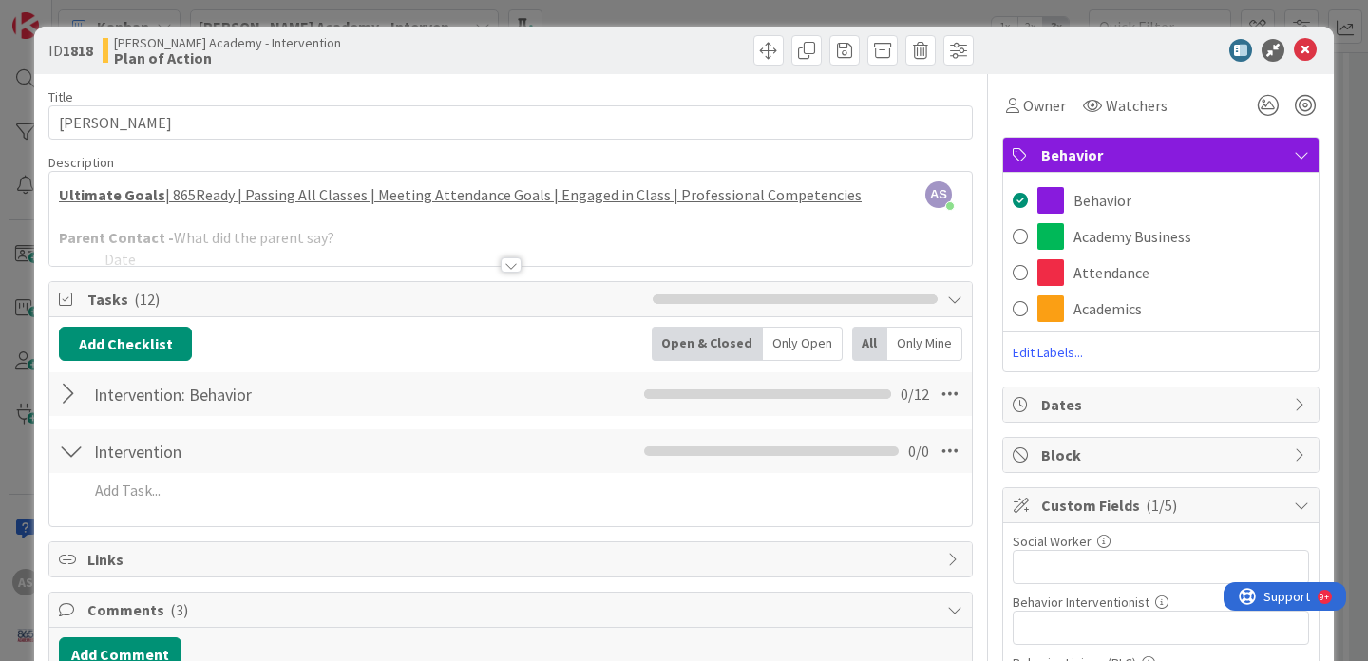
click at [1287, 163] on div "Behavior" at bounding box center [1160, 155] width 315 height 35
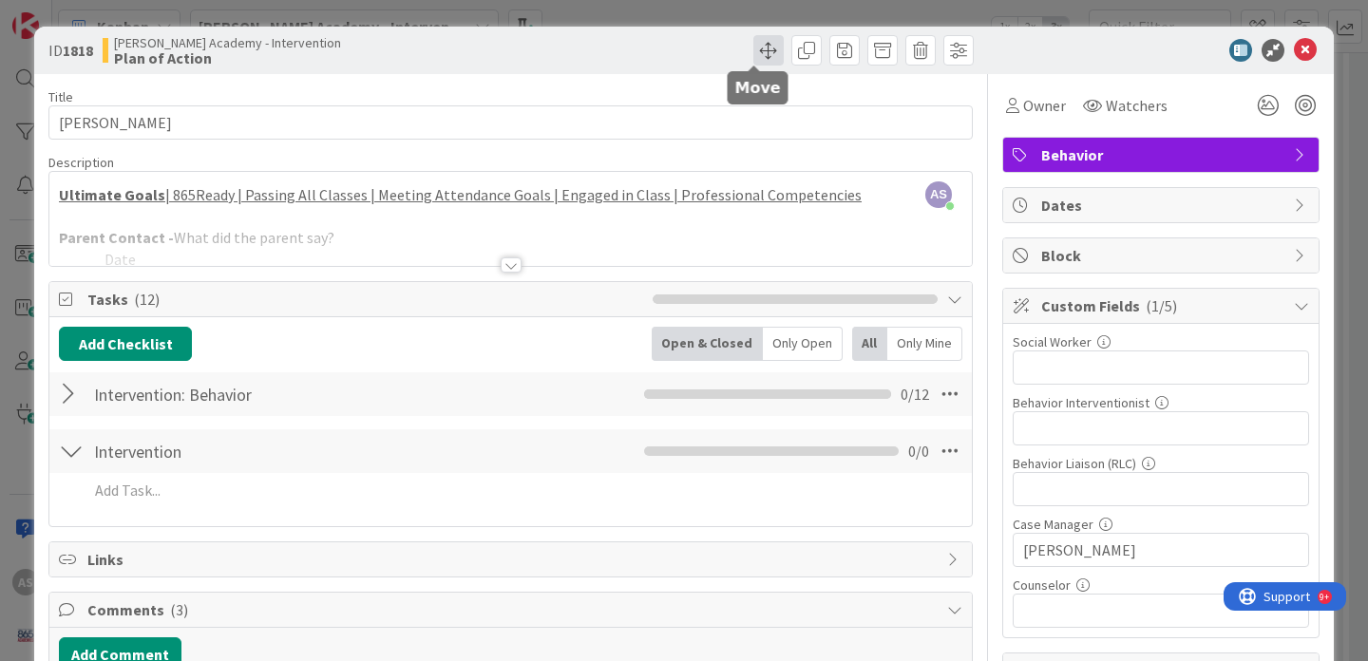
click at [767, 50] on span at bounding box center [768, 50] width 30 height 30
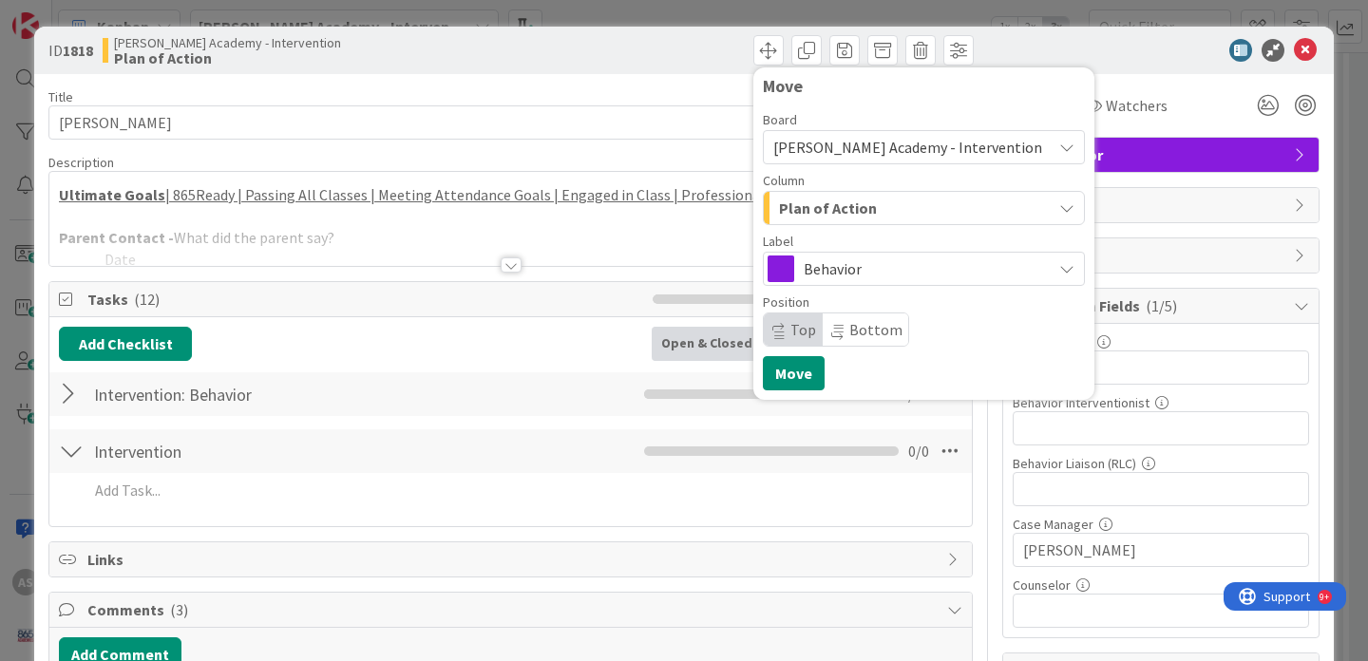
click at [918, 220] on div "Plan of Action" at bounding box center [912, 208] width 277 height 30
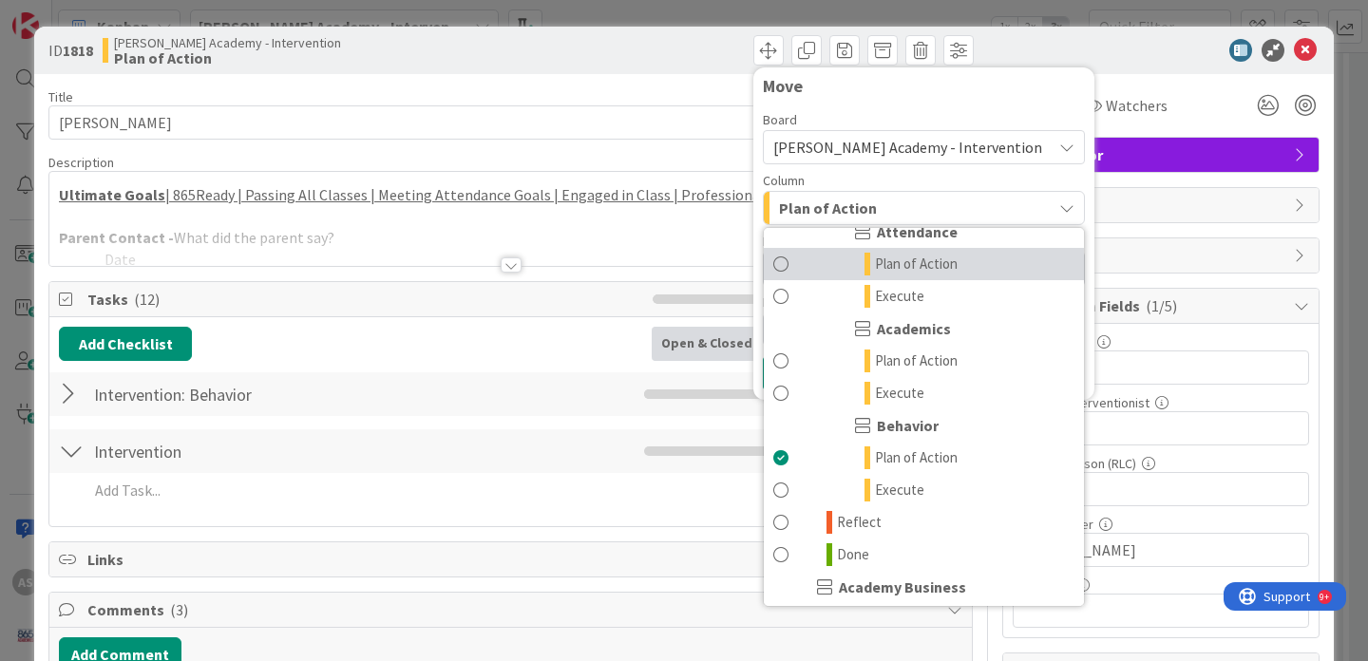
scroll to position [186, 0]
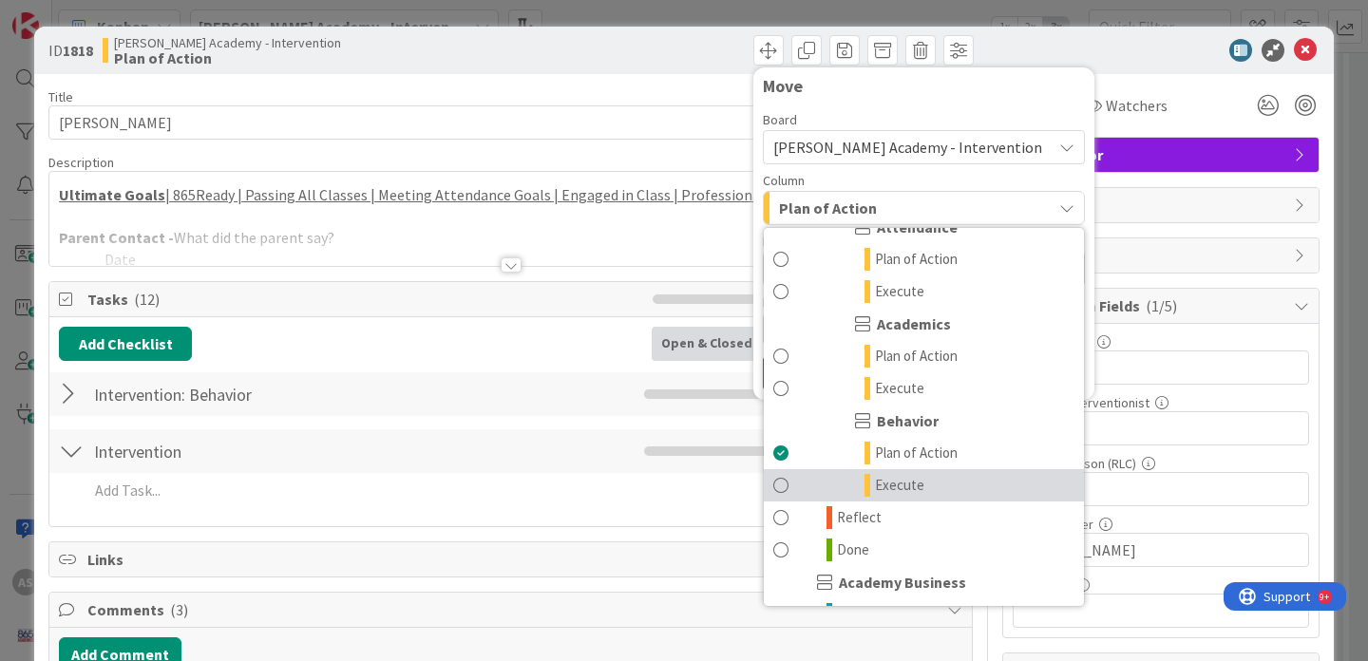
click at [925, 480] on link "Execute" at bounding box center [924, 485] width 320 height 32
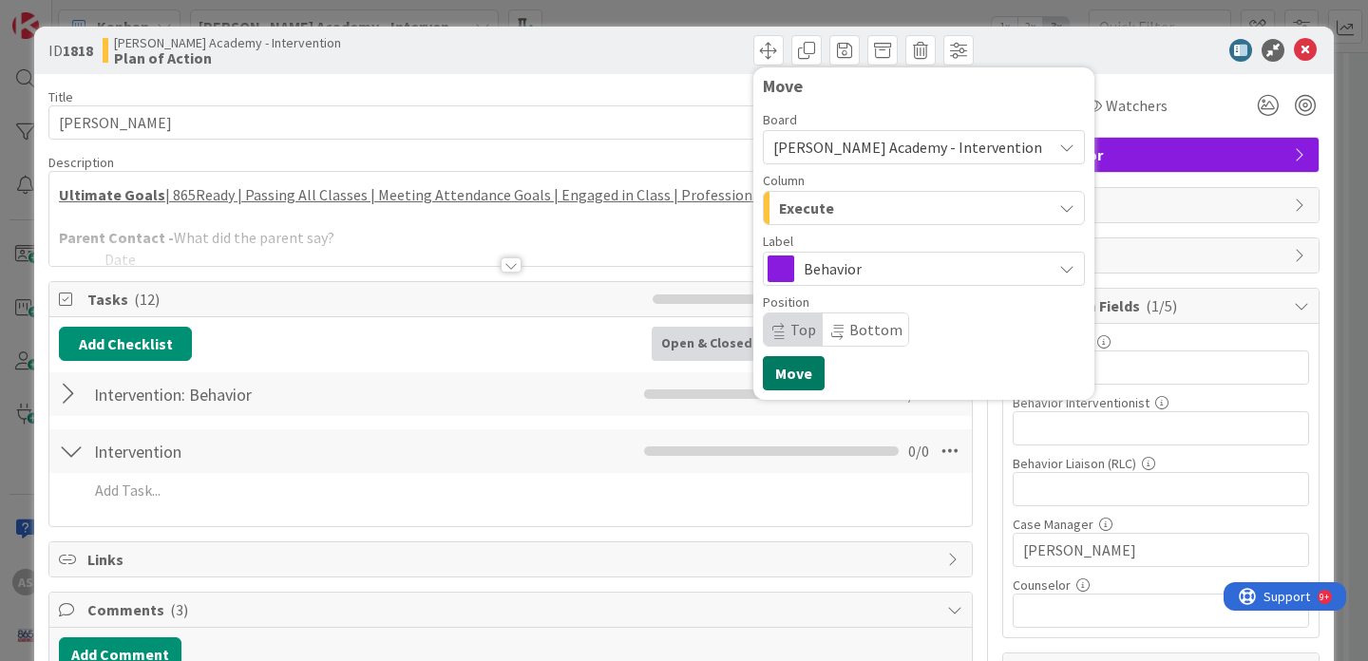
click at [773, 373] on button "Move" at bounding box center [794, 373] width 62 height 34
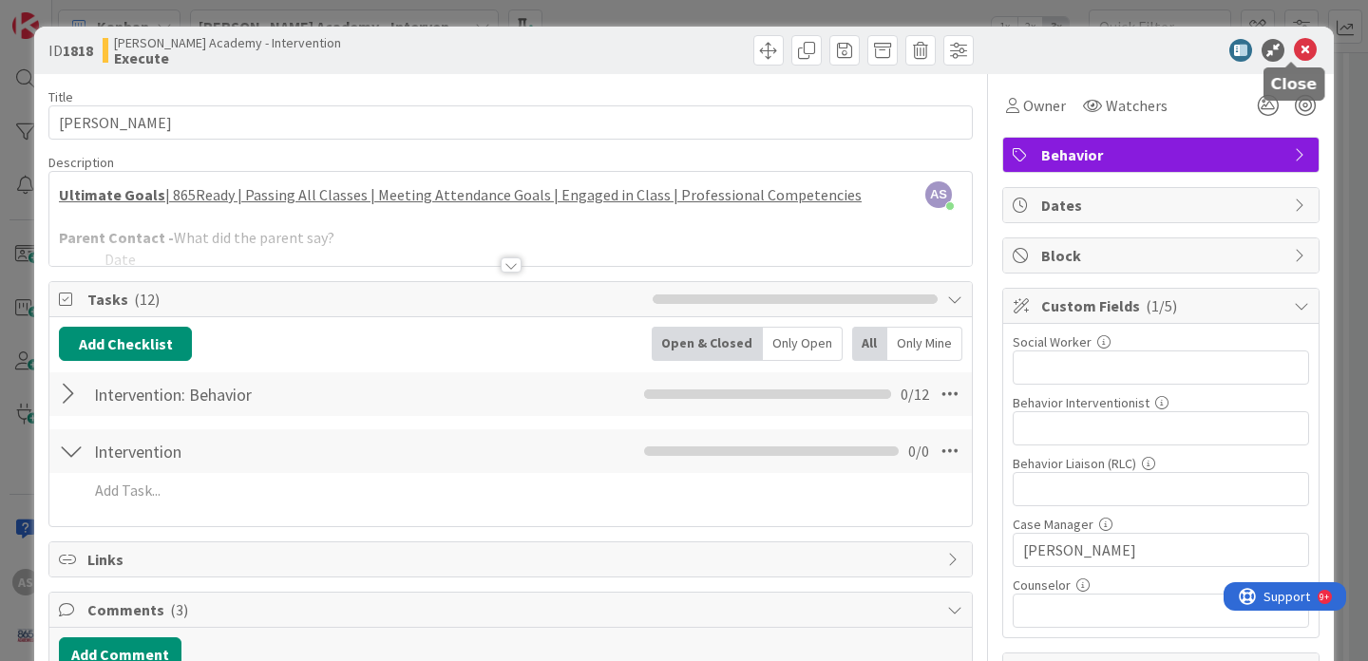
click at [1295, 51] on icon at bounding box center [1305, 50] width 23 height 23
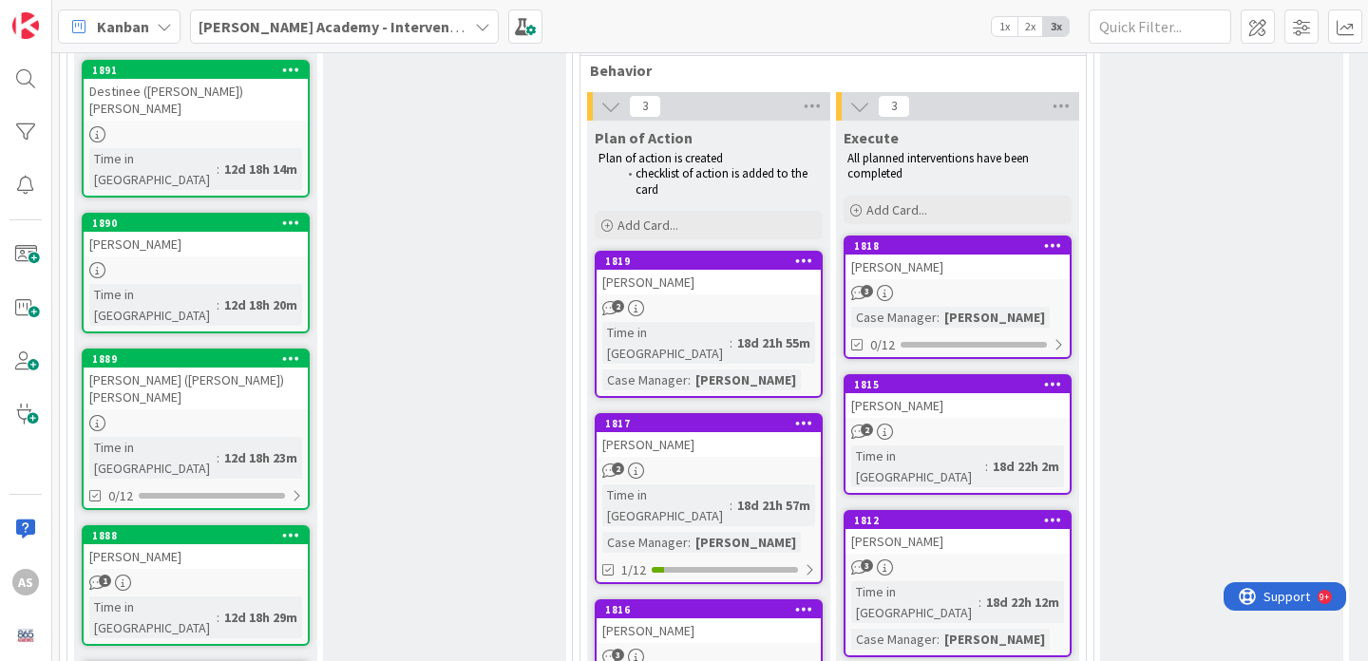
click at [739, 283] on div "[PERSON_NAME]" at bounding box center [709, 282] width 224 height 25
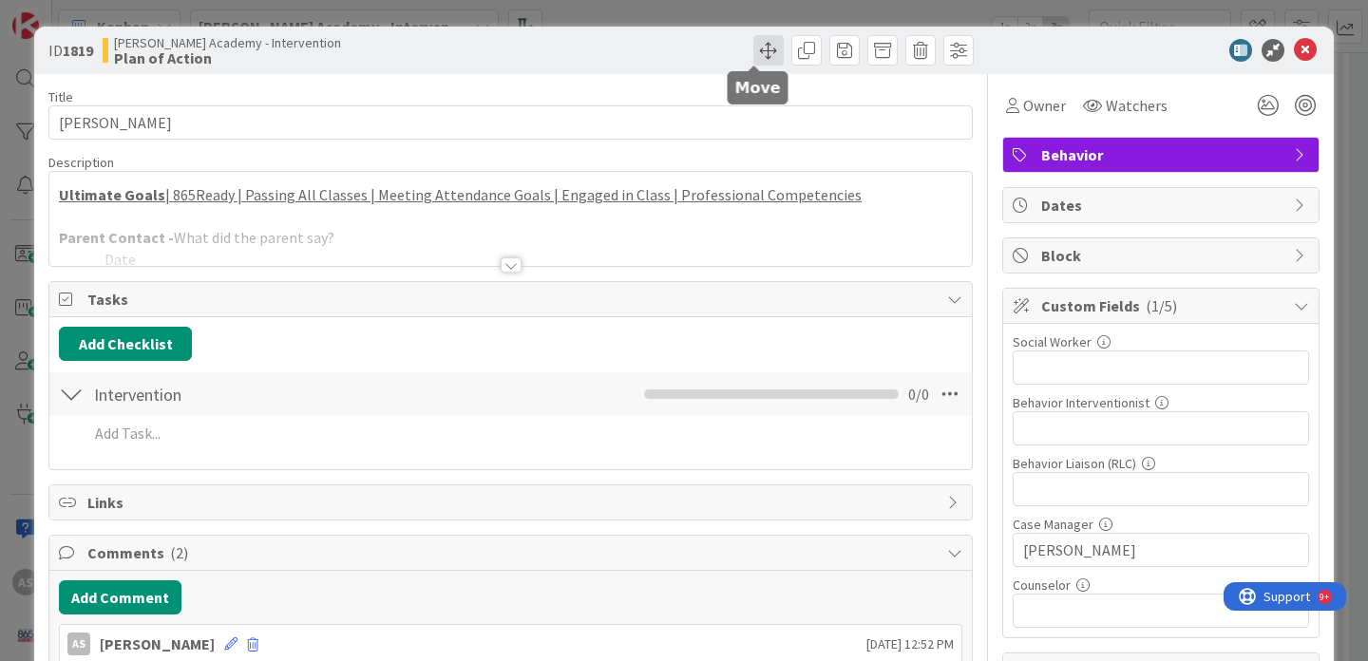
click at [761, 59] on span at bounding box center [768, 50] width 30 height 30
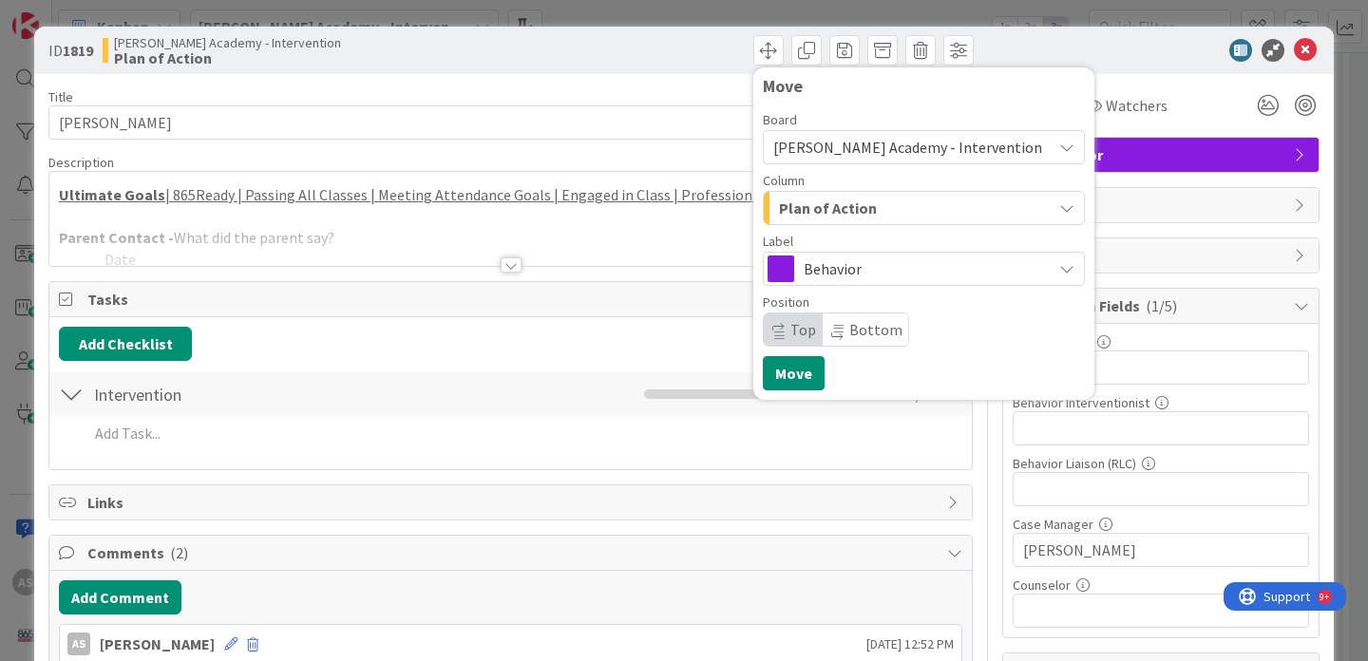
click at [894, 267] on span "Behavior" at bounding box center [923, 269] width 238 height 27
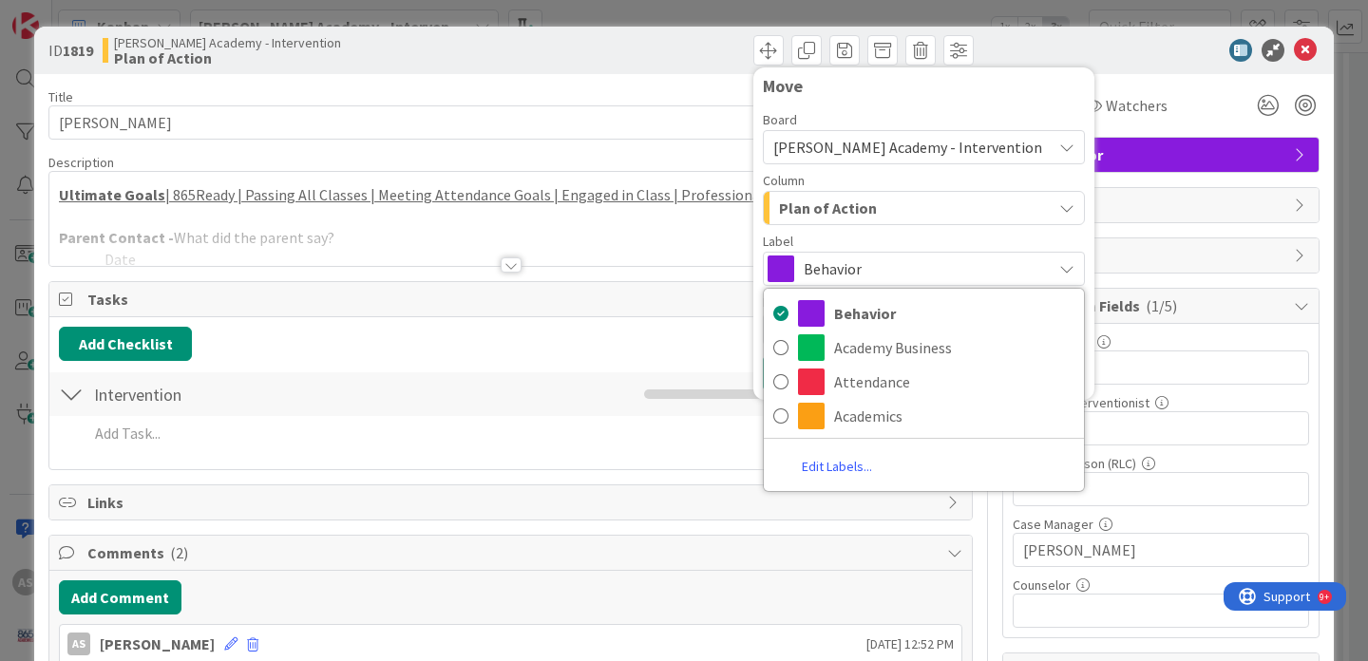
click at [896, 224] on button "Plan of Action" at bounding box center [924, 208] width 322 height 34
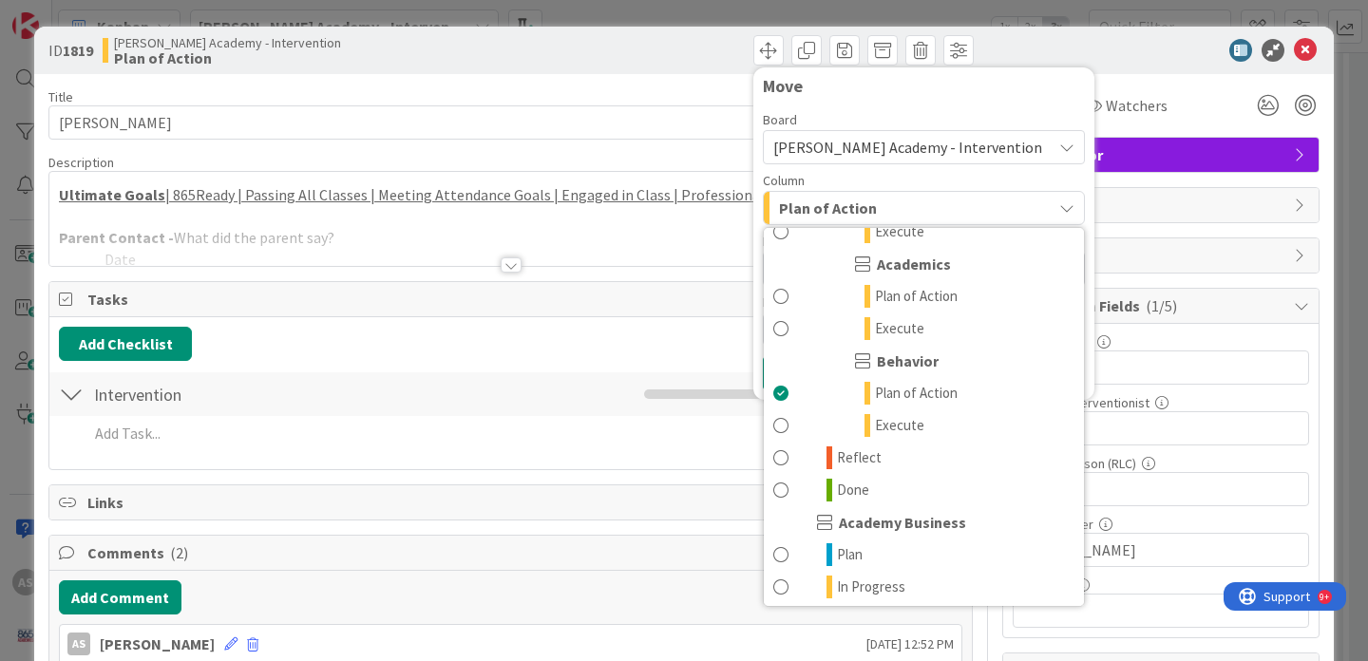
scroll to position [283, 0]
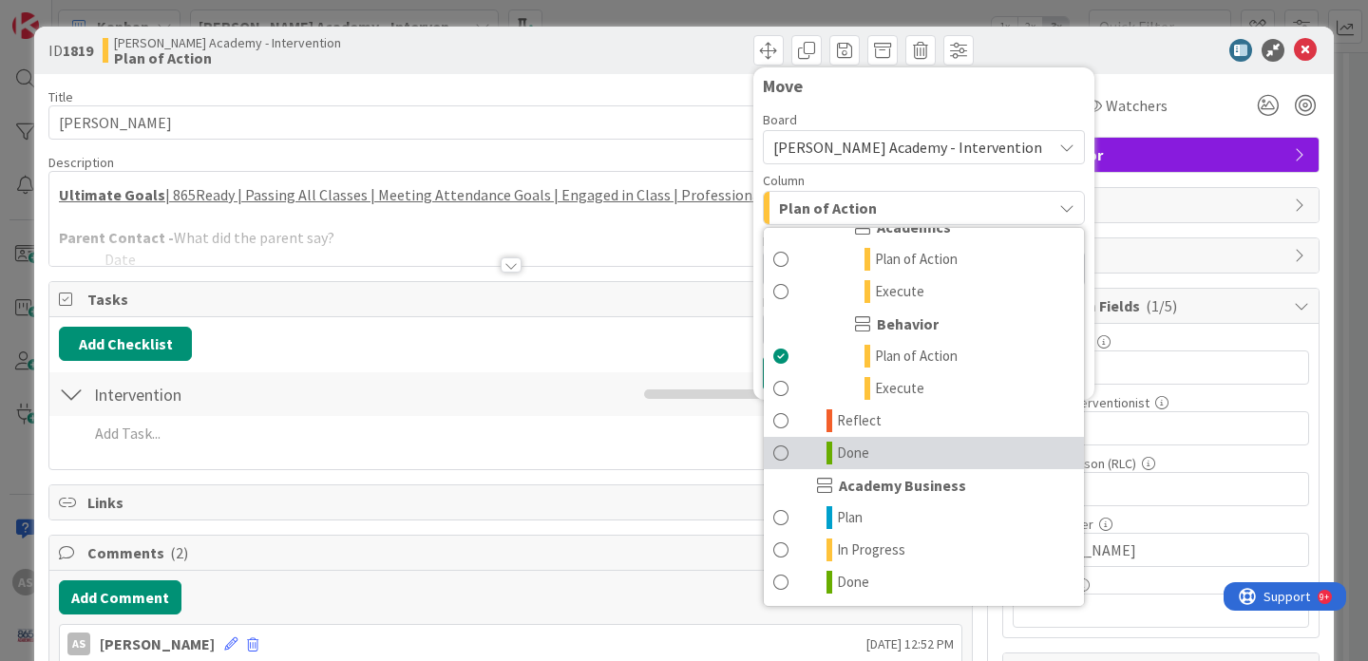
click at [902, 454] on link "Done" at bounding box center [924, 453] width 320 height 32
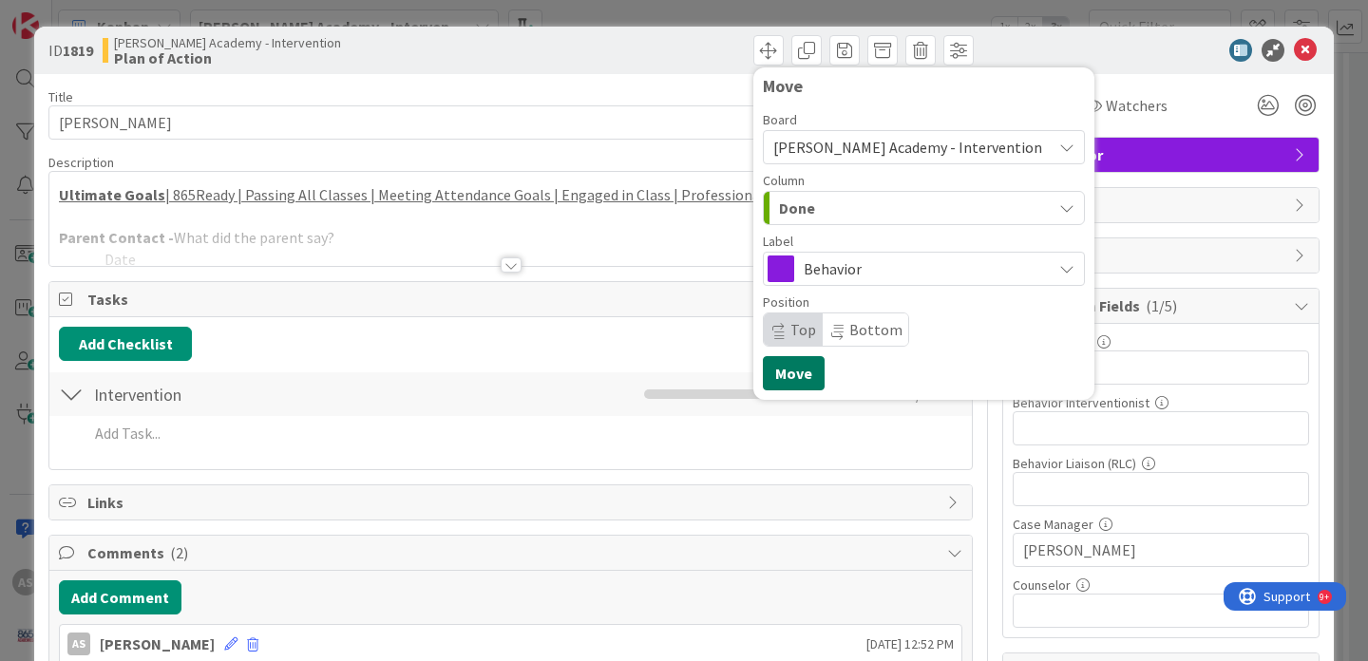
click at [794, 377] on button "Move" at bounding box center [794, 373] width 62 height 34
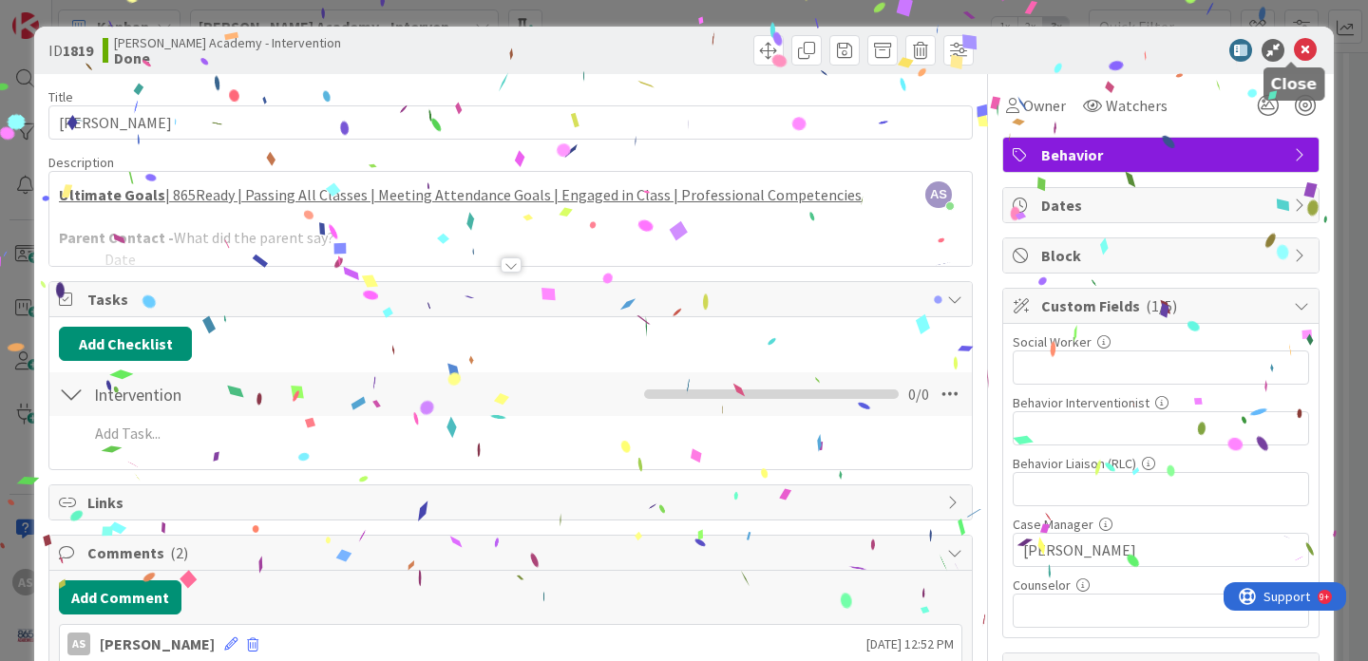
click at [1294, 50] on icon at bounding box center [1305, 50] width 23 height 23
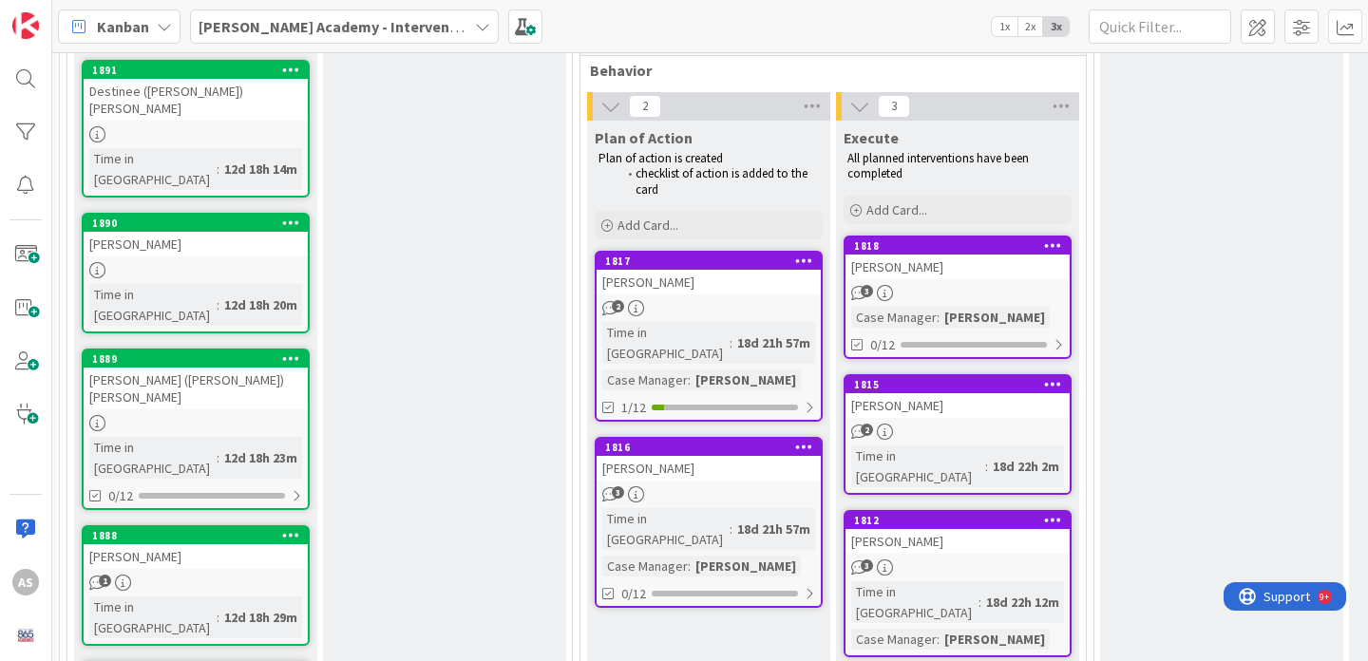
click at [712, 288] on div "[PERSON_NAME]" at bounding box center [709, 282] width 224 height 25
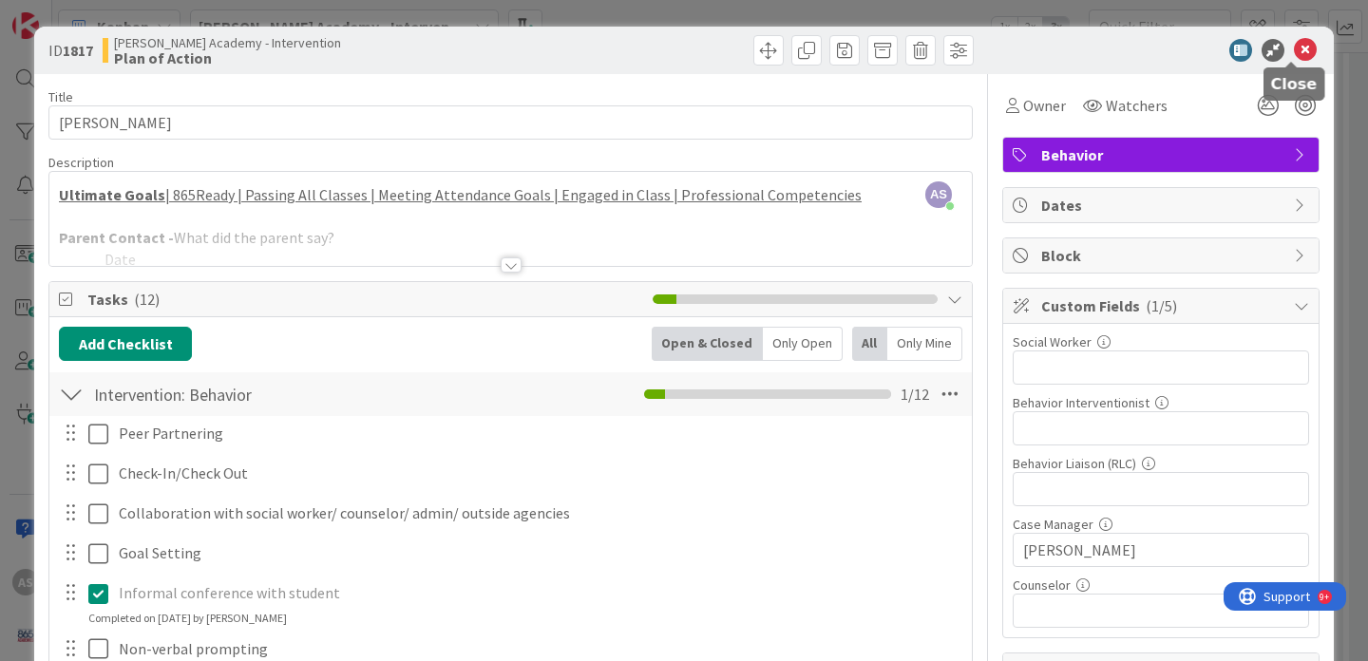
click at [1297, 45] on icon at bounding box center [1305, 50] width 23 height 23
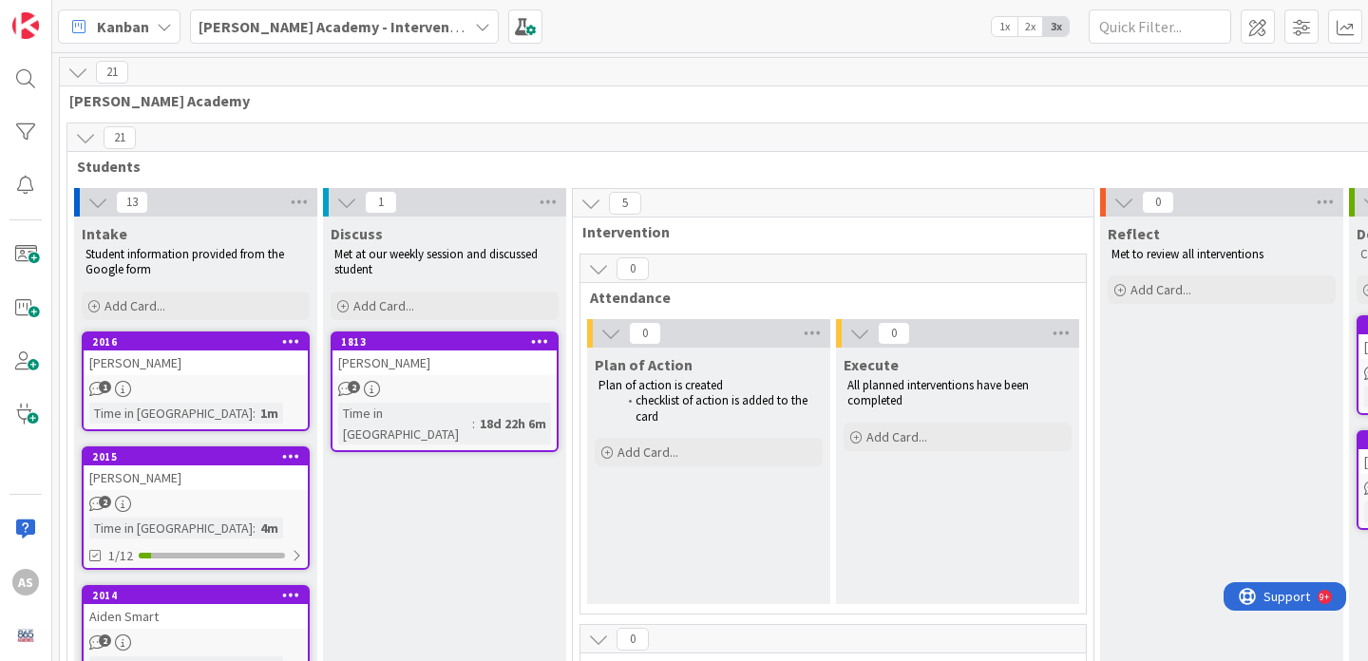
scroll to position [89, 0]
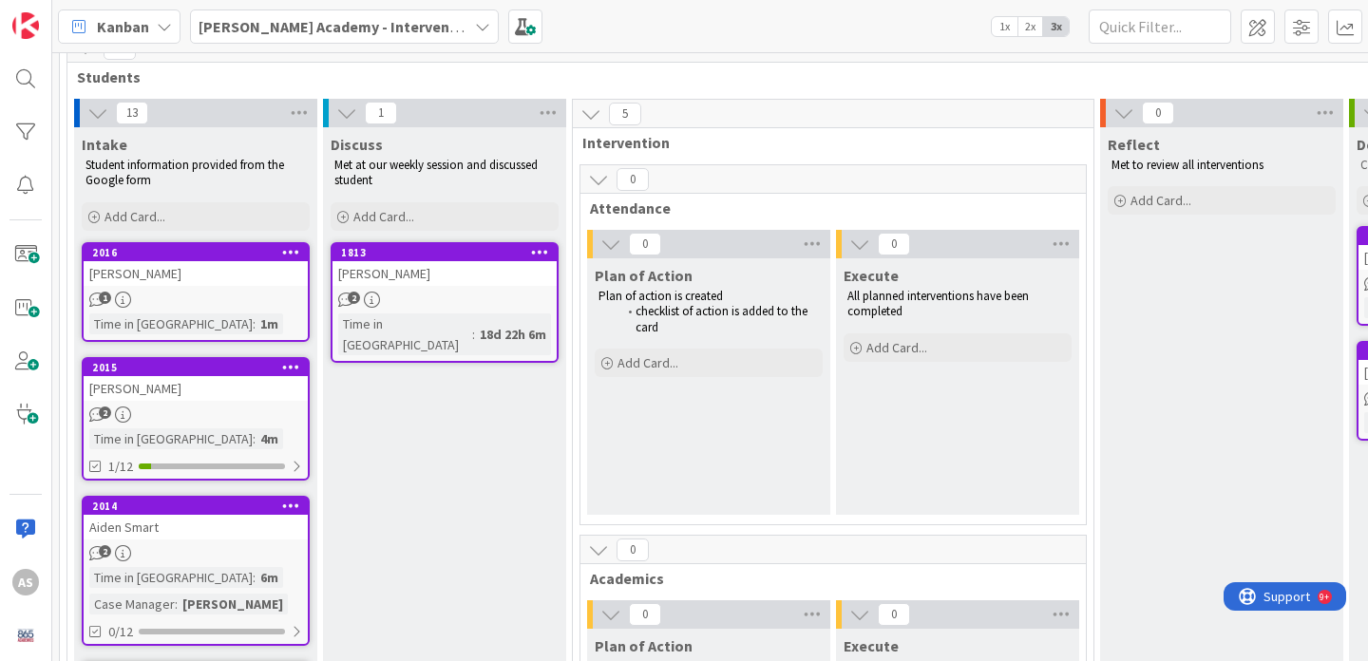
click at [204, 381] on div "[PERSON_NAME]" at bounding box center [196, 388] width 224 height 25
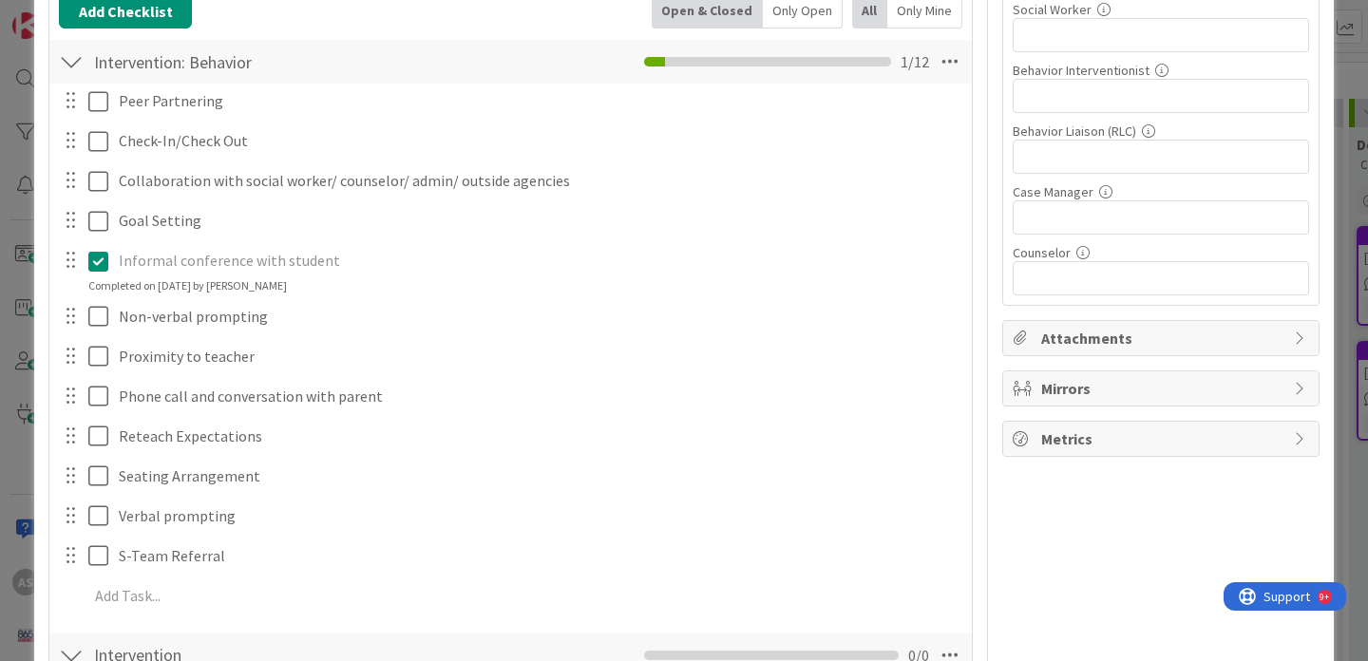
scroll to position [337, 0]
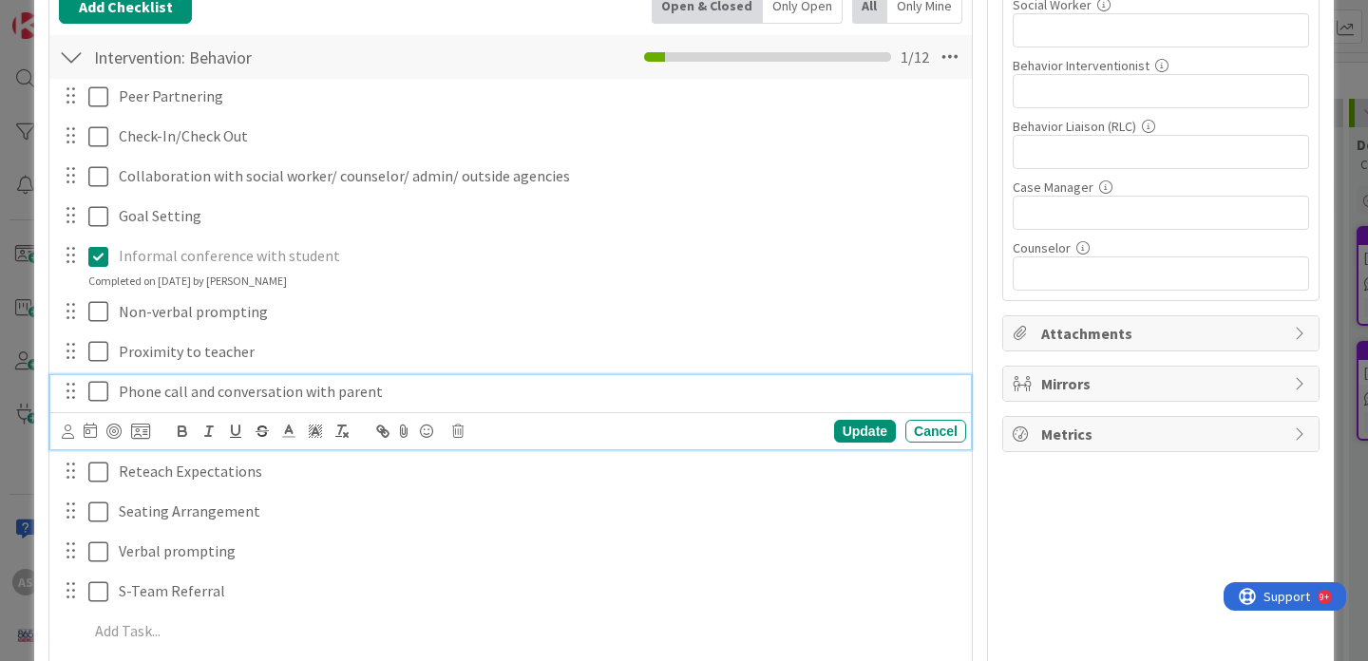
click at [95, 392] on icon at bounding box center [98, 391] width 20 height 23
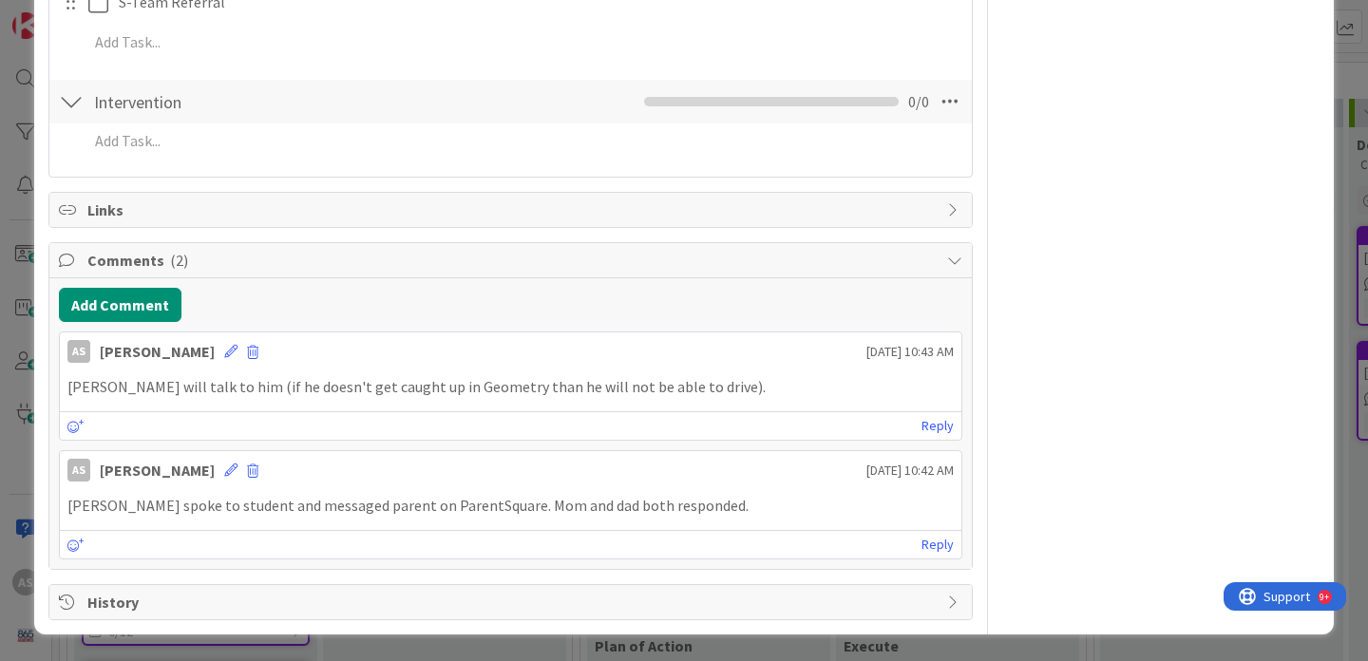
scroll to position [0, 0]
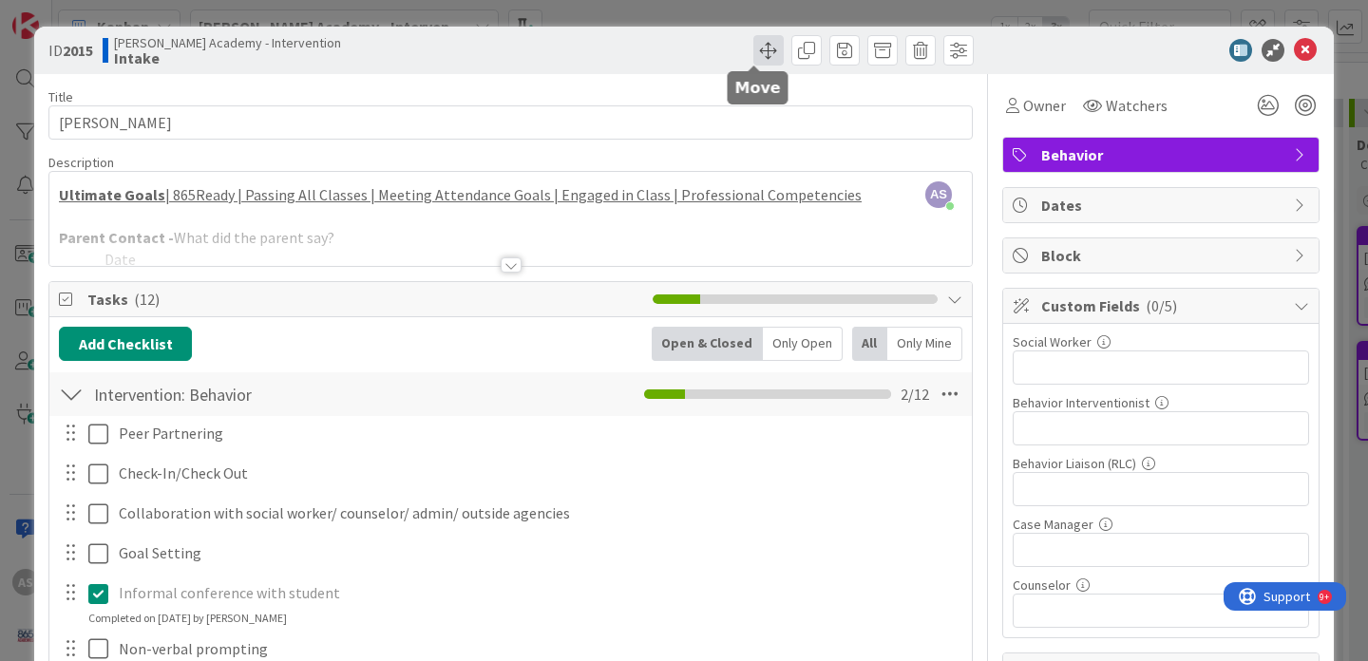
click at [763, 53] on span at bounding box center [768, 50] width 30 height 30
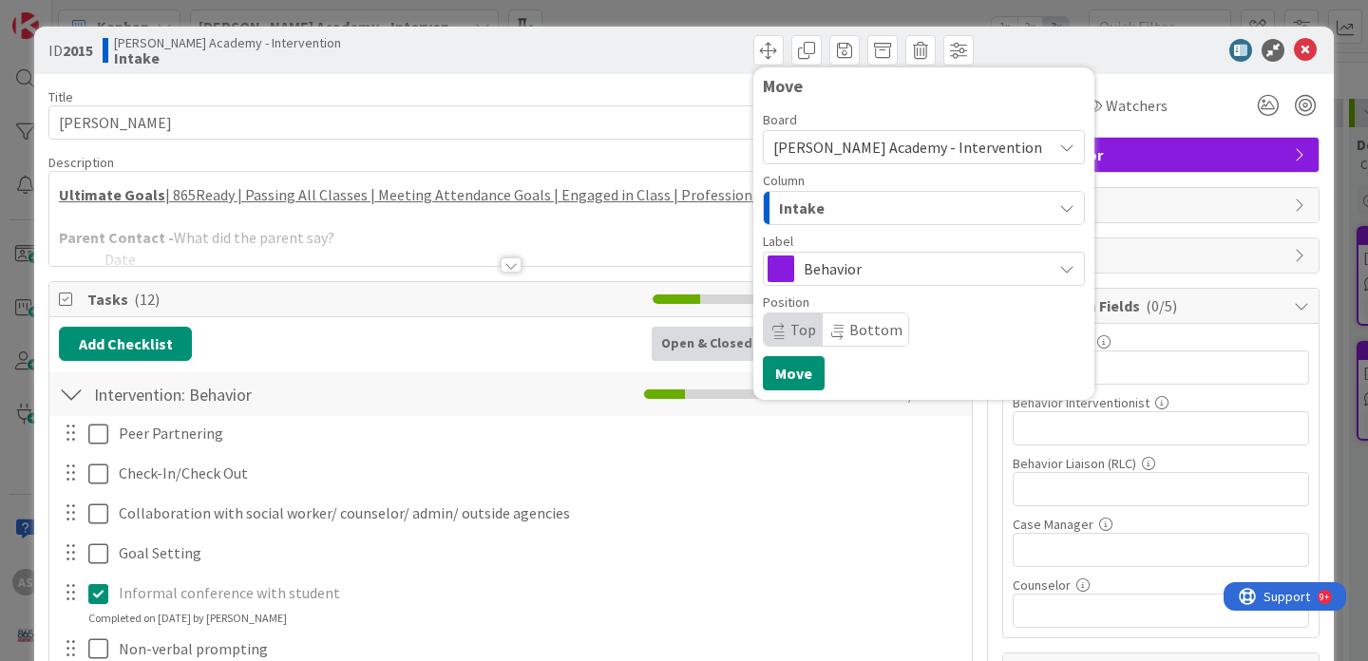
click at [887, 196] on div "Intake" at bounding box center [912, 208] width 277 height 30
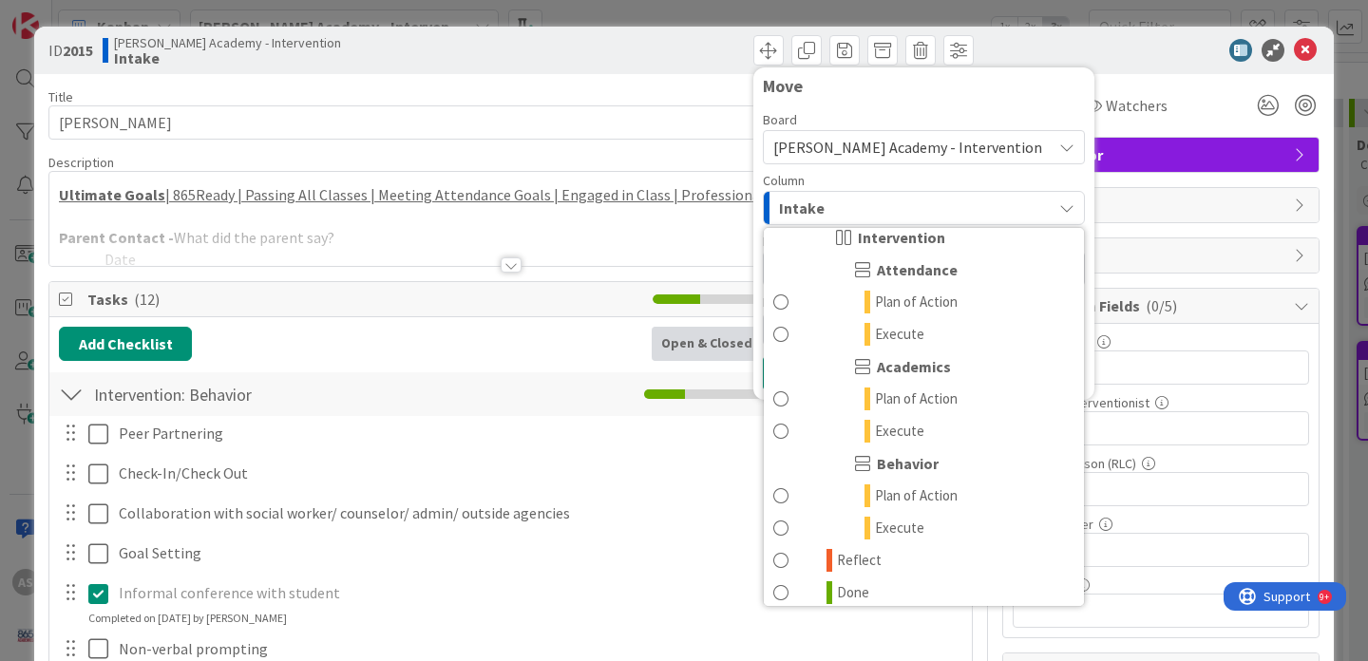
scroll to position [147, 0]
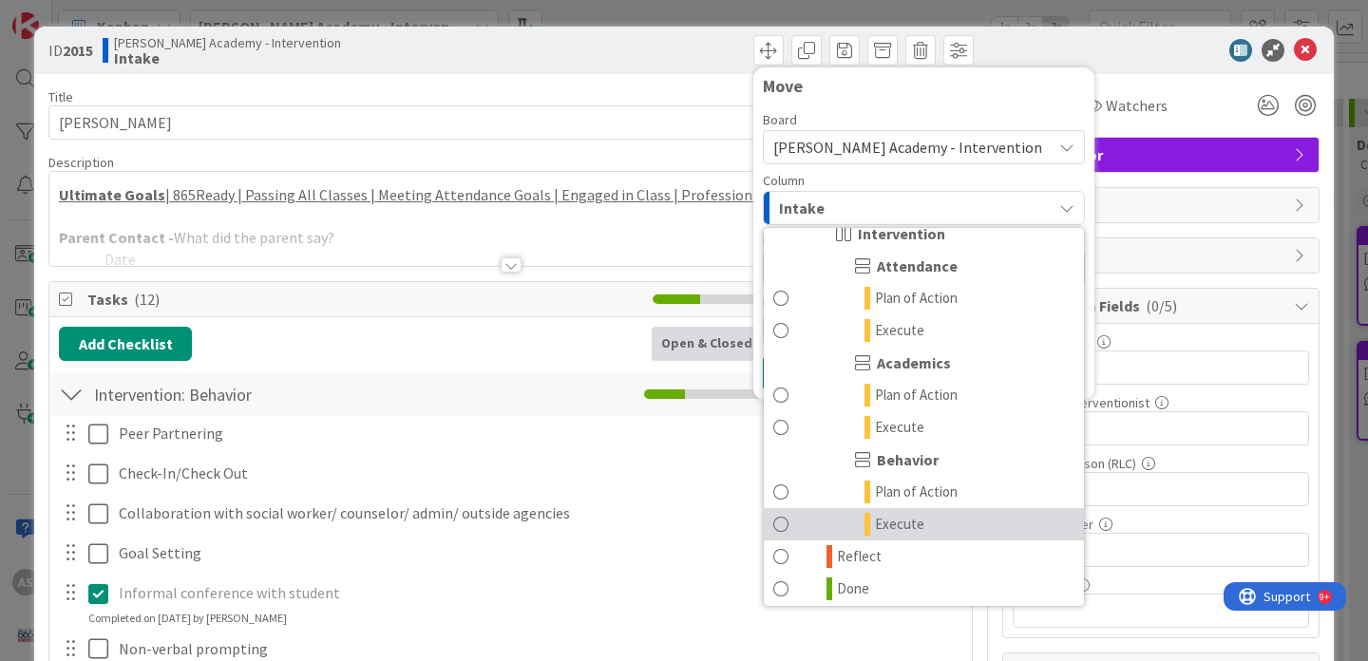
click at [909, 516] on link "Execute" at bounding box center [924, 524] width 320 height 32
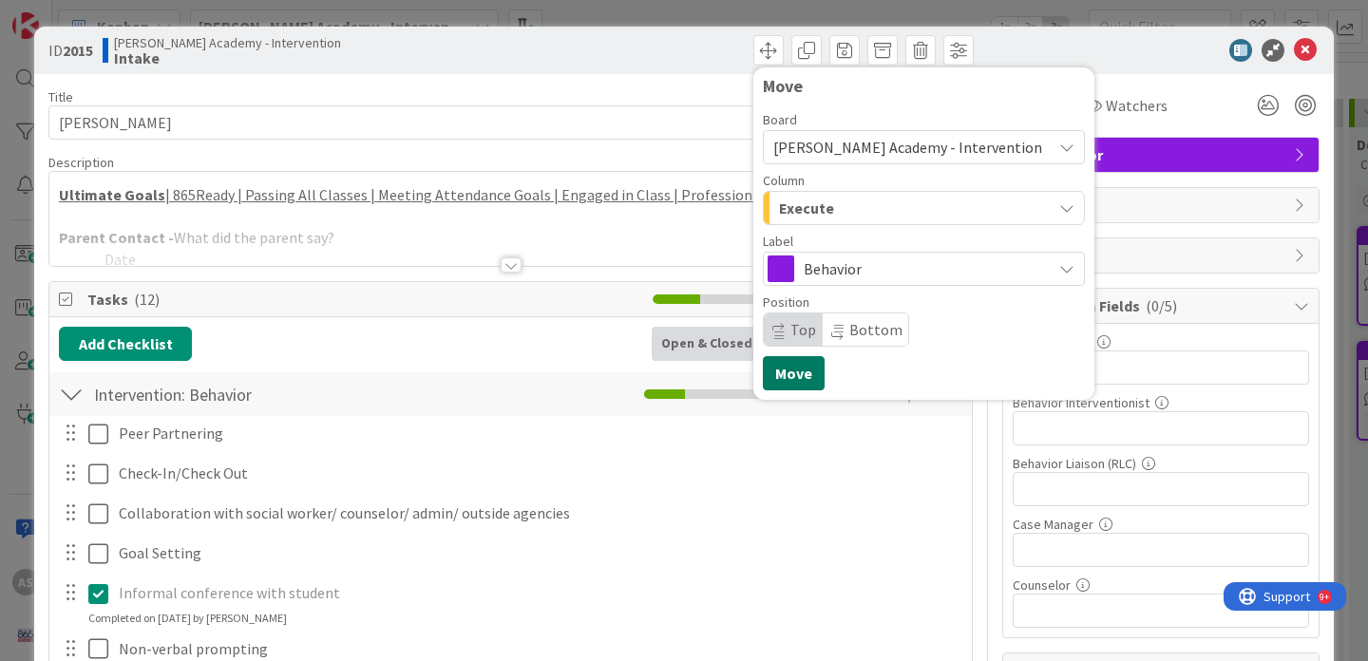
click at [779, 366] on button "Move" at bounding box center [794, 373] width 62 height 34
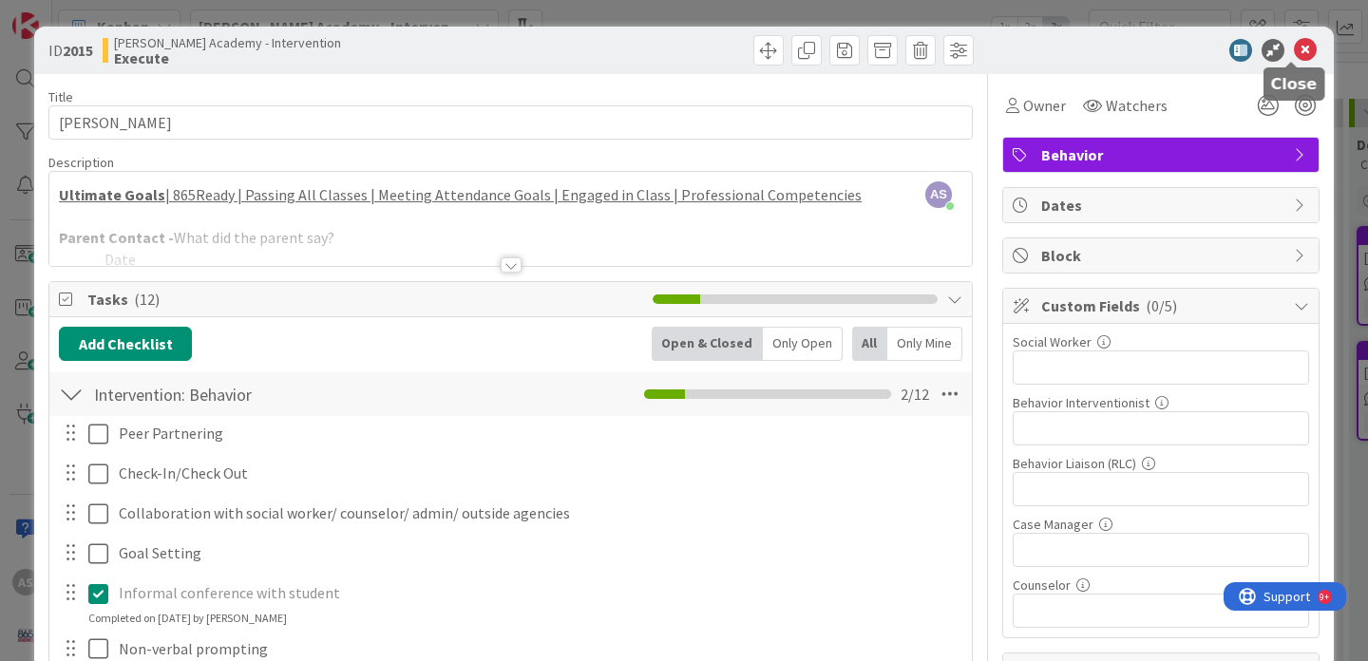
click at [1294, 41] on icon at bounding box center [1305, 50] width 23 height 23
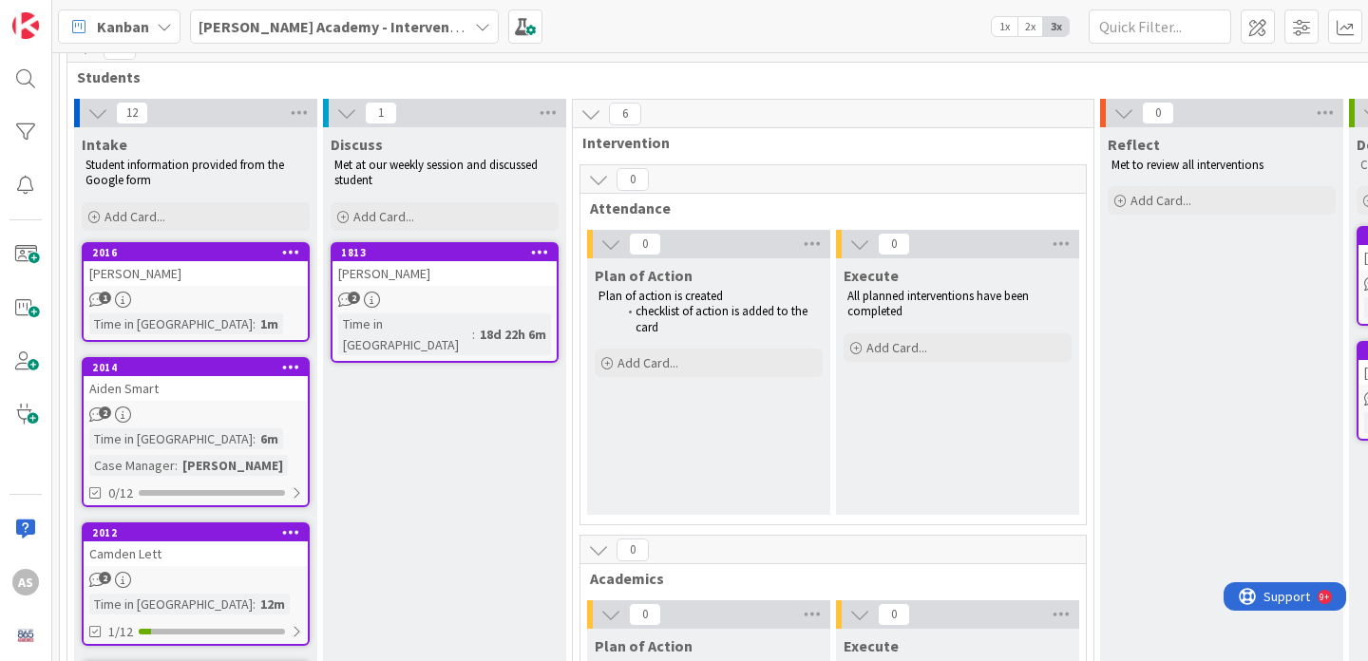
click at [184, 386] on div "Aiden Smart" at bounding box center [196, 388] width 224 height 25
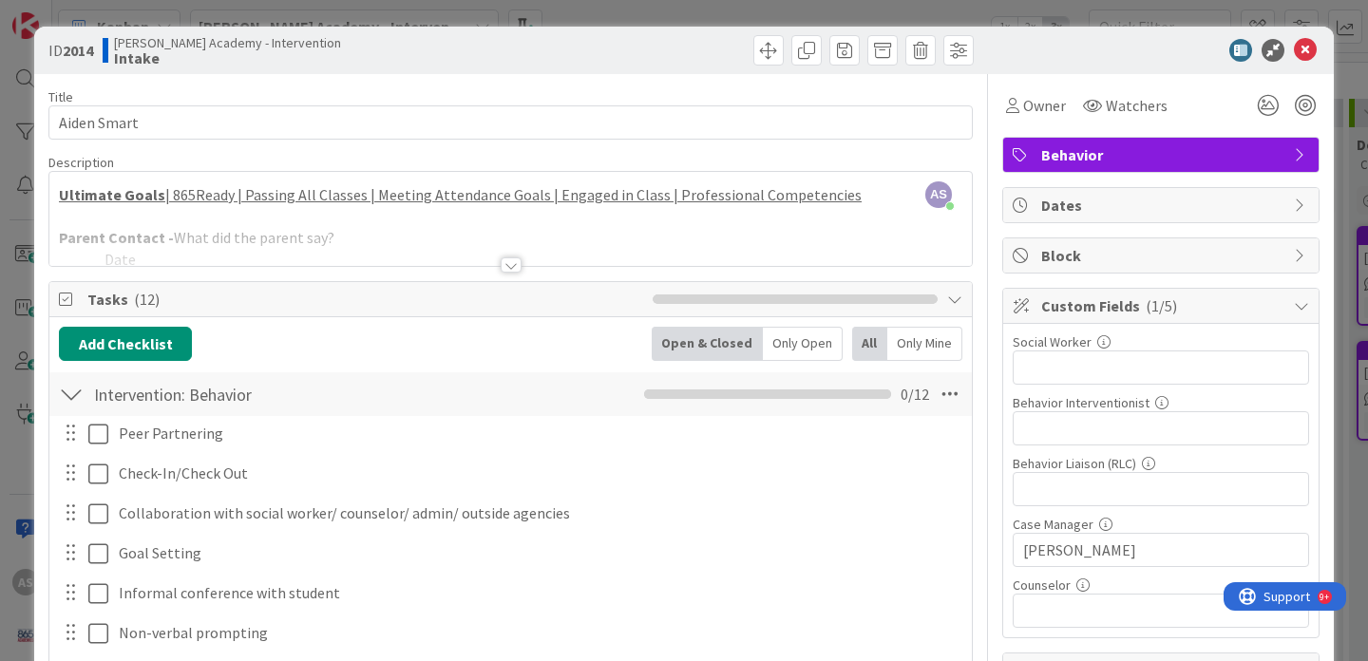
click at [501, 268] on div at bounding box center [511, 264] width 21 height 15
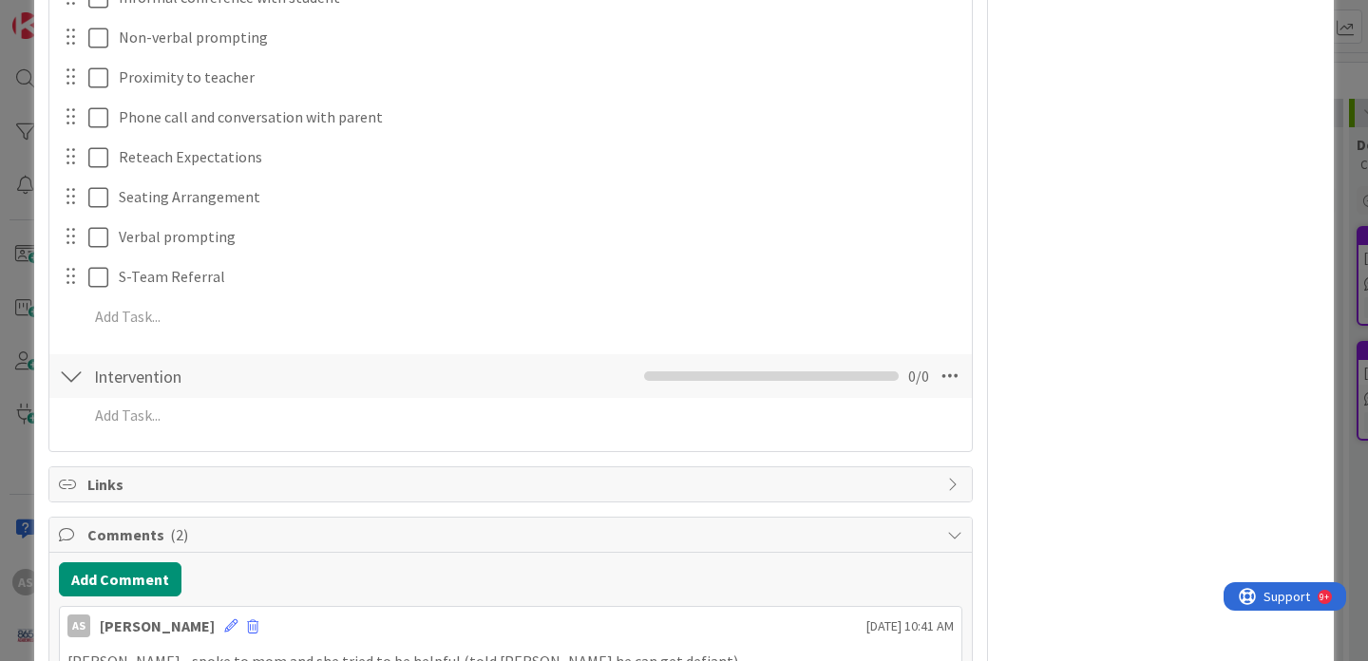
scroll to position [1596, 0]
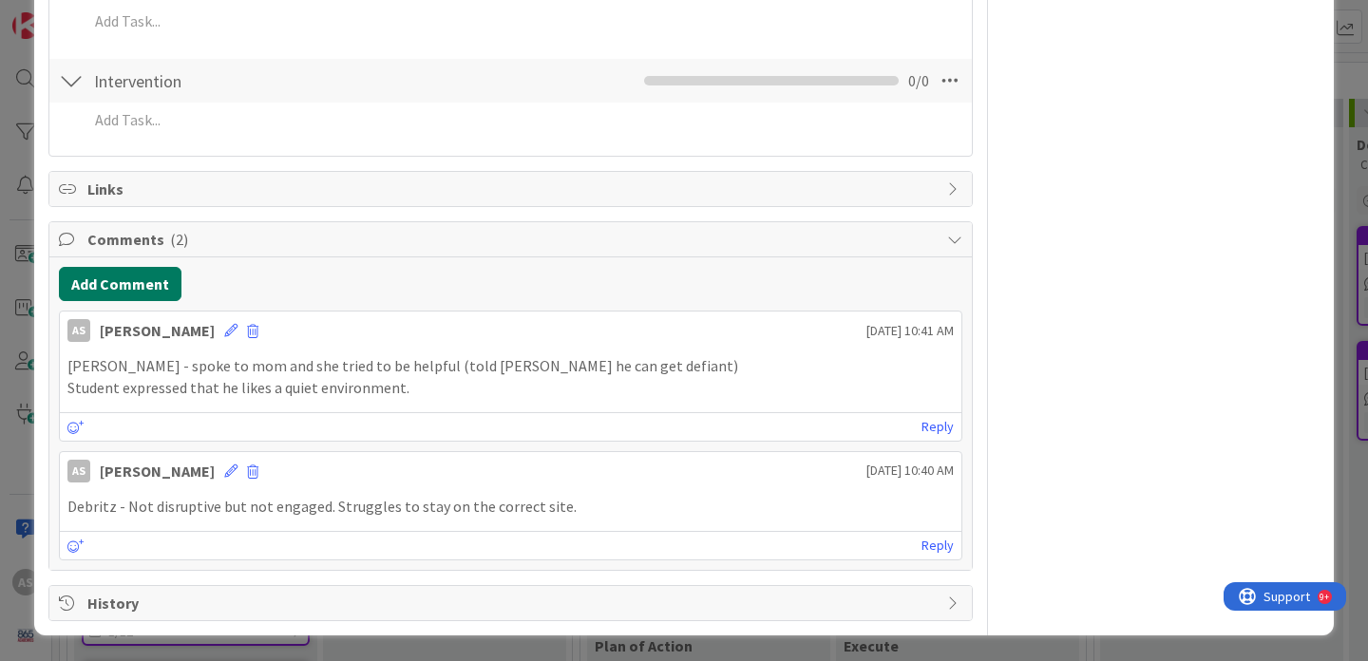
click at [124, 293] on button "Add Comment" at bounding box center [120, 284] width 123 height 34
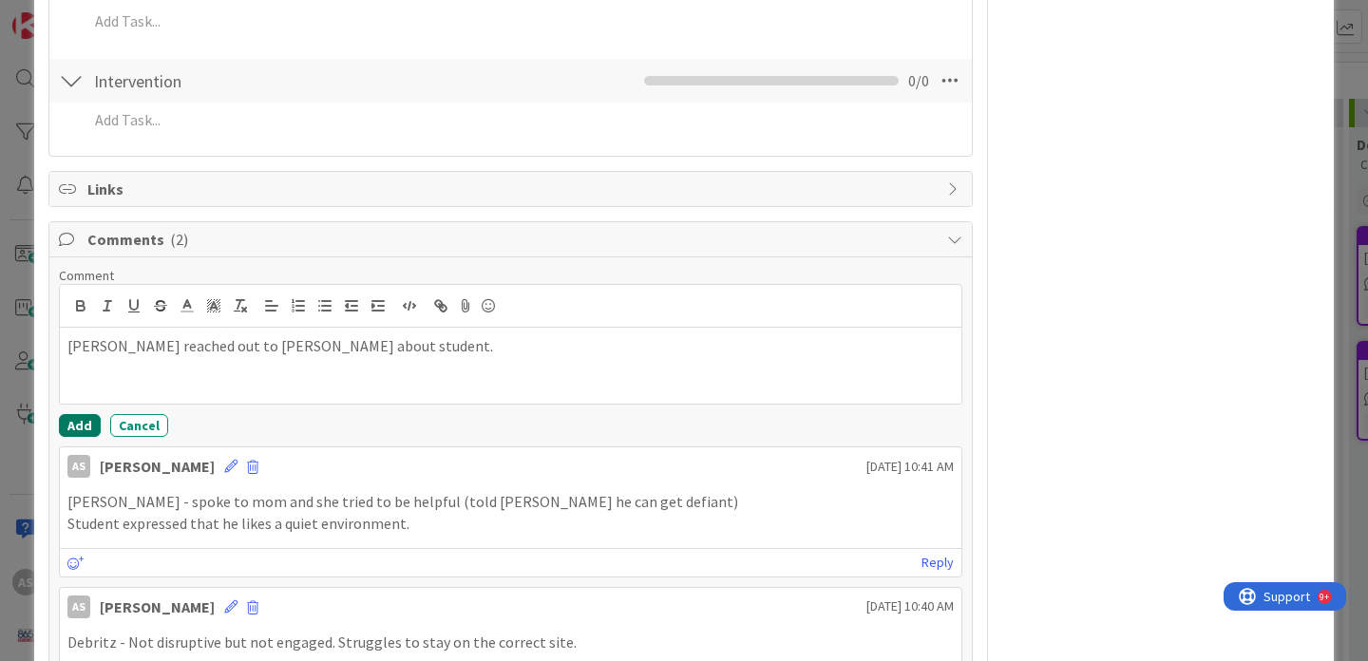
click at [79, 428] on button "Add" at bounding box center [80, 425] width 42 height 23
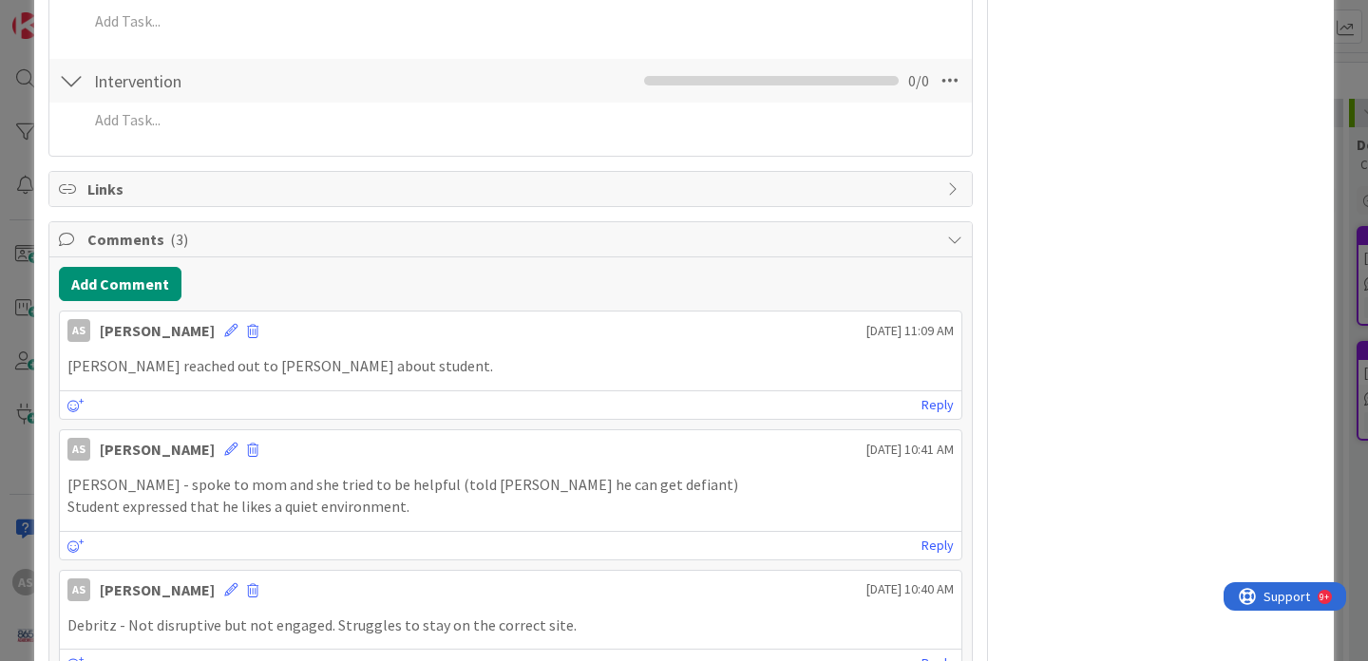
scroll to position [0, 0]
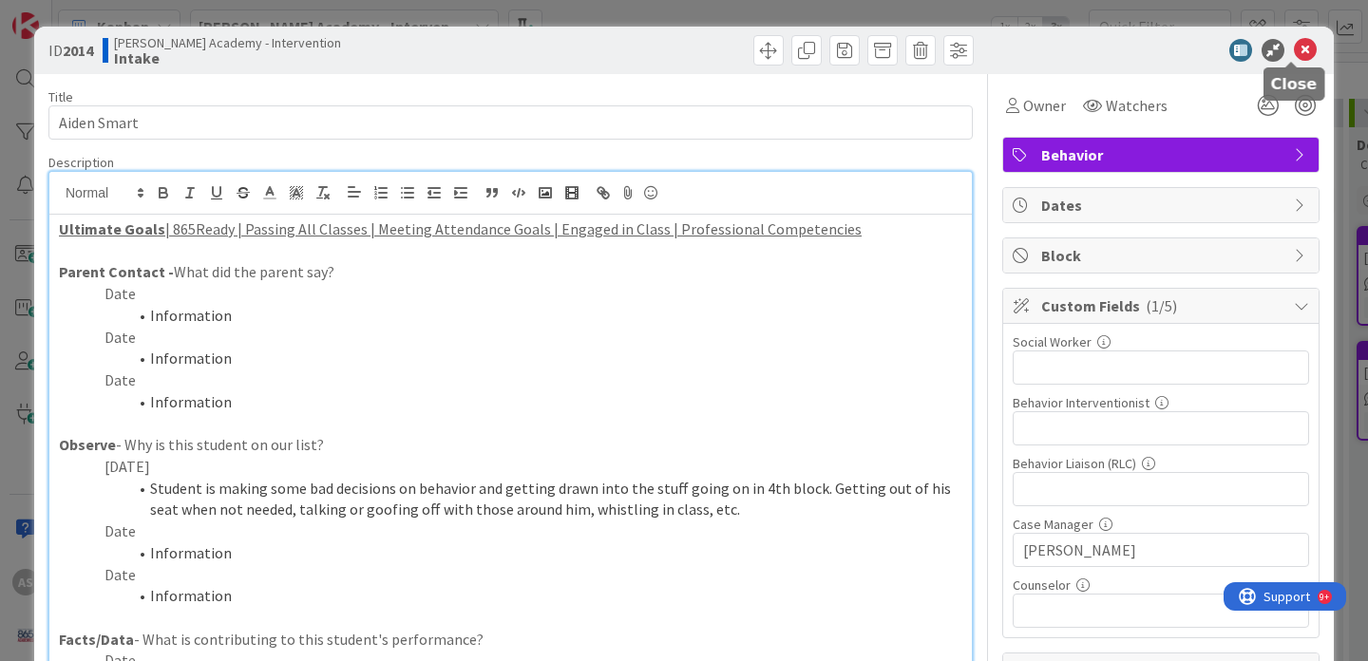
click at [1298, 55] on icon at bounding box center [1305, 50] width 23 height 23
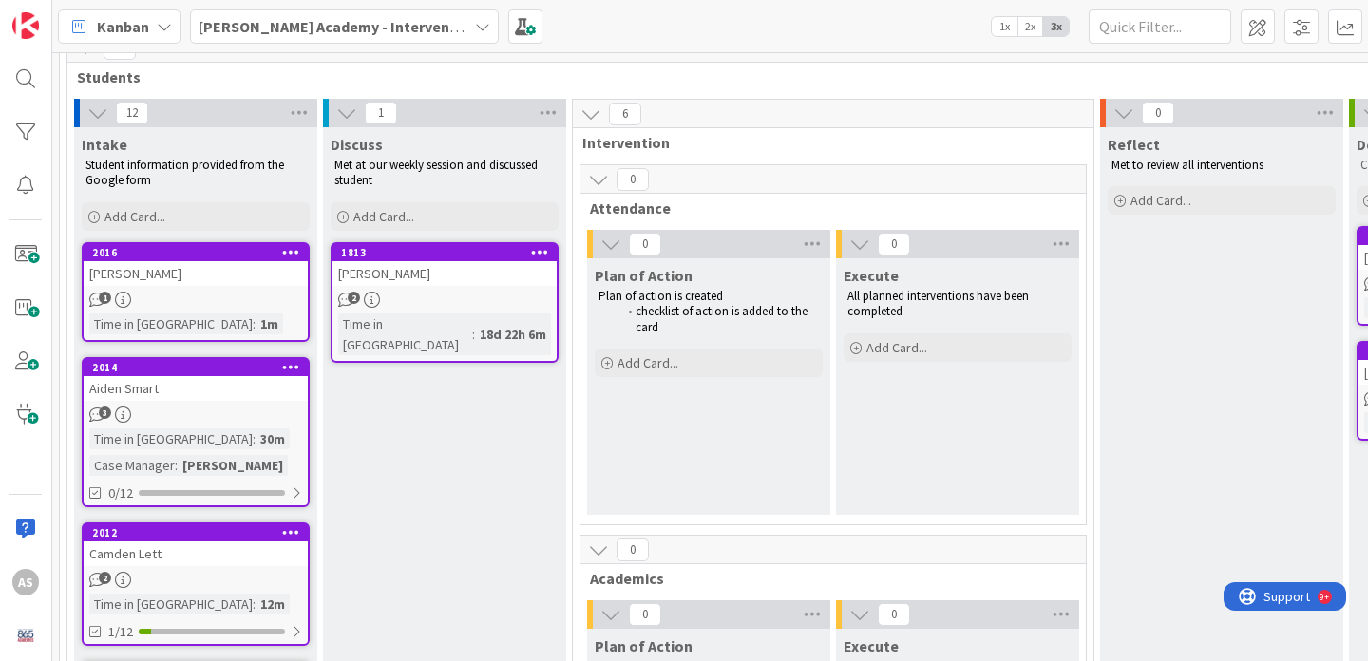
click at [291, 369] on icon at bounding box center [291, 366] width 18 height 13
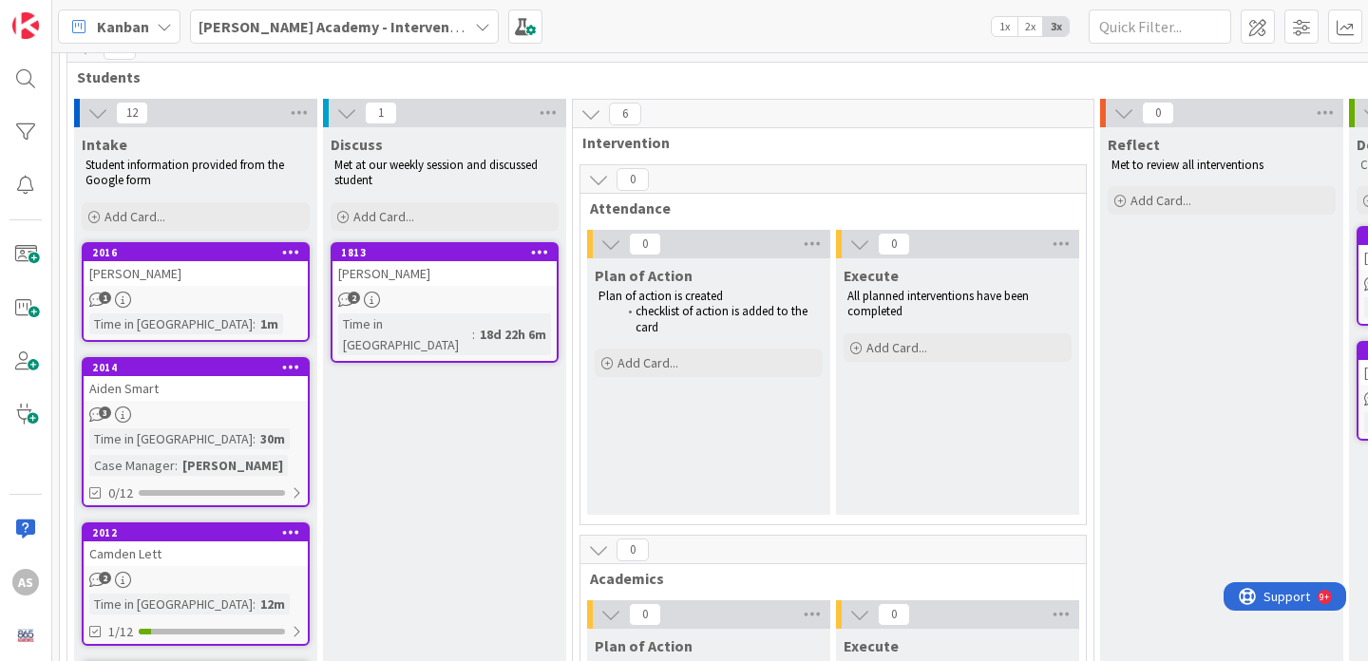
click at [166, 393] on div "Aiden Smart" at bounding box center [196, 388] width 224 height 25
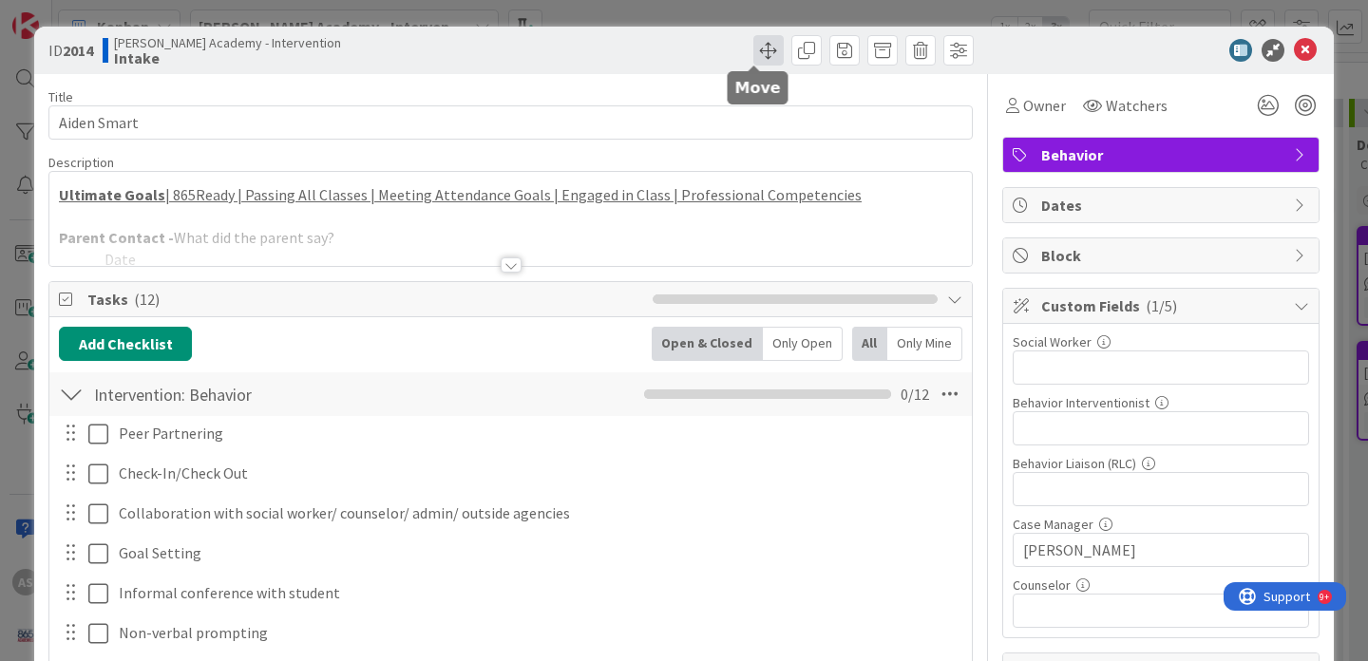
click at [753, 60] on span at bounding box center [768, 50] width 30 height 30
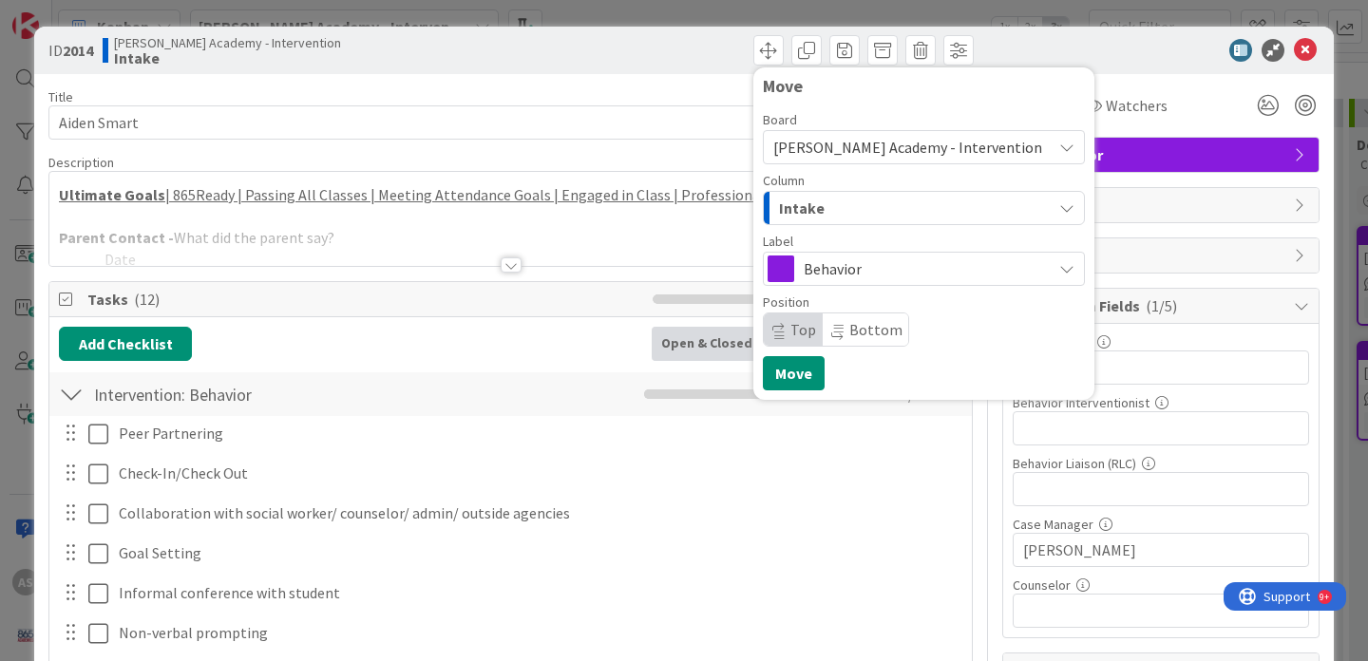
click at [861, 270] on span "Behavior" at bounding box center [923, 269] width 238 height 27
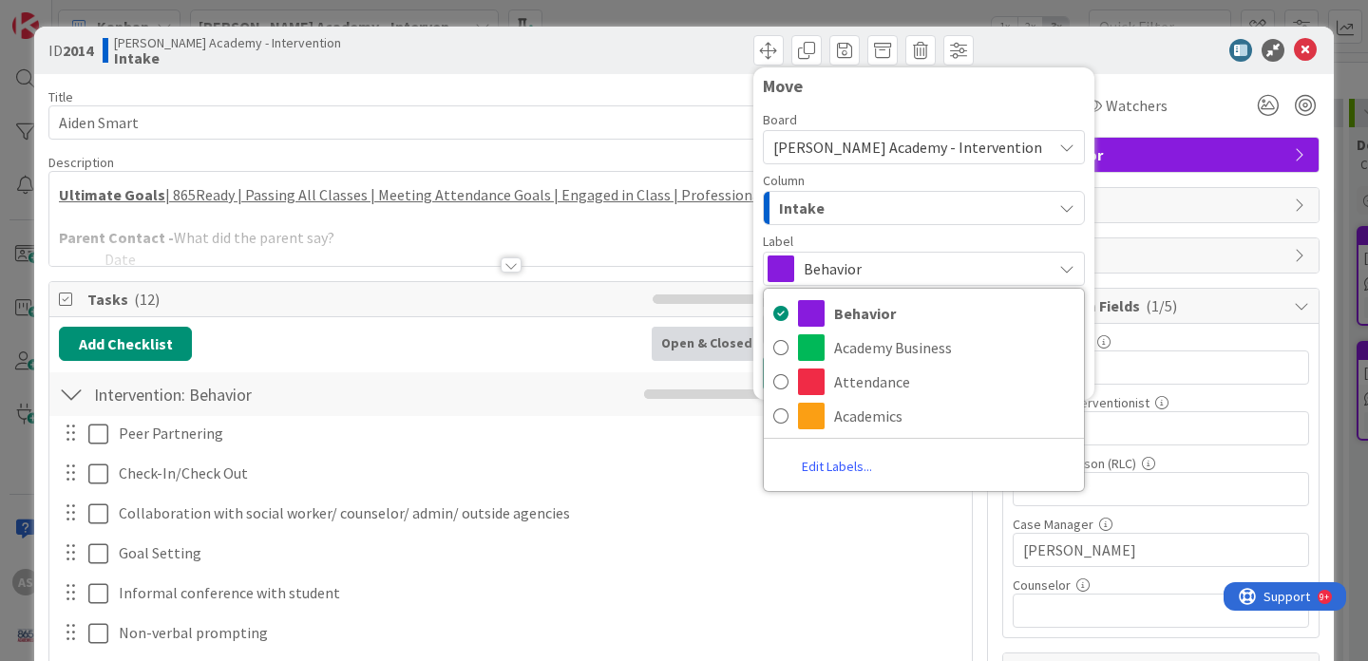
click at [855, 220] on div "Intake" at bounding box center [912, 208] width 277 height 30
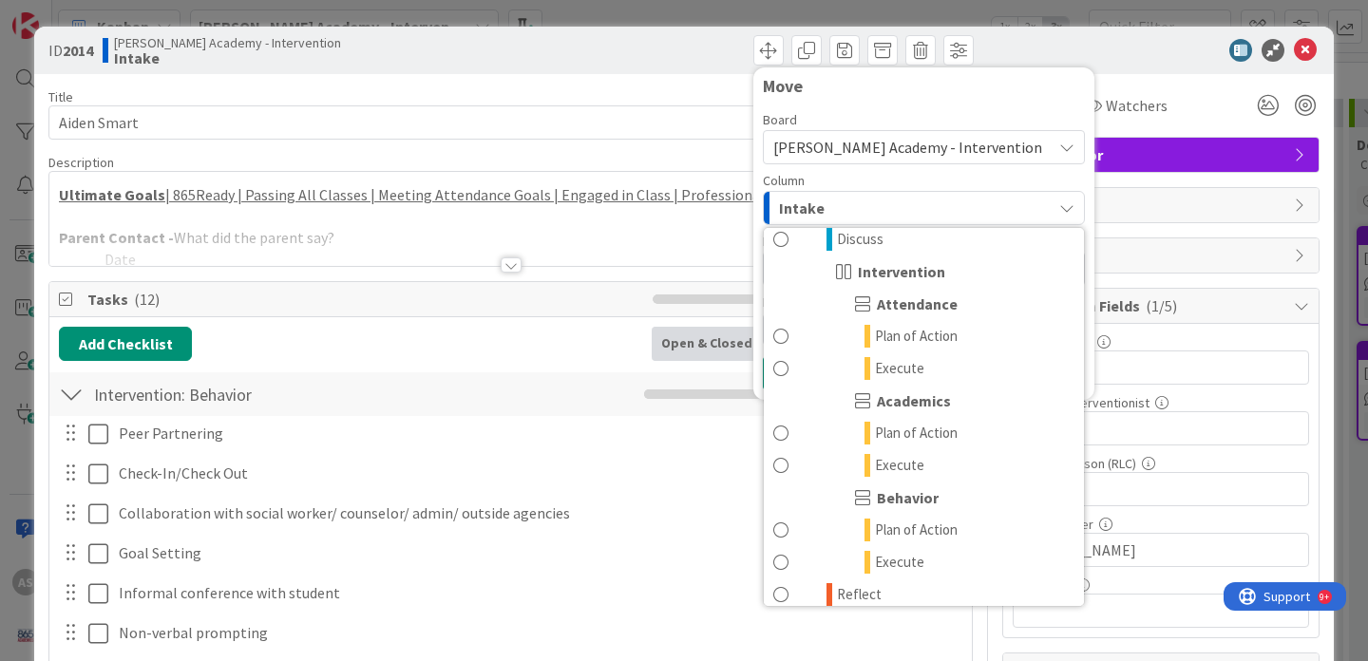
scroll to position [128, 0]
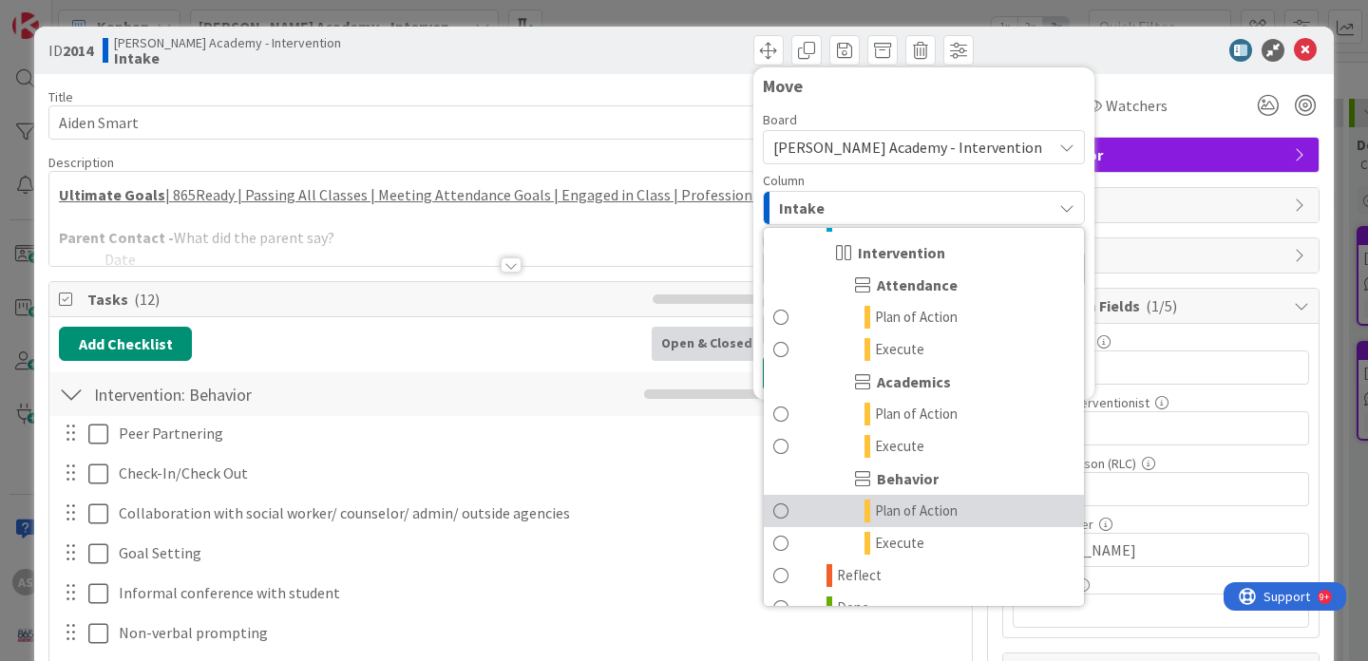
click at [892, 513] on span "Plan of Action" at bounding box center [916, 511] width 83 height 23
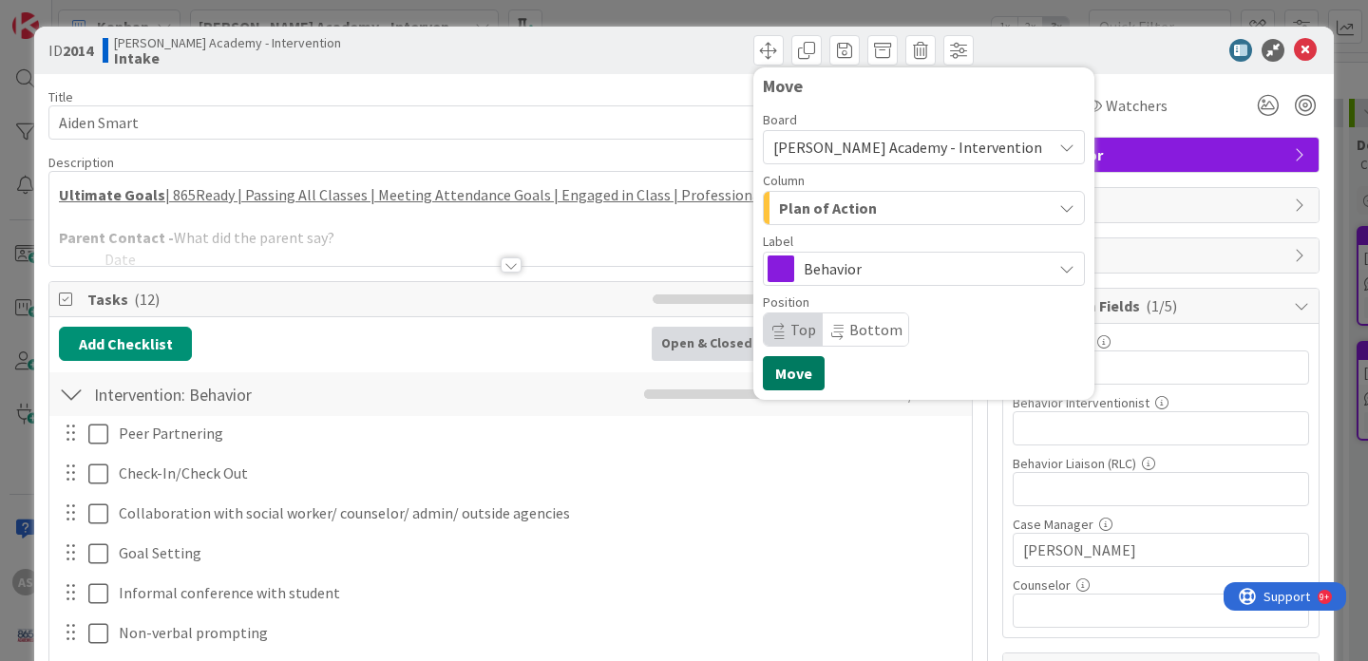
click at [764, 371] on button "Move" at bounding box center [794, 373] width 62 height 34
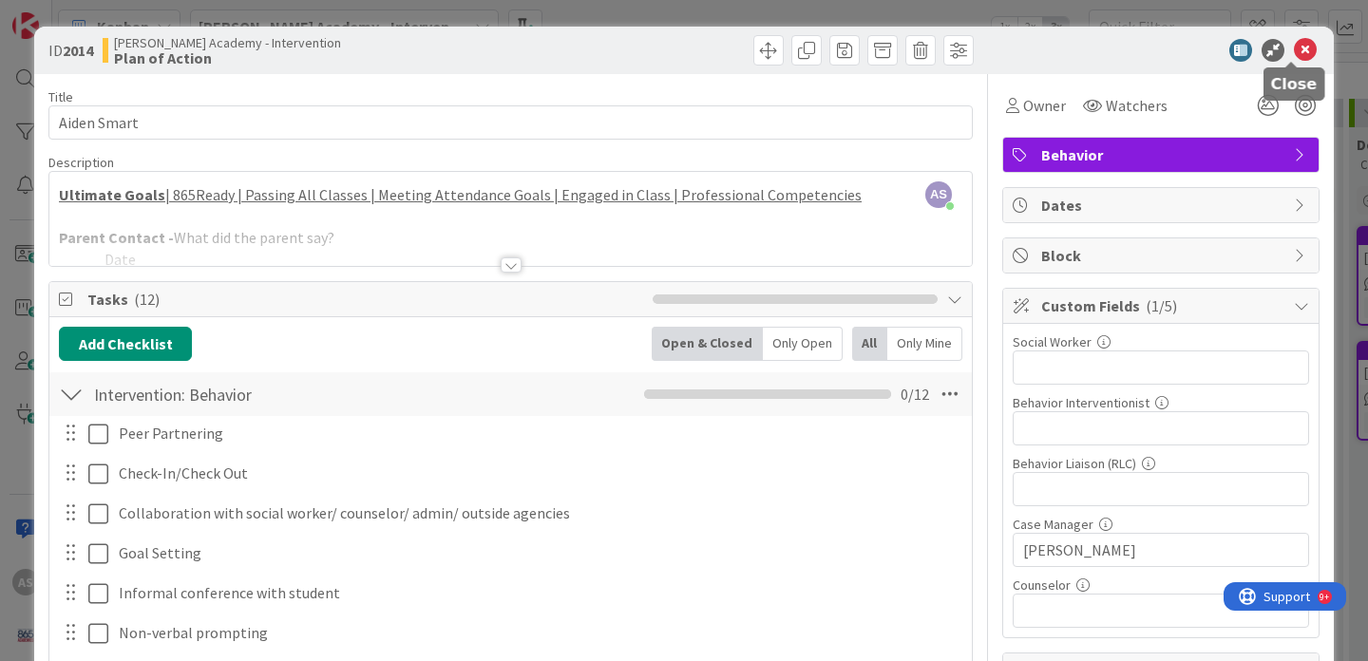
click at [1294, 56] on icon at bounding box center [1305, 50] width 23 height 23
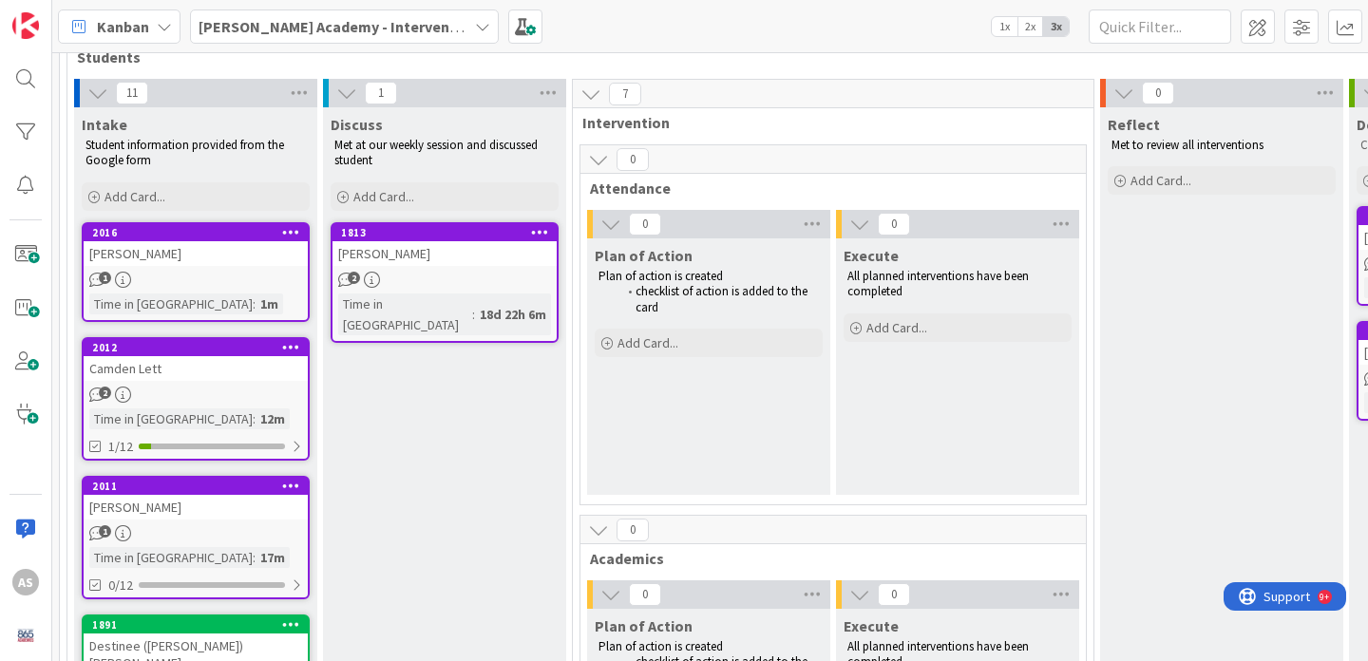
click at [194, 369] on div "Camden Lett" at bounding box center [196, 368] width 224 height 25
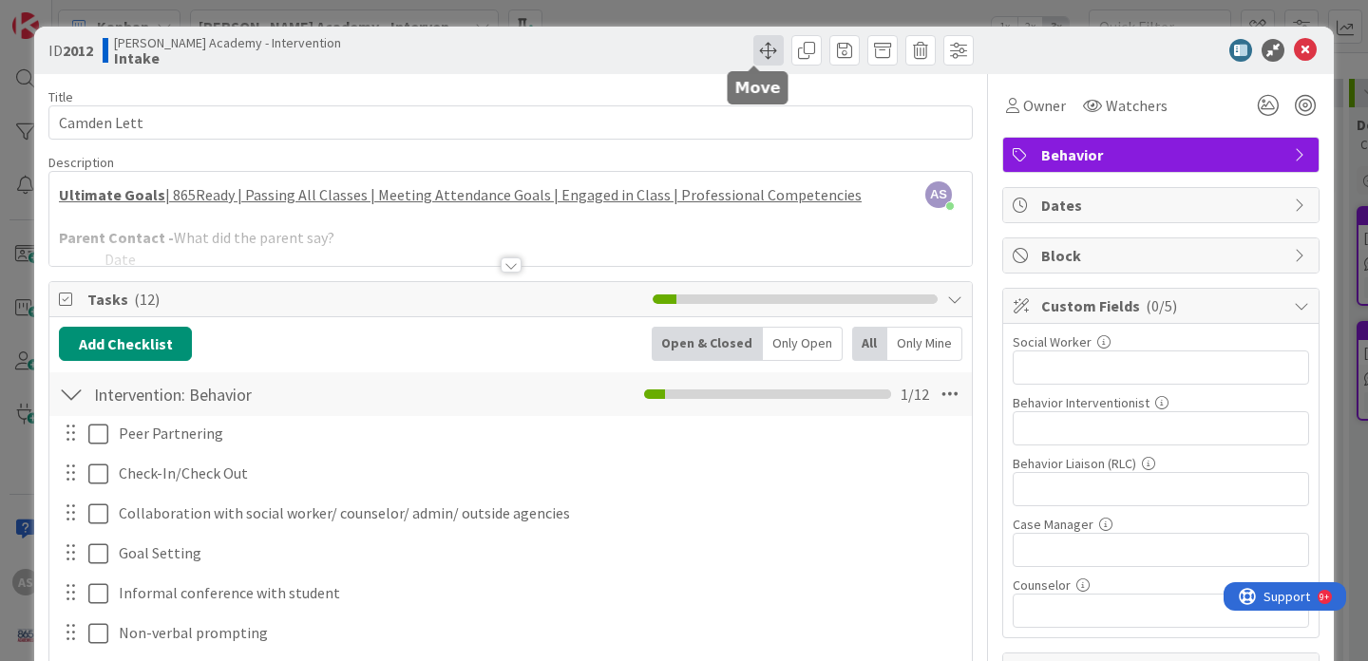
click at [757, 56] on span at bounding box center [768, 50] width 30 height 30
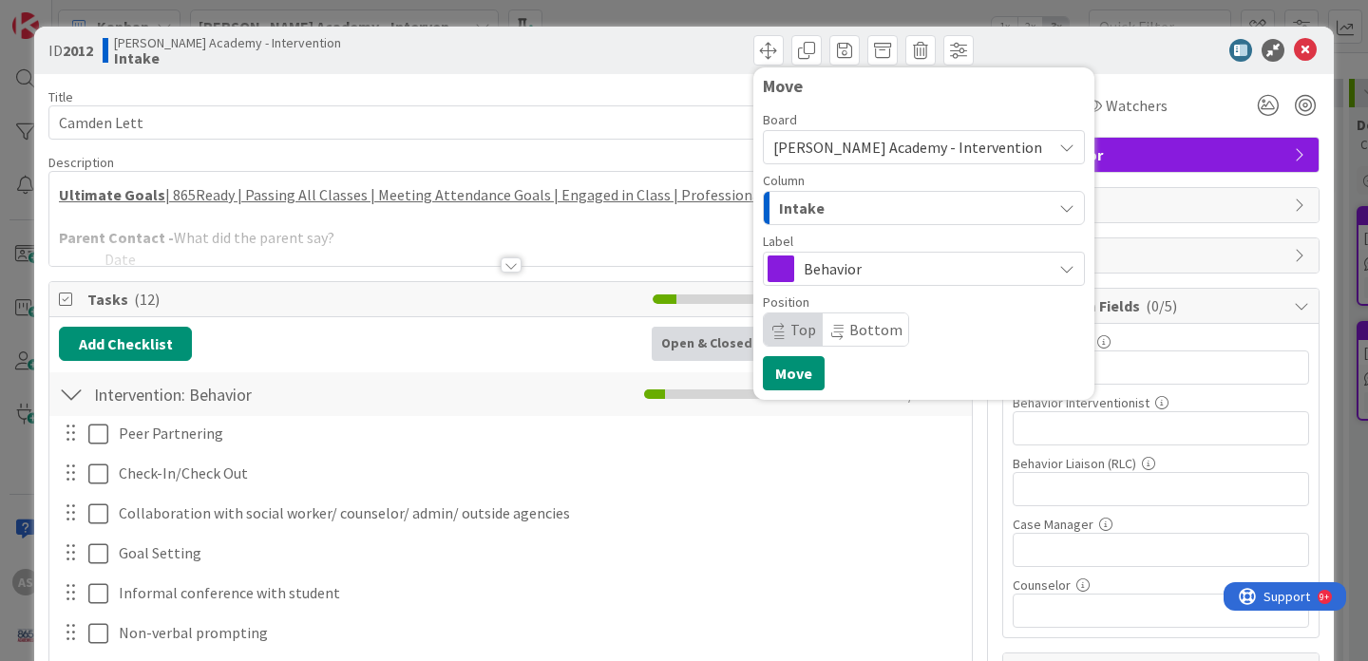
click at [862, 208] on div "Intake" at bounding box center [912, 208] width 277 height 30
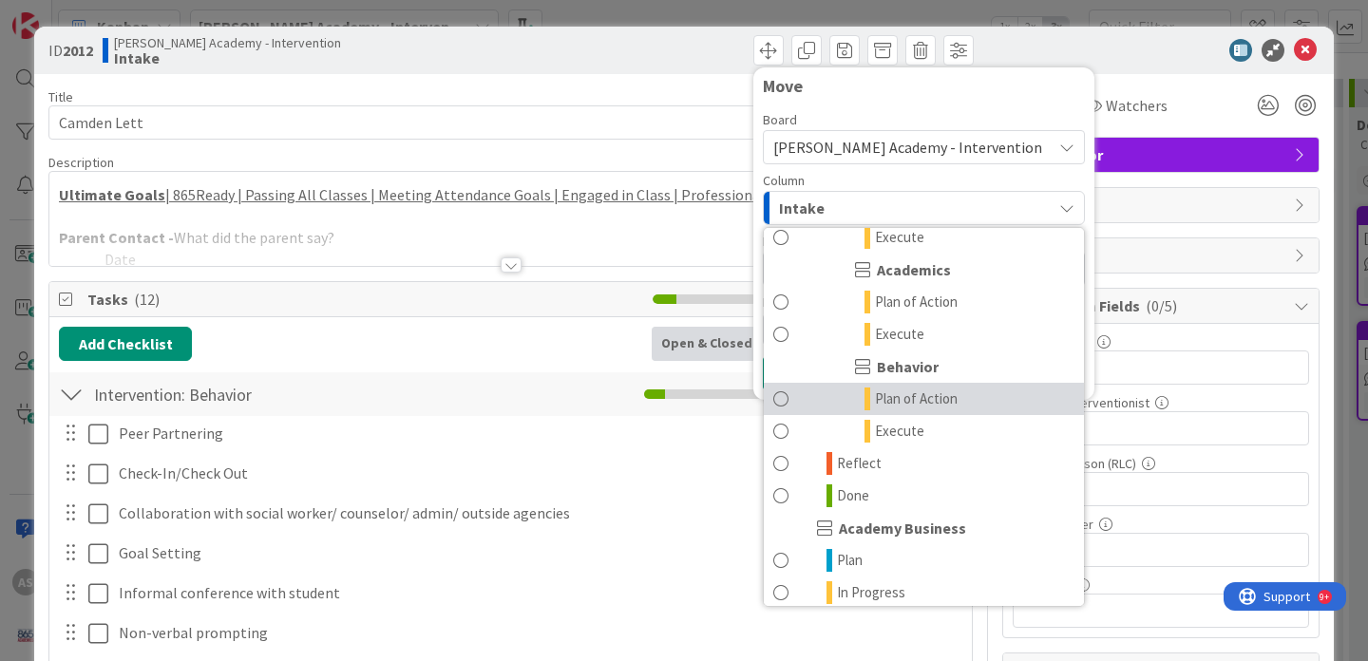
scroll to position [241, 0]
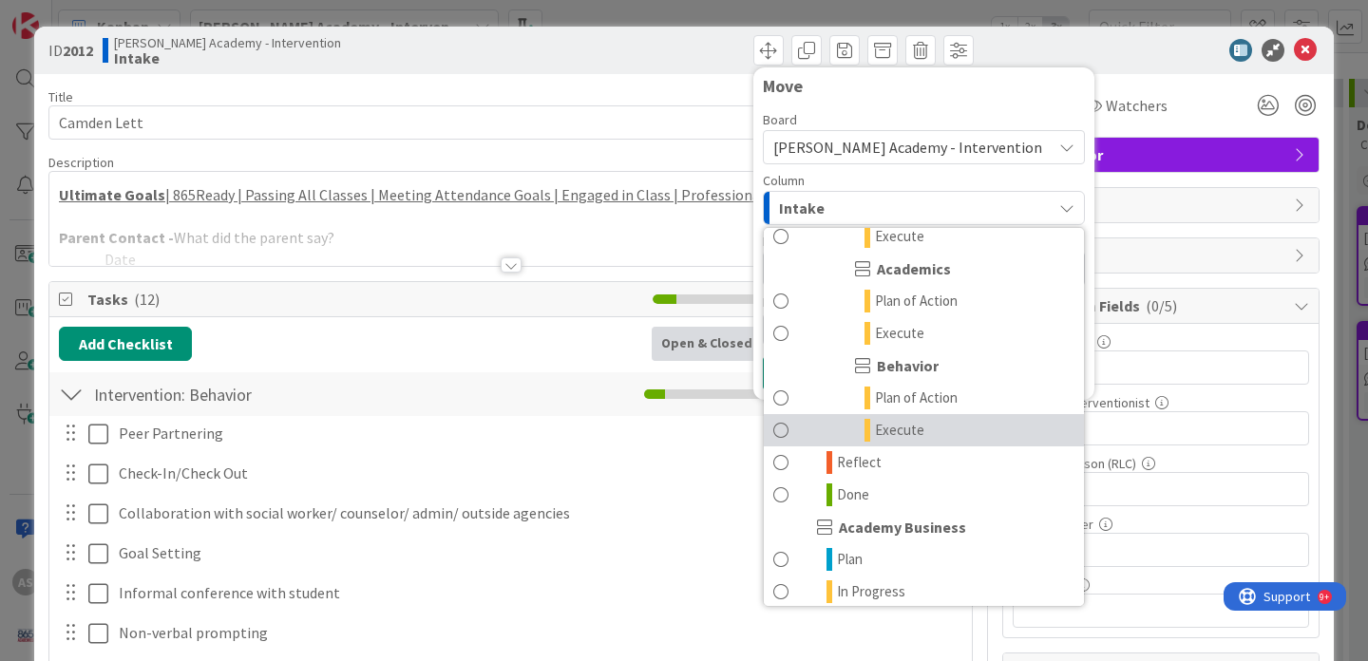
click at [875, 428] on span "Execute" at bounding box center [899, 430] width 49 height 23
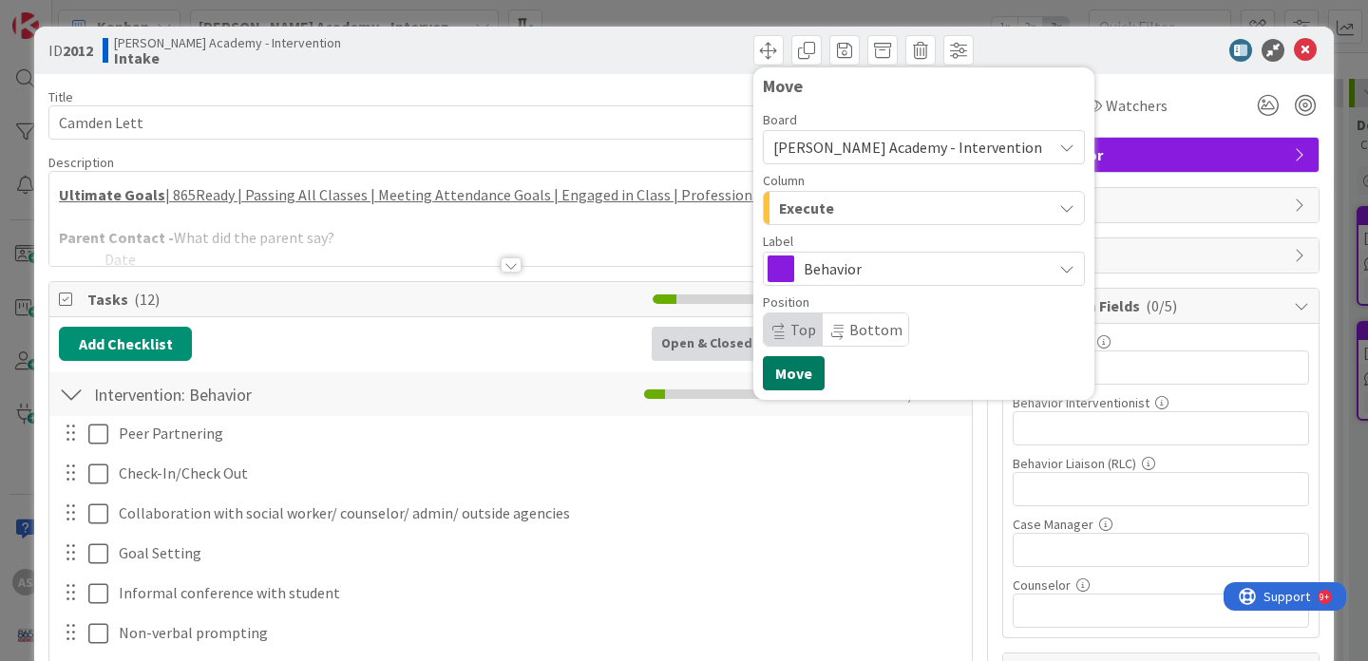
click at [782, 382] on button "Move" at bounding box center [794, 373] width 62 height 34
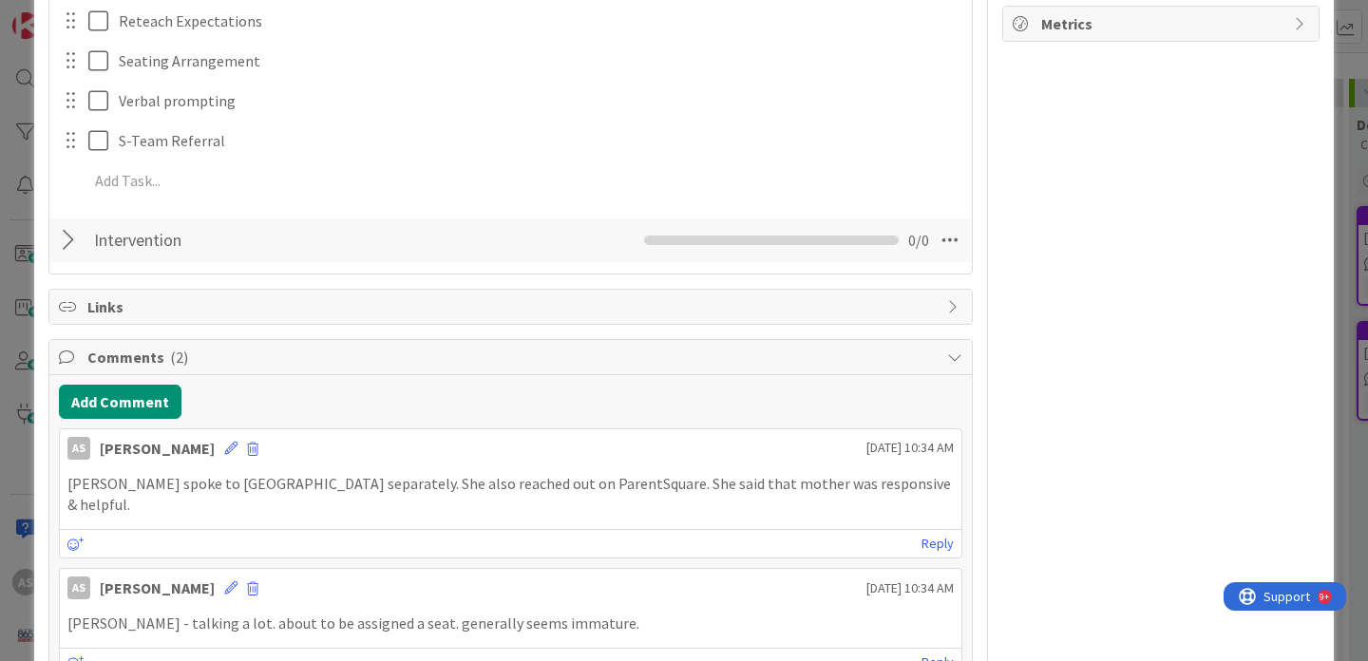
scroll to position [844, 0]
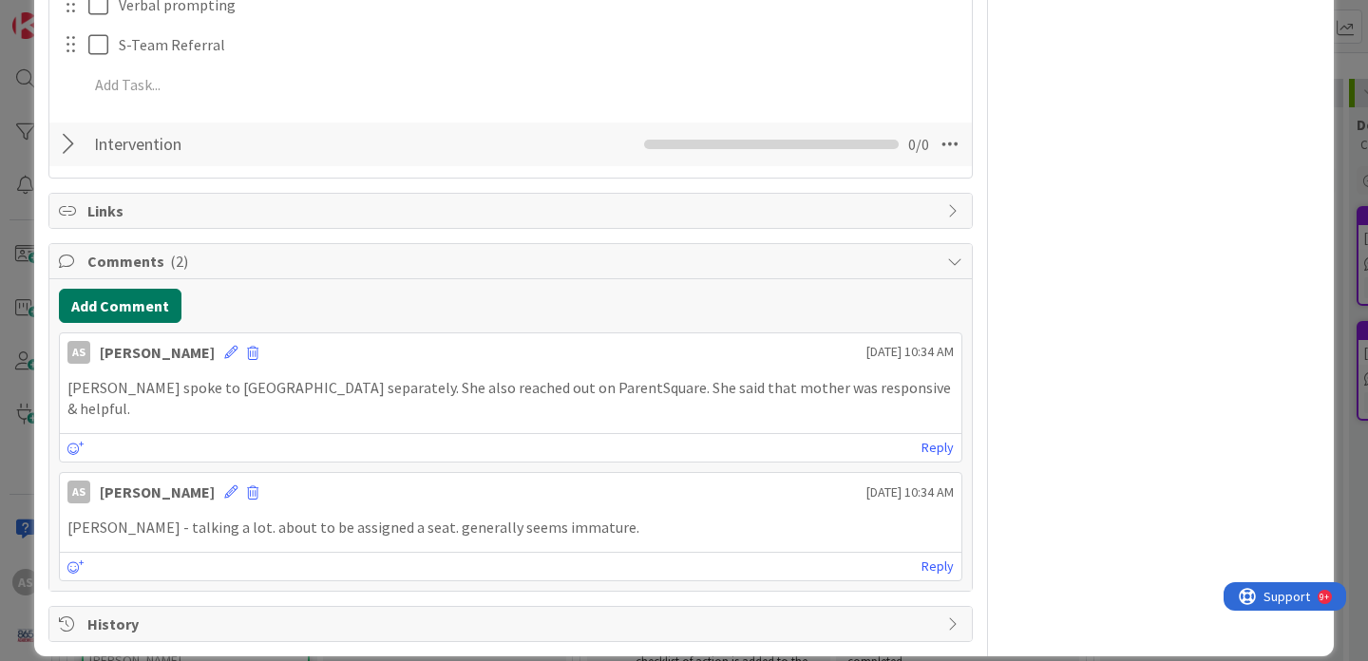
click at [145, 307] on button "Add Comment" at bounding box center [120, 306] width 123 height 34
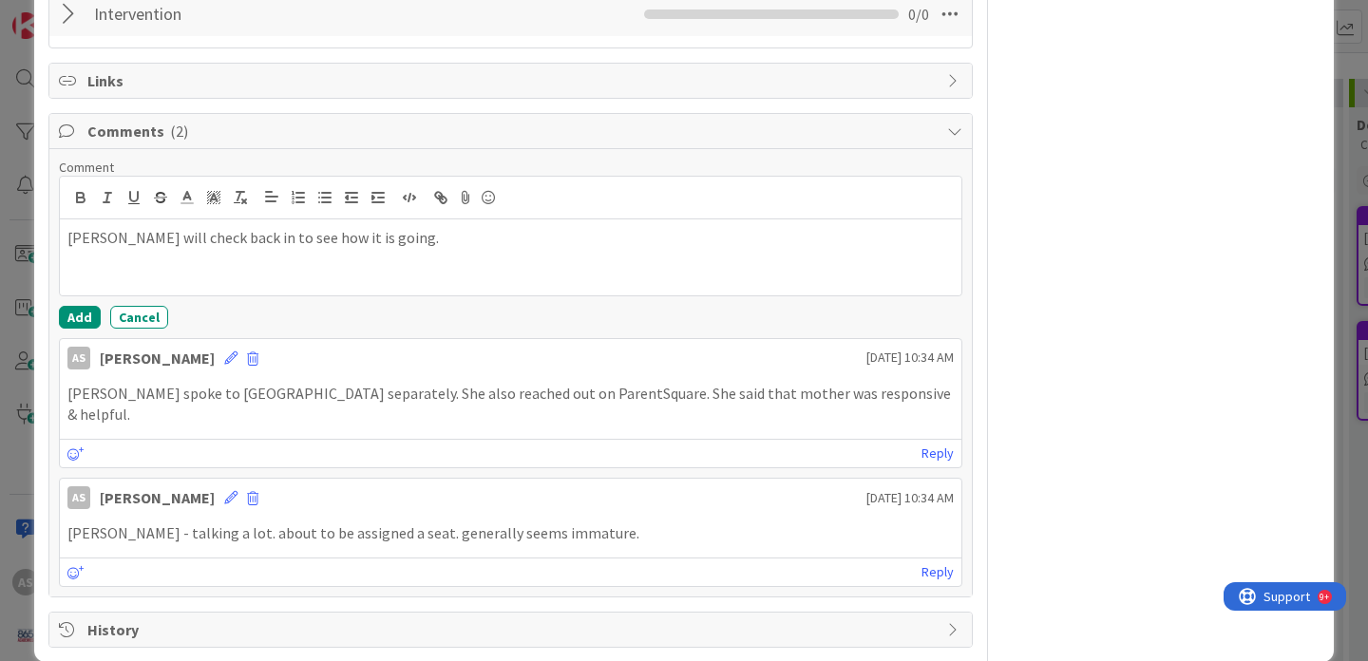
scroll to position [979, 0]
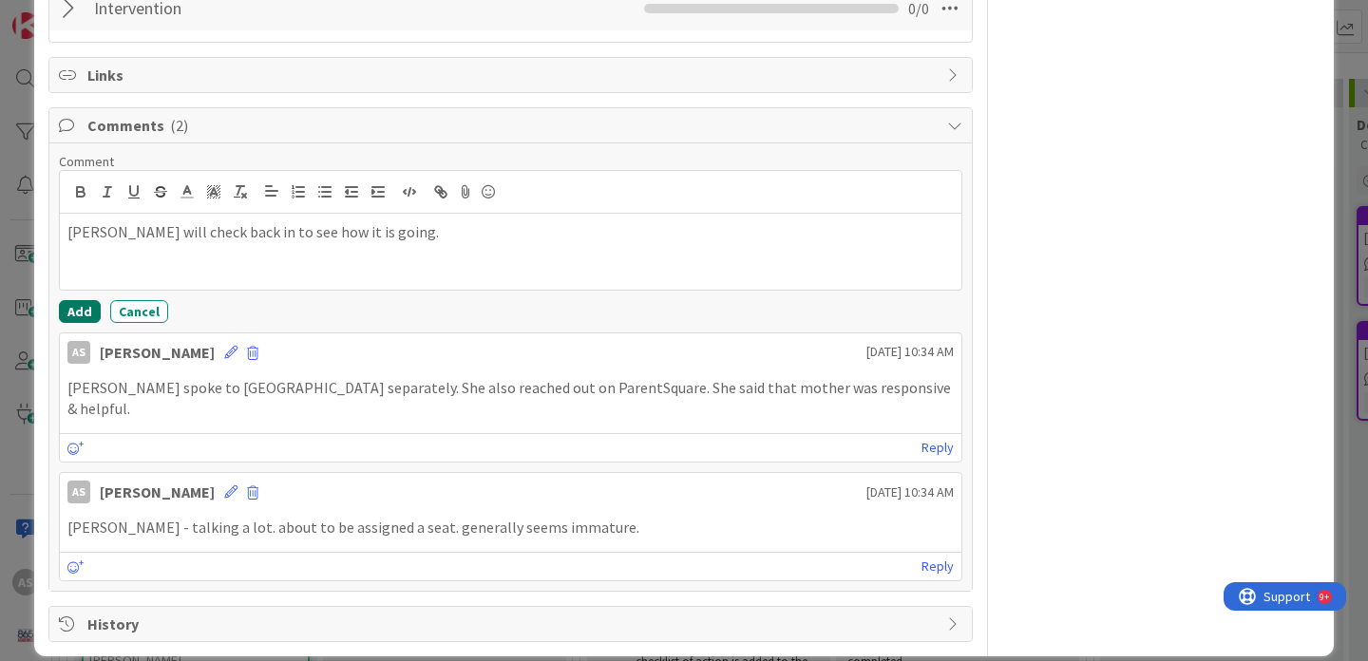
click at [79, 311] on button "Add" at bounding box center [80, 311] width 42 height 23
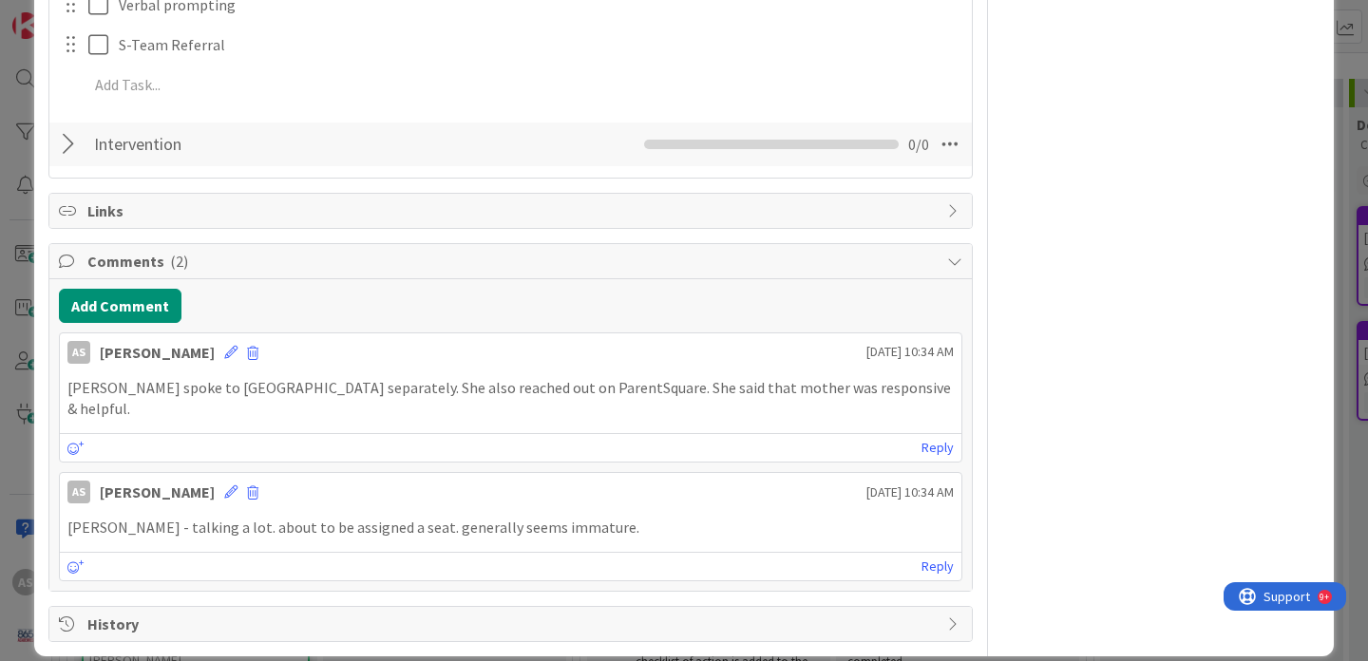
scroll to position [0, 0]
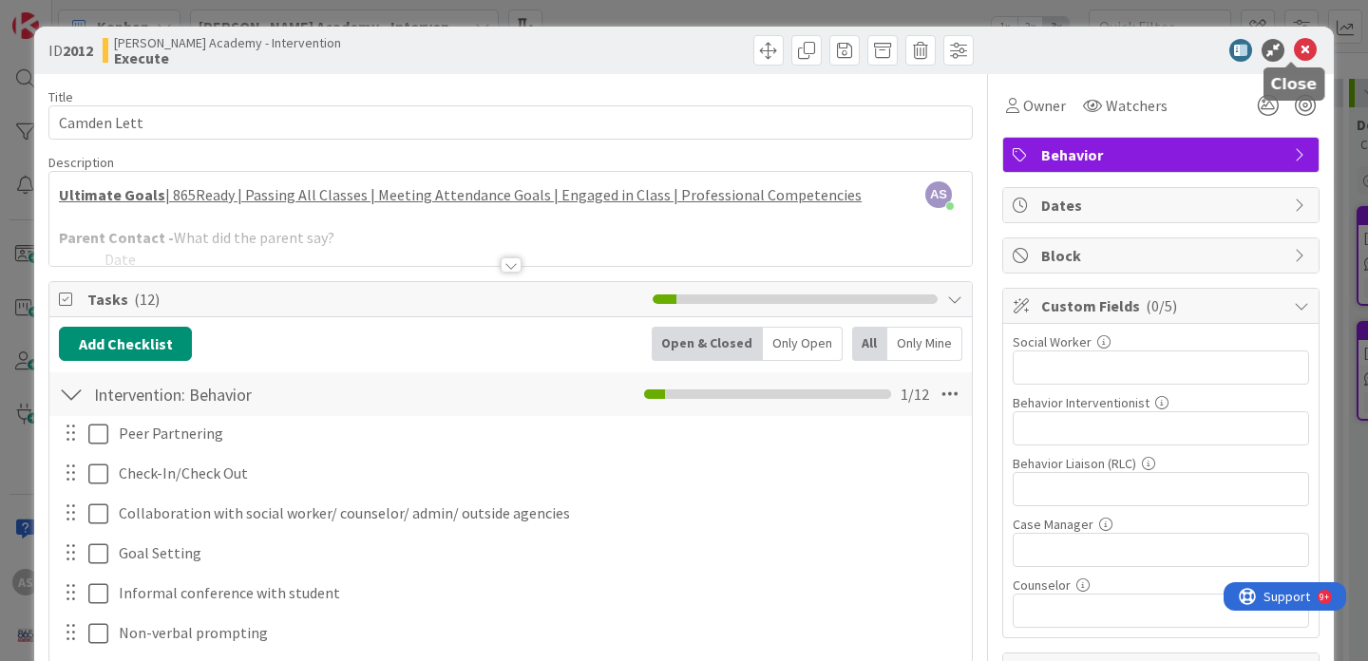
click at [1297, 44] on icon at bounding box center [1305, 50] width 23 height 23
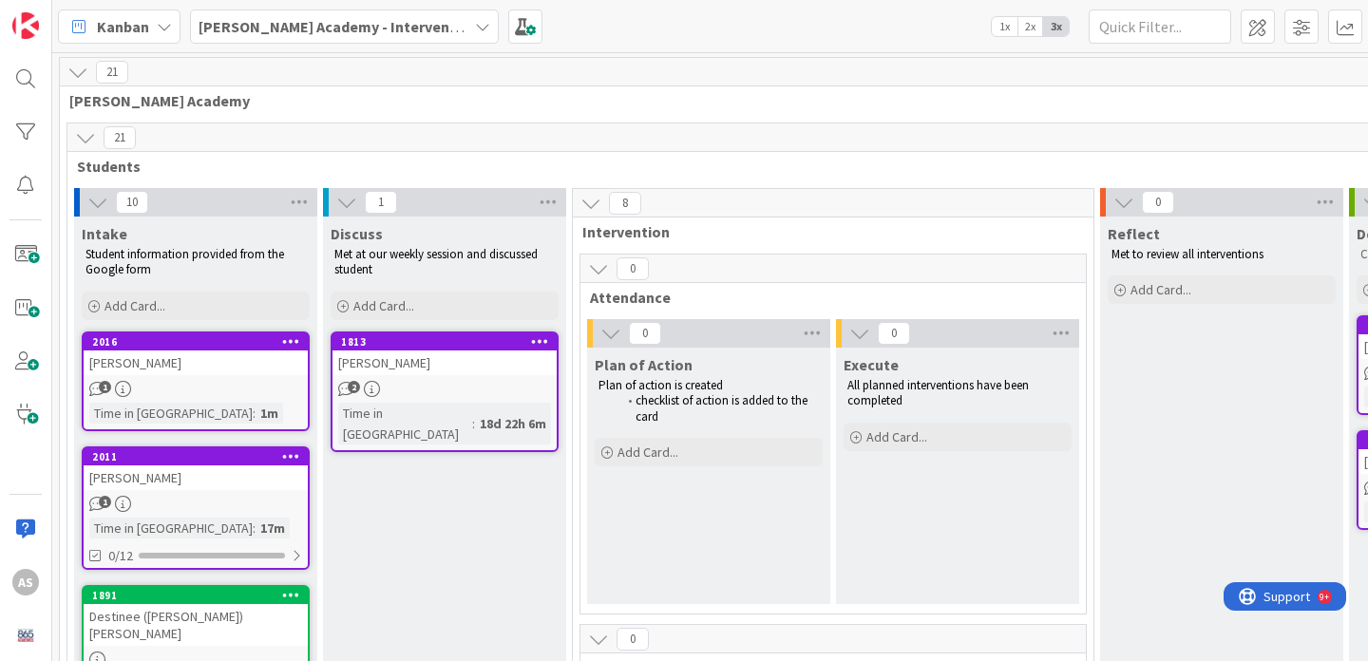
click at [242, 476] on div "[PERSON_NAME]" at bounding box center [196, 478] width 224 height 25
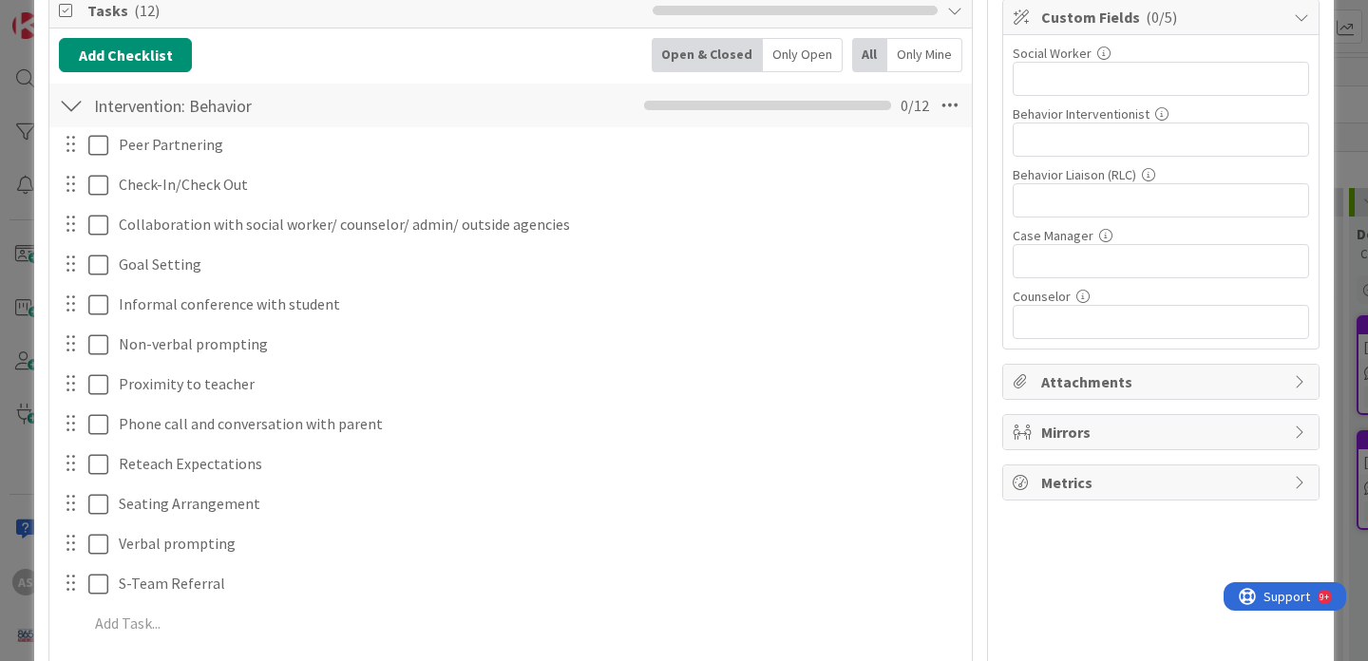
scroll to position [290, 0]
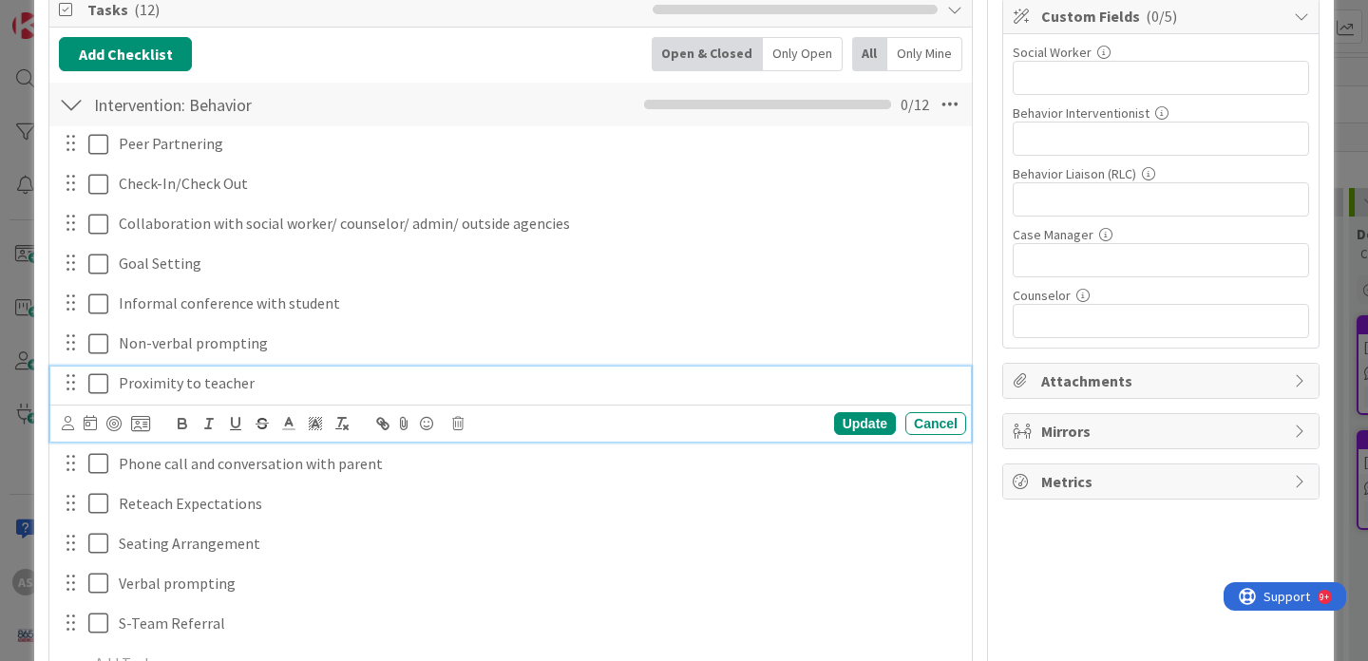
click at [103, 392] on icon at bounding box center [98, 383] width 20 height 23
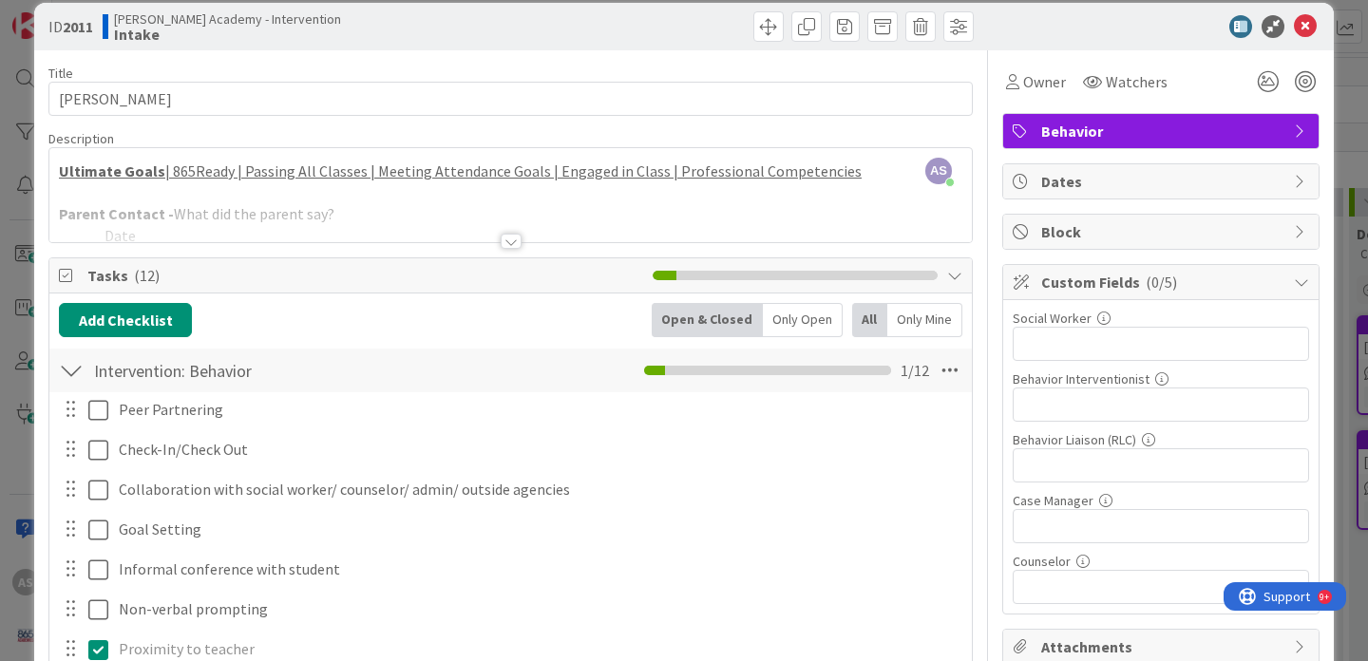
scroll to position [0, 0]
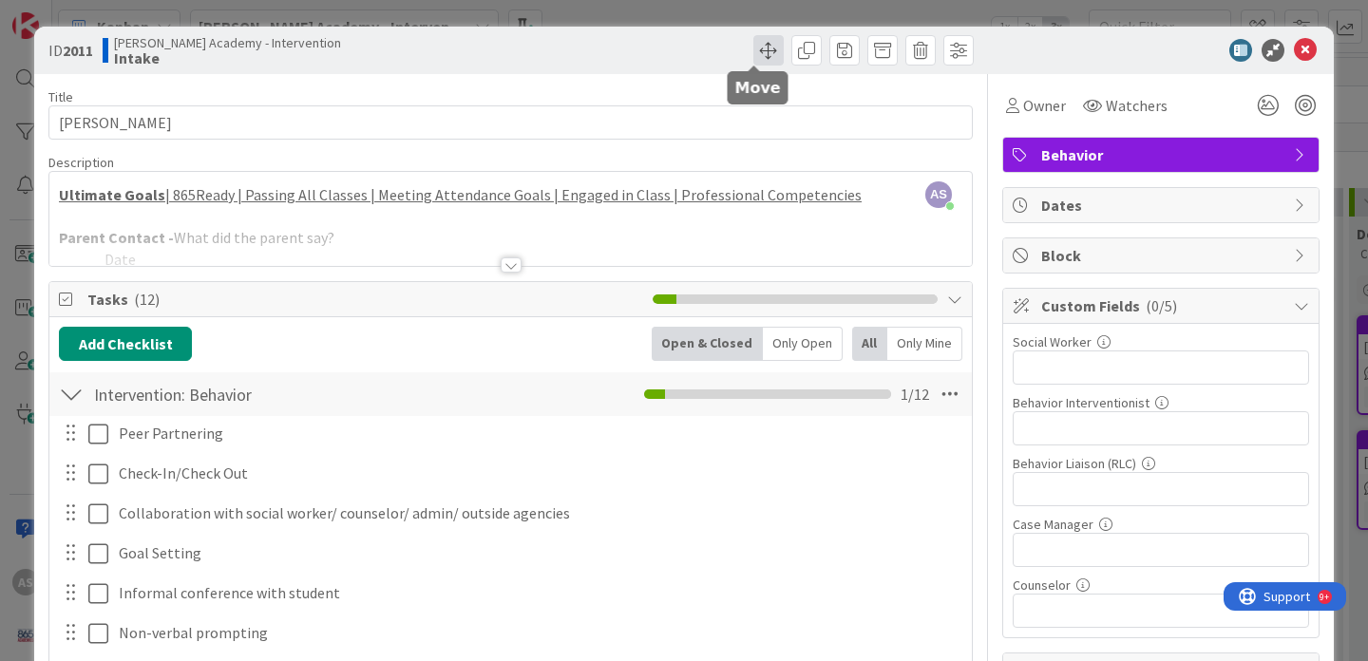
click at [753, 55] on span at bounding box center [768, 50] width 30 height 30
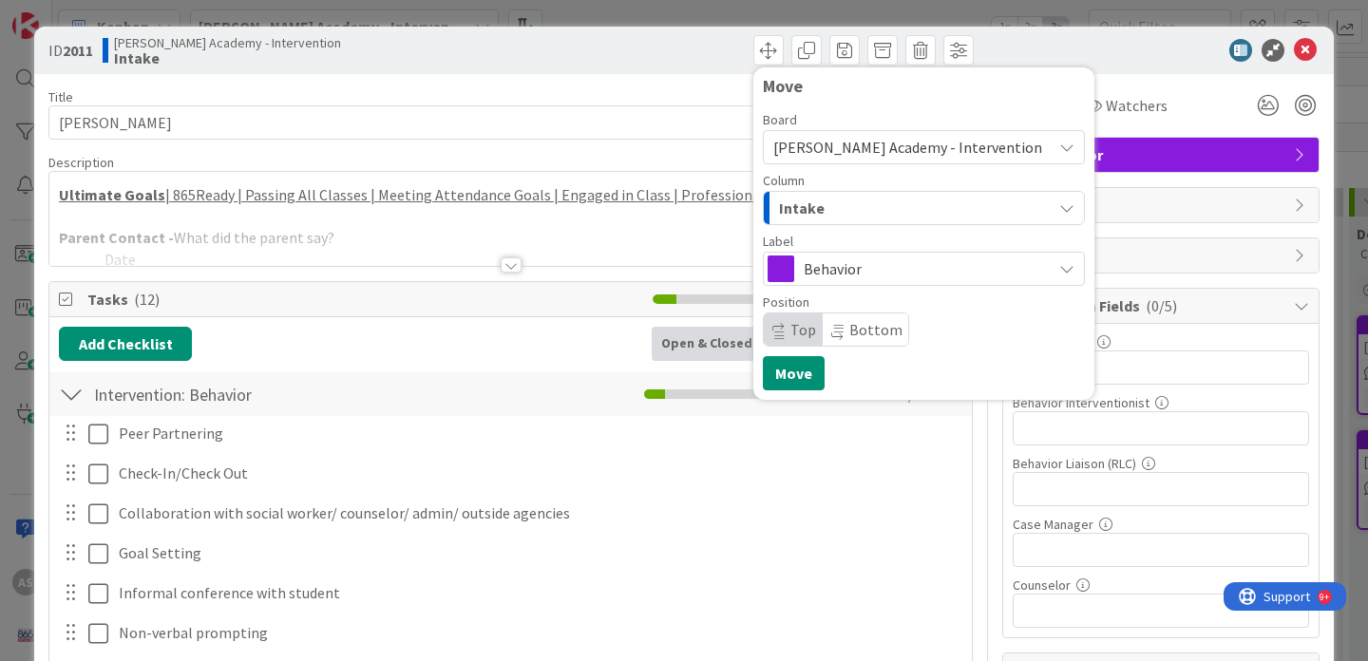
click at [886, 204] on div "Intake" at bounding box center [912, 208] width 277 height 30
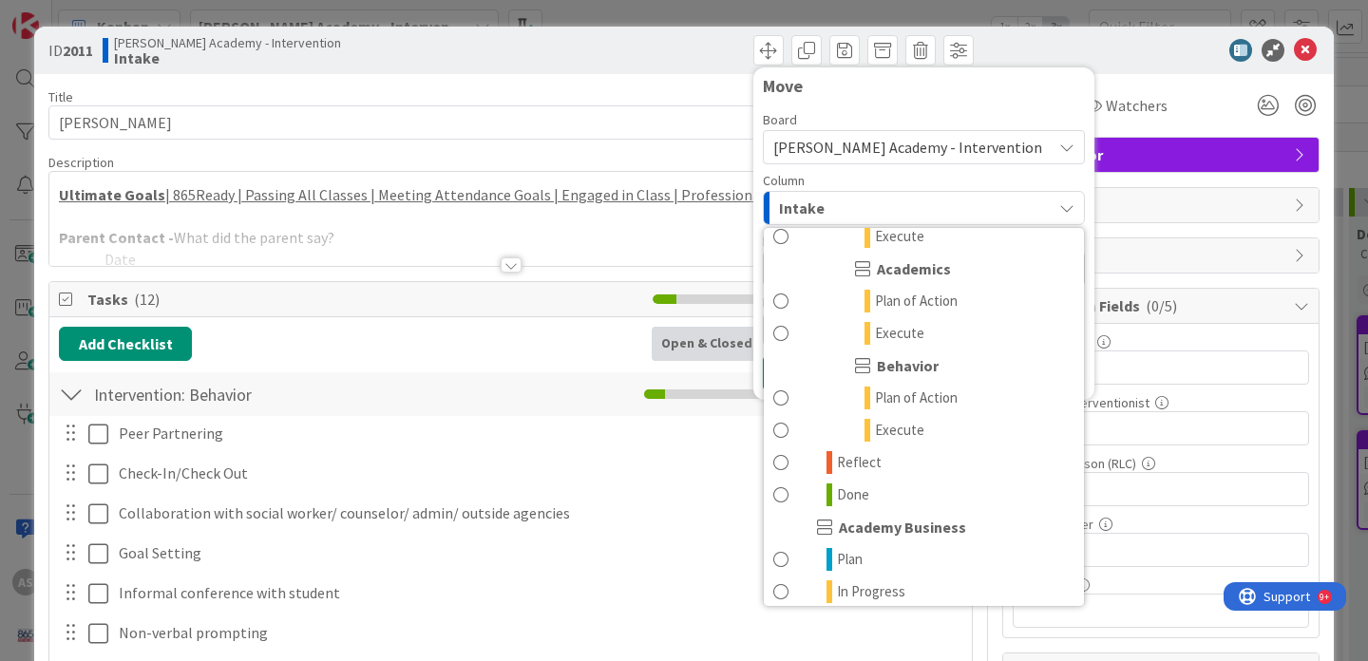
scroll to position [283, 0]
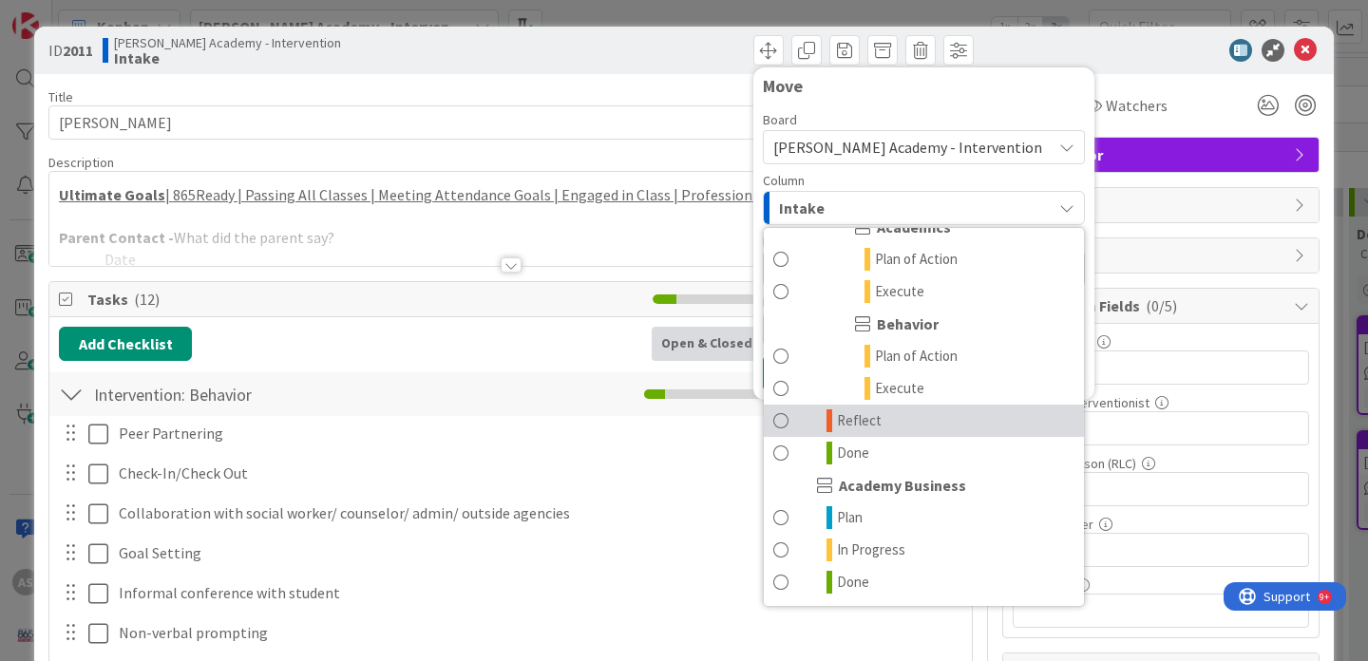
click at [887, 419] on link "Reflect" at bounding box center [924, 421] width 320 height 32
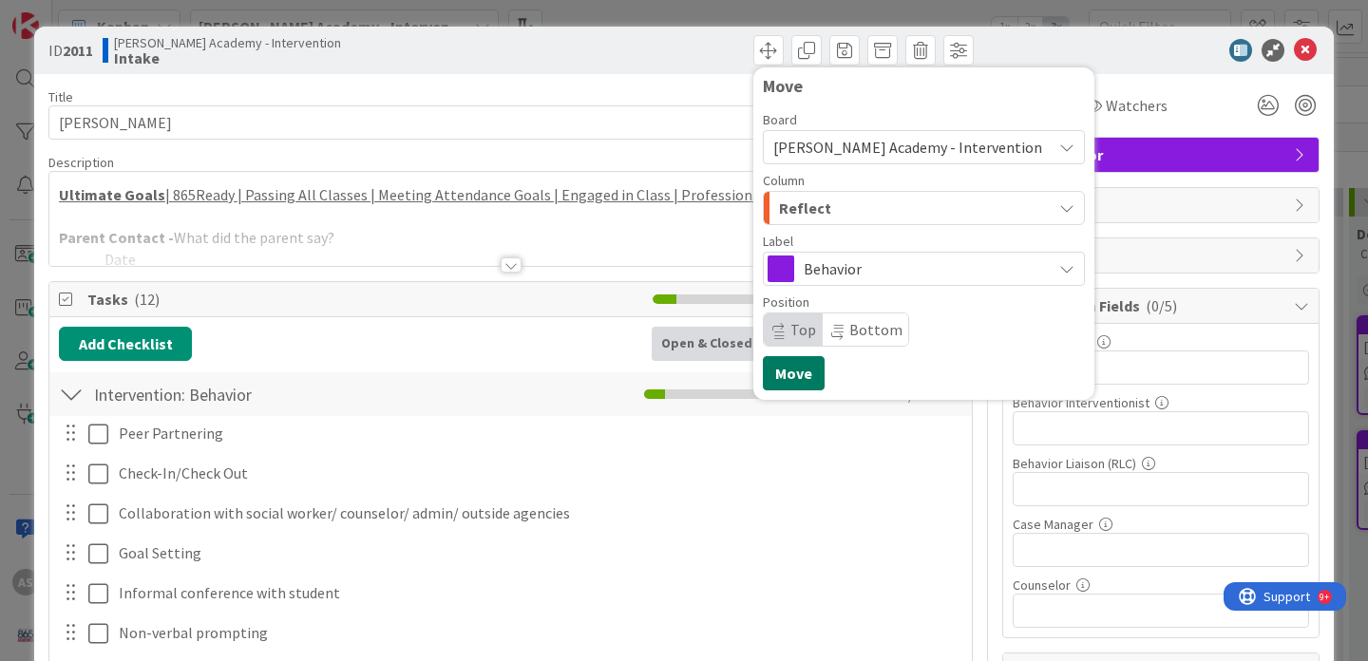
click at [770, 384] on button "Move" at bounding box center [794, 373] width 62 height 34
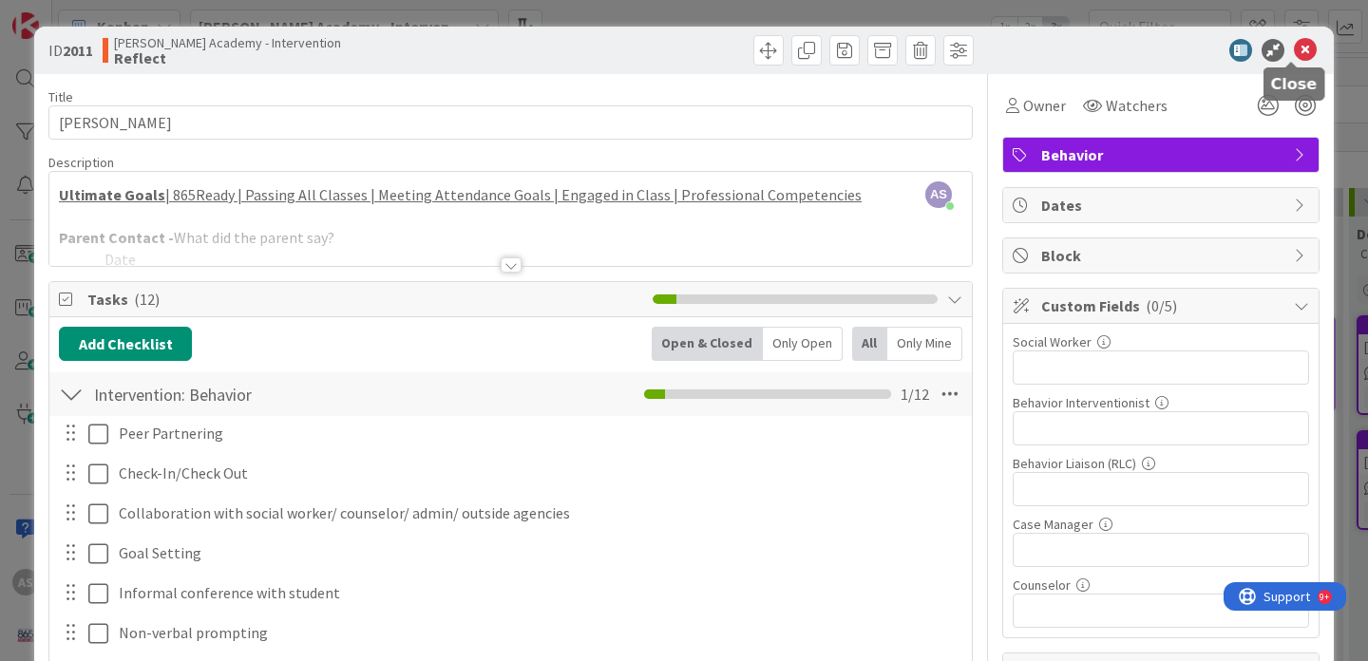
click at [1294, 46] on icon at bounding box center [1305, 50] width 23 height 23
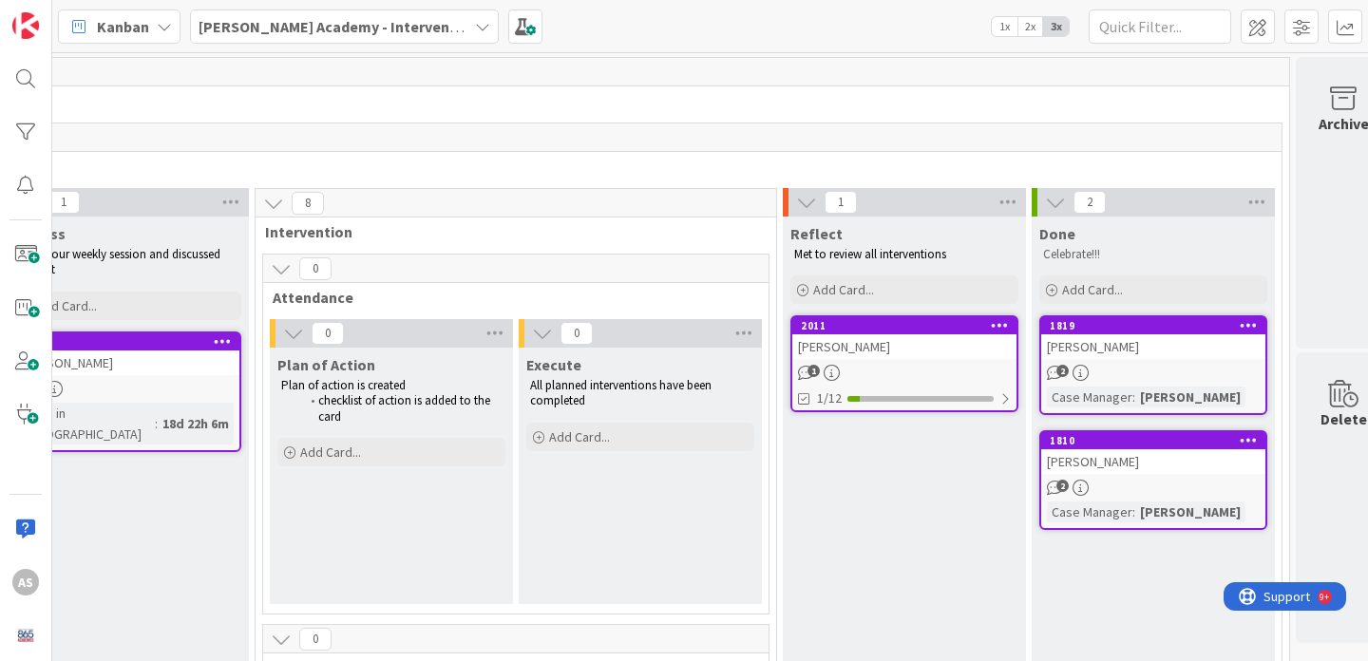
scroll to position [0, 361]
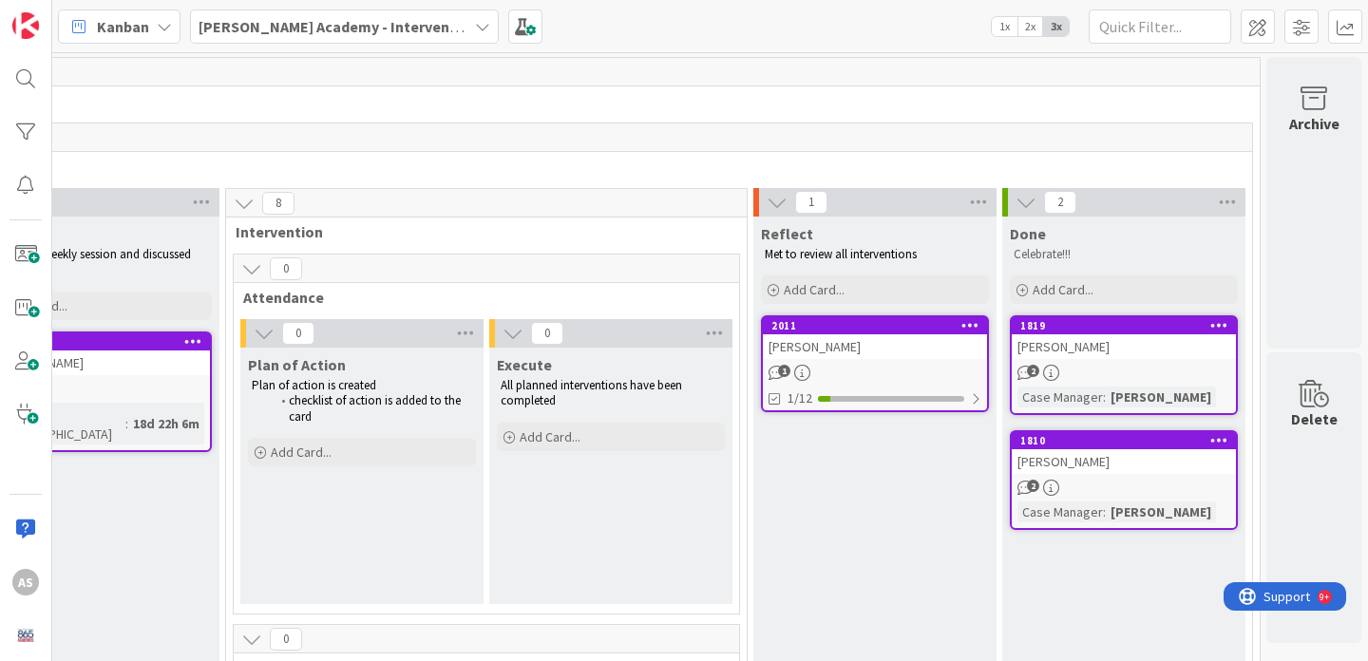
click at [1047, 472] on div "[PERSON_NAME]" at bounding box center [1124, 461] width 224 height 25
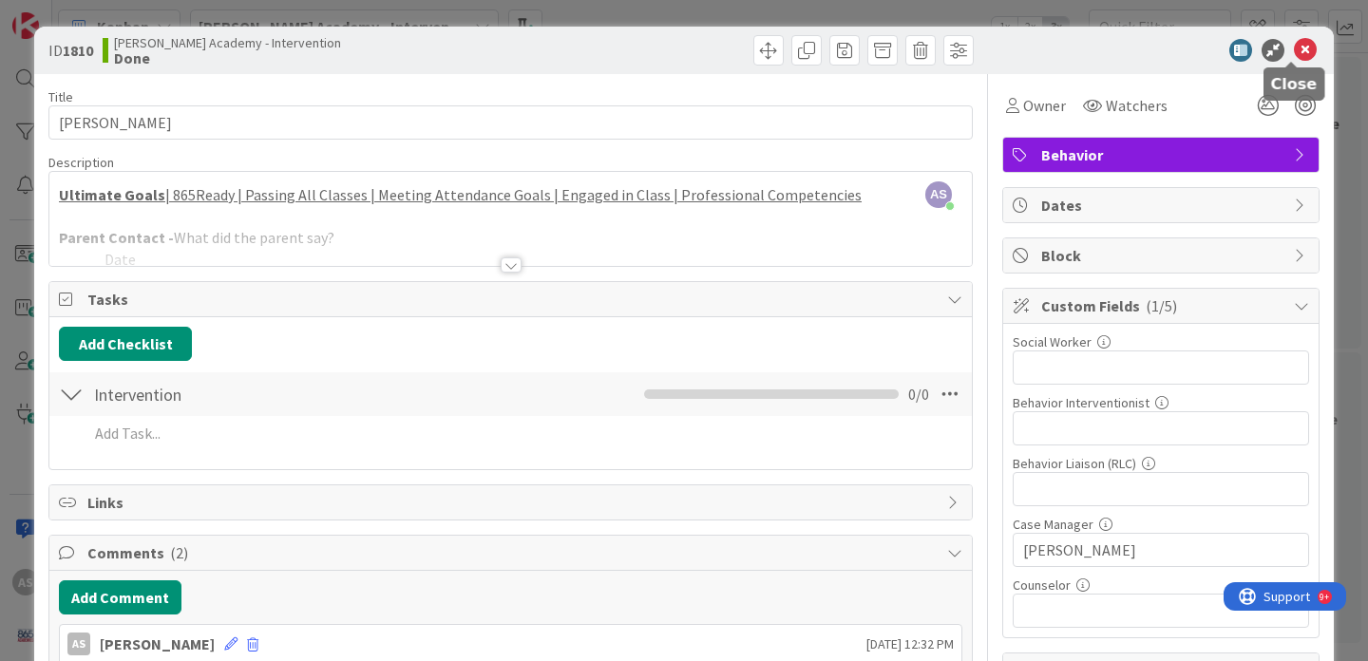
click at [1294, 51] on icon at bounding box center [1305, 50] width 23 height 23
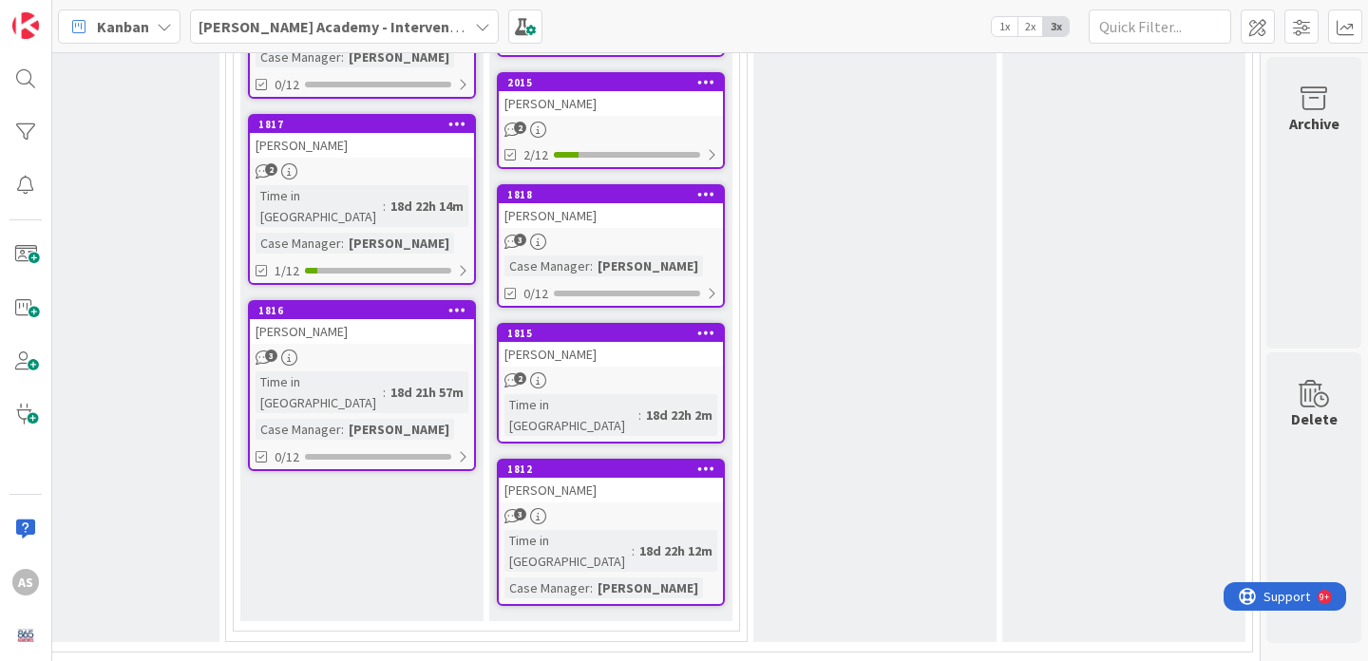
scroll to position [1250, 361]
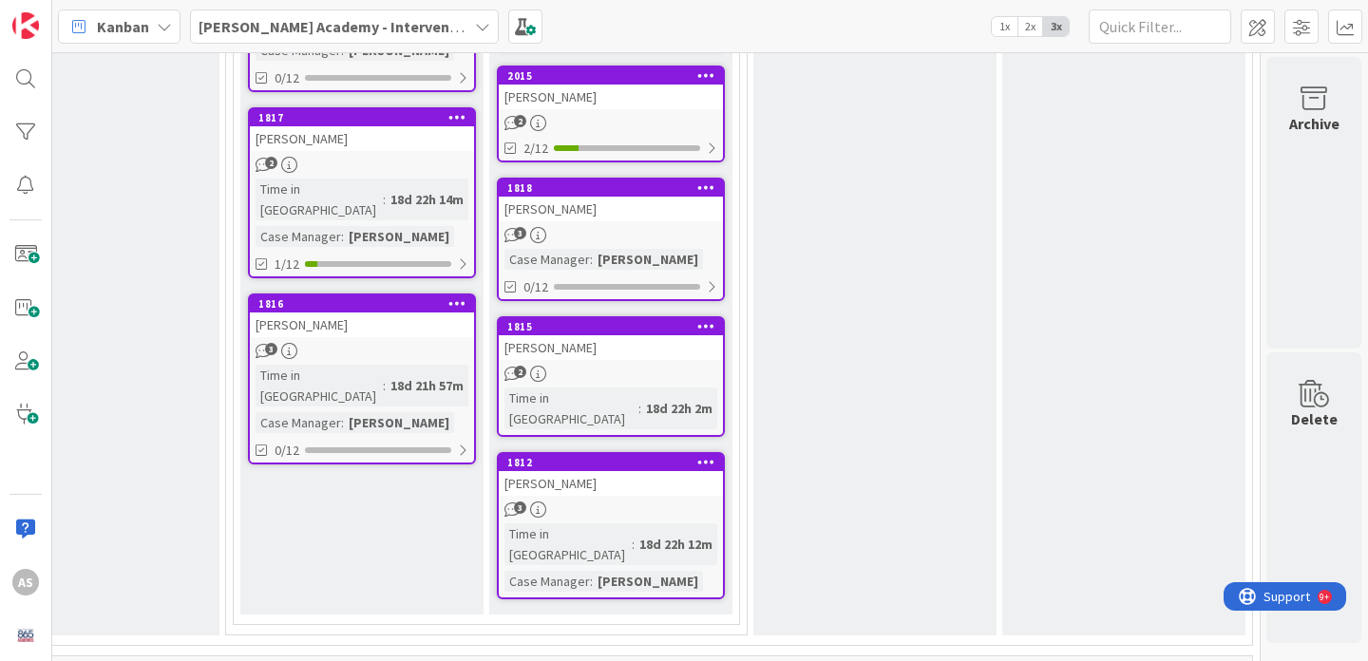
click at [560, 471] on div "[PERSON_NAME]" at bounding box center [611, 483] width 224 height 25
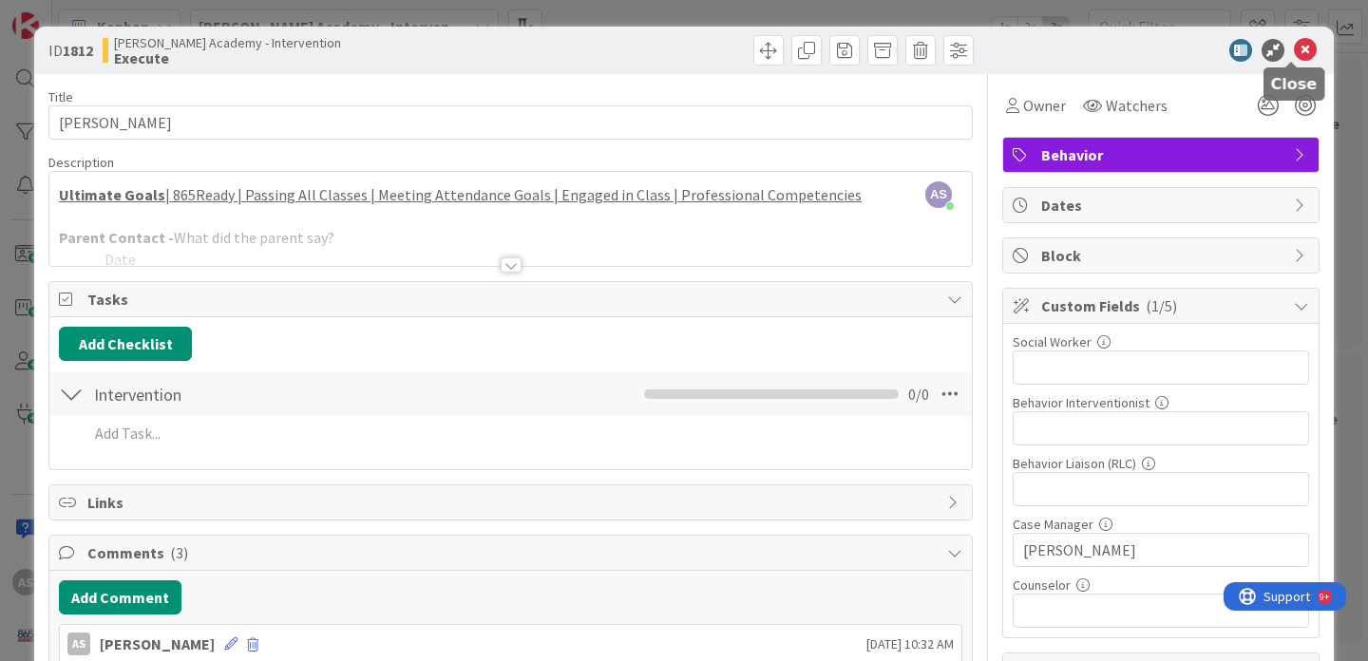
click at [1297, 54] on icon at bounding box center [1305, 50] width 23 height 23
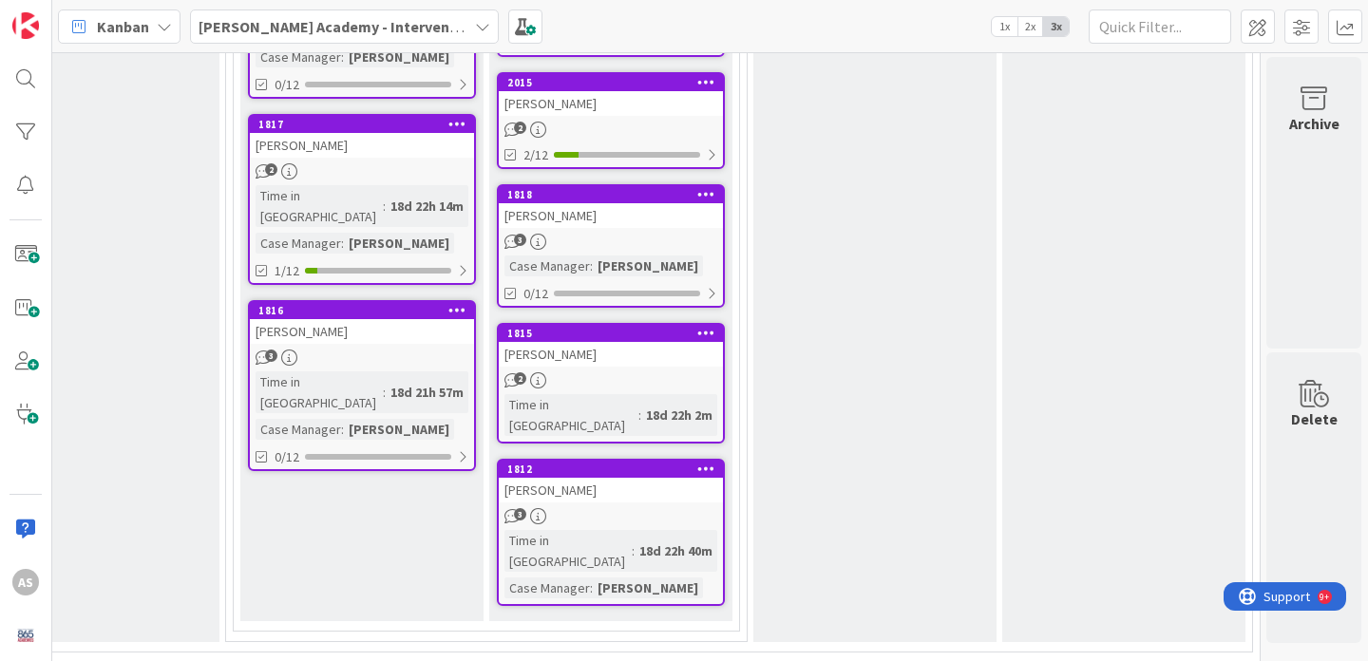
scroll to position [1233, 361]
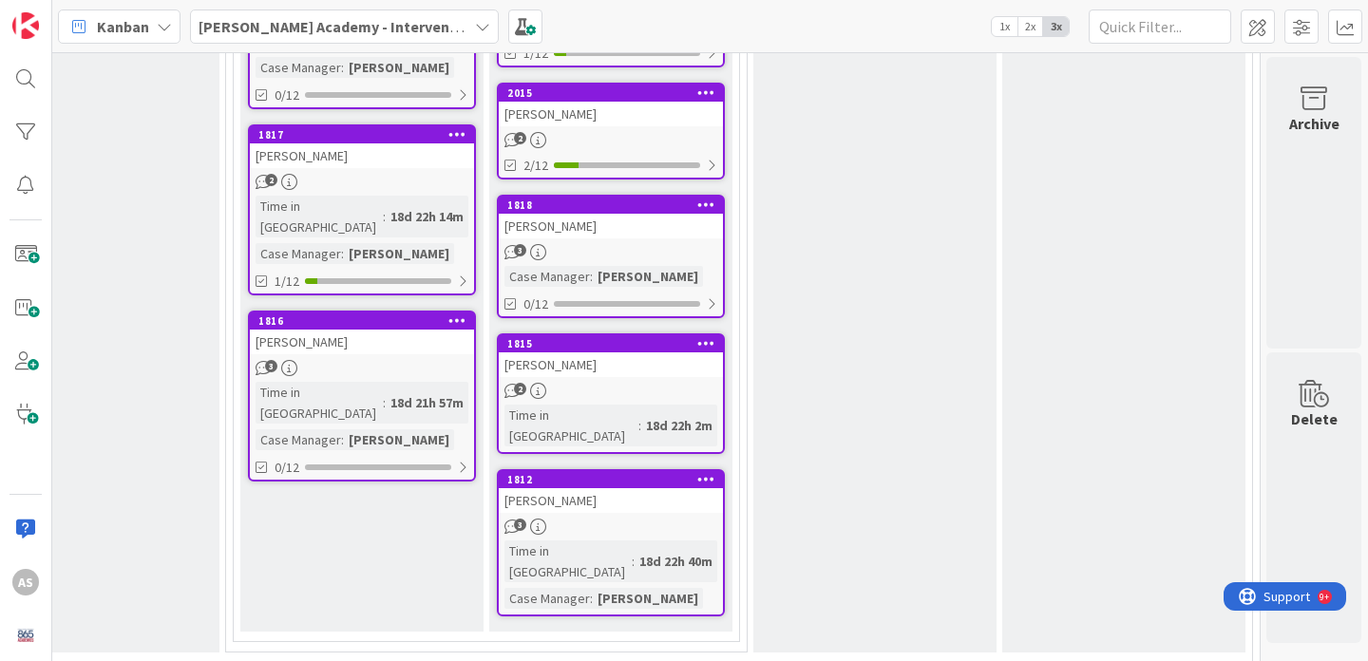
click at [603, 488] on div "[PERSON_NAME]" at bounding box center [611, 500] width 224 height 25
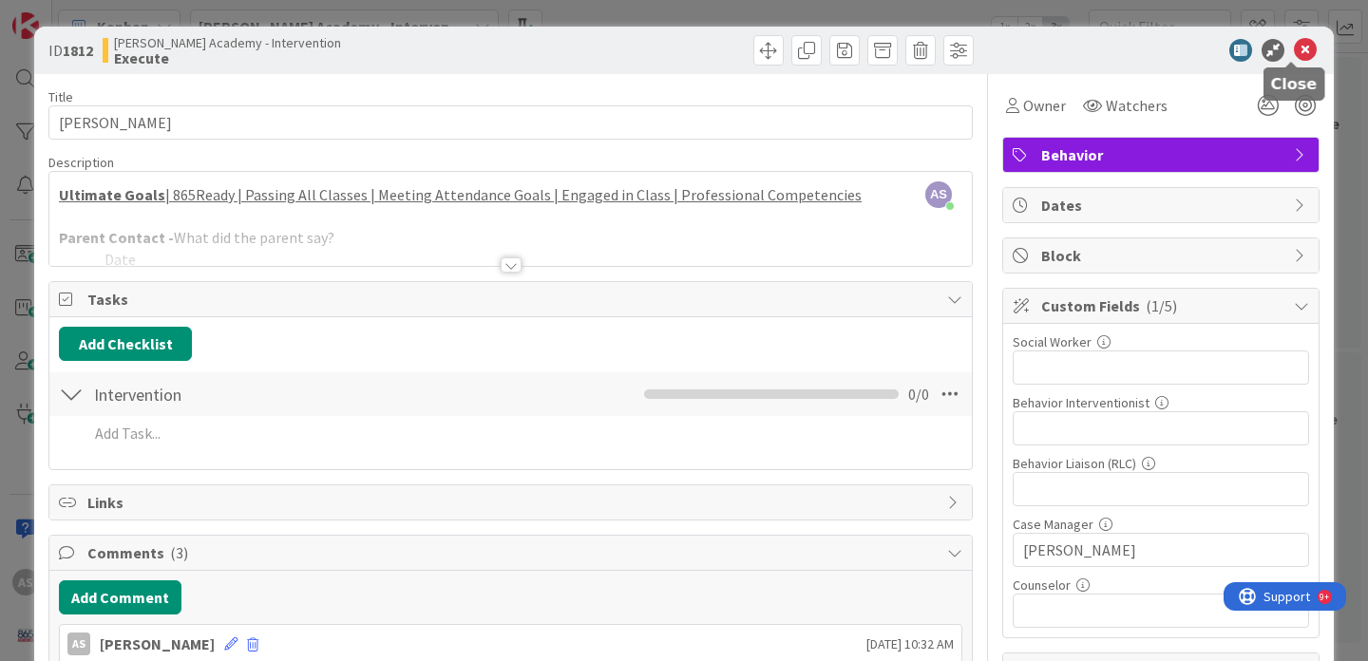
click at [1294, 51] on icon at bounding box center [1305, 50] width 23 height 23
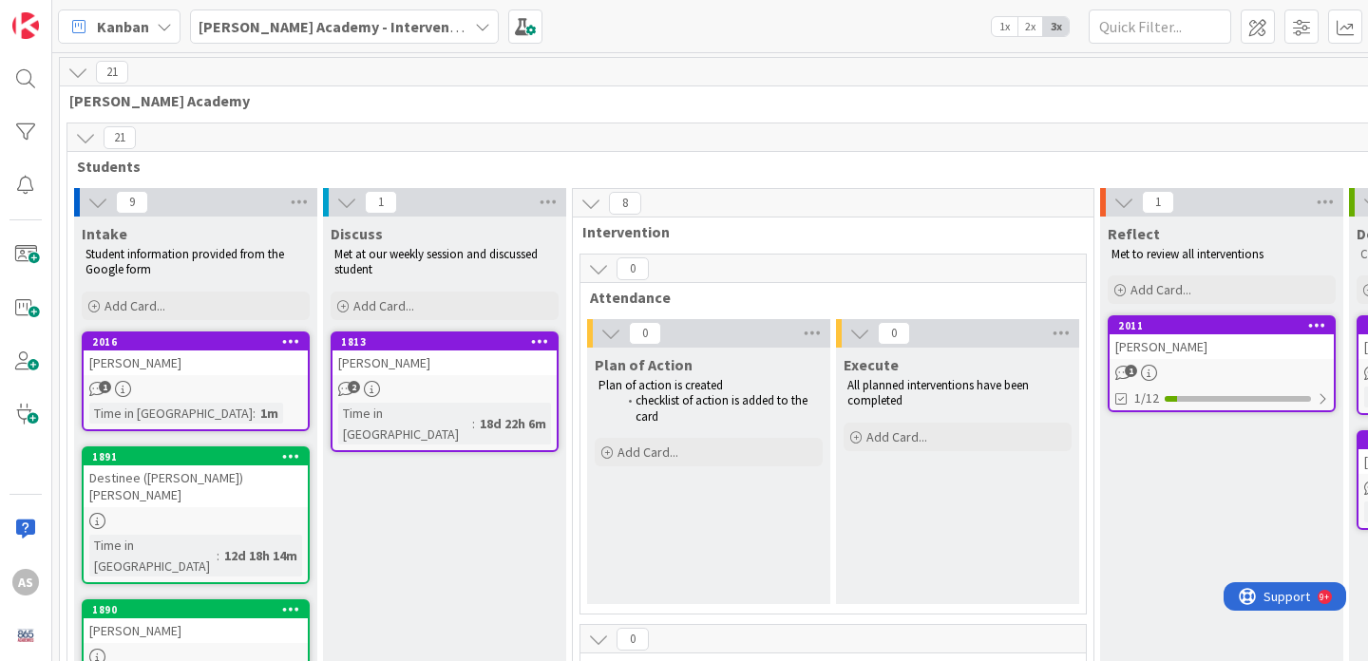
click at [423, 359] on div "[PERSON_NAME]" at bounding box center [445, 363] width 224 height 25
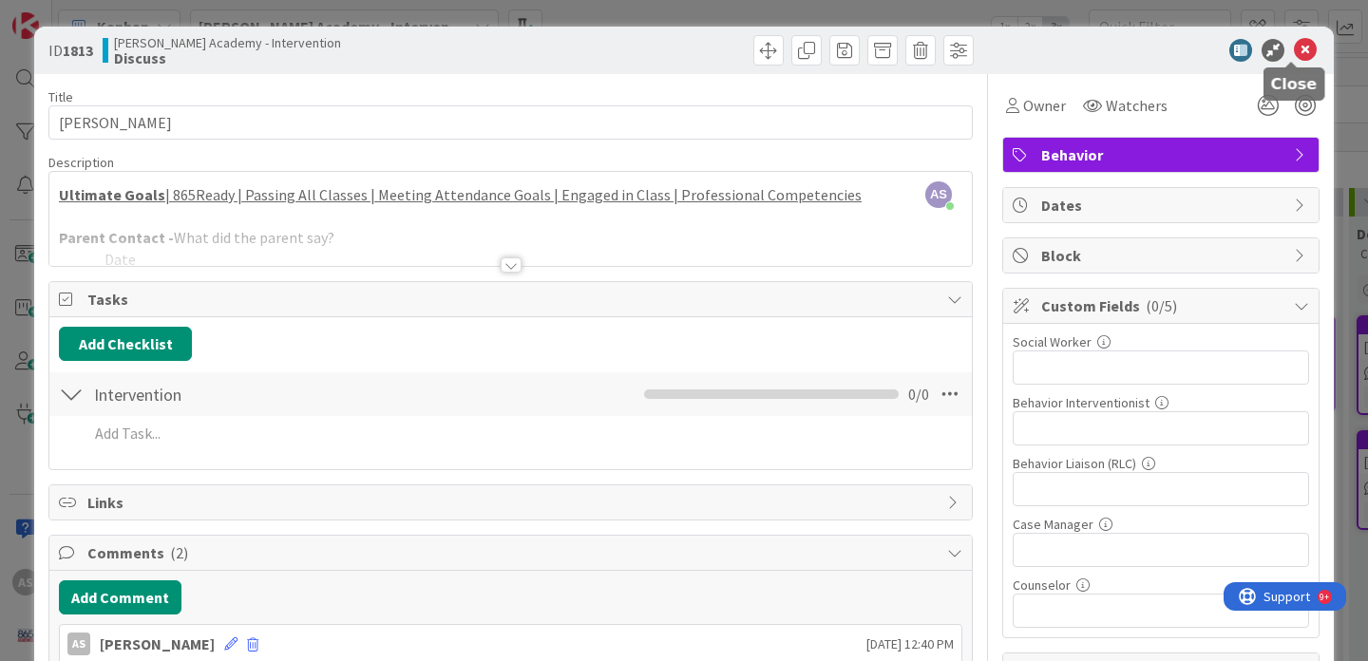
click at [1294, 51] on icon at bounding box center [1305, 50] width 23 height 23
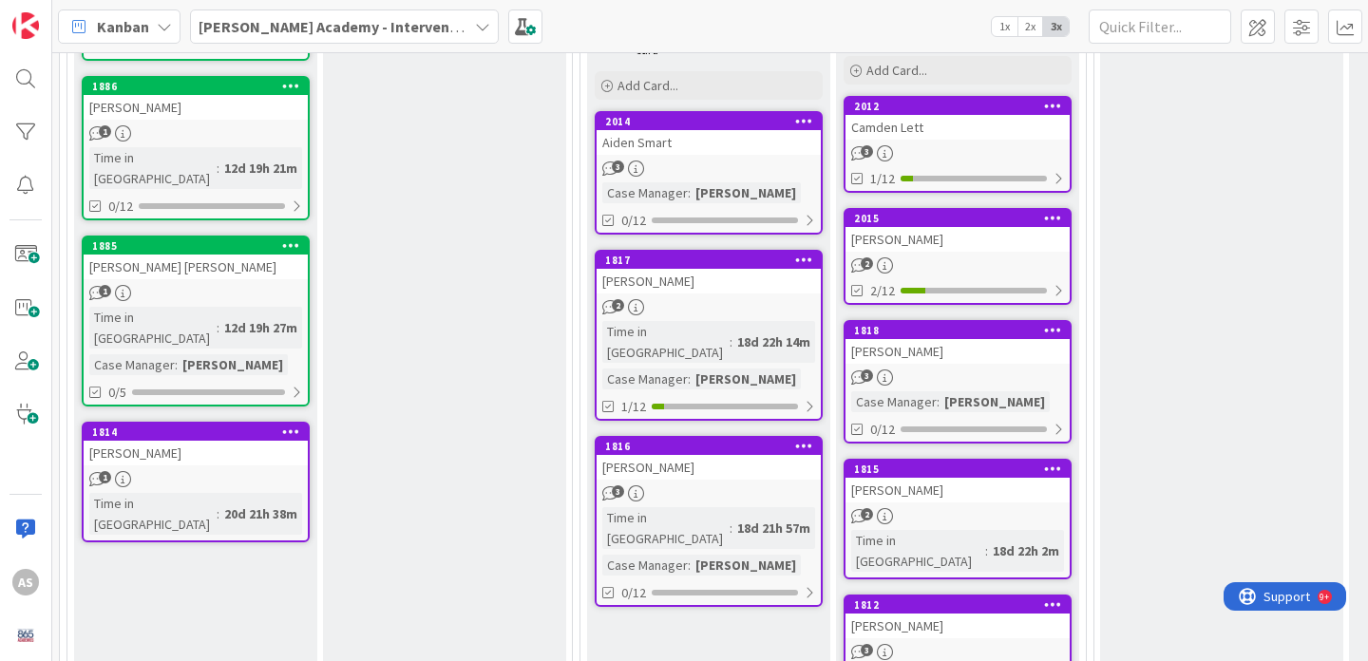
scroll to position [1114, 0]
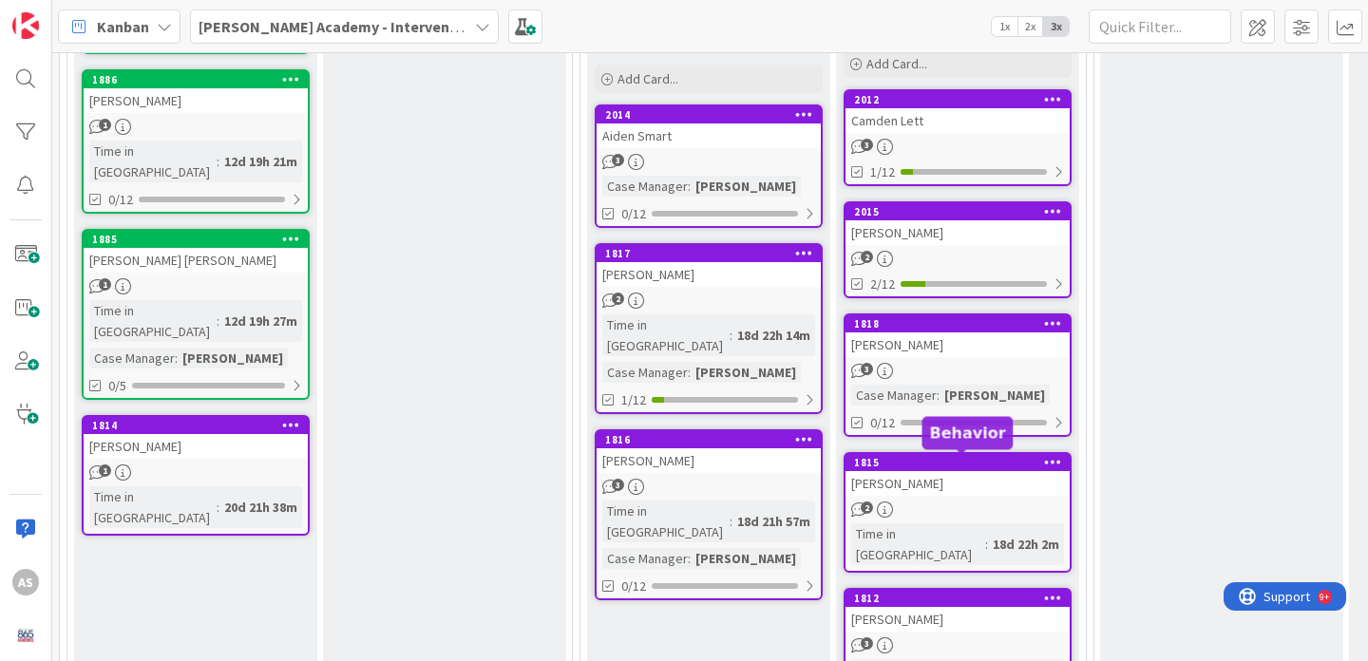
click at [934, 477] on div "[PERSON_NAME]" at bounding box center [958, 483] width 224 height 25
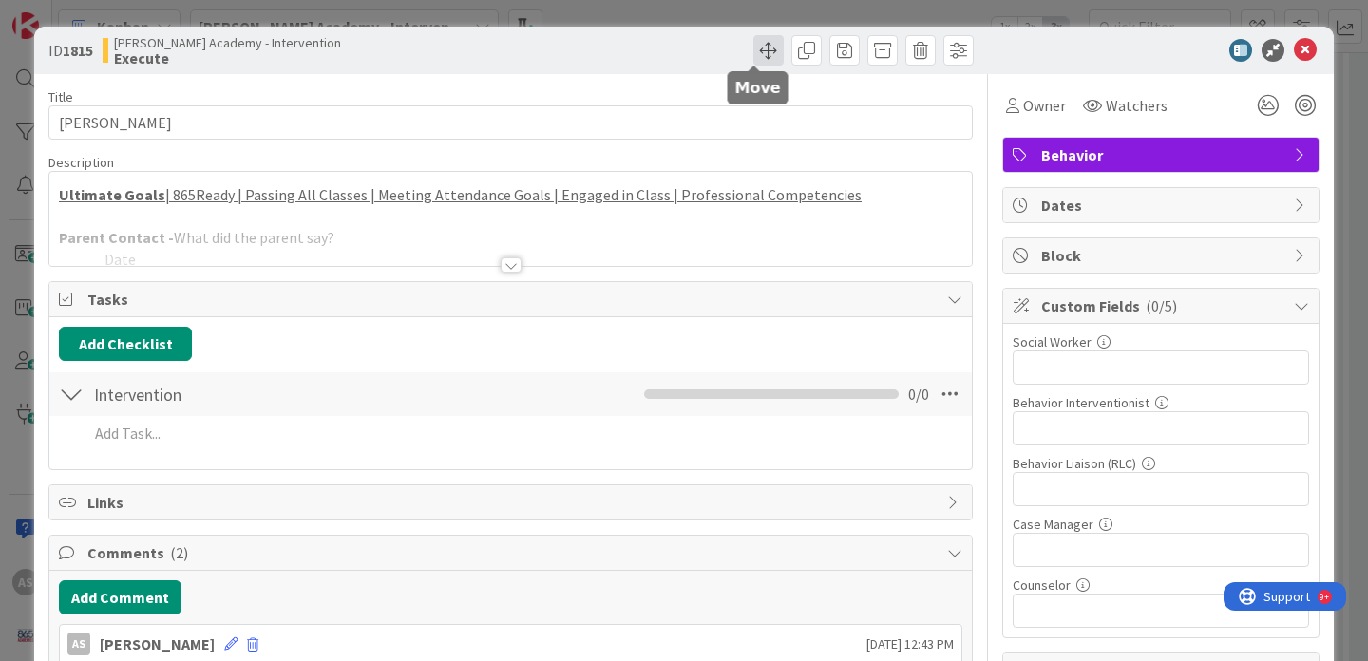
click at [753, 48] on span at bounding box center [768, 50] width 30 height 30
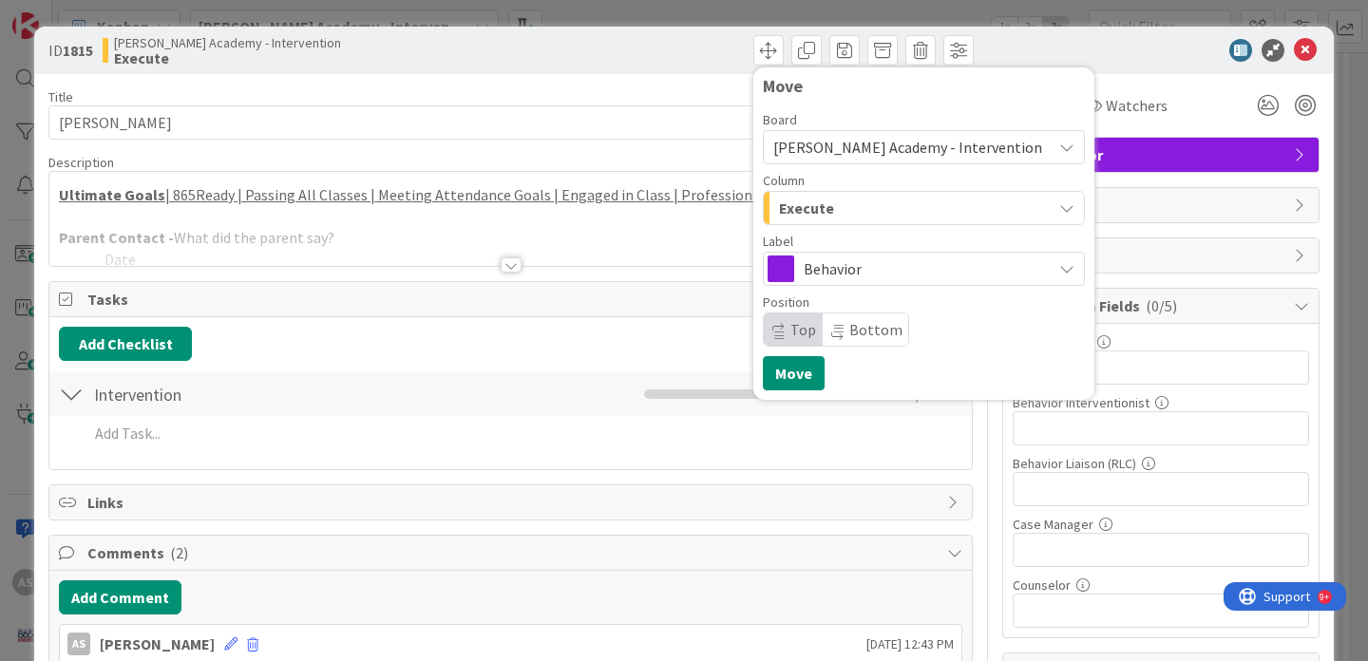
click at [881, 210] on div "Execute" at bounding box center [912, 208] width 277 height 30
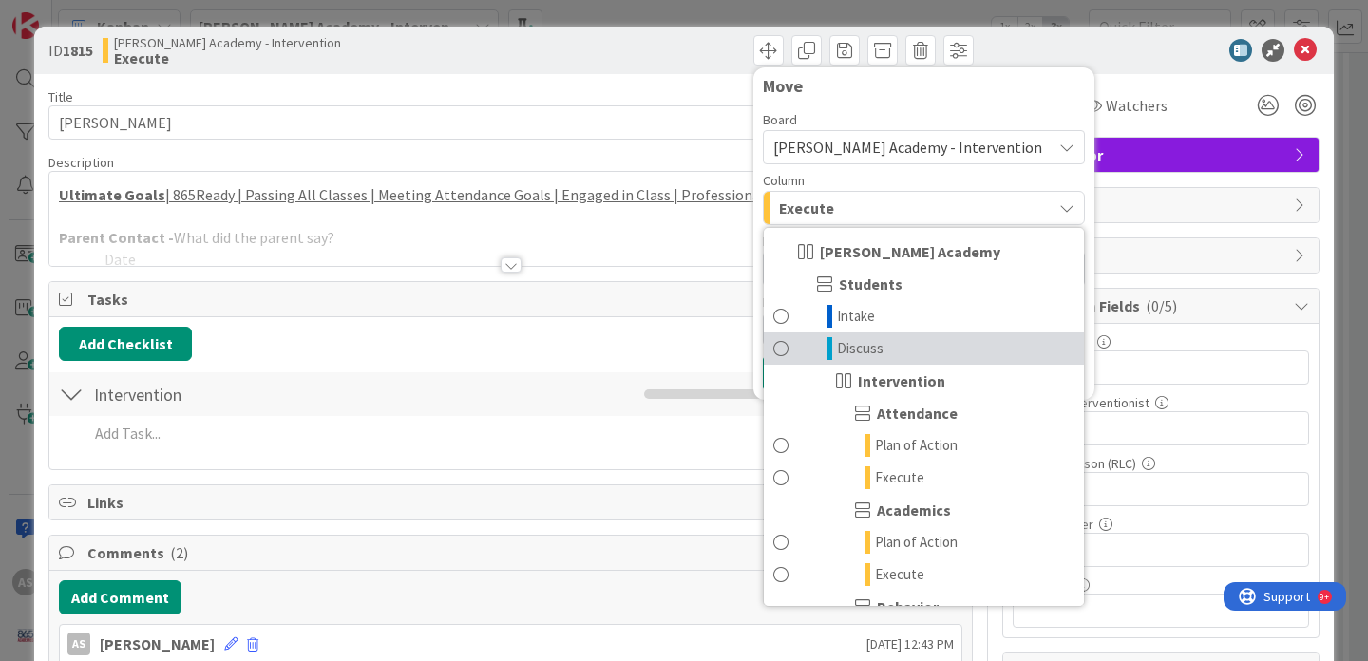
scroll to position [283, 0]
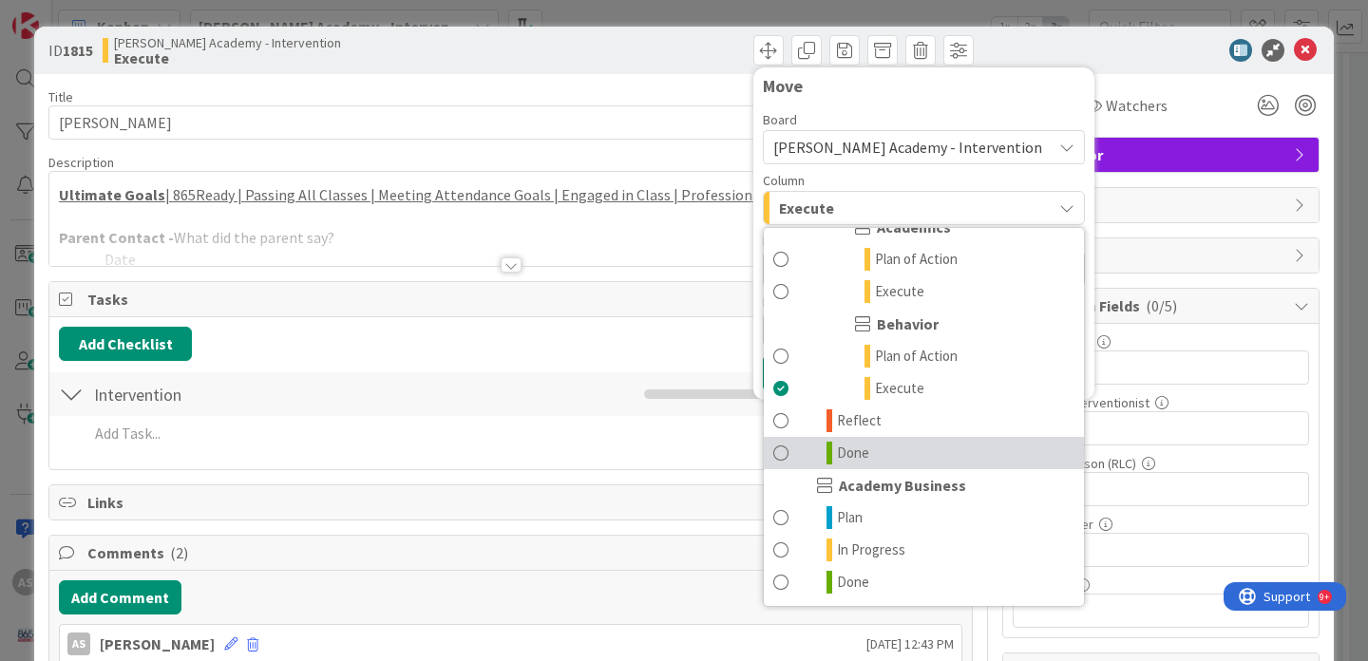
click at [909, 456] on link "Done" at bounding box center [924, 453] width 320 height 32
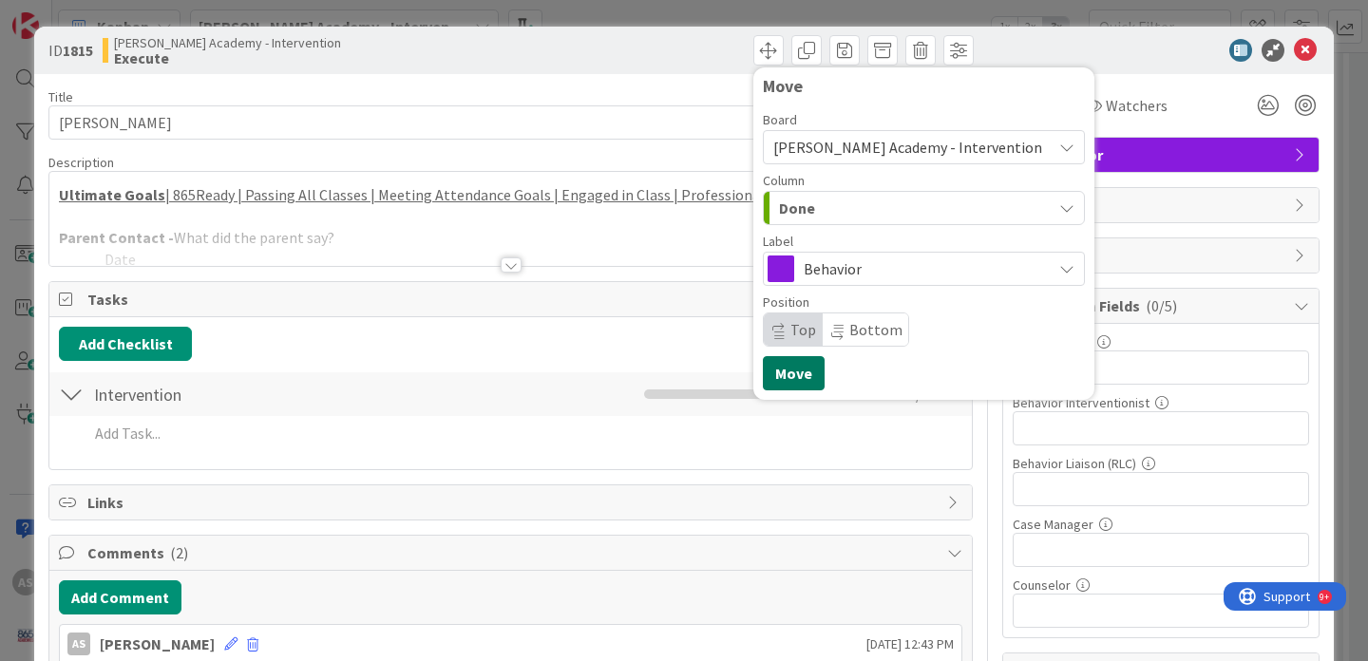
click at [777, 364] on button "Move" at bounding box center [794, 373] width 62 height 34
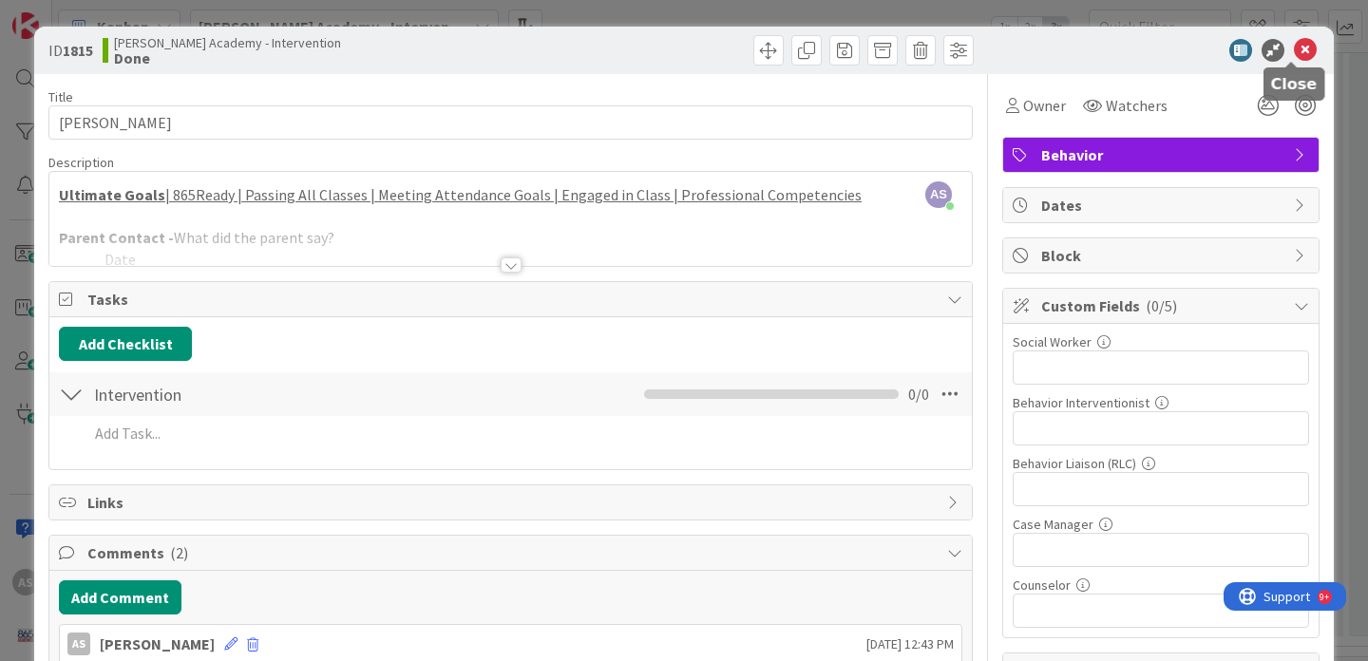
click at [1294, 51] on icon at bounding box center [1305, 50] width 23 height 23
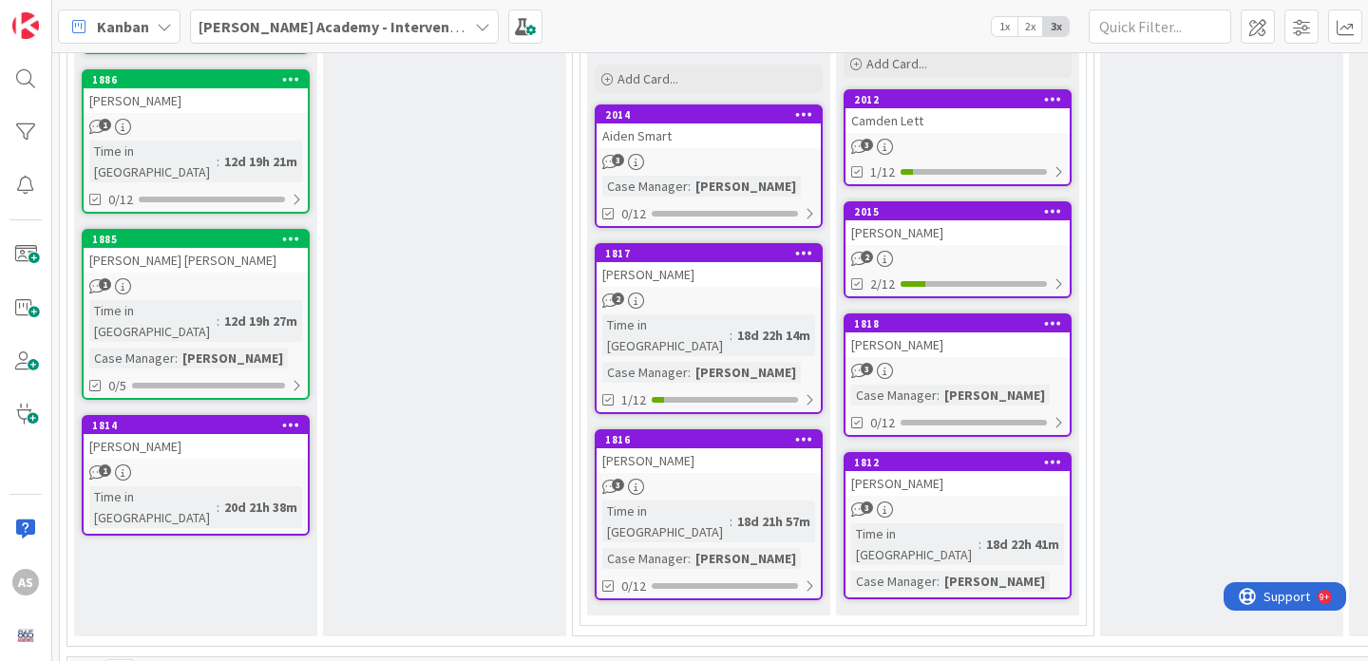
click at [965, 125] on div "Camden Lett" at bounding box center [958, 120] width 224 height 25
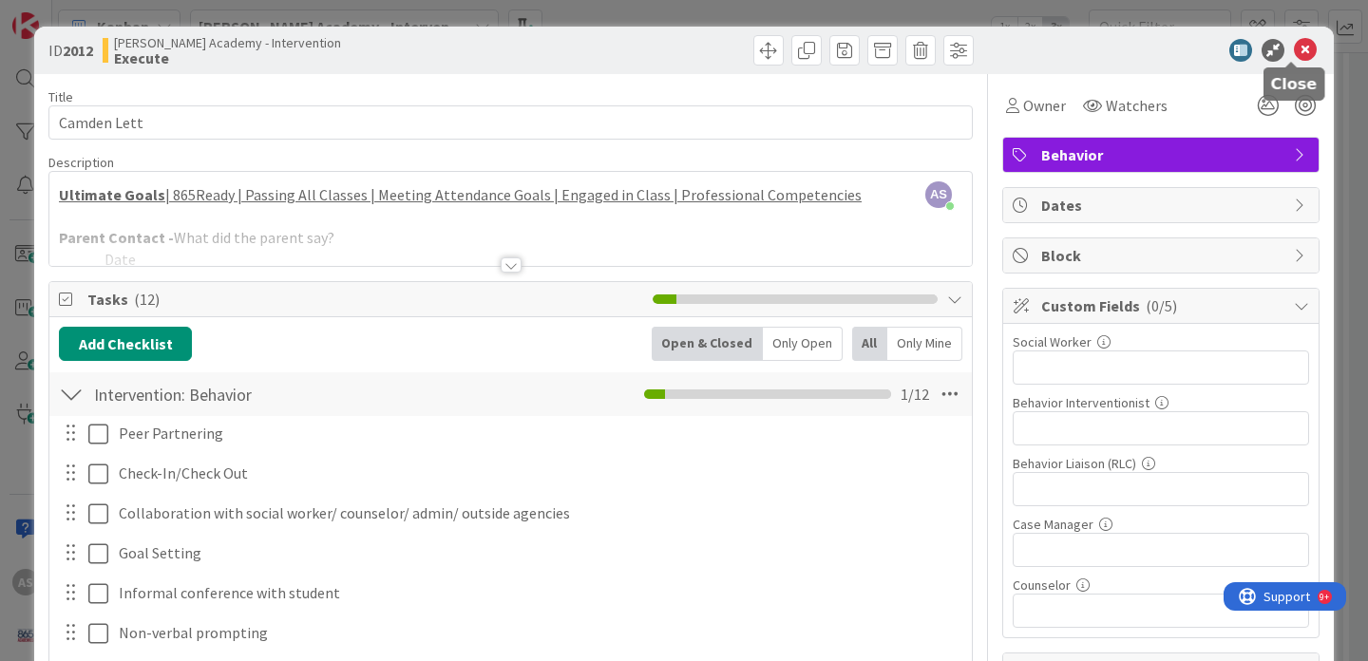
click at [1294, 56] on icon at bounding box center [1305, 50] width 23 height 23
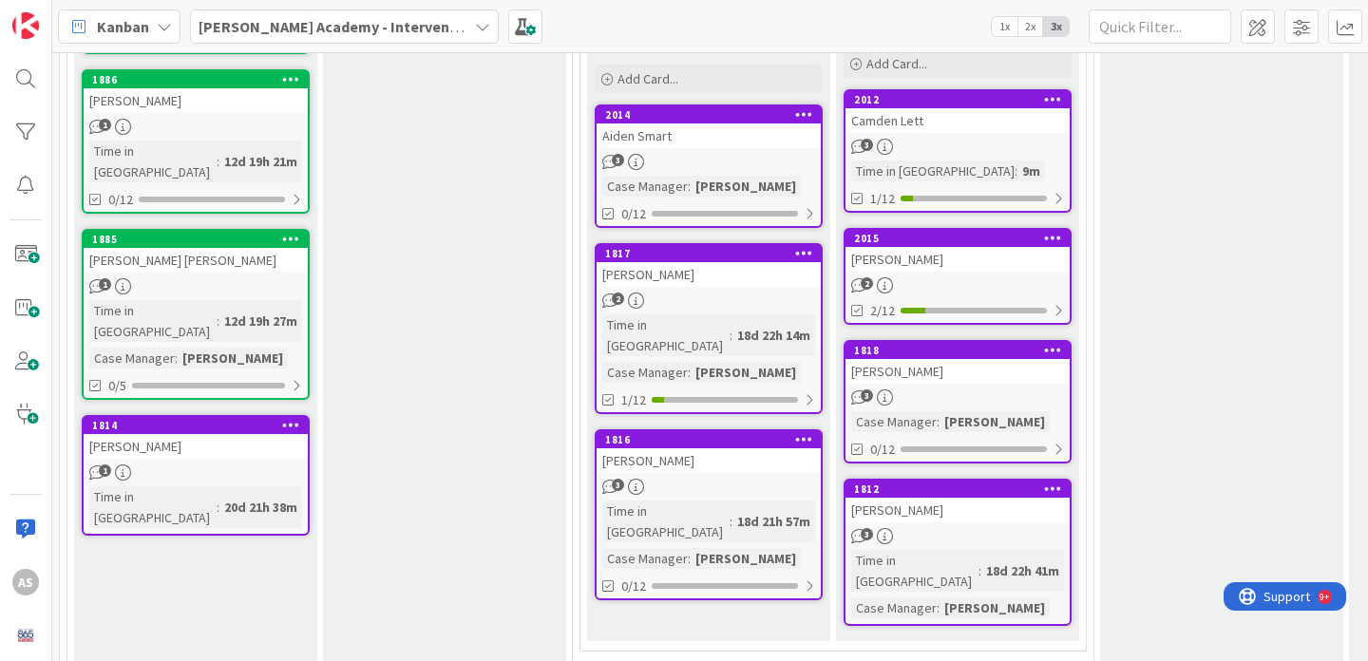
click at [740, 431] on div "1816" at bounding box center [709, 439] width 224 height 17
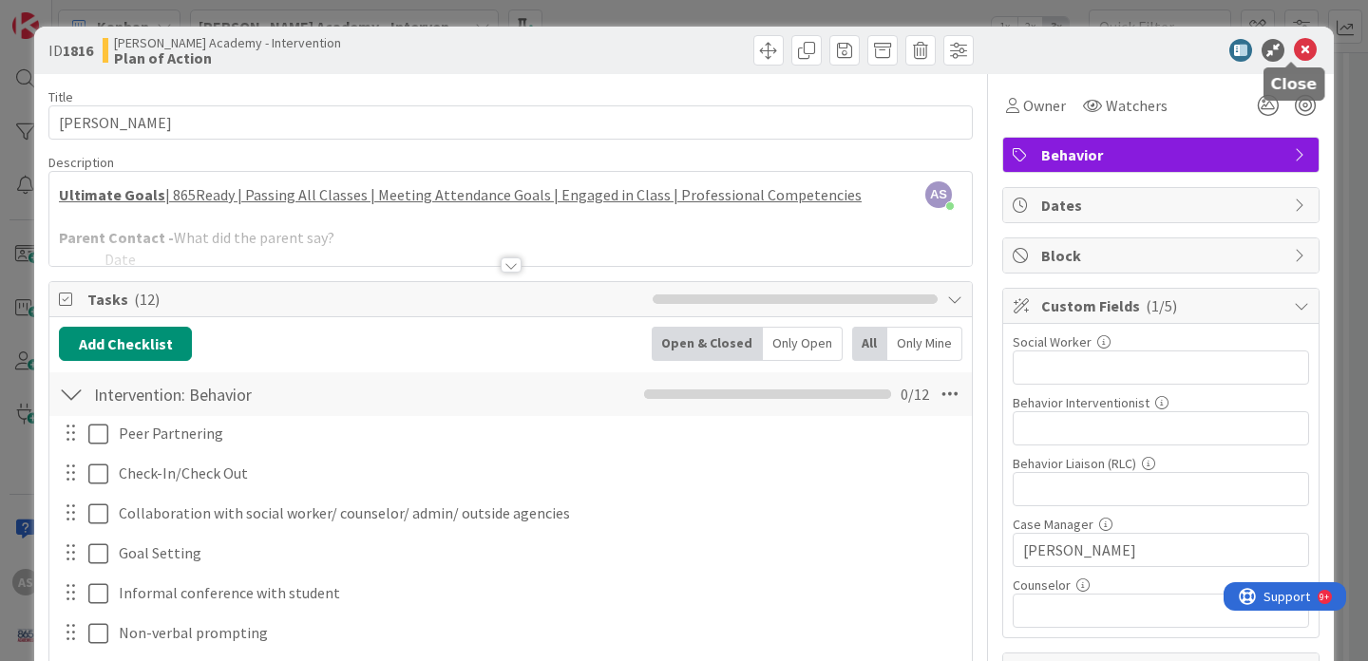
click at [1294, 52] on icon at bounding box center [1305, 50] width 23 height 23
